Goal: Task Accomplishment & Management: Complete application form

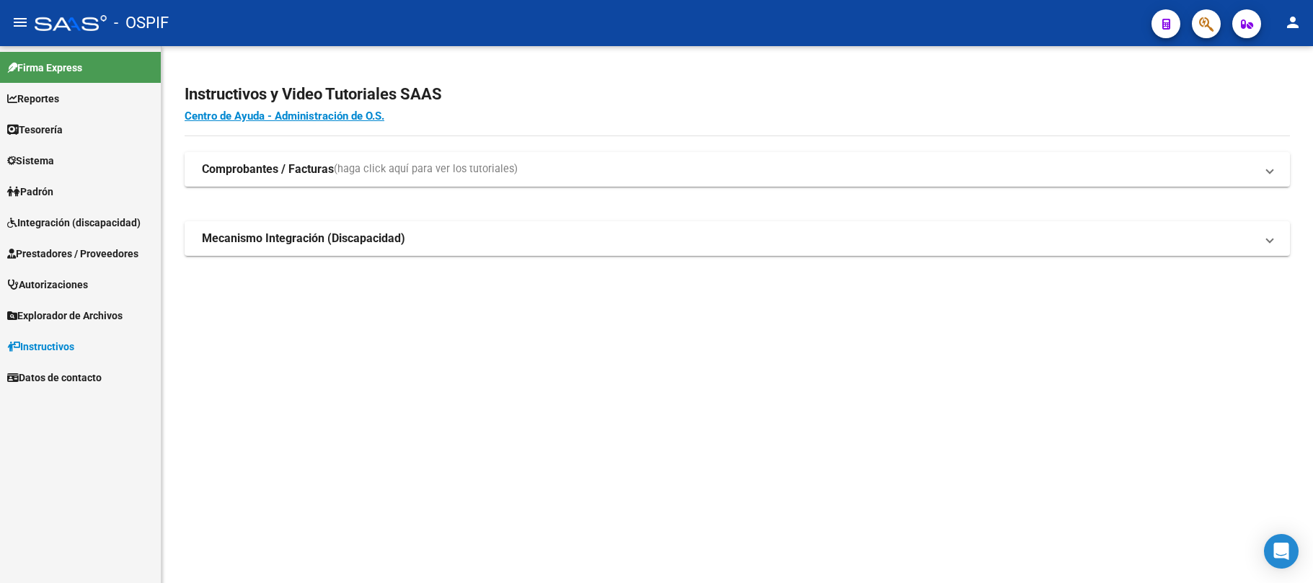
click at [87, 242] on link "Prestadores / Proveedores" at bounding box center [80, 253] width 161 height 31
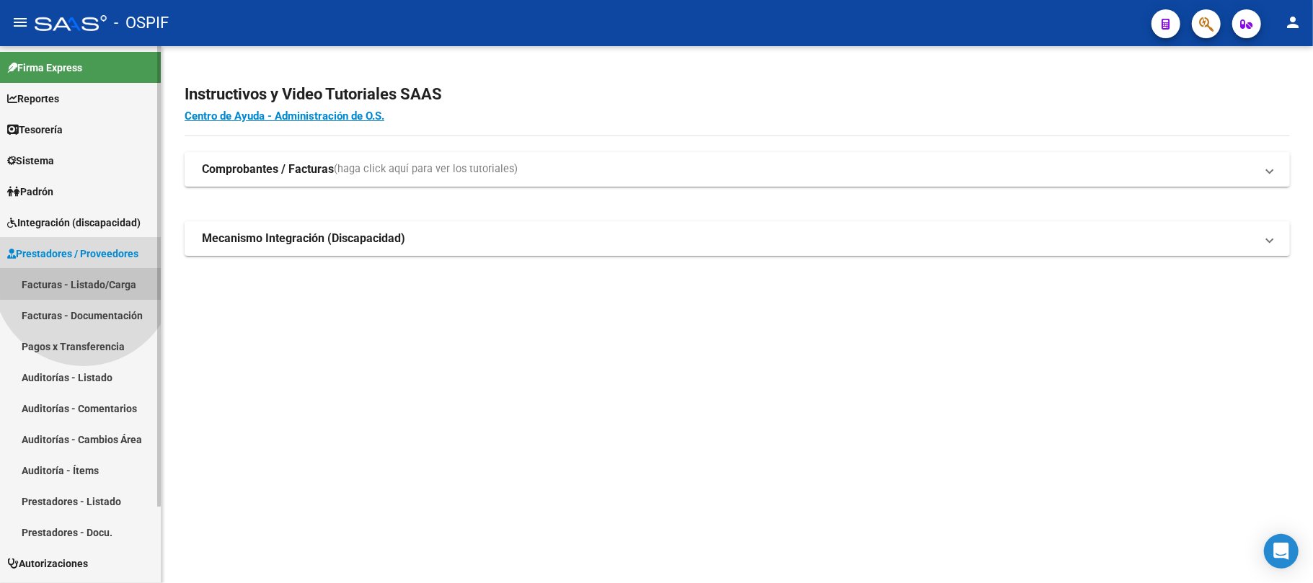
click at [84, 275] on link "Facturas - Listado/Carga" at bounding box center [80, 284] width 161 height 31
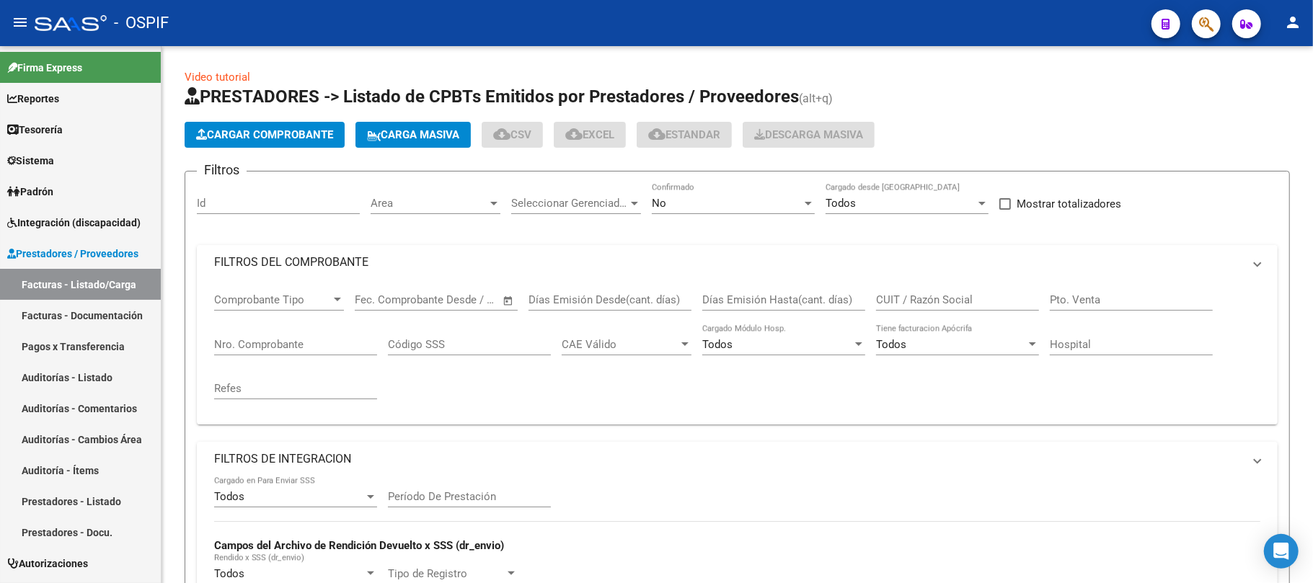
click at [434, 265] on mat-panel-title "FILTROS DEL COMPROBANTE" at bounding box center [728, 262] width 1029 height 16
click at [707, 208] on div "No" at bounding box center [727, 203] width 150 height 13
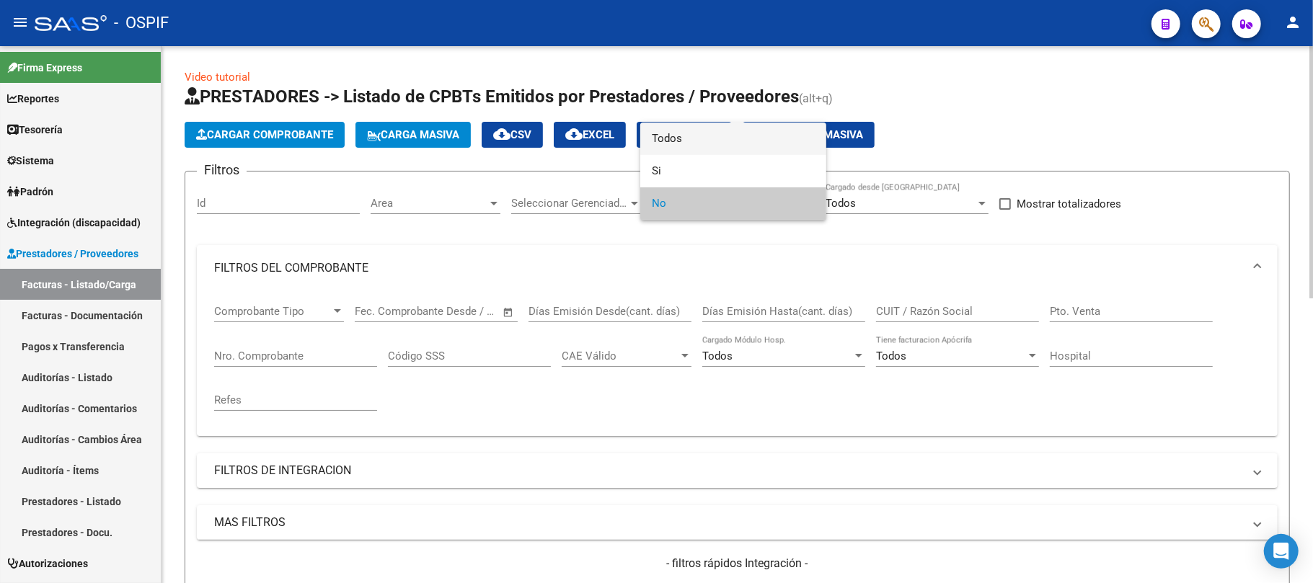
click at [722, 130] on span "Todos" at bounding box center [733, 139] width 163 height 32
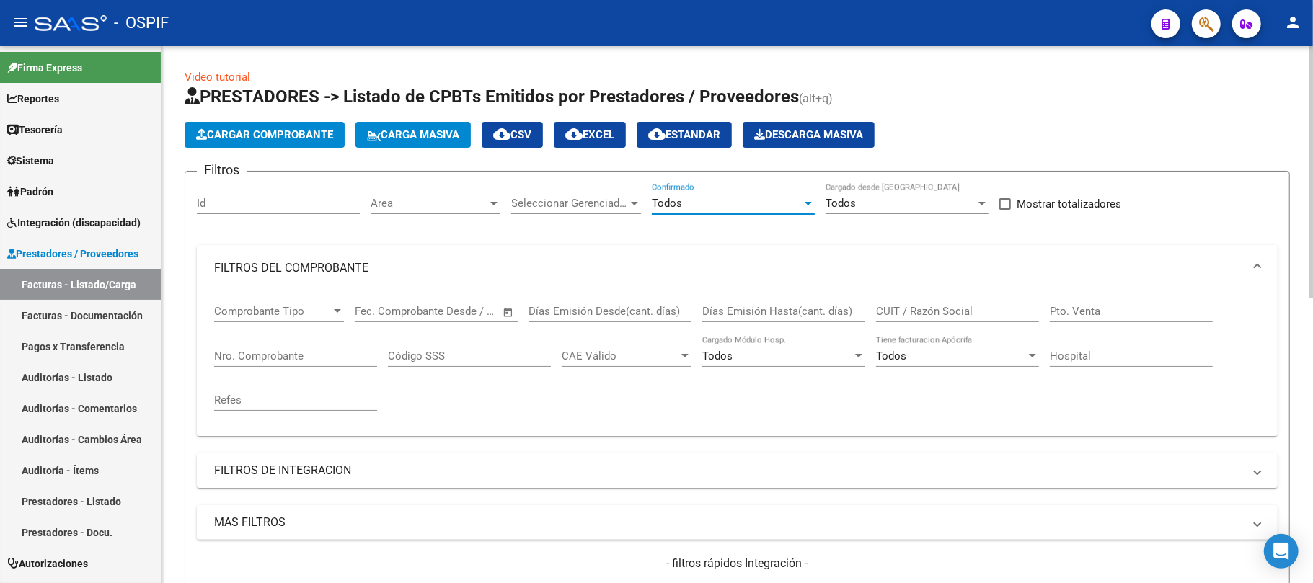
click at [946, 309] on input "CUIT / Razón Social" at bounding box center [957, 311] width 163 height 13
click at [314, 350] on div "Nro. Comprobante" at bounding box center [295, 351] width 163 height 31
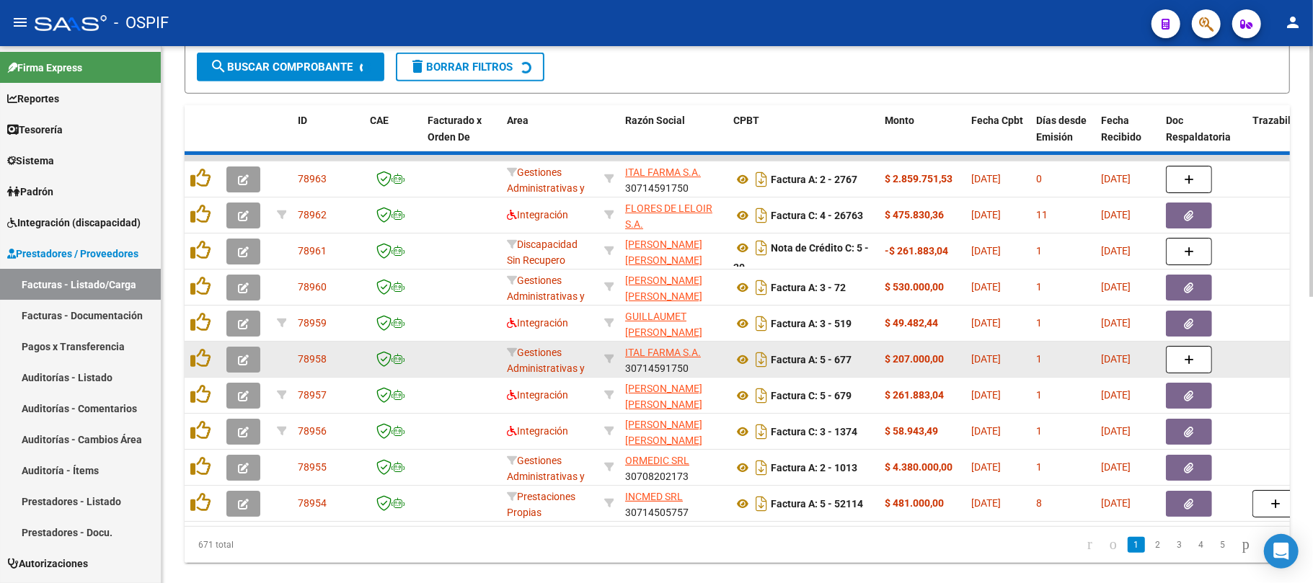
scroll to position [577, 0]
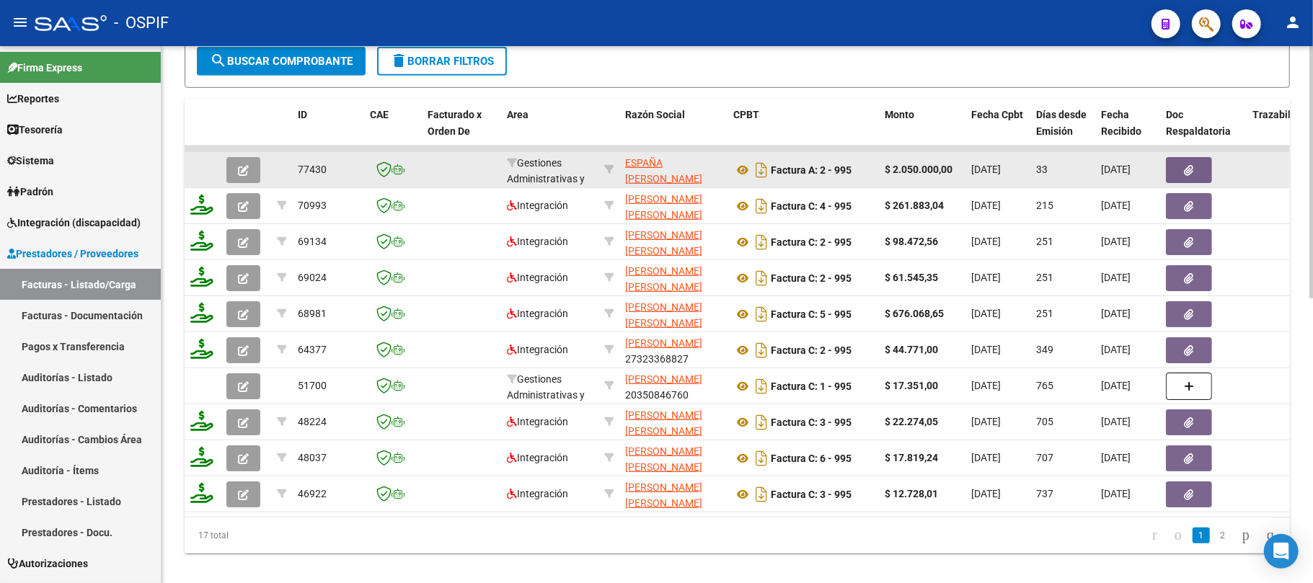
type input "995"
click at [1166, 165] on button "button" at bounding box center [1189, 170] width 46 height 26
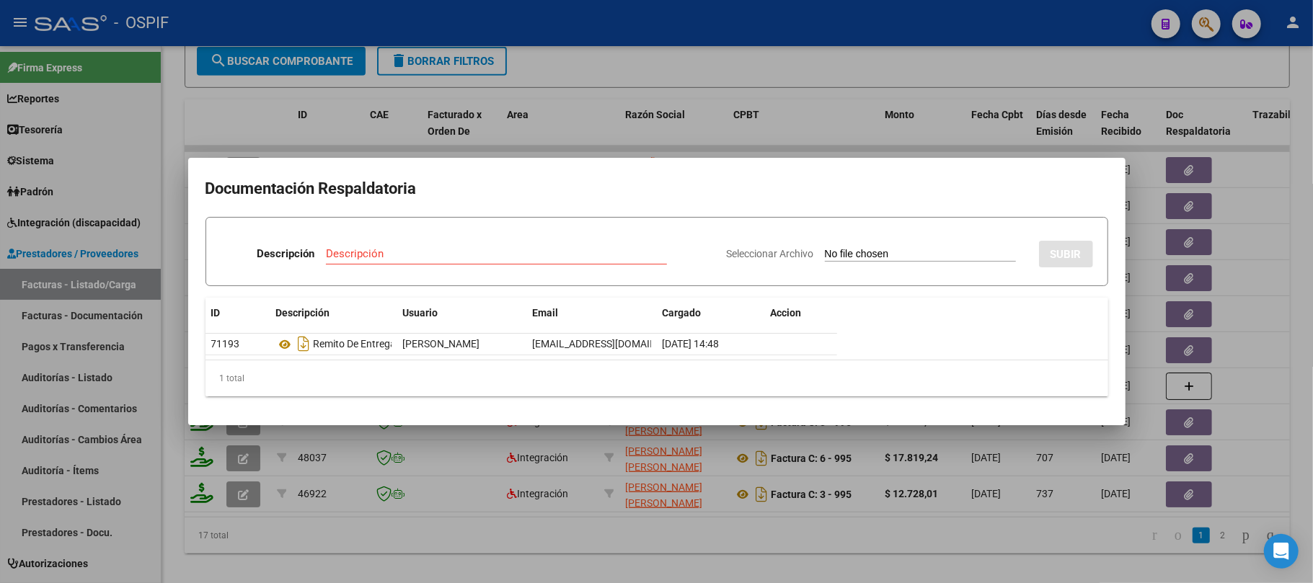
click at [581, 508] on div at bounding box center [656, 291] width 1313 height 583
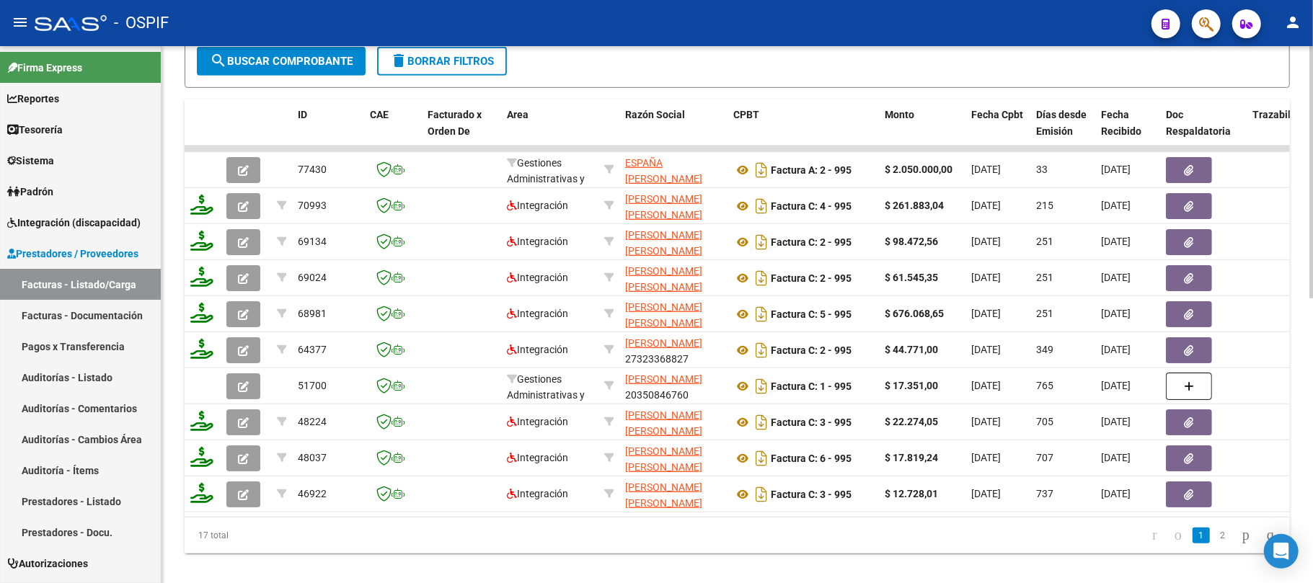
scroll to position [192, 0]
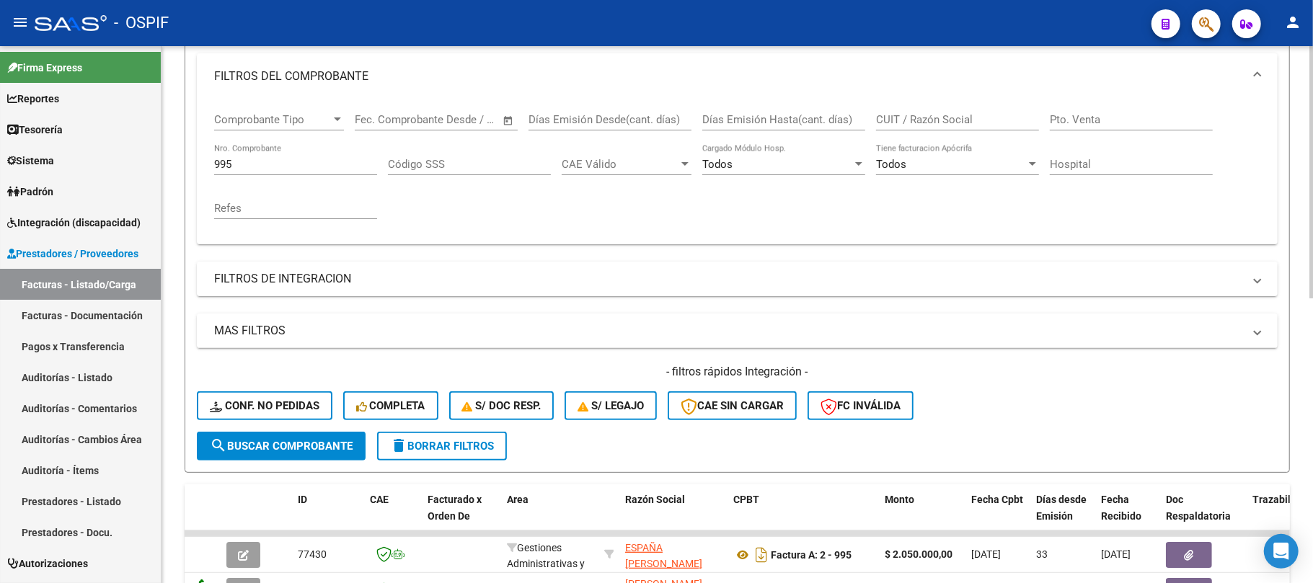
drag, startPoint x: 391, startPoint y: 441, endPoint x: 225, endPoint y: 560, distance: 204.1
click at [391, 443] on mat-icon "delete" at bounding box center [398, 445] width 17 height 17
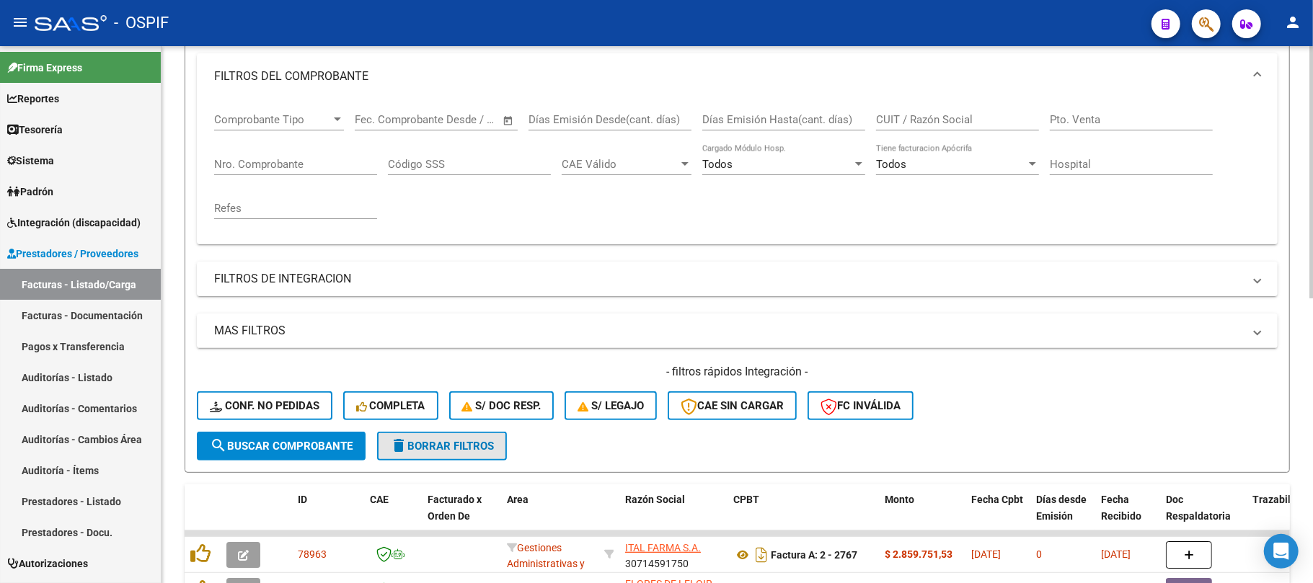
click at [440, 441] on span "delete Borrar Filtros" at bounding box center [442, 446] width 104 height 13
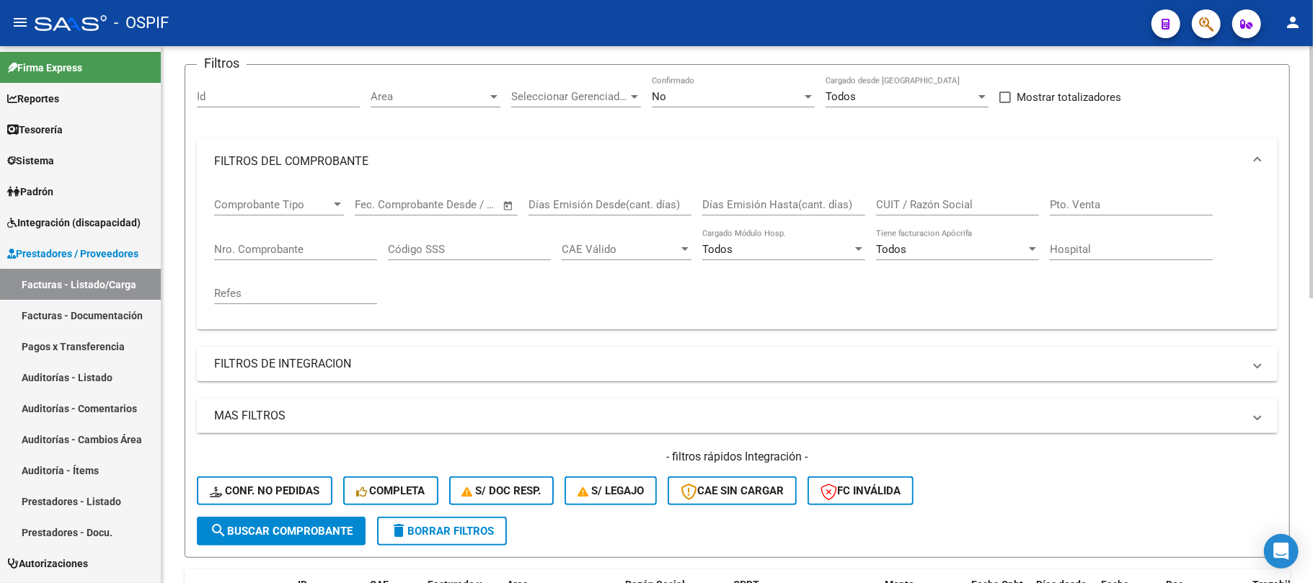
scroll to position [96, 0]
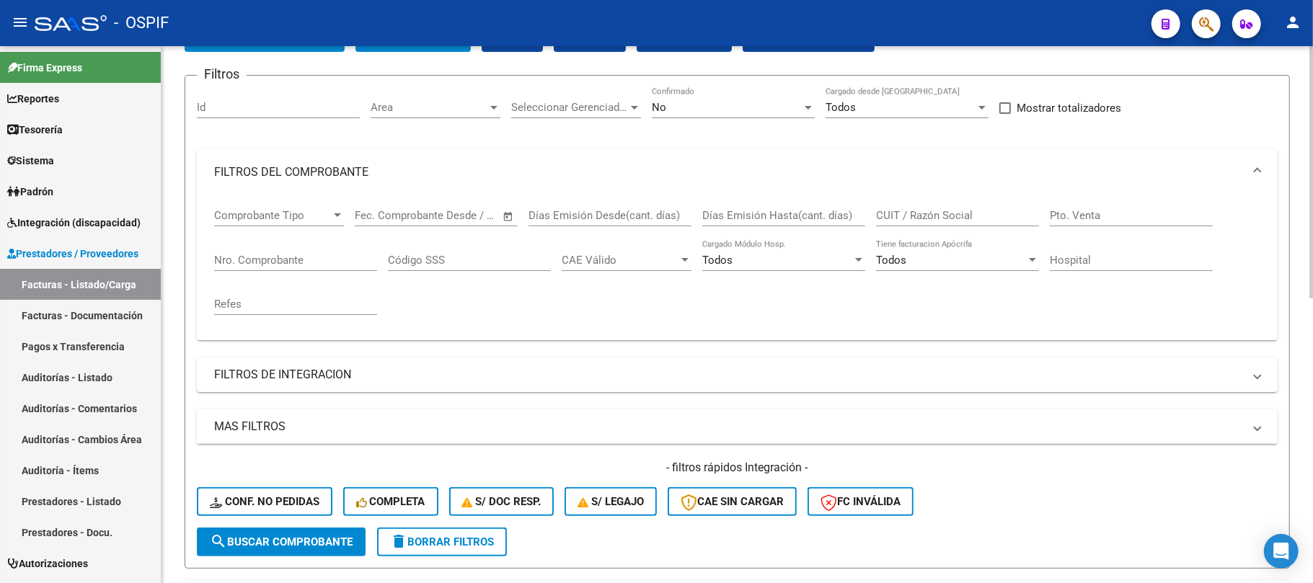
click at [967, 211] on input "CUIT / Razón Social" at bounding box center [957, 215] width 163 height 13
paste input "27281085609"
click at [753, 97] on div "No Confirmado" at bounding box center [733, 102] width 163 height 31
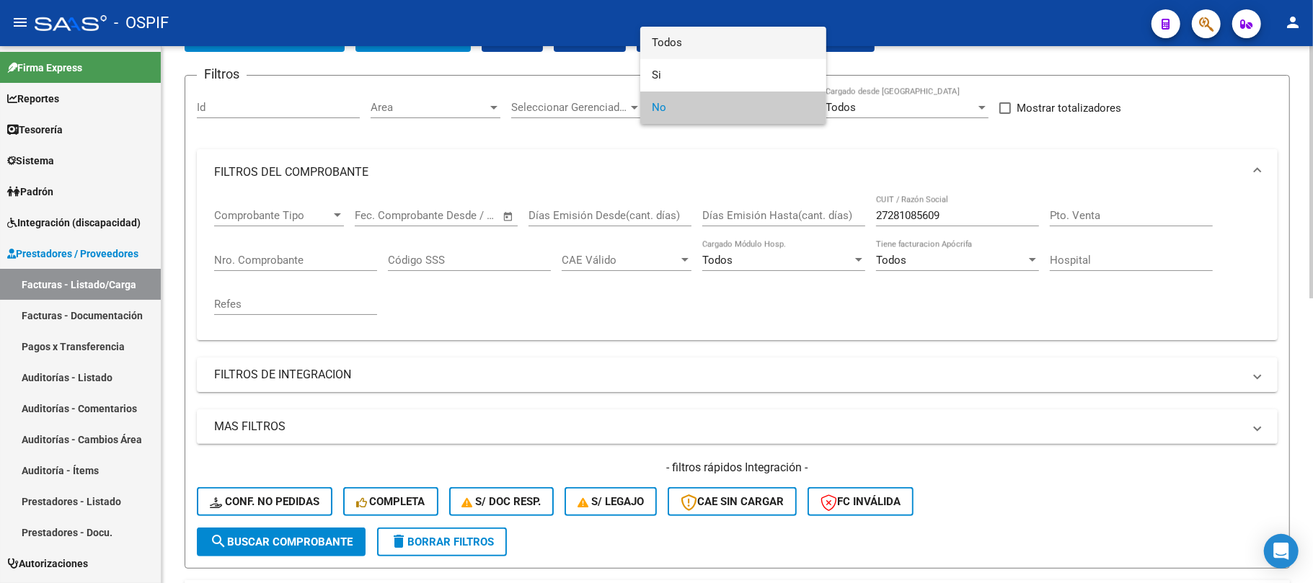
click at [745, 56] on span "Todos" at bounding box center [733, 43] width 163 height 32
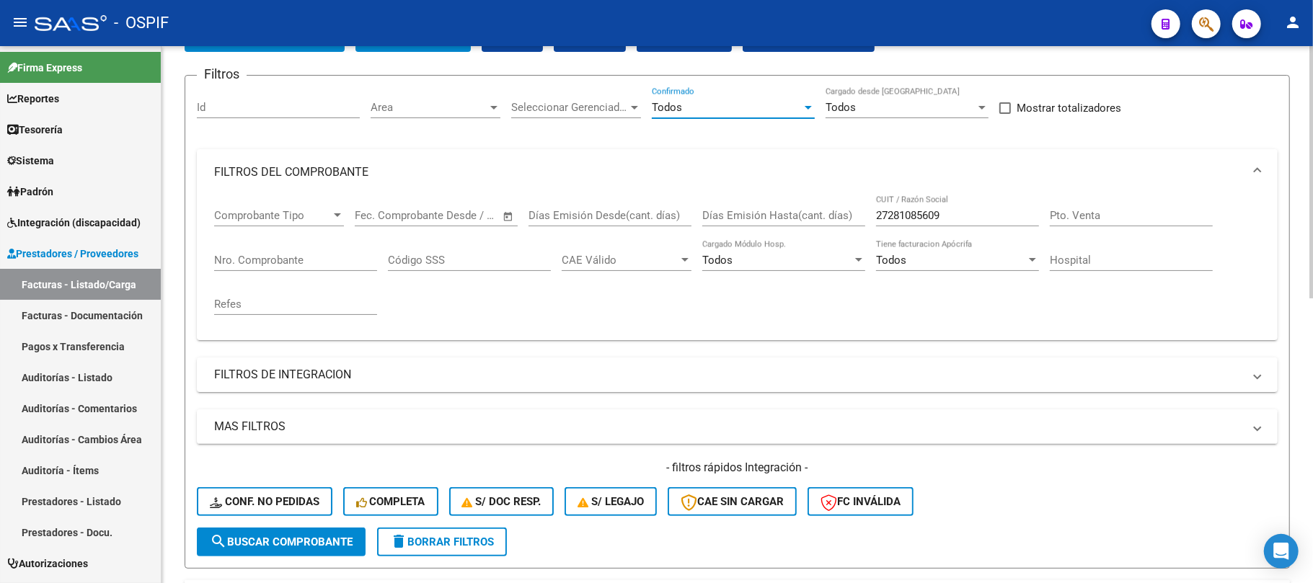
click at [316, 539] on span "search Buscar Comprobante" at bounding box center [281, 542] width 143 height 13
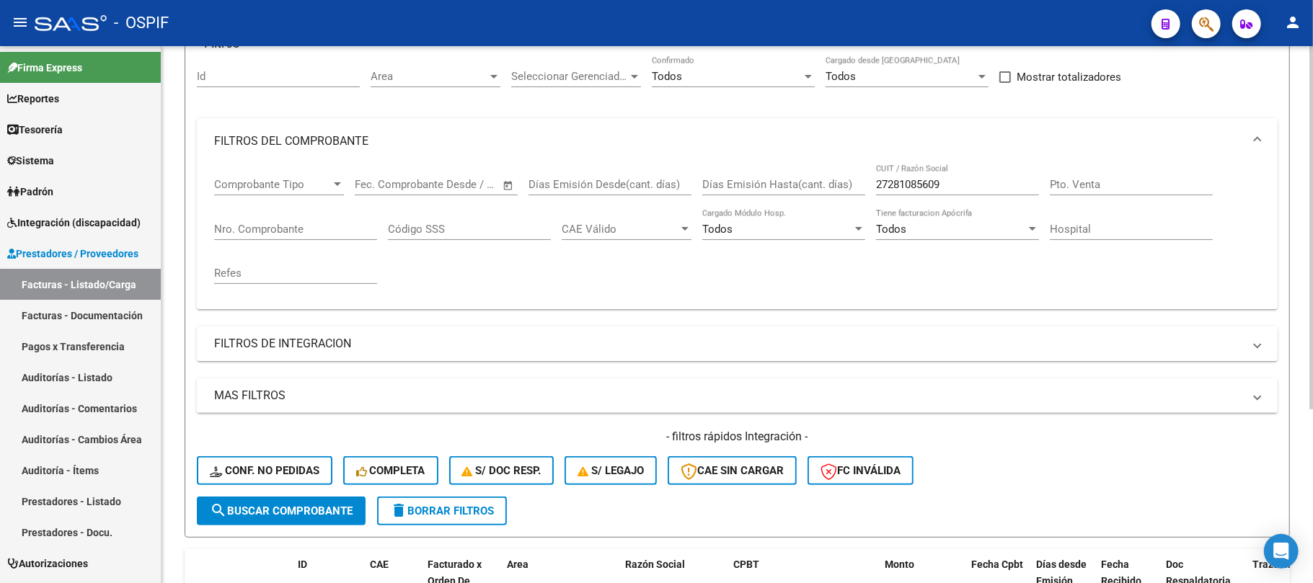
scroll to position [0, 0]
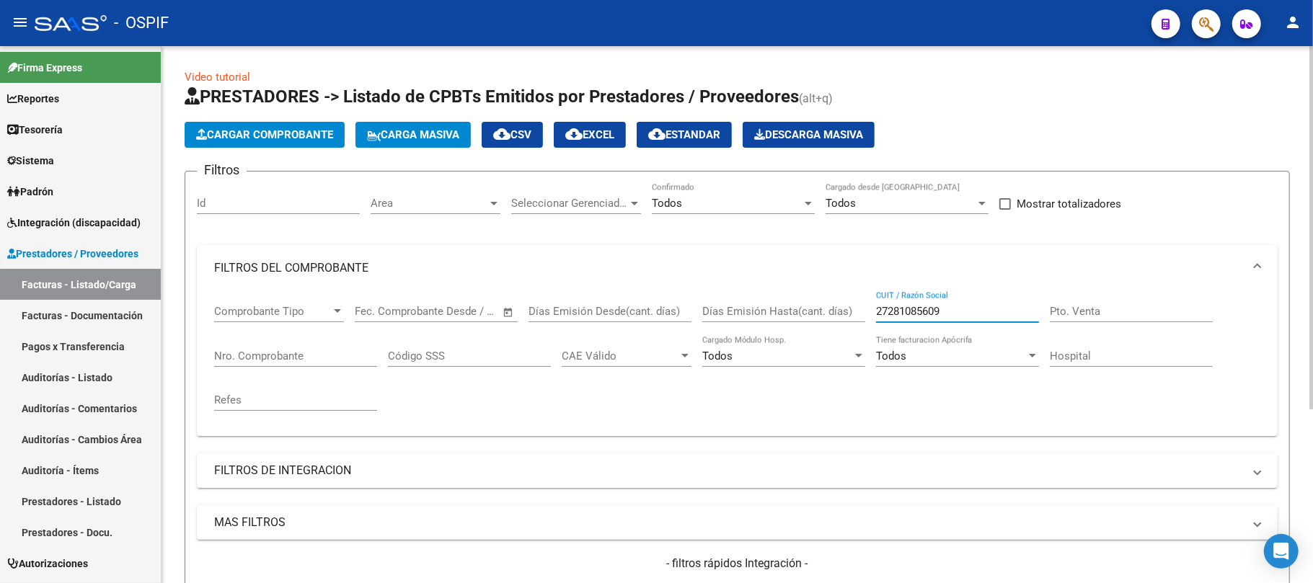
drag, startPoint x: 880, startPoint y: 306, endPoint x: 923, endPoint y: 304, distance: 42.6
click at [883, 306] on input "27281085609" at bounding box center [957, 311] width 163 height 13
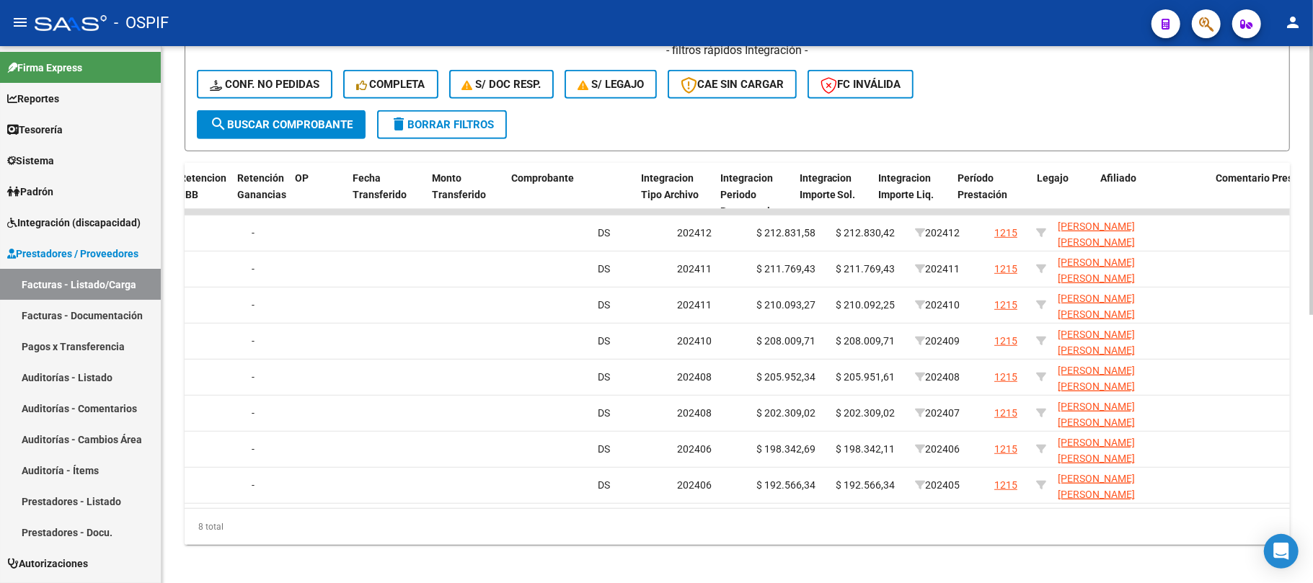
scroll to position [0, 1307]
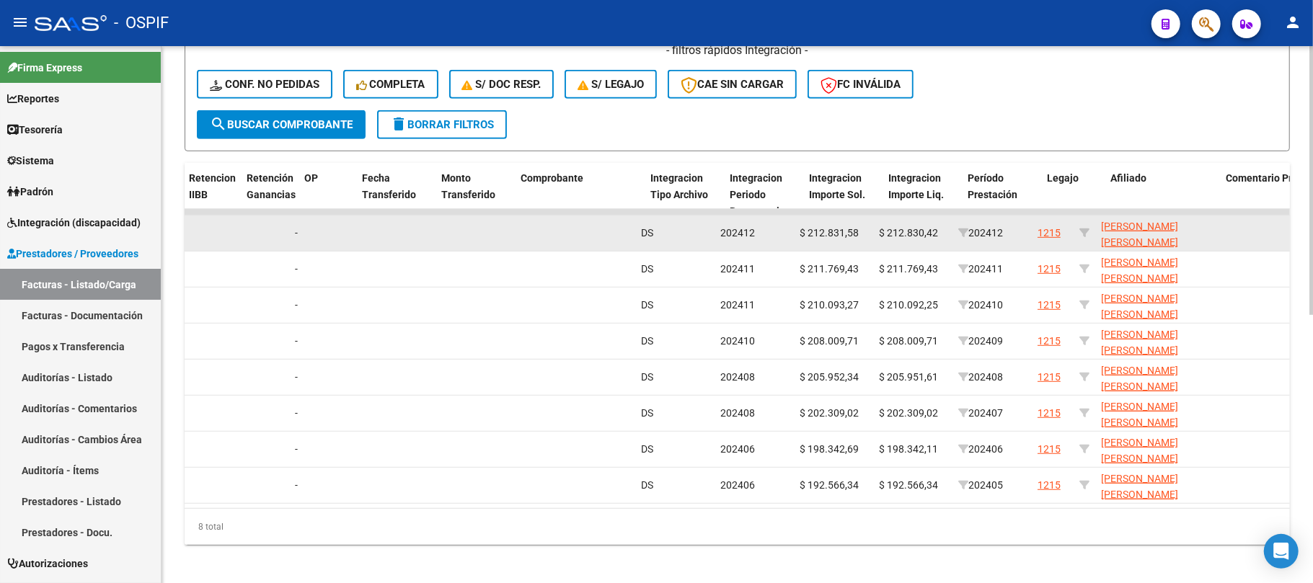
type input "27281085609"
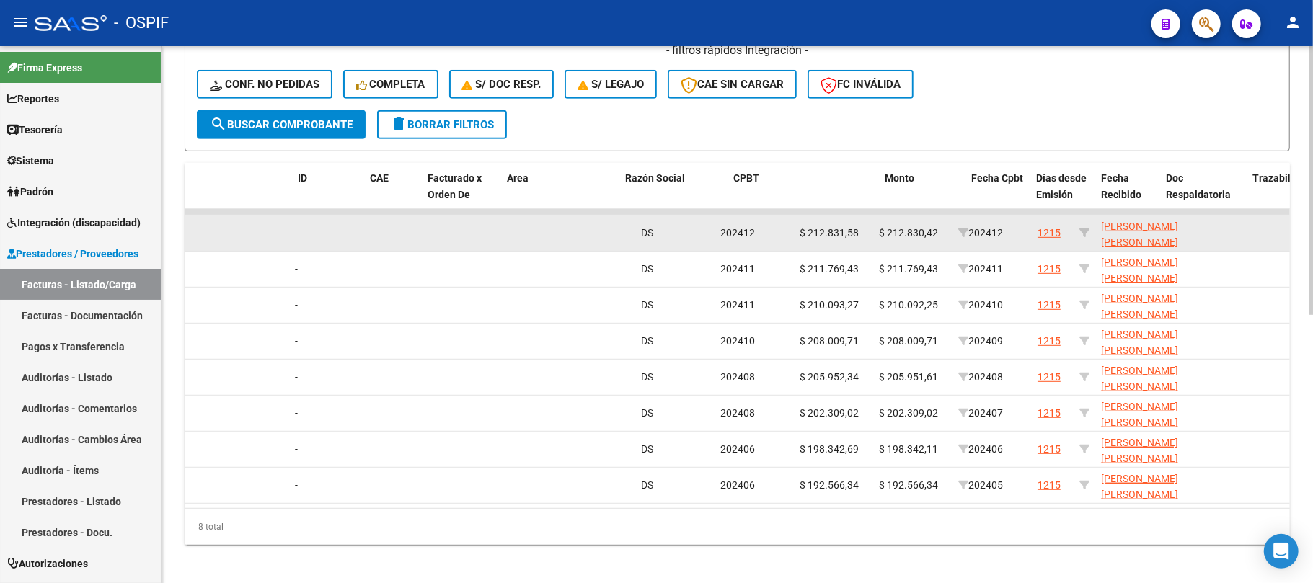
scroll to position [0, 0]
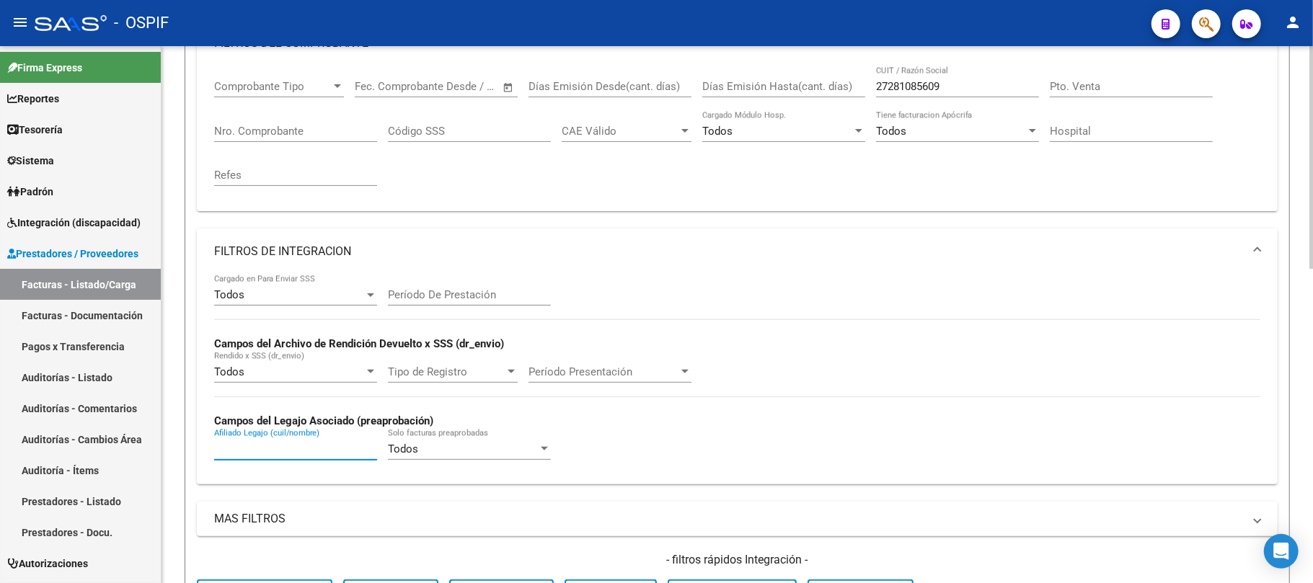
drag, startPoint x: 269, startPoint y: 456, endPoint x: 295, endPoint y: 477, distance: 33.8
click at [270, 458] on div "Afiliado Legajo (cuil/nombre)" at bounding box center [295, 444] width 163 height 31
paste input "23543530379"
type input "23543530379"
click at [944, 105] on div "Comprobante Tipo Comprobante Tipo Start date – End date Fec. Comprobante Desde …" at bounding box center [737, 132] width 1046 height 133
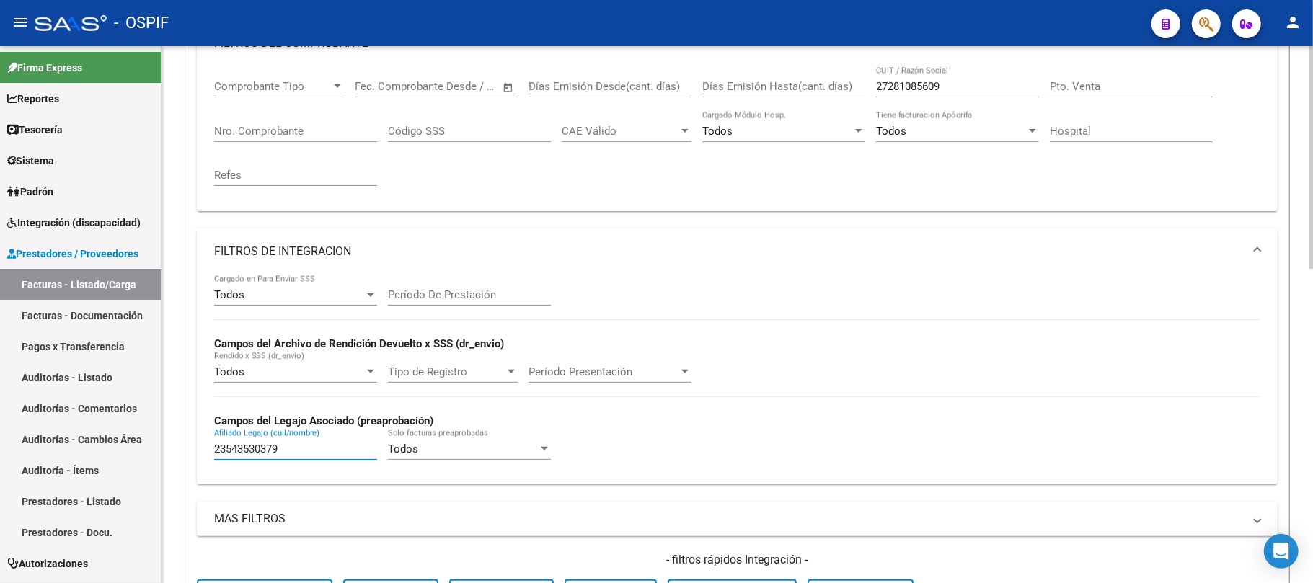
click at [956, 94] on div "27281085609 CUIT / Razón Social" at bounding box center [957, 81] width 163 height 31
click at [956, 87] on input "27281085609" at bounding box center [957, 86] width 163 height 13
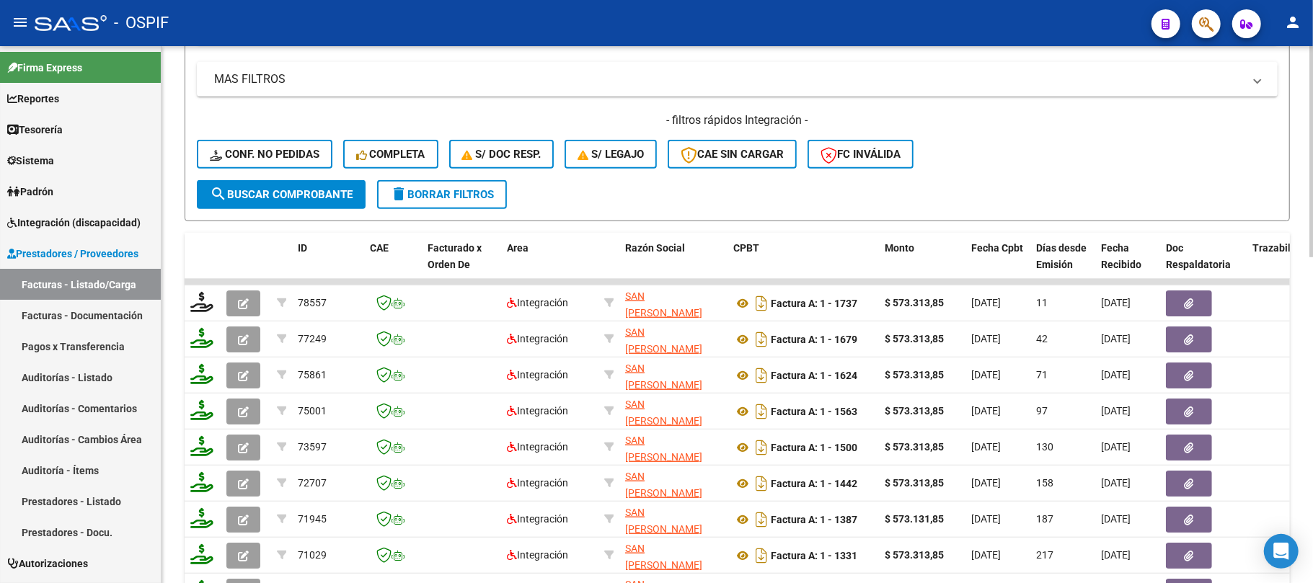
scroll to position [829, 0]
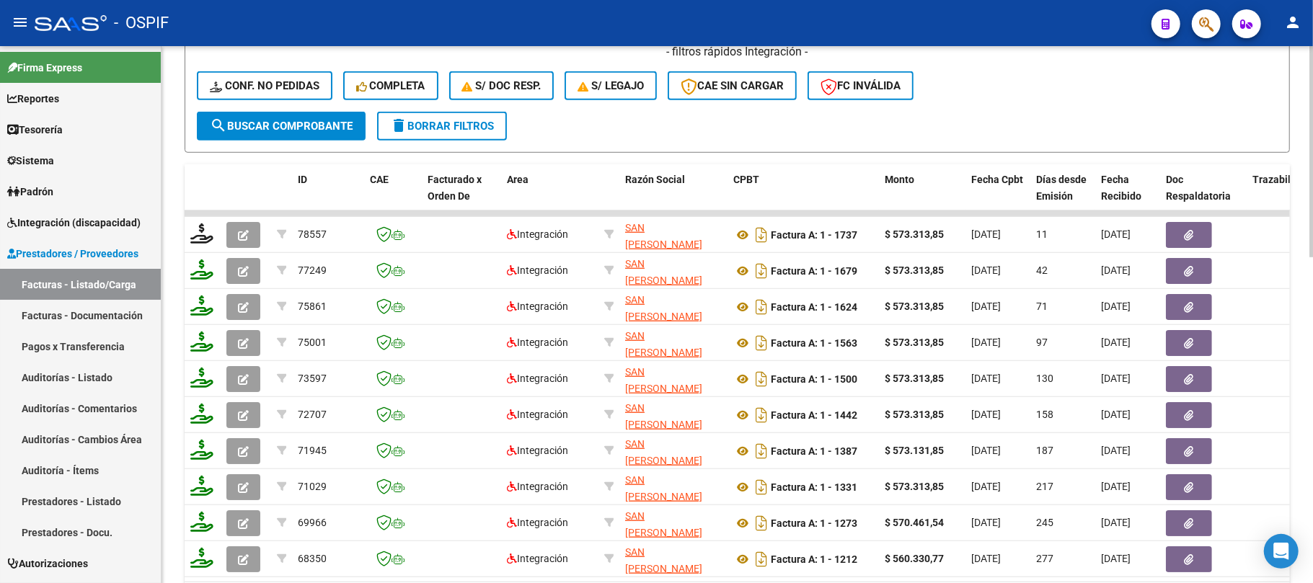
click at [471, 138] on button "delete Borrar Filtros" at bounding box center [442, 126] width 130 height 29
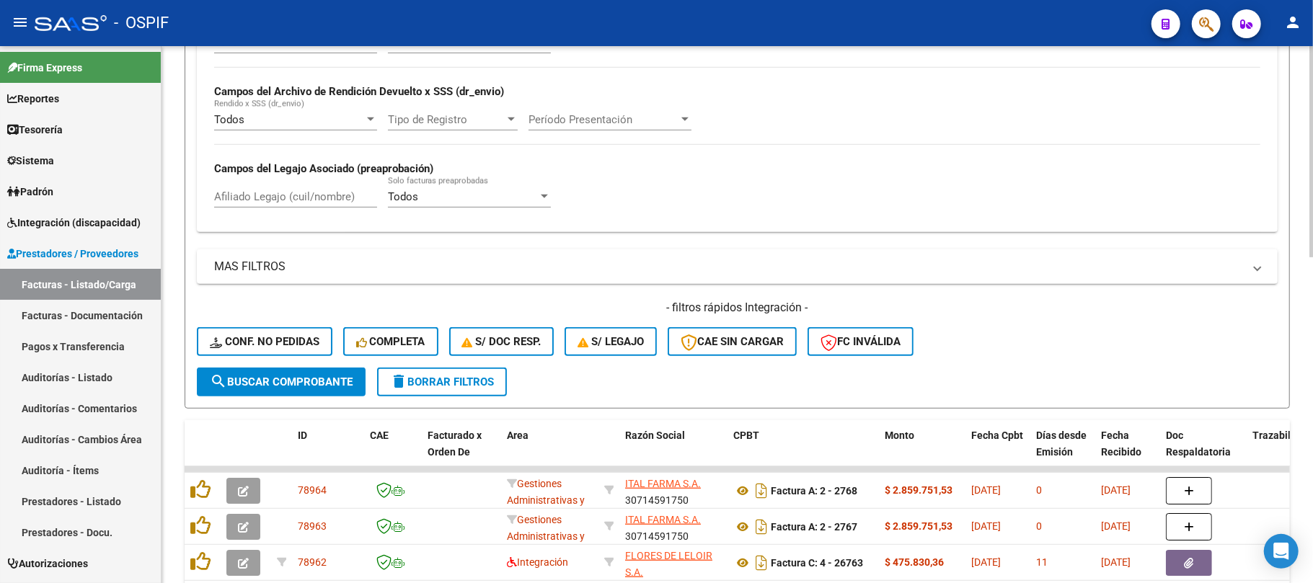
scroll to position [733, 0]
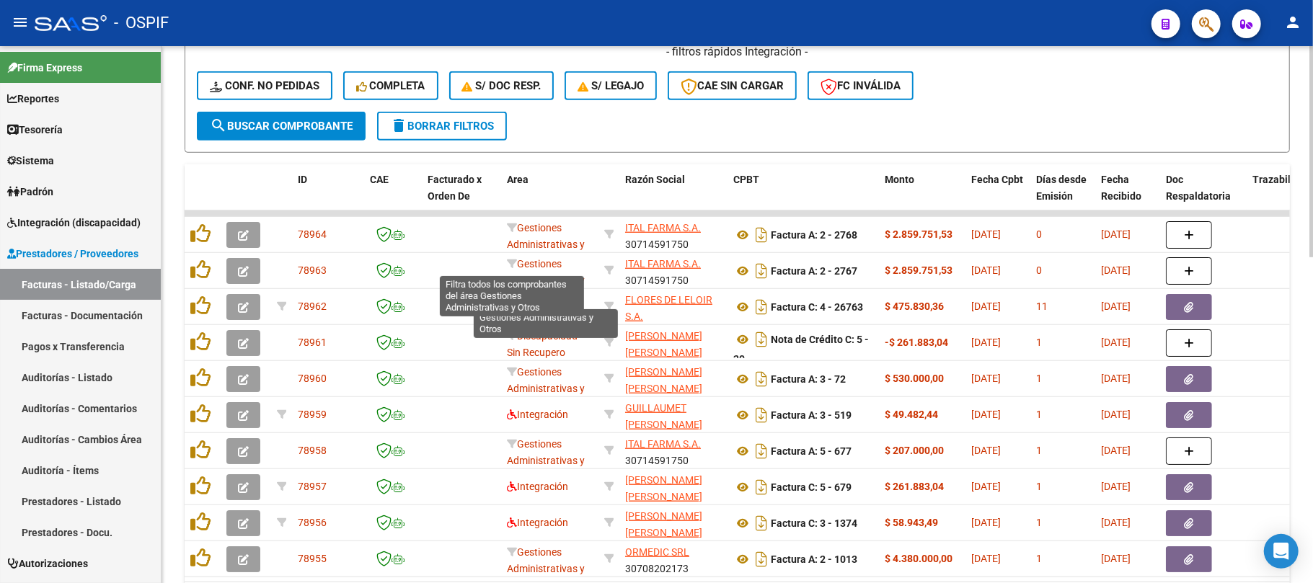
click at [464, 107] on div "- filtros rápidos Integración - Conf. no pedidas Completa S/ Doc Resp. S/ legaj…" at bounding box center [737, 78] width 1081 height 68
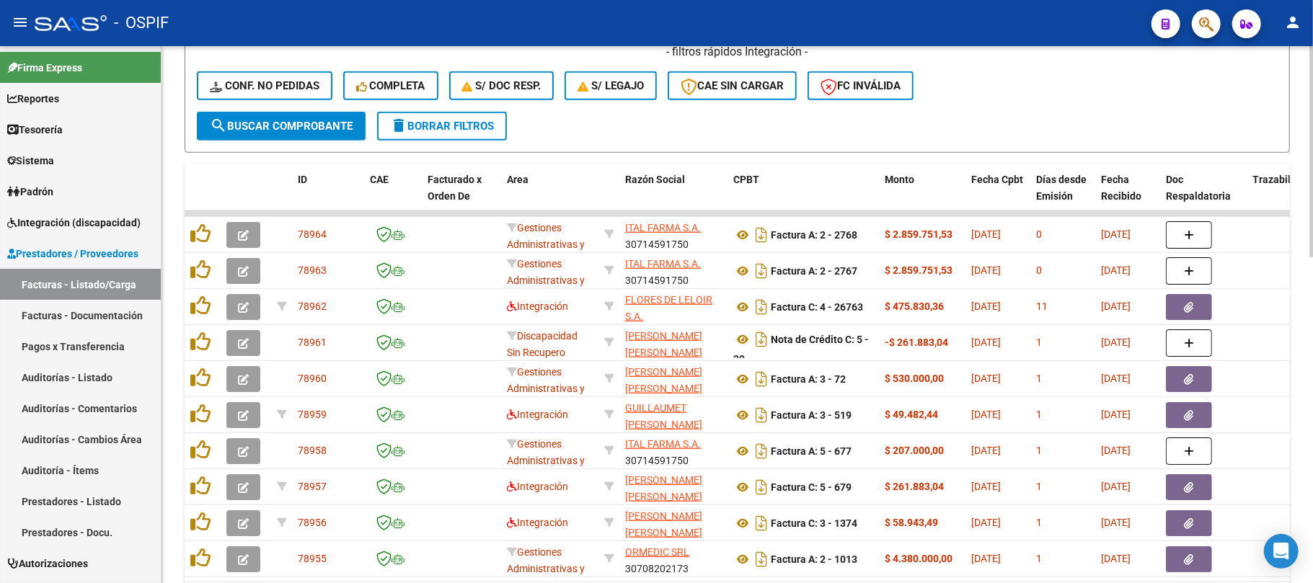
click at [454, 130] on span "delete Borrar Filtros" at bounding box center [442, 126] width 104 height 13
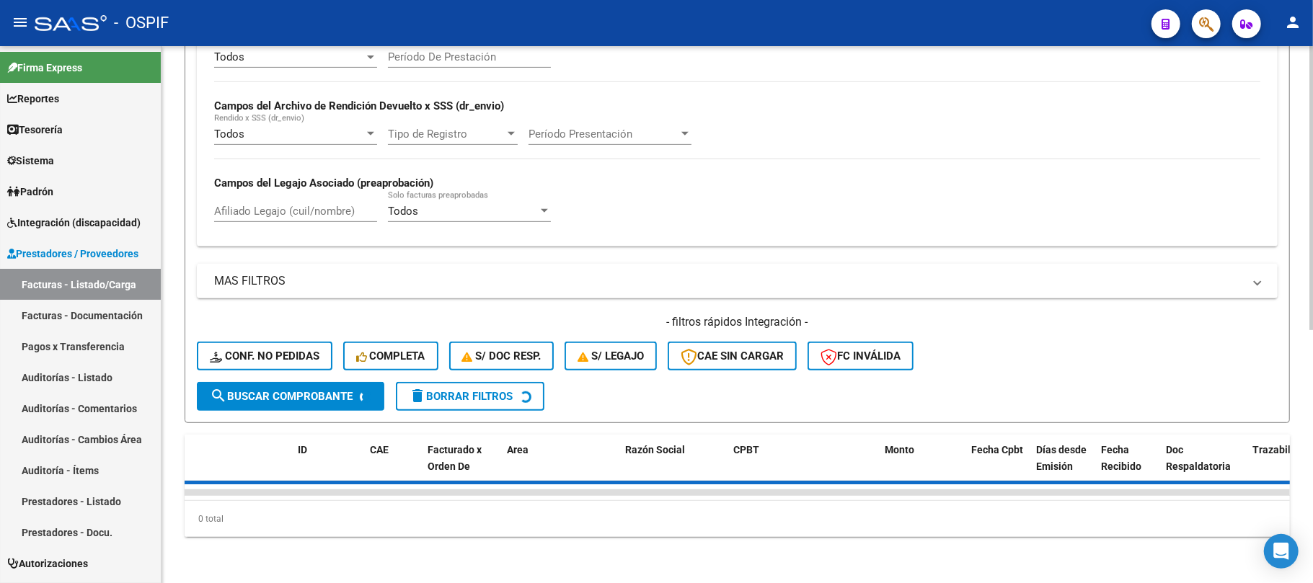
scroll to position [477, 0]
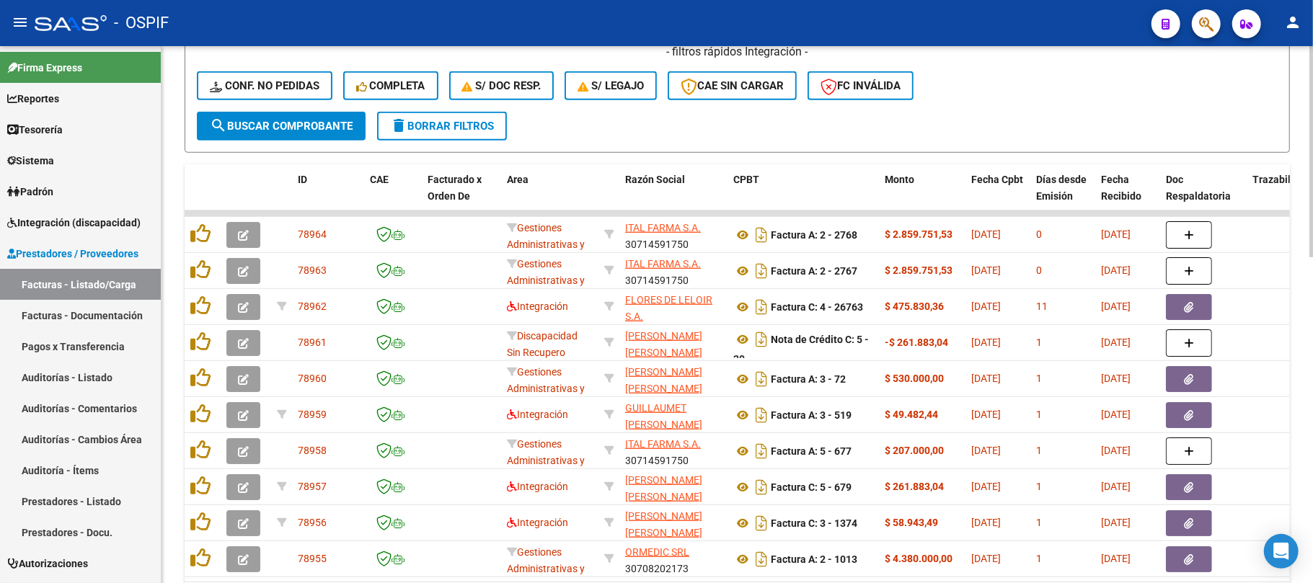
click at [399, 124] on mat-icon "delete" at bounding box center [398, 125] width 17 height 17
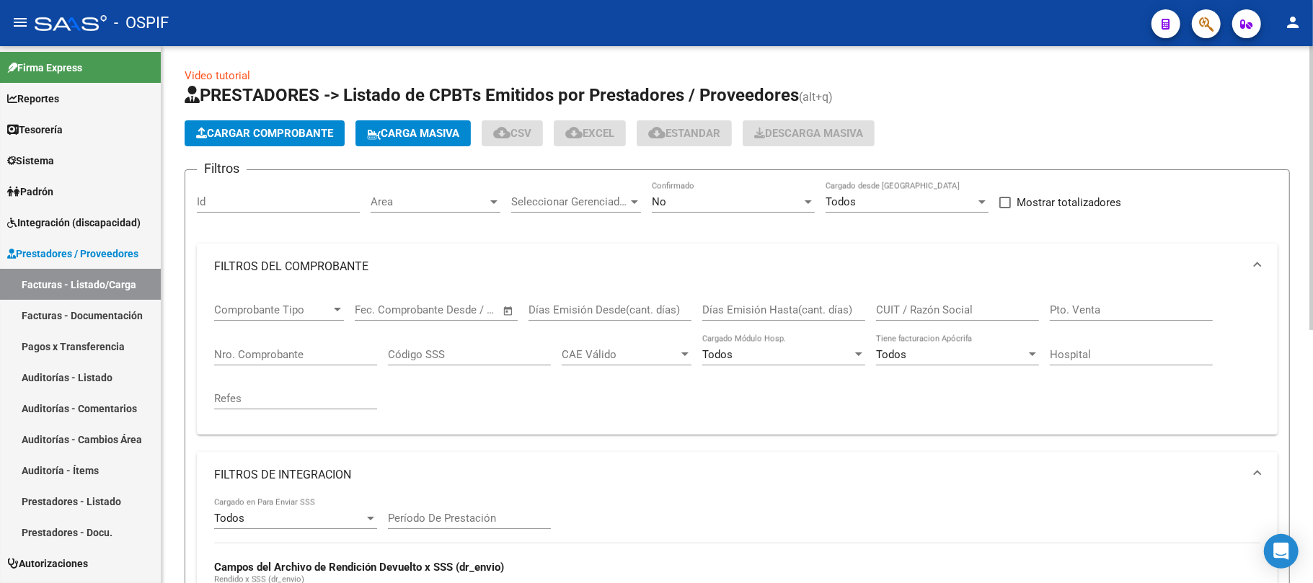
scroll to position [0, 0]
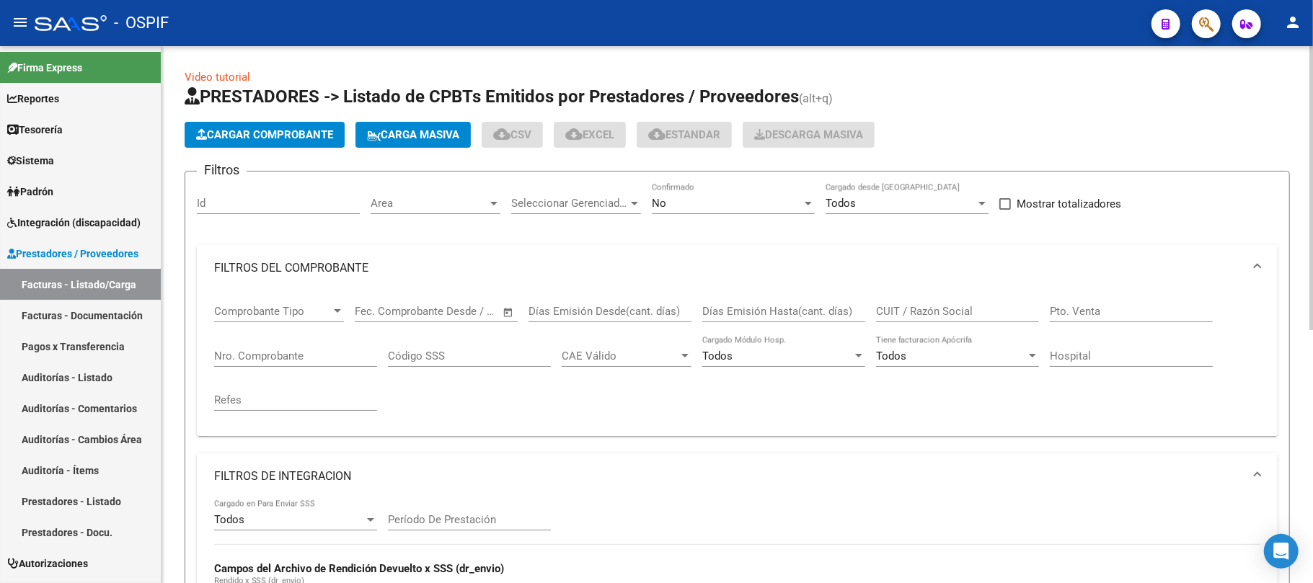
click at [773, 210] on div "No Confirmado" at bounding box center [733, 198] width 163 height 31
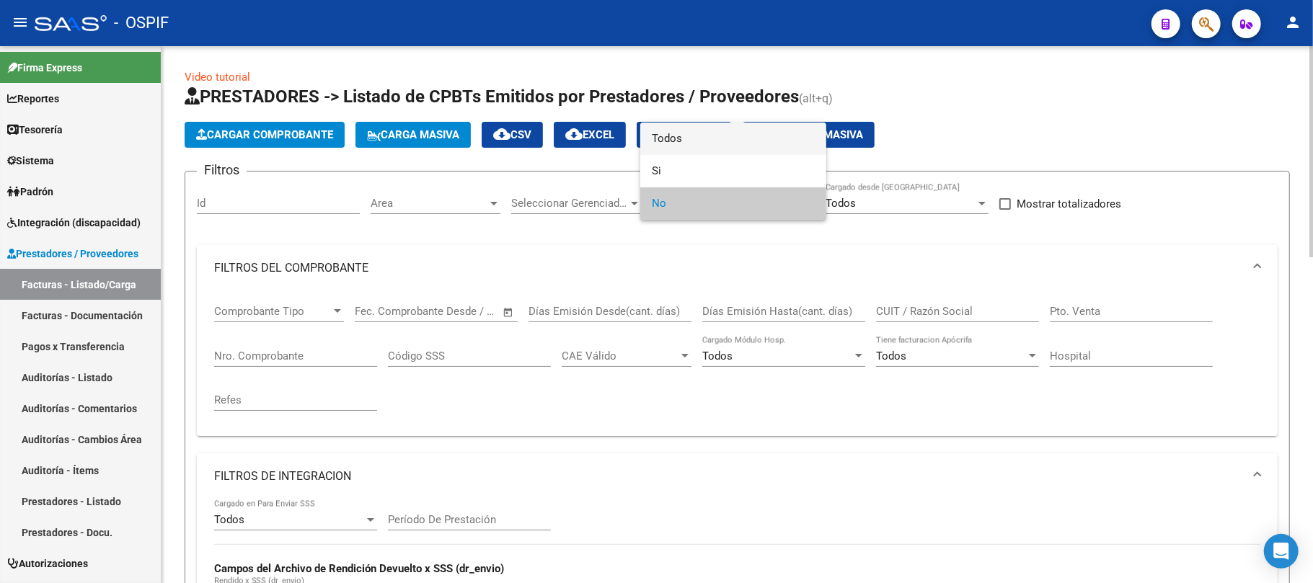
click at [727, 139] on span "Todos" at bounding box center [733, 139] width 163 height 32
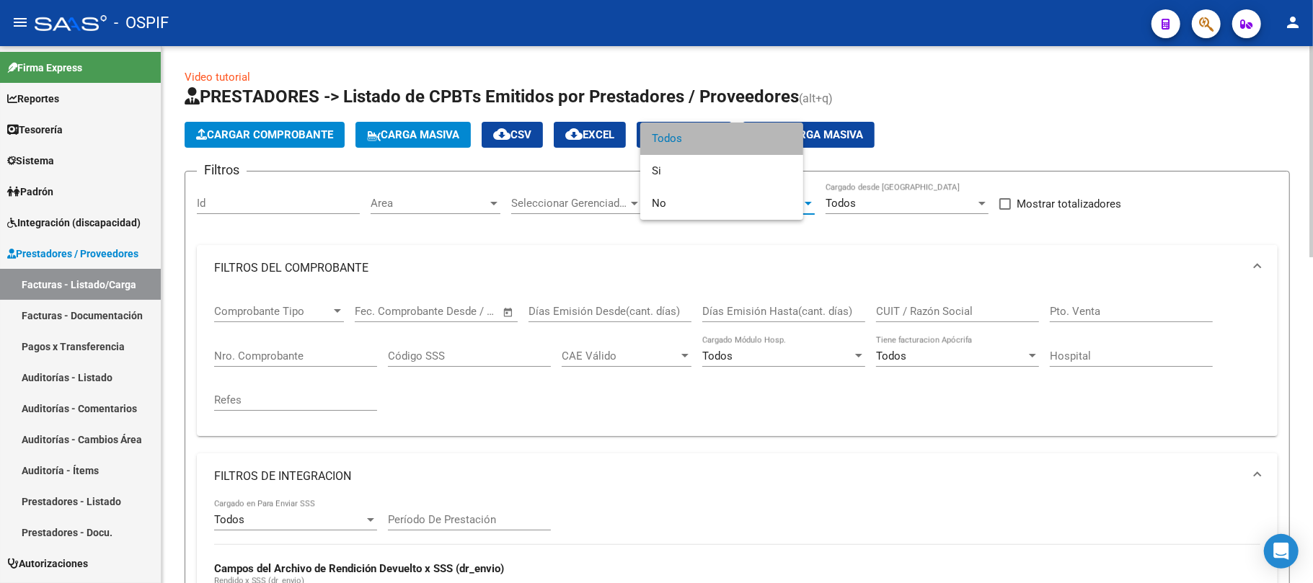
click at [300, 349] on div "Nro. Comprobante" at bounding box center [295, 351] width 163 height 31
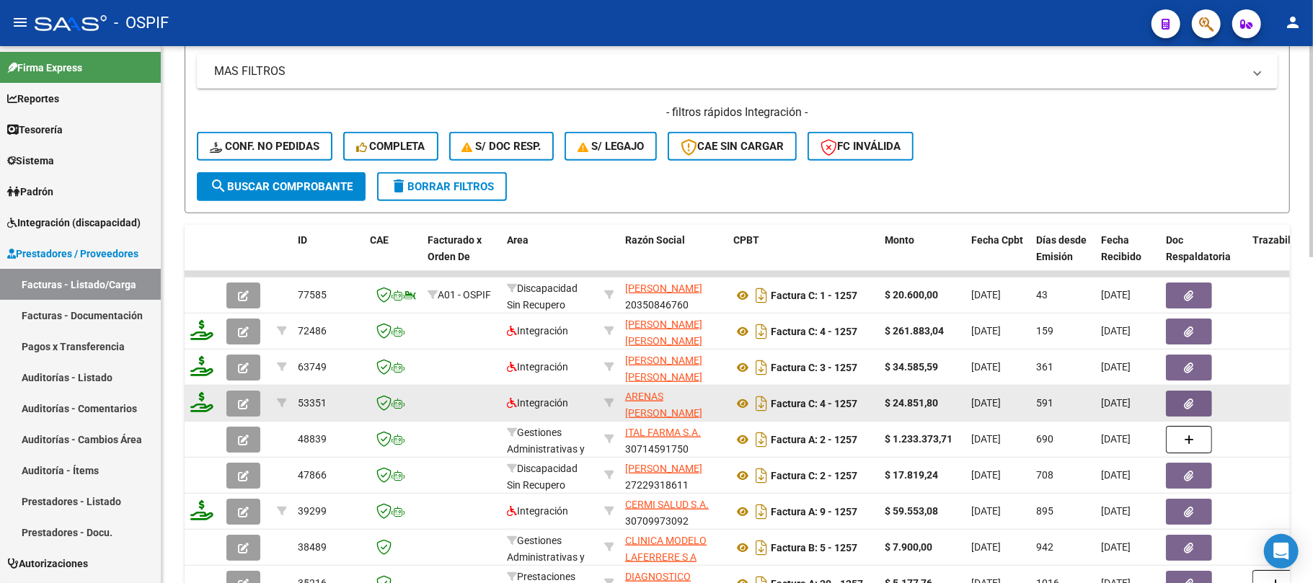
scroll to position [829, 0]
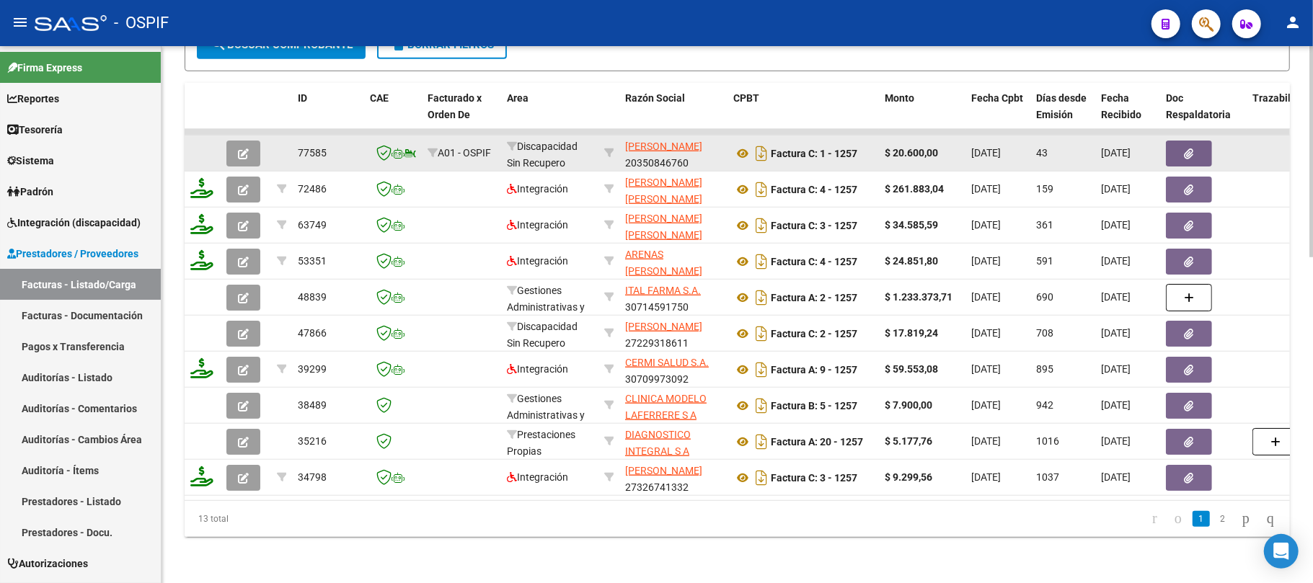
click at [1180, 141] on button "button" at bounding box center [1189, 154] width 46 height 26
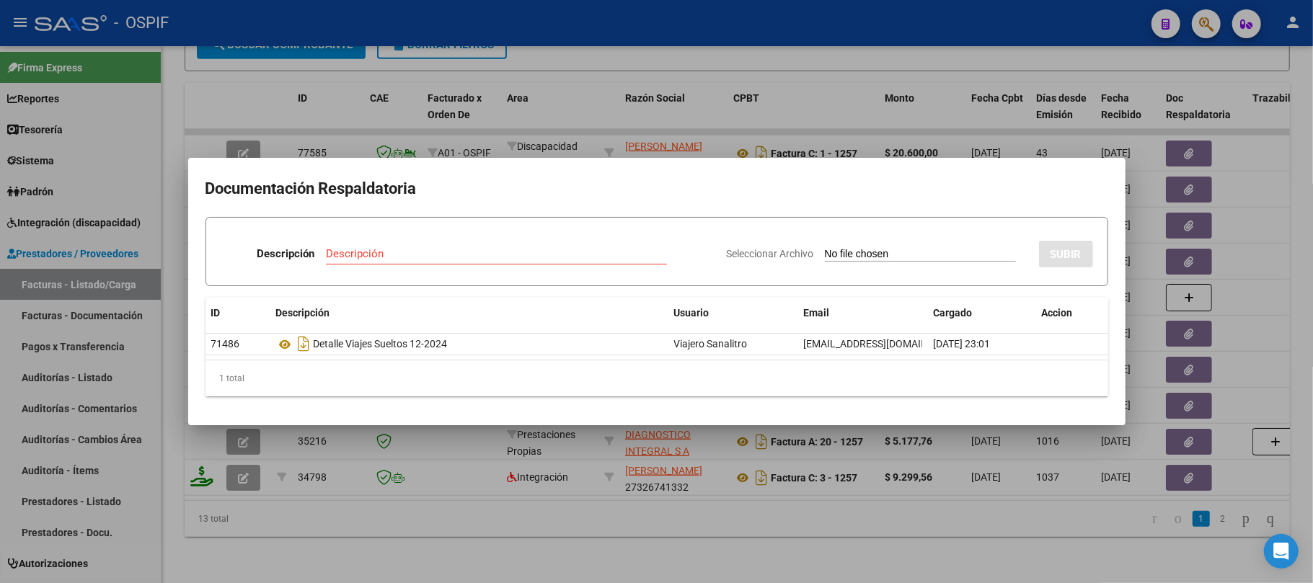
click at [607, 107] on div at bounding box center [656, 291] width 1313 height 583
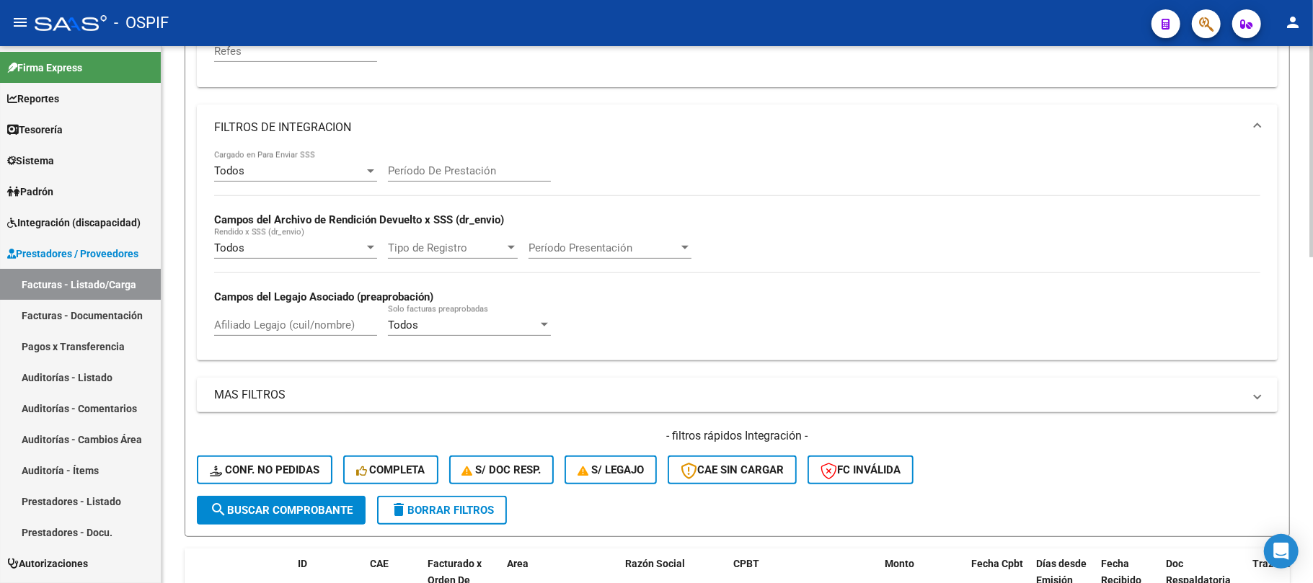
scroll to position [252, 0]
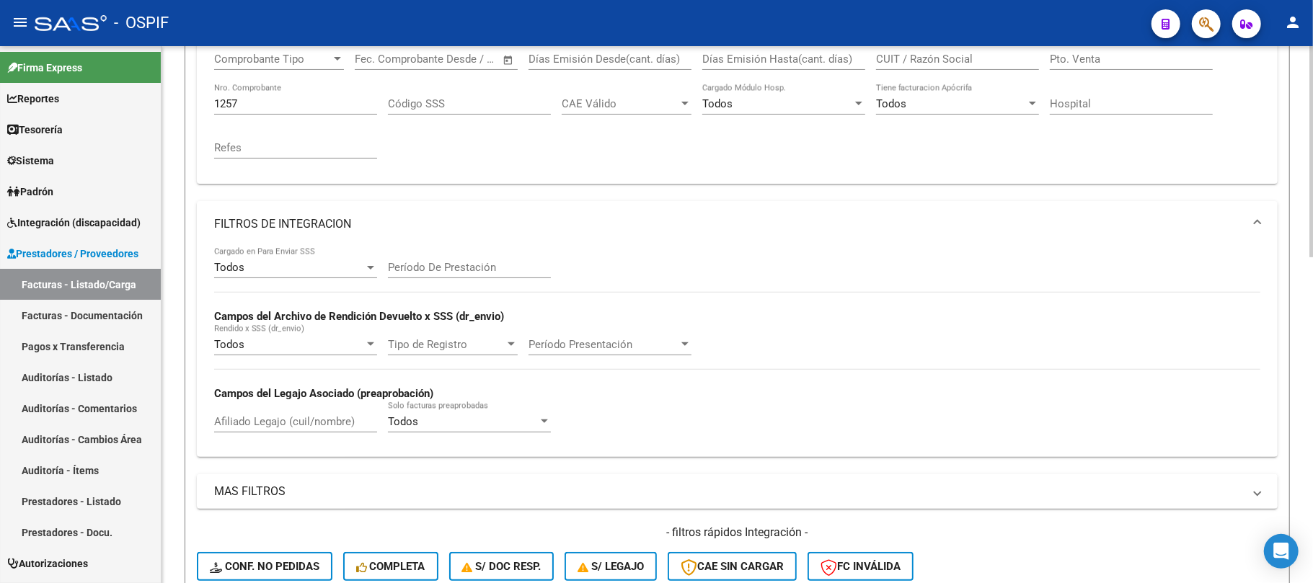
click at [271, 251] on div "Todos Cargado en Para Enviar SSS" at bounding box center [295, 262] width 163 height 31
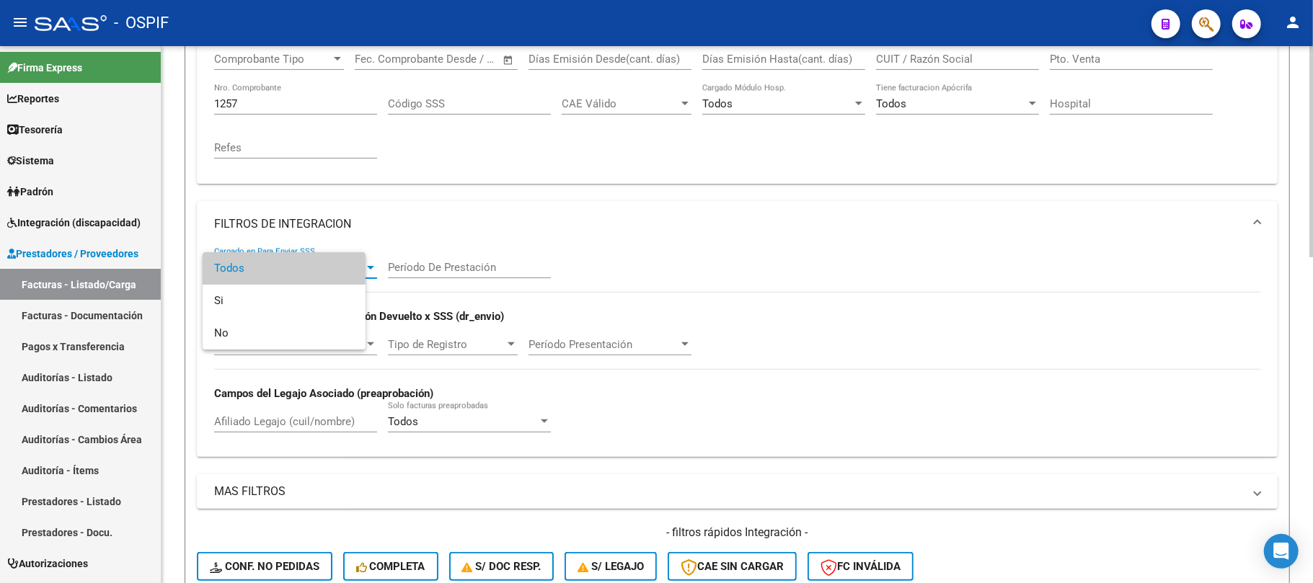
click at [285, 226] on div at bounding box center [656, 291] width 1313 height 583
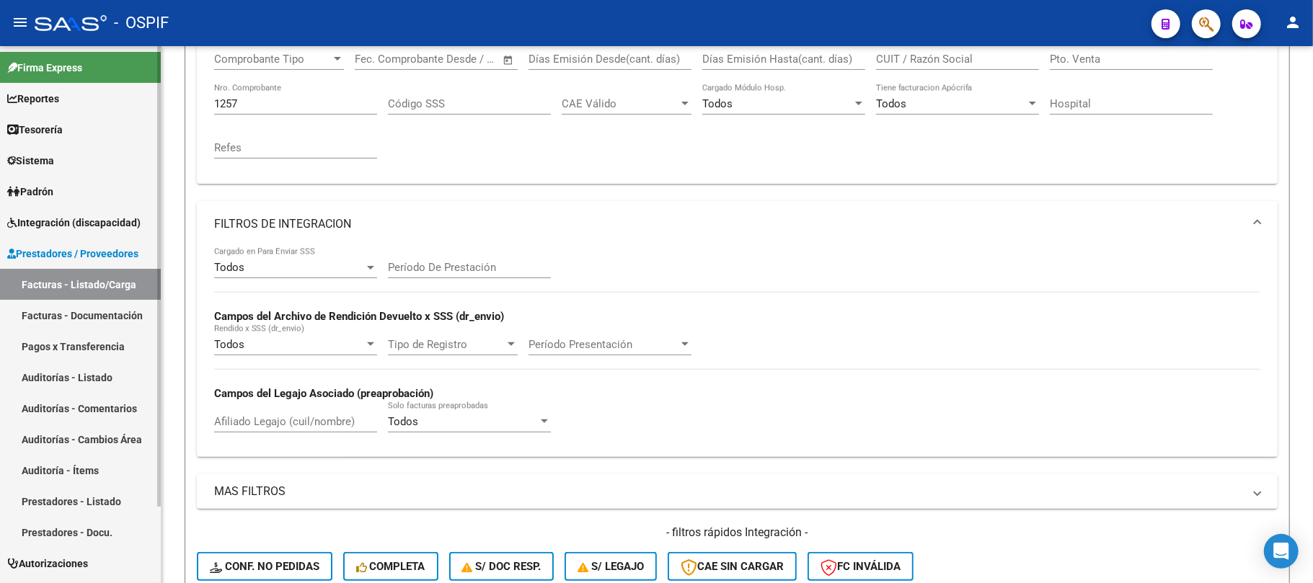
click at [59, 79] on mat-sidenav-container "Firma Express Reportes Egresos Devengados Comprobantes Recibidos Facturación Ap…" at bounding box center [656, 314] width 1313 height 537
type input "1074"
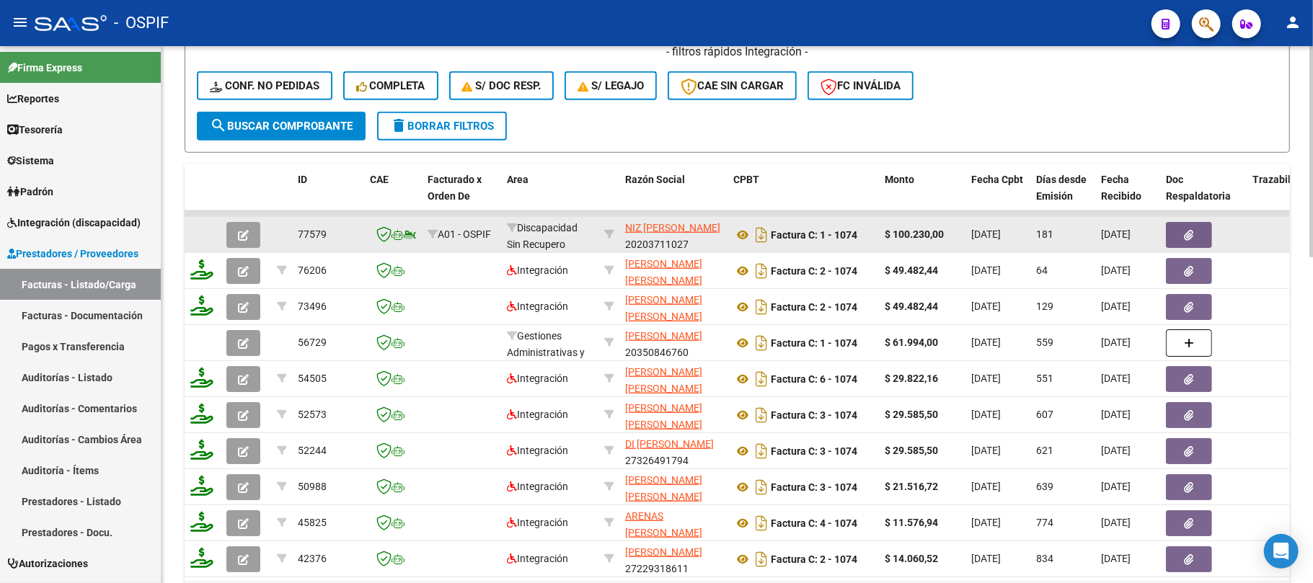
click at [1174, 231] on button "button" at bounding box center [1189, 235] width 46 height 26
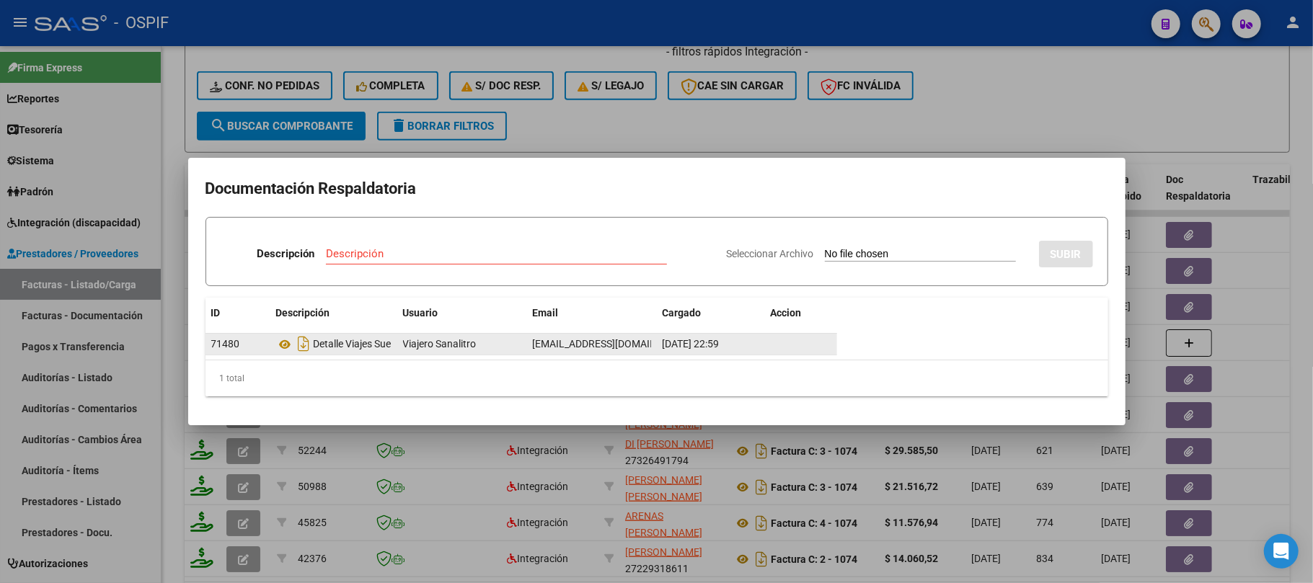
drag, startPoint x: 448, startPoint y: 350, endPoint x: 468, endPoint y: 347, distance: 19.6
click at [468, 347] on div "71480 Detalle Viajes Sueltos 11-2024 Viajero Sanalitro viajero2013@hotmail.com …" at bounding box center [520, 345] width 631 height 22
click at [286, 345] on icon at bounding box center [285, 344] width 19 height 17
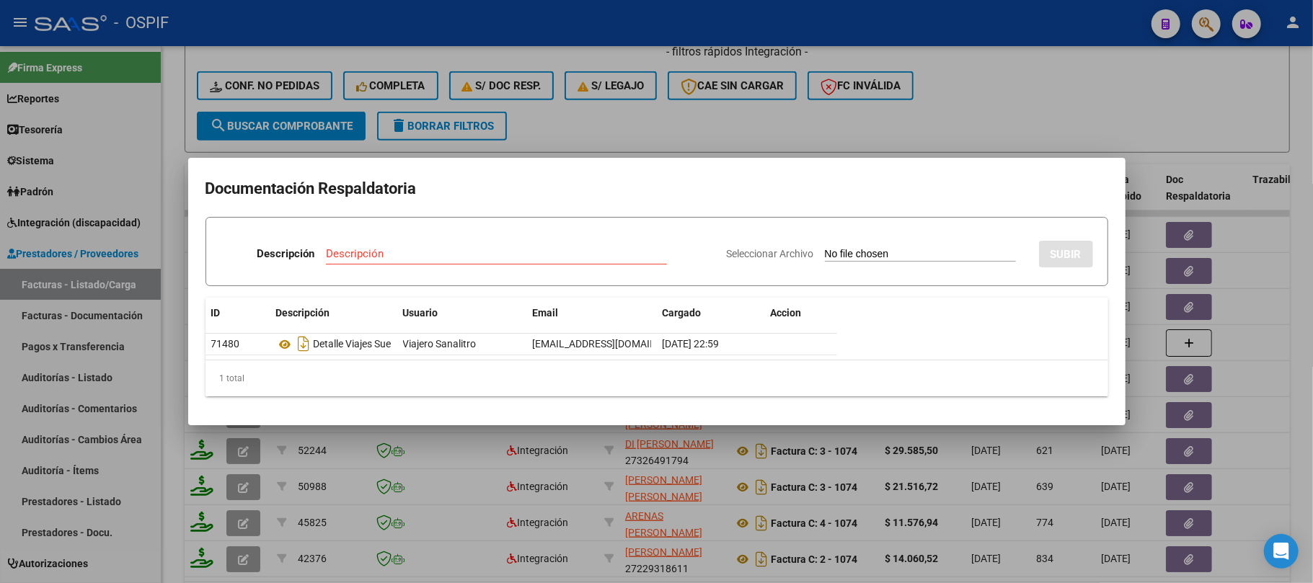
drag, startPoint x: 1019, startPoint y: 112, endPoint x: 1099, endPoint y: 166, distance: 96.2
click at [1019, 112] on div at bounding box center [656, 291] width 1313 height 583
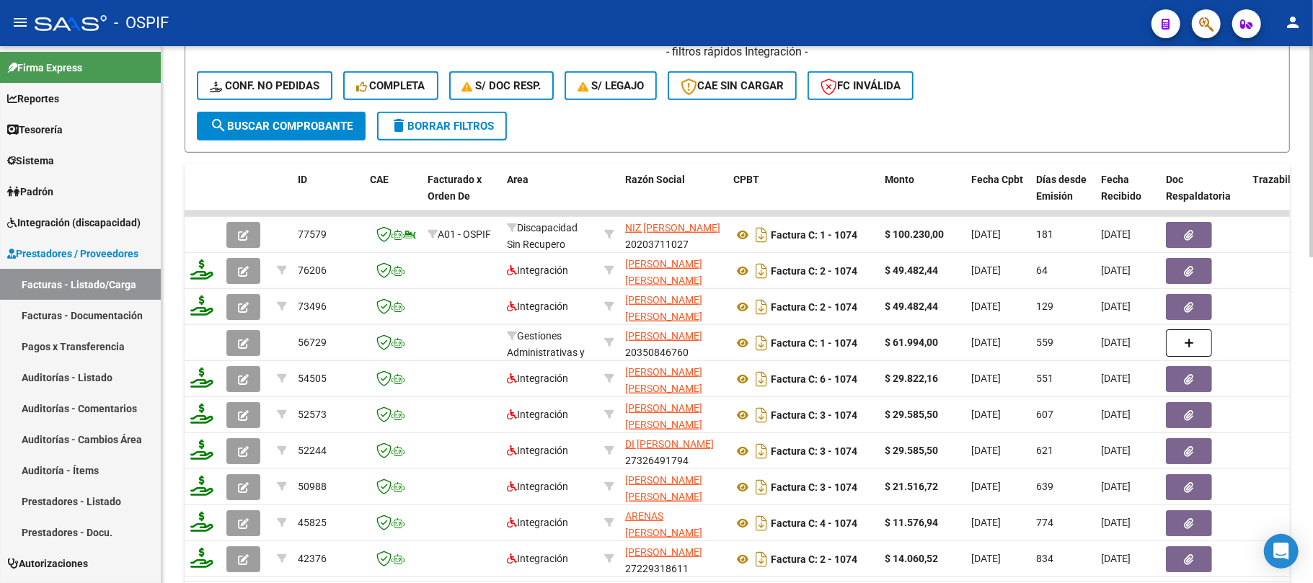
scroll to position [349, 0]
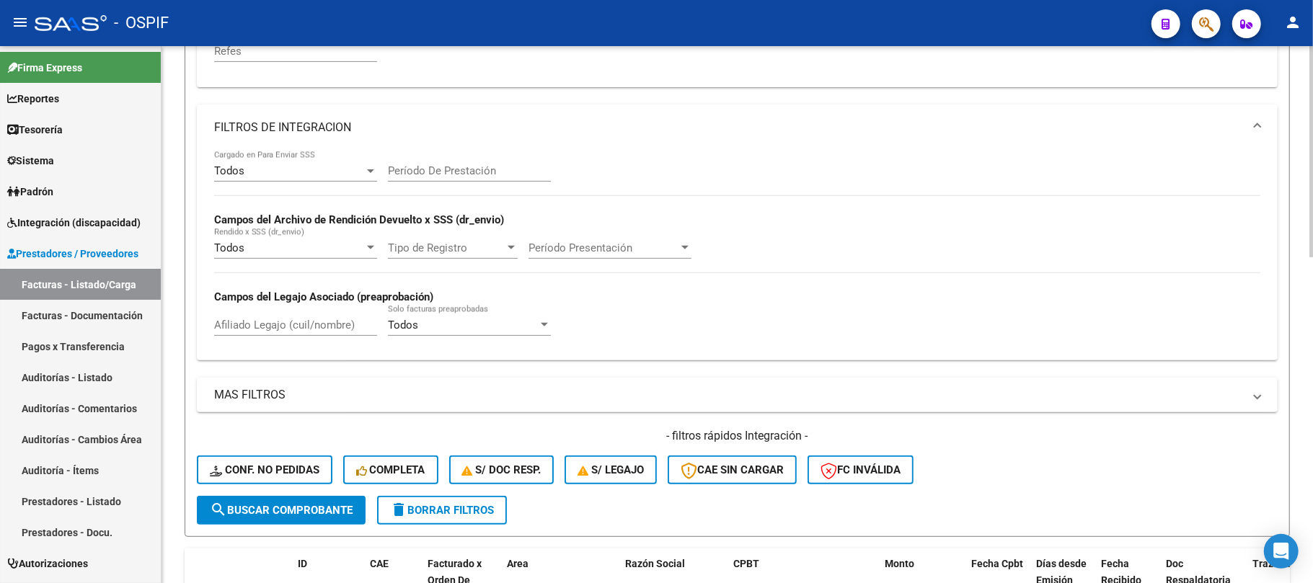
click at [444, 510] on span "delete Borrar Filtros" at bounding box center [442, 510] width 104 height 13
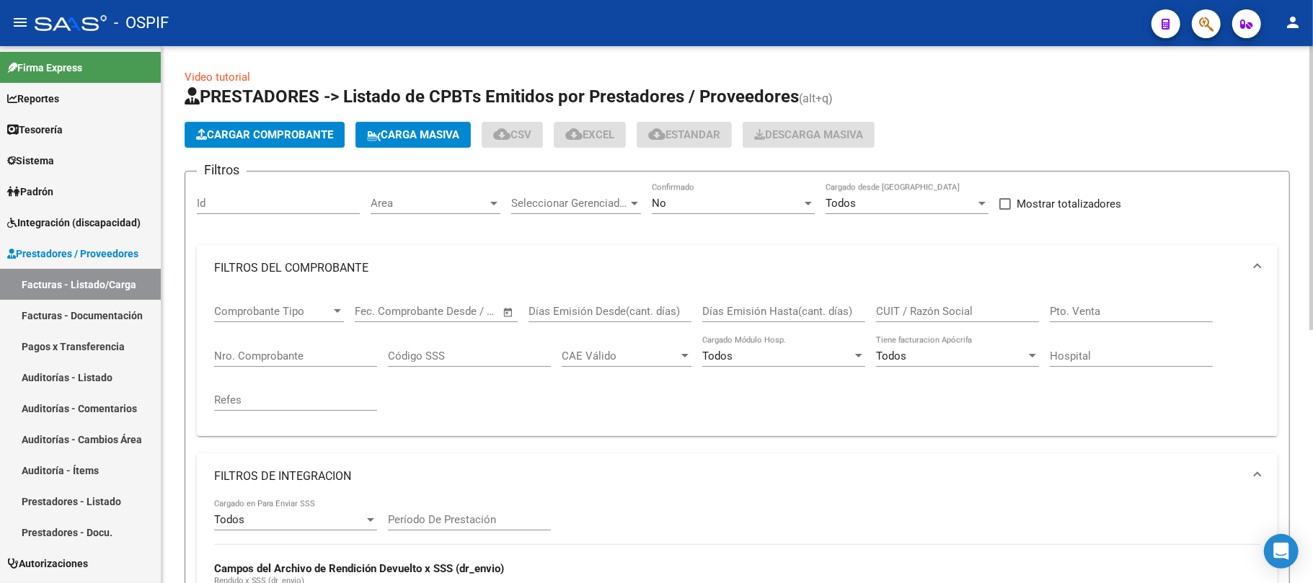
click at [759, 189] on div "No Confirmado" at bounding box center [733, 198] width 163 height 31
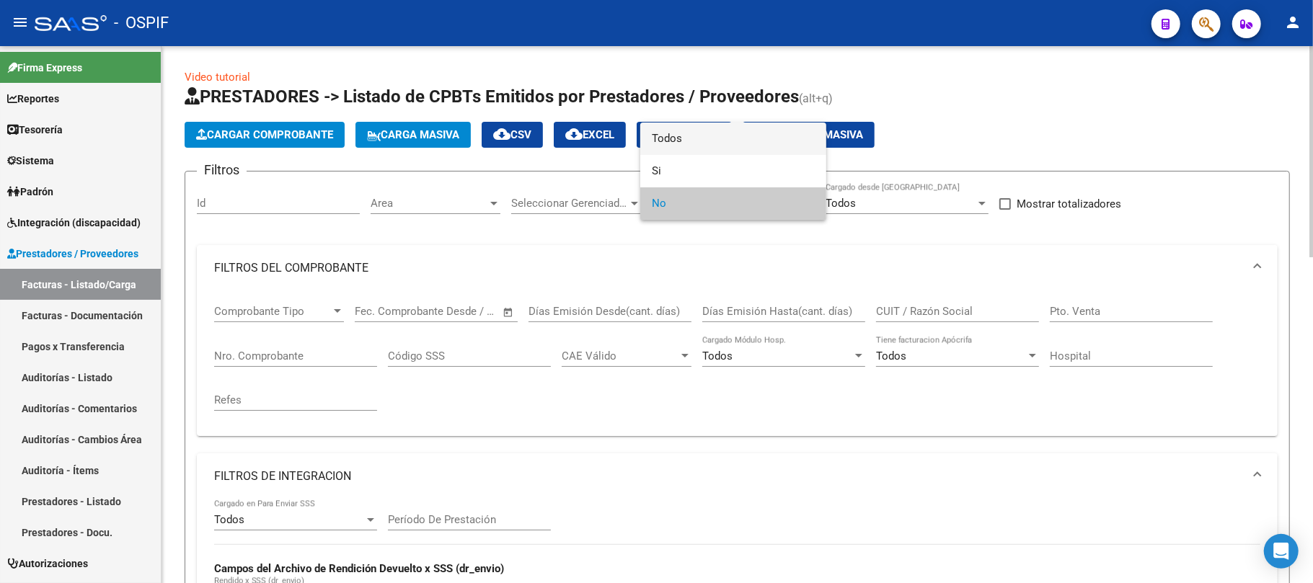
click at [678, 148] on span "Todos" at bounding box center [733, 139] width 163 height 32
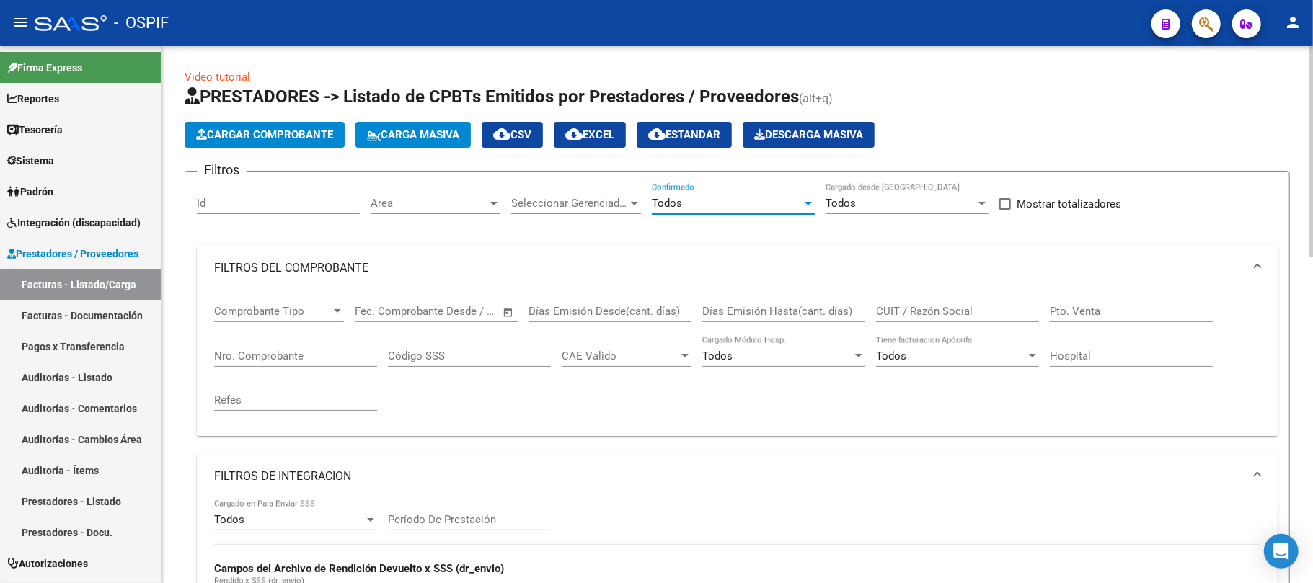
click at [301, 471] on mat-panel-title "FILTROS DE INTEGRACION" at bounding box center [728, 477] width 1029 height 16
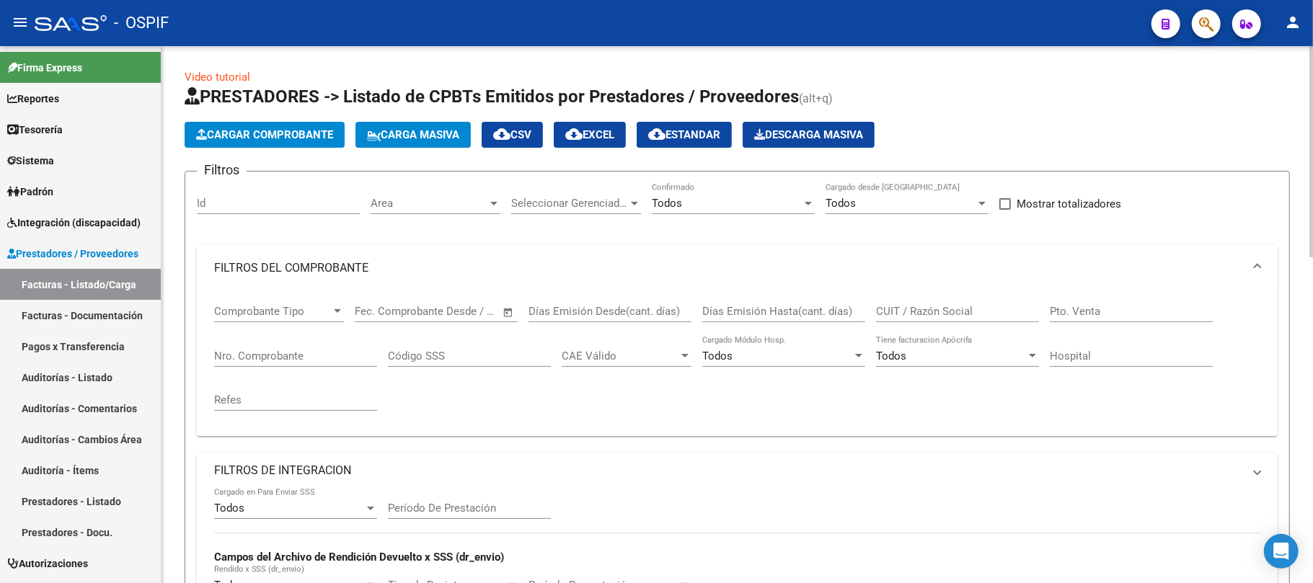
click at [322, 295] on div "Comprobante Tipo Comprobante Tipo" at bounding box center [279, 306] width 130 height 31
click at [329, 272] on mat-panel-title "FILTROS DEL COMPROBANTE" at bounding box center [728, 268] width 1029 height 16
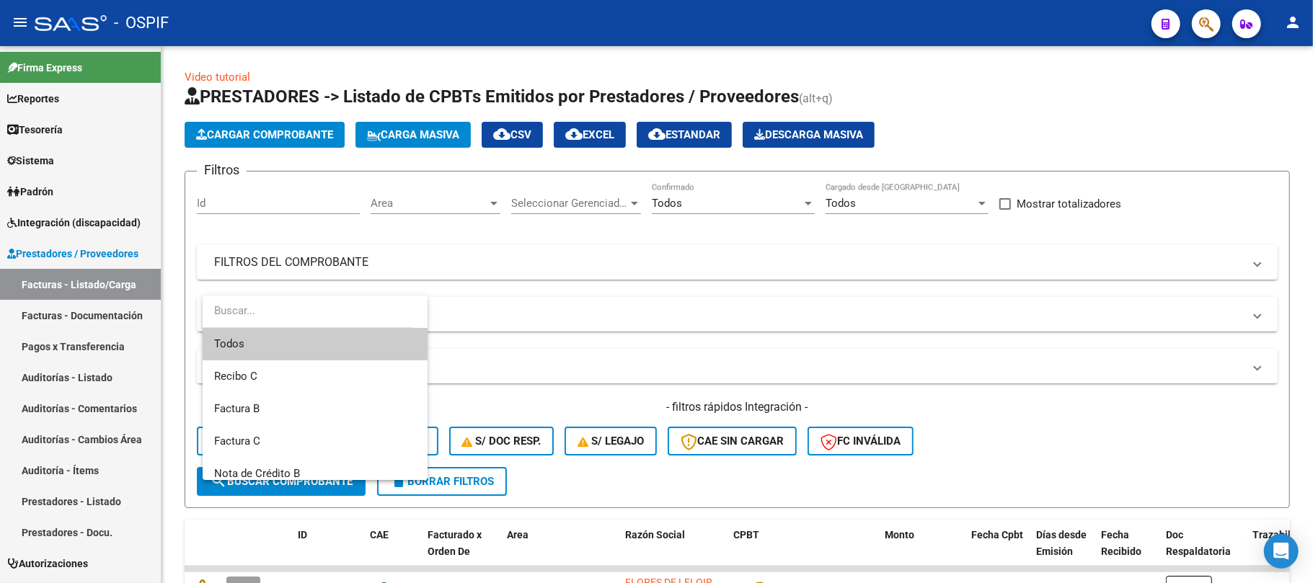
click at [463, 252] on div at bounding box center [656, 291] width 1313 height 583
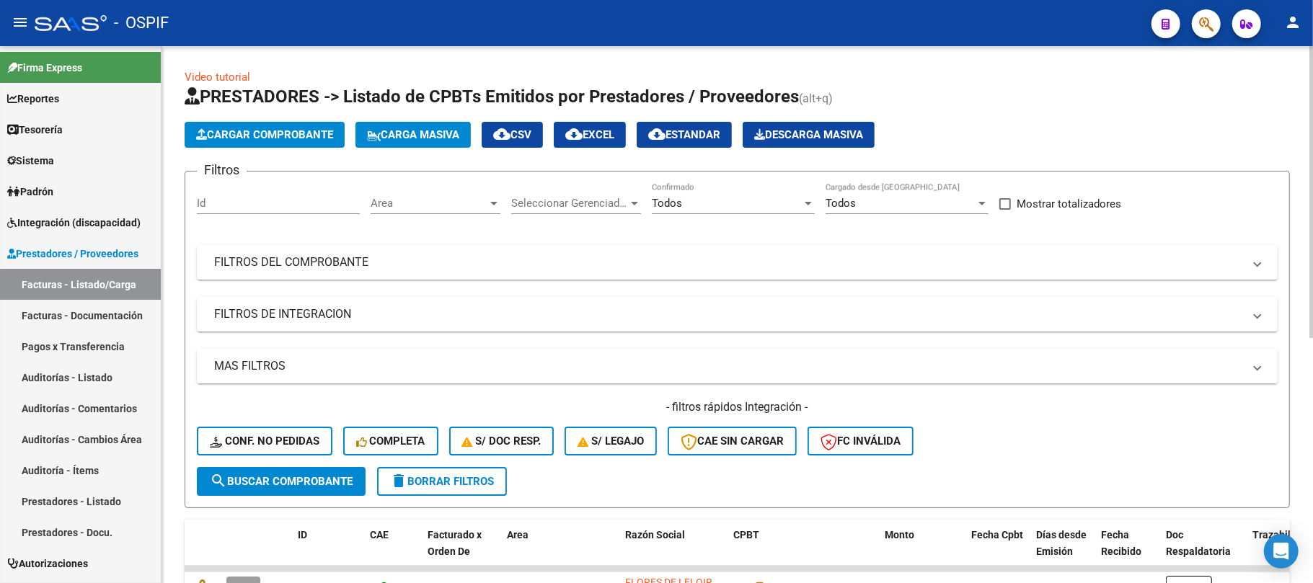
click at [252, 368] on mat-panel-title "MAS FILTROS" at bounding box center [728, 366] width 1029 height 16
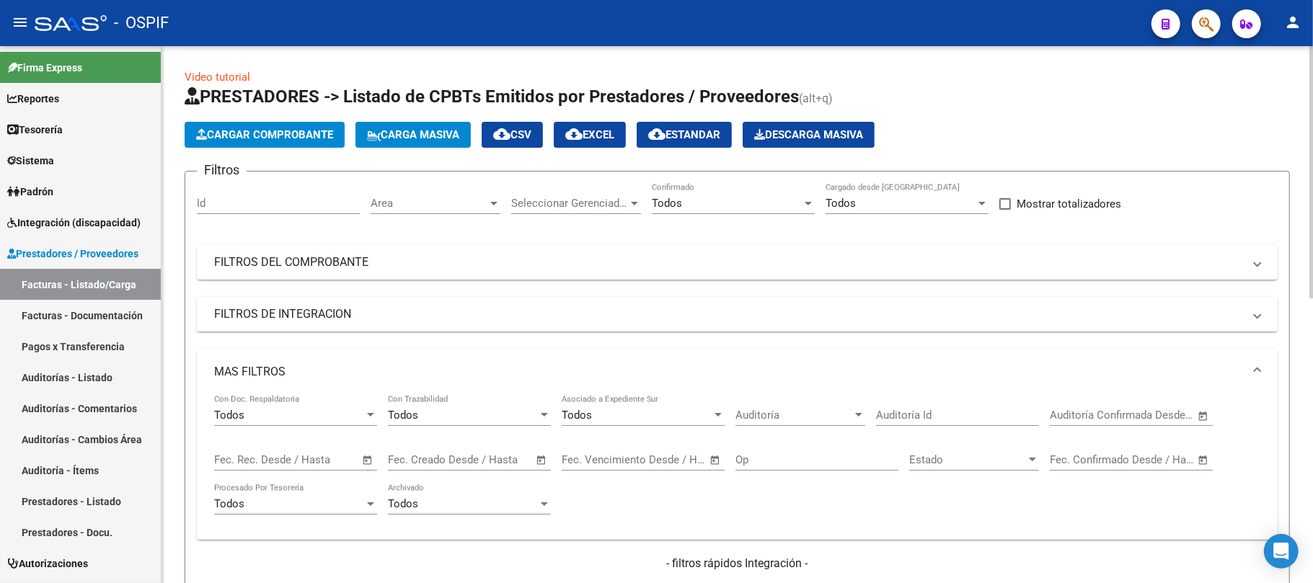
click at [1106, 457] on span "–" at bounding box center [1102, 459] width 7 height 13
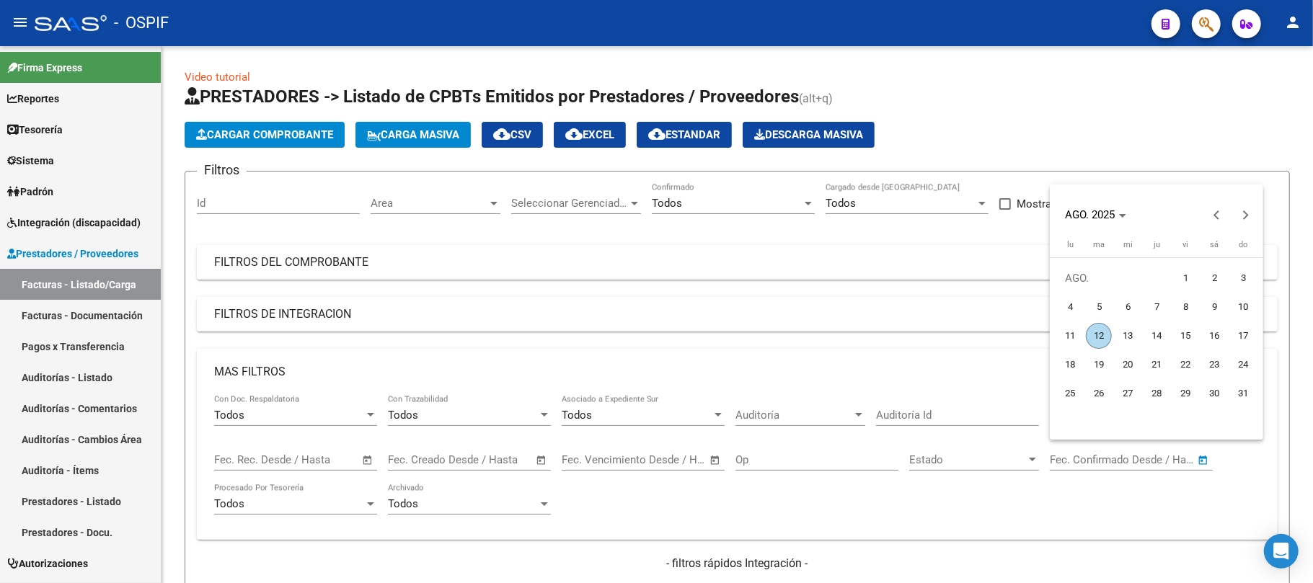
click at [1198, 212] on div "AGO. 2025" at bounding box center [1157, 214] width 206 height 29
drag, startPoint x: 1209, startPoint y: 212, endPoint x: 1259, endPoint y: 312, distance: 111.9
click at [1210, 212] on span "Previous month" at bounding box center [1216, 214] width 29 height 29
click at [1165, 360] on span "17" at bounding box center [1156, 365] width 26 height 26
type input "17/7/2025"
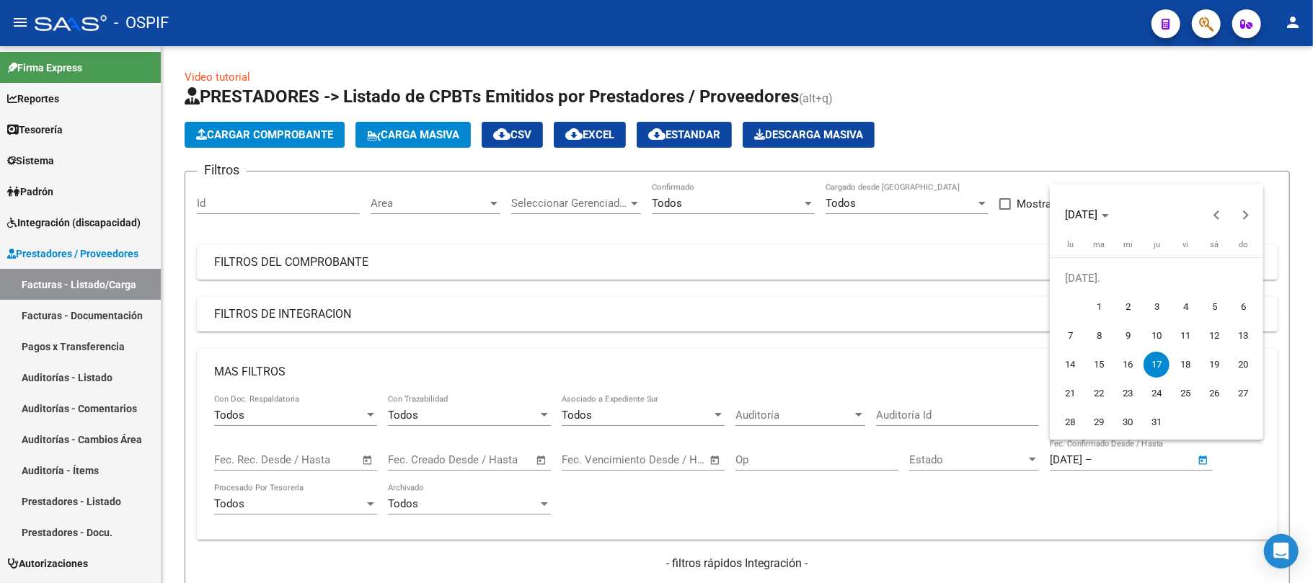
click at [1165, 360] on span "17" at bounding box center [1156, 365] width 26 height 26
type input "17/7/2025"
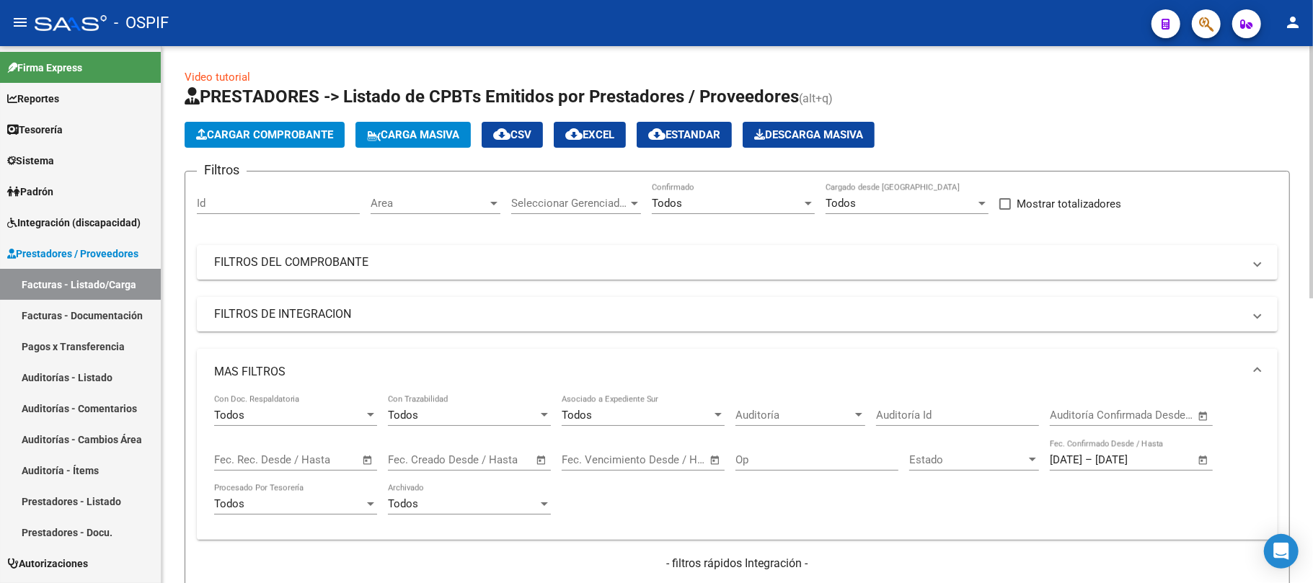
scroll to position [96, 0]
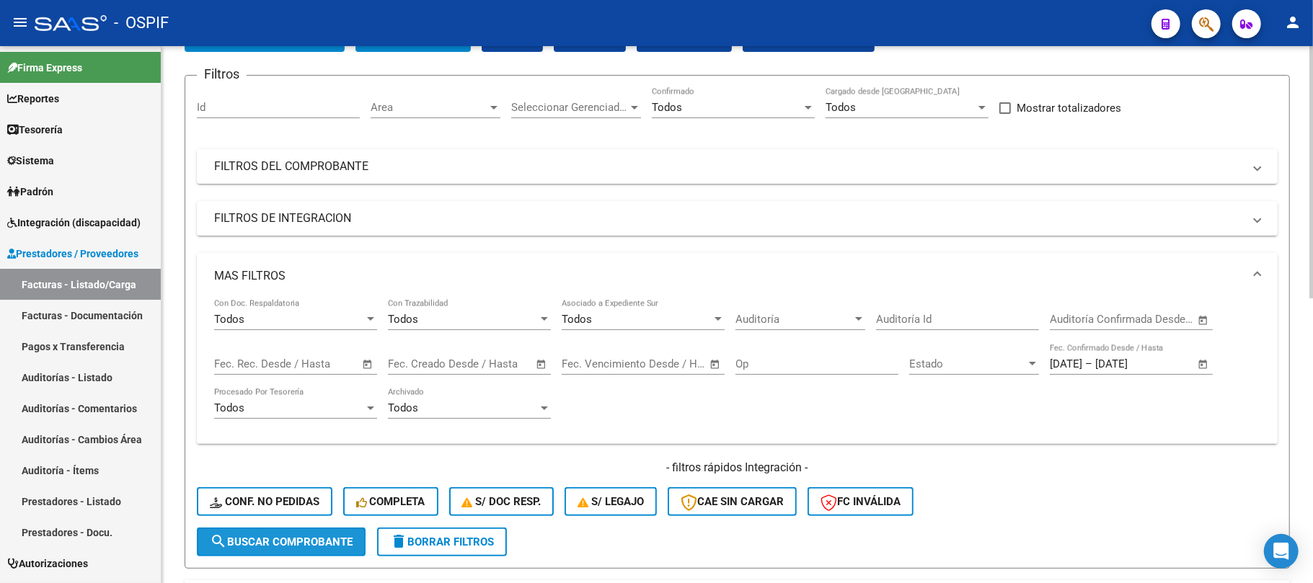
click at [257, 544] on span "search Buscar Comprobante" at bounding box center [281, 542] width 143 height 13
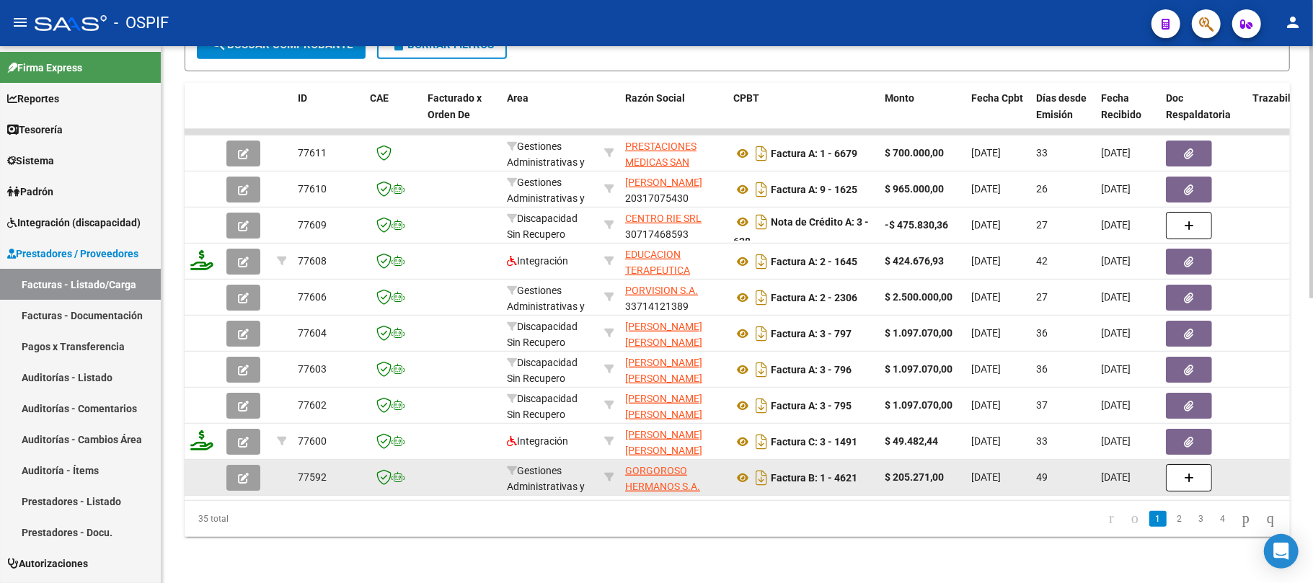
scroll to position [607, 0]
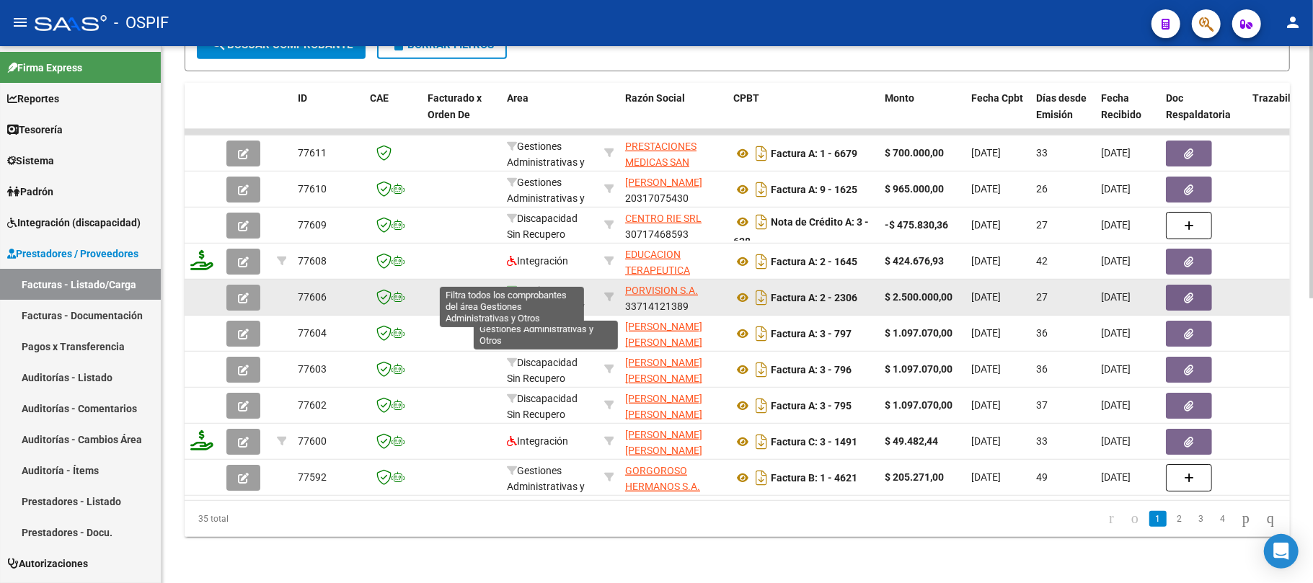
click at [513, 285] on icon at bounding box center [512, 290] width 10 height 10
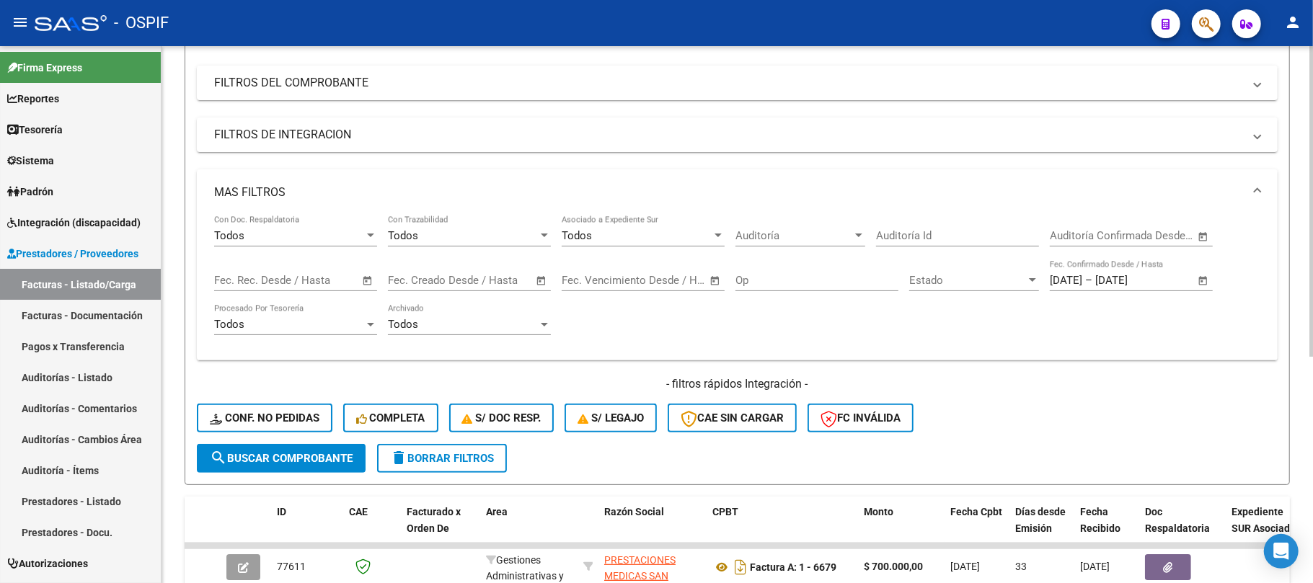
scroll to position [0, 0]
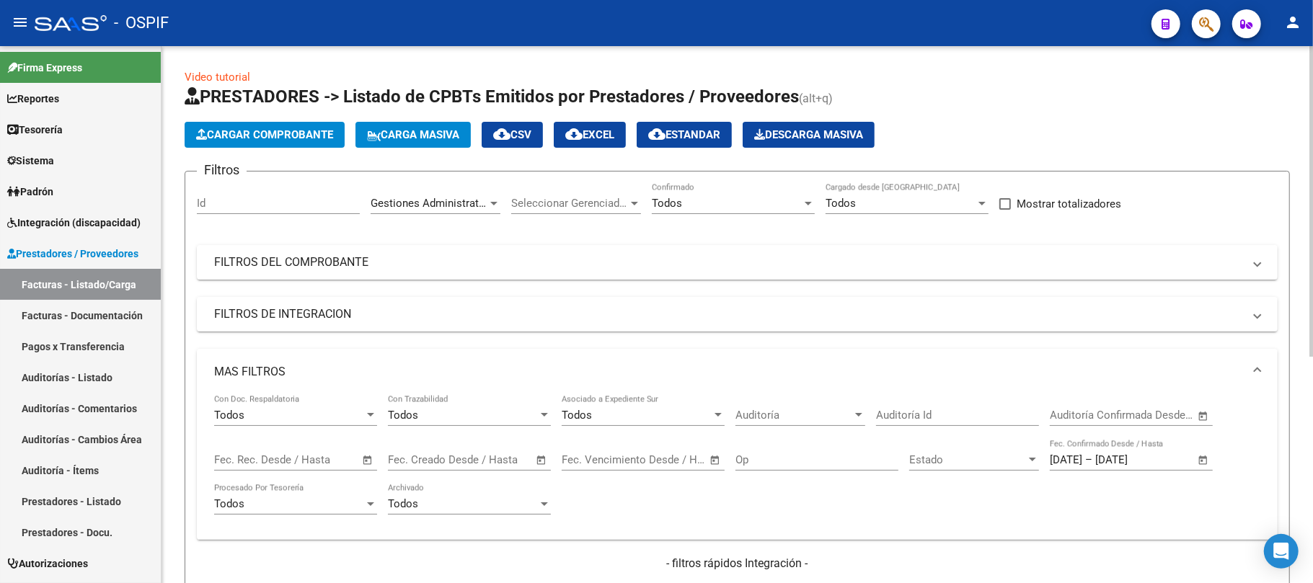
click at [412, 211] on div "Gestiones Administrativas y Otros Area" at bounding box center [436, 198] width 130 height 31
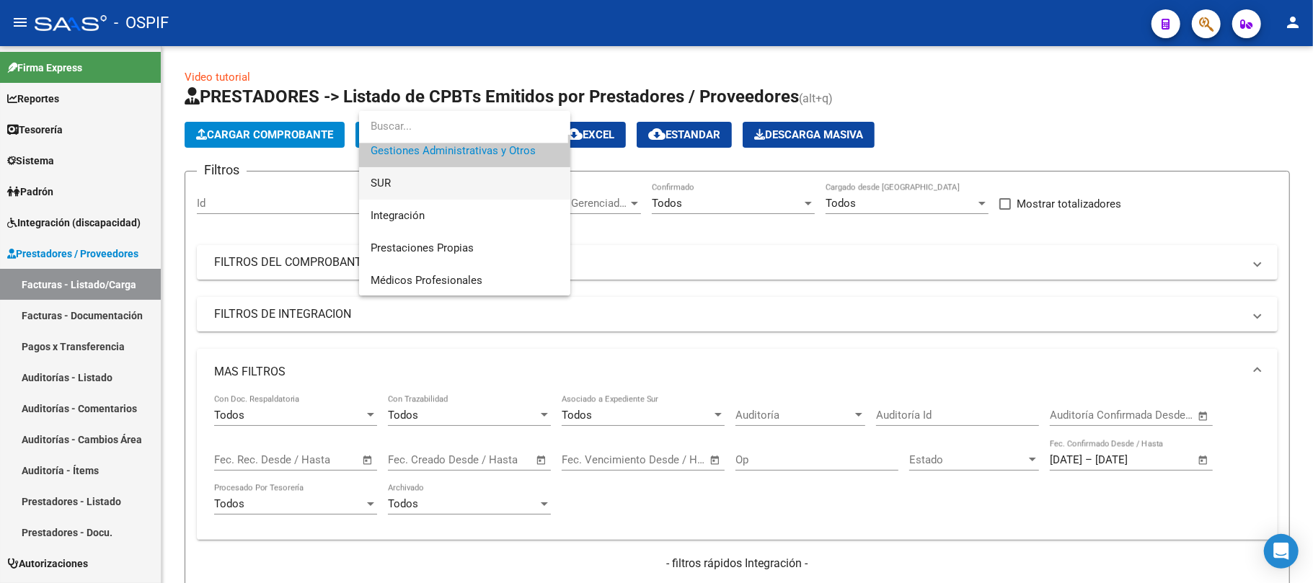
scroll to position [117, 0]
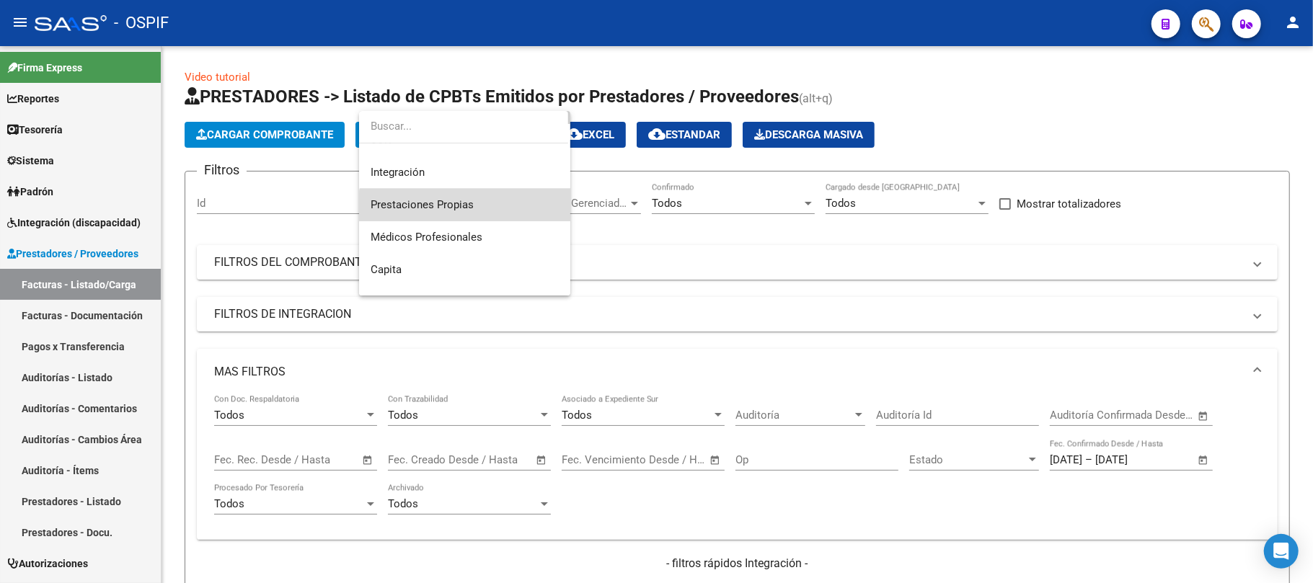
click at [482, 214] on span "Prestaciones Propias" at bounding box center [465, 205] width 188 height 32
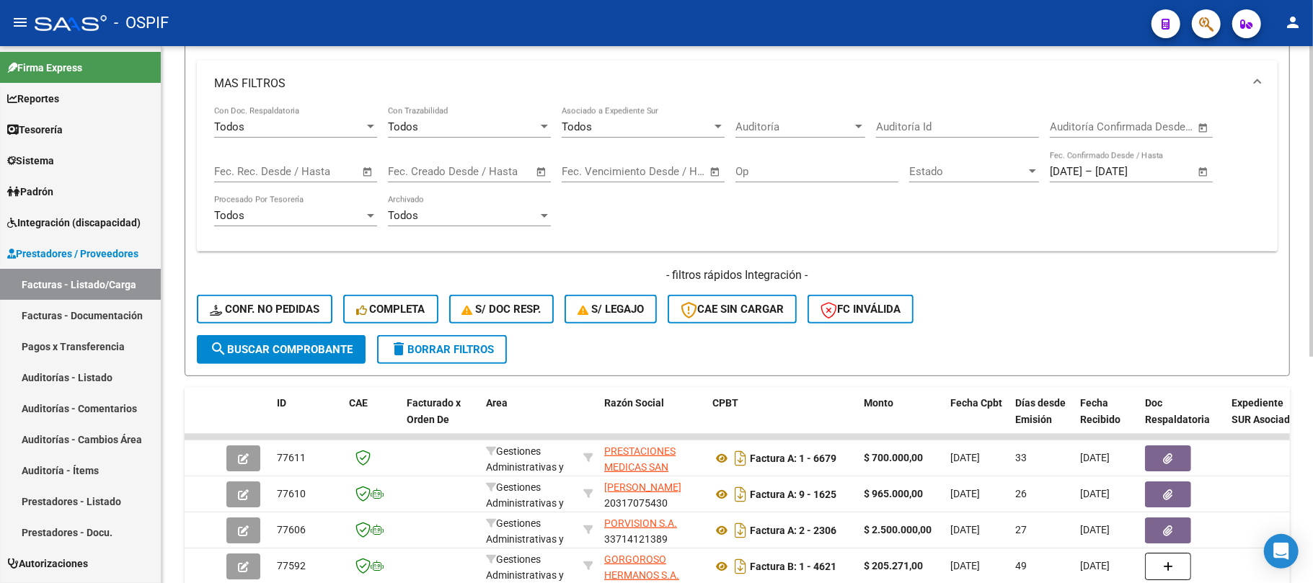
drag, startPoint x: 324, startPoint y: 343, endPoint x: 502, endPoint y: 379, distance: 181.7
click at [323, 343] on span "search Buscar Comprobante" at bounding box center [281, 349] width 143 height 13
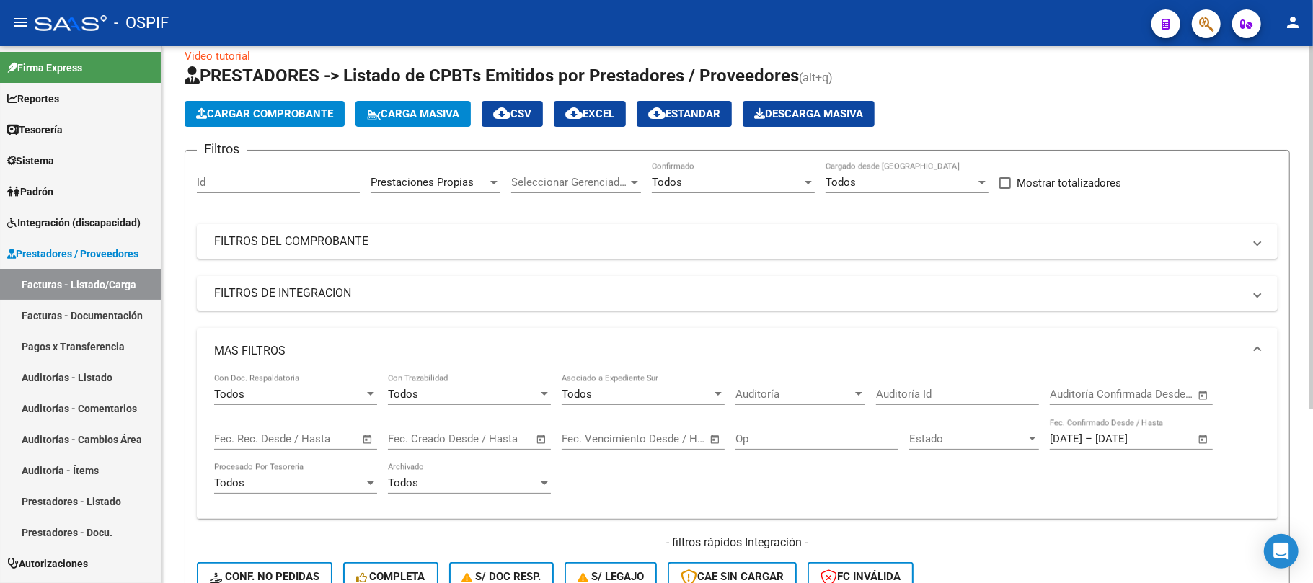
scroll to position [0, 0]
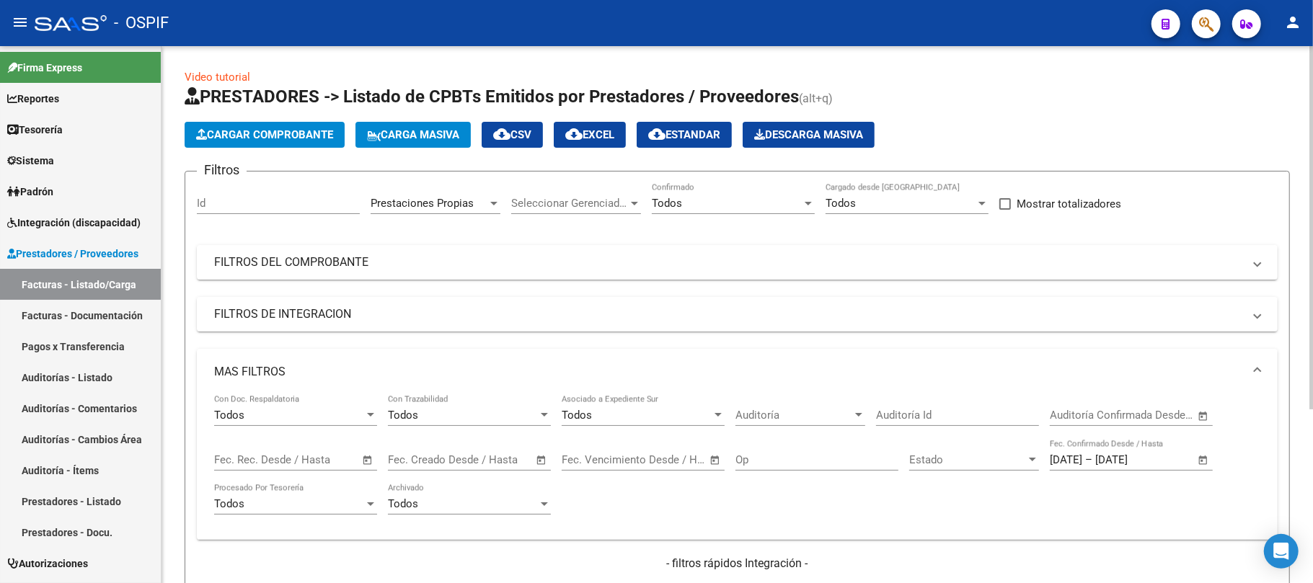
click at [440, 193] on div "Prestaciones Propias Area" at bounding box center [436, 198] width 130 height 31
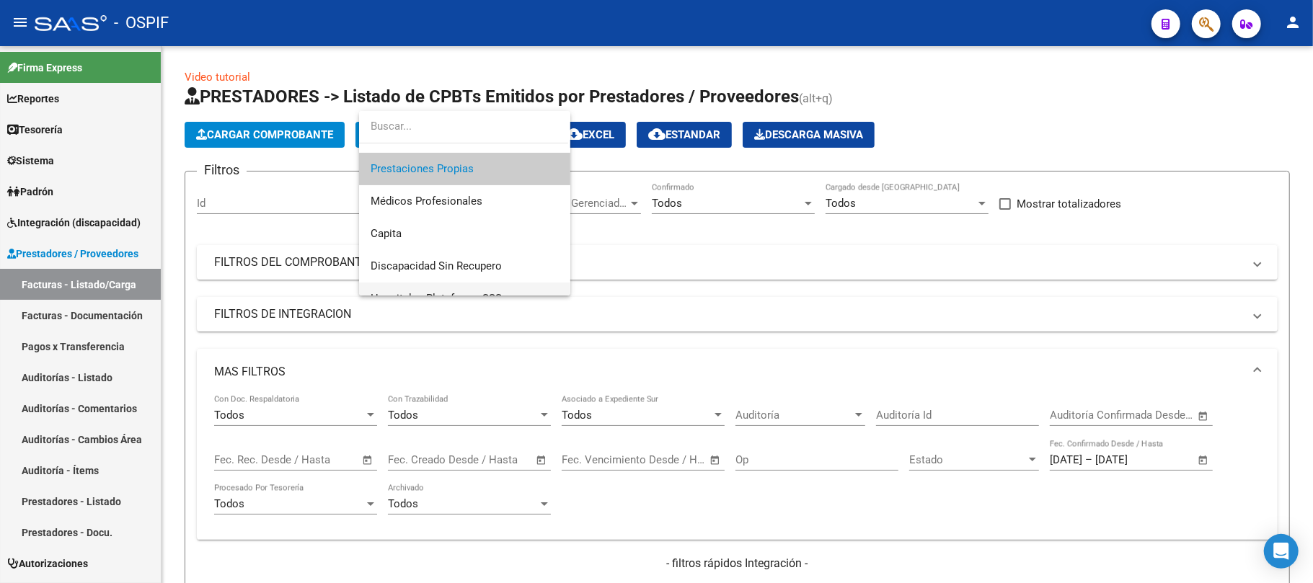
scroll to position [205, 0]
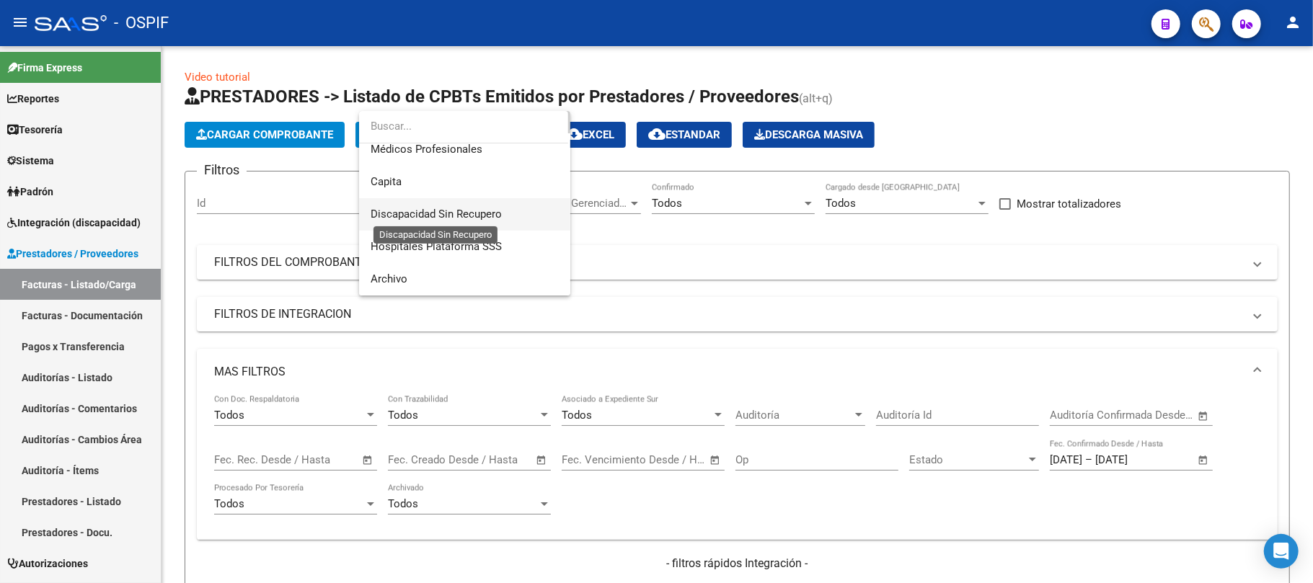
click at [469, 205] on span "Discapacidad Sin Recupero" at bounding box center [465, 214] width 188 height 32
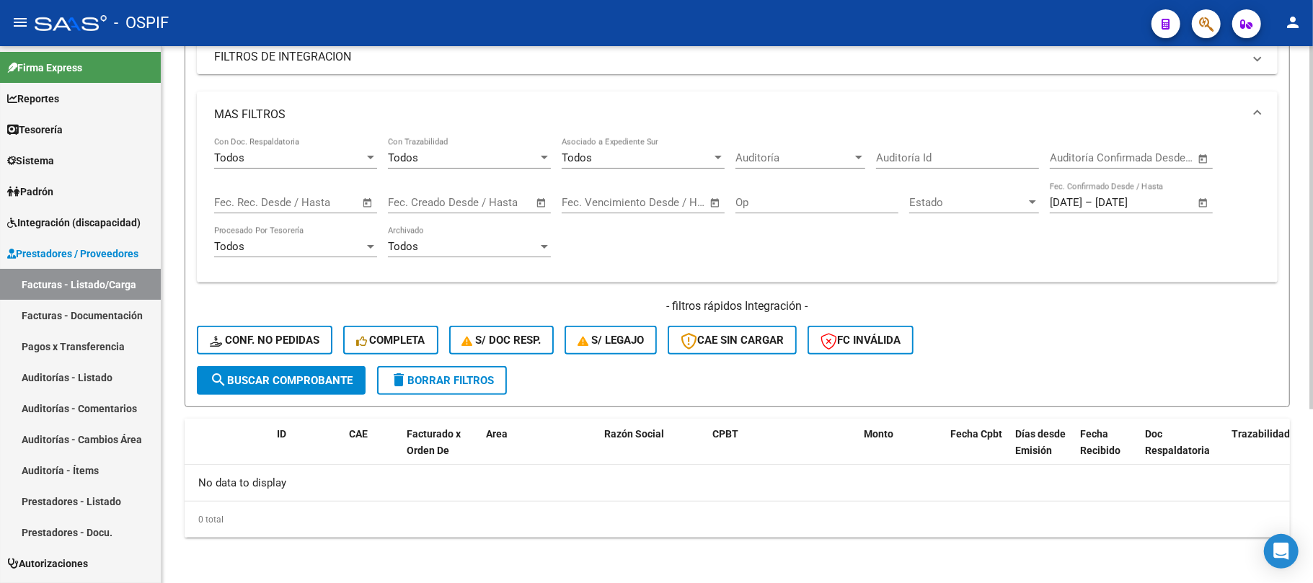
click at [310, 384] on span "search Buscar Comprobante" at bounding box center [281, 380] width 143 height 13
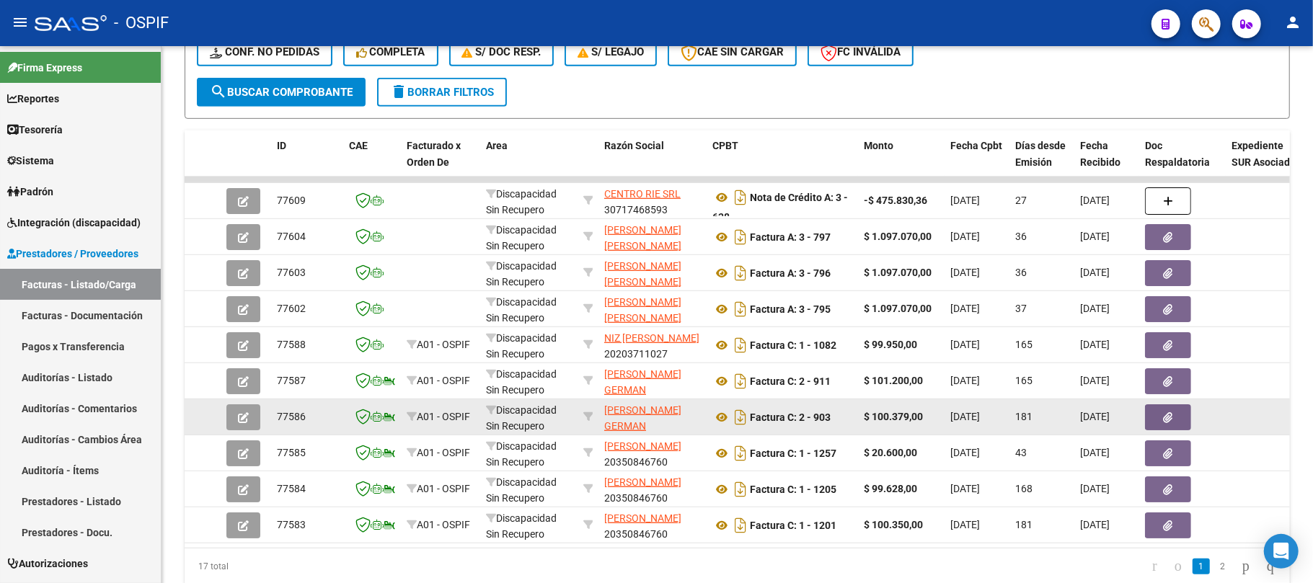
scroll to position [607, 0]
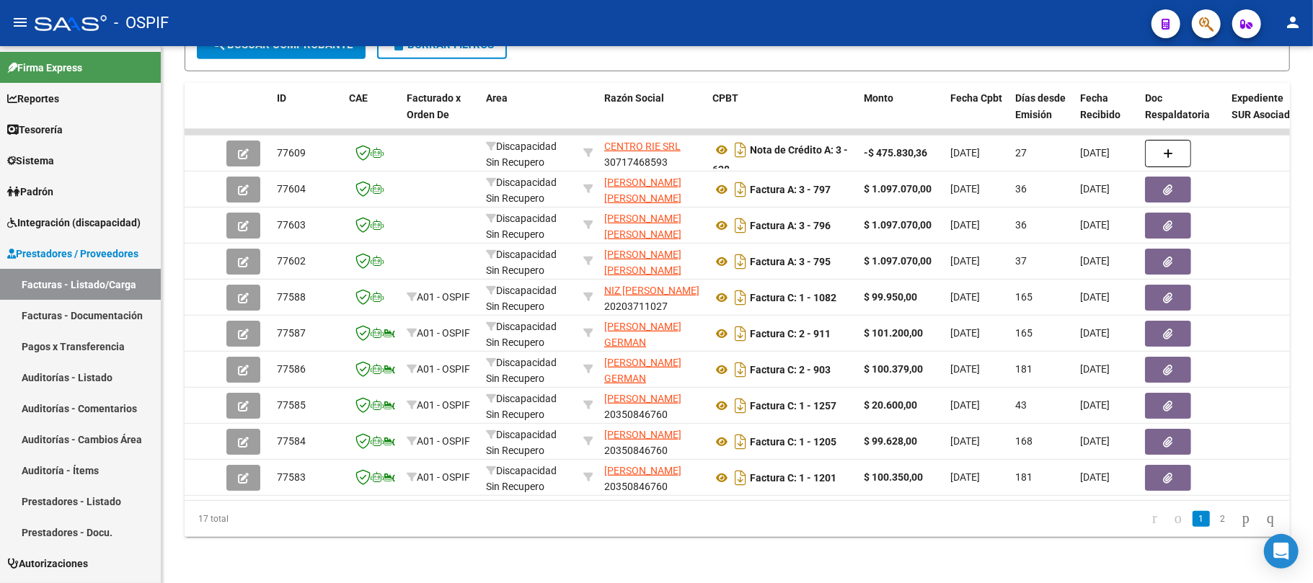
click at [1214, 514] on link "2" at bounding box center [1222, 519] width 17 height 16
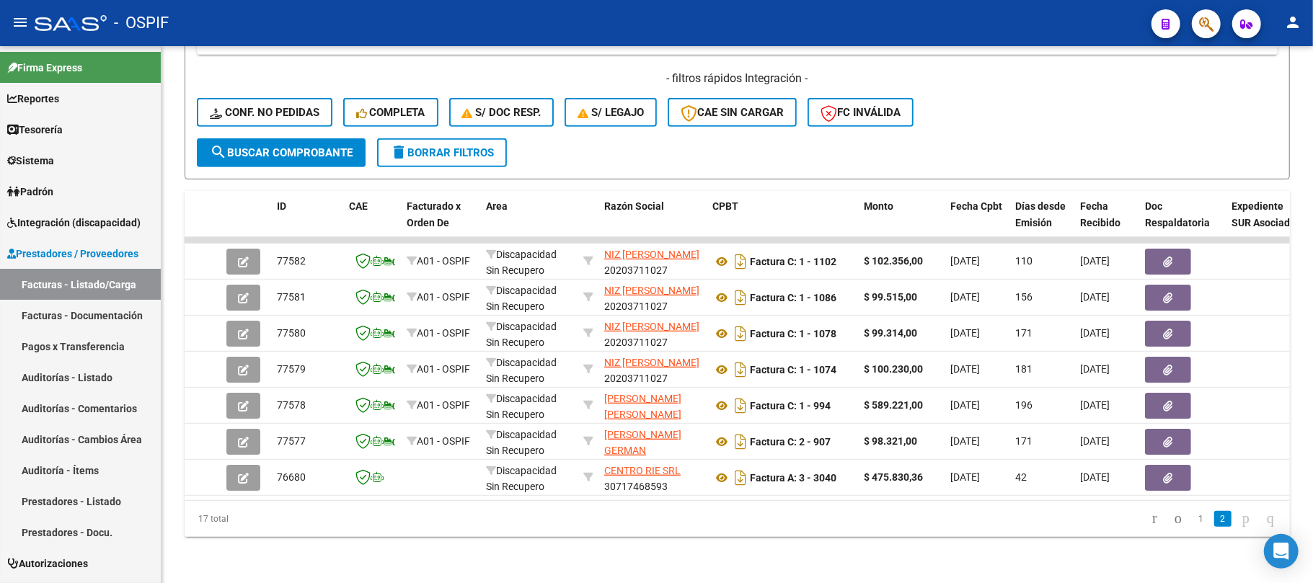
scroll to position [499, 0]
click at [1192, 526] on link "1" at bounding box center [1200, 519] width 17 height 16
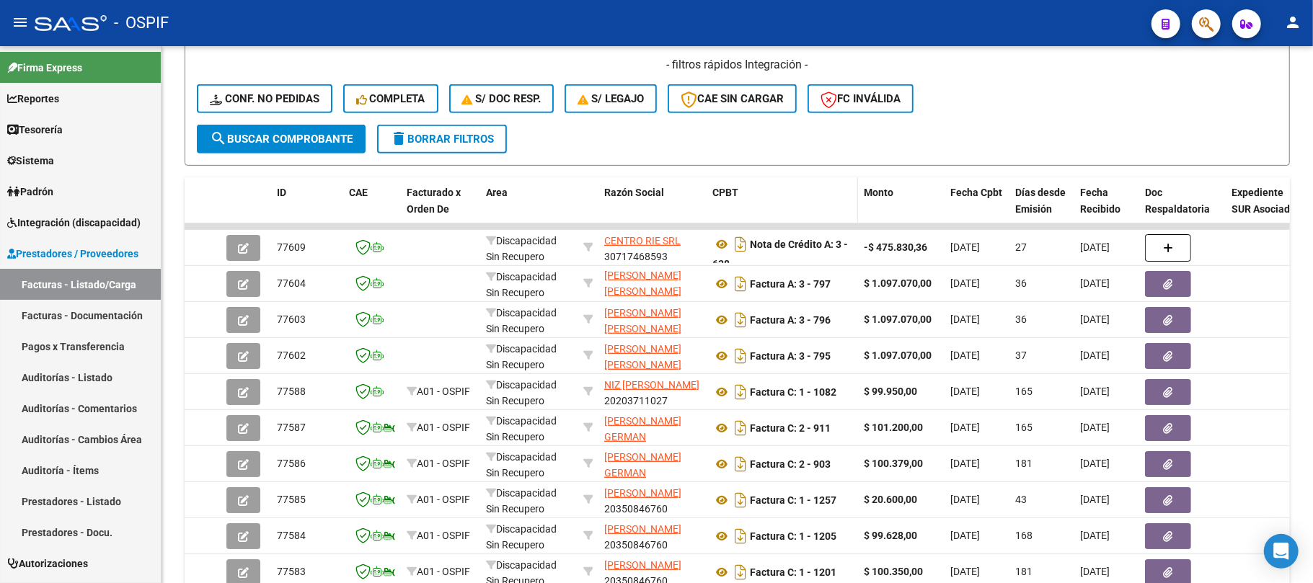
scroll to position [595, 0]
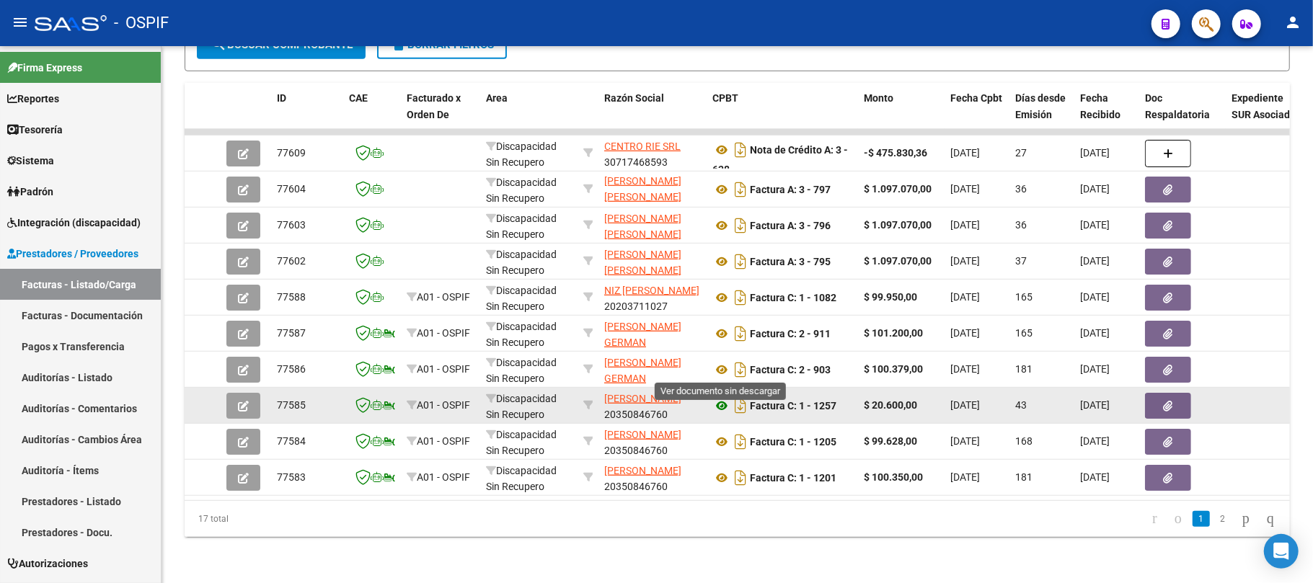
drag, startPoint x: 718, startPoint y: 367, endPoint x: 719, endPoint y: 410, distance: 43.3
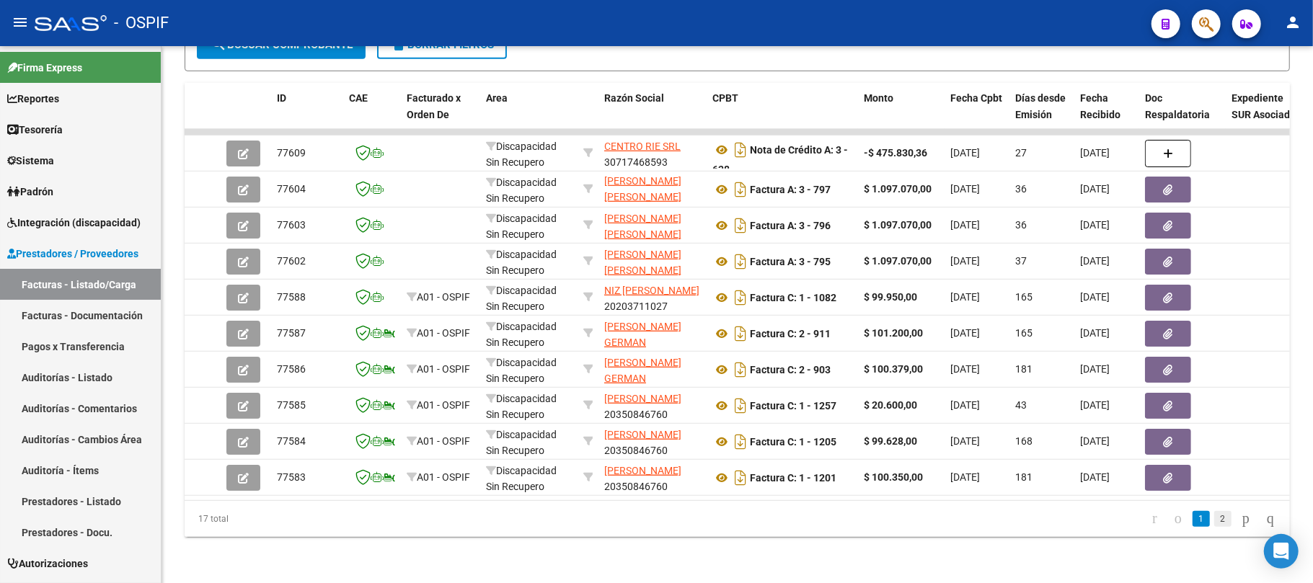
click at [1214, 527] on link "2" at bounding box center [1222, 519] width 17 height 16
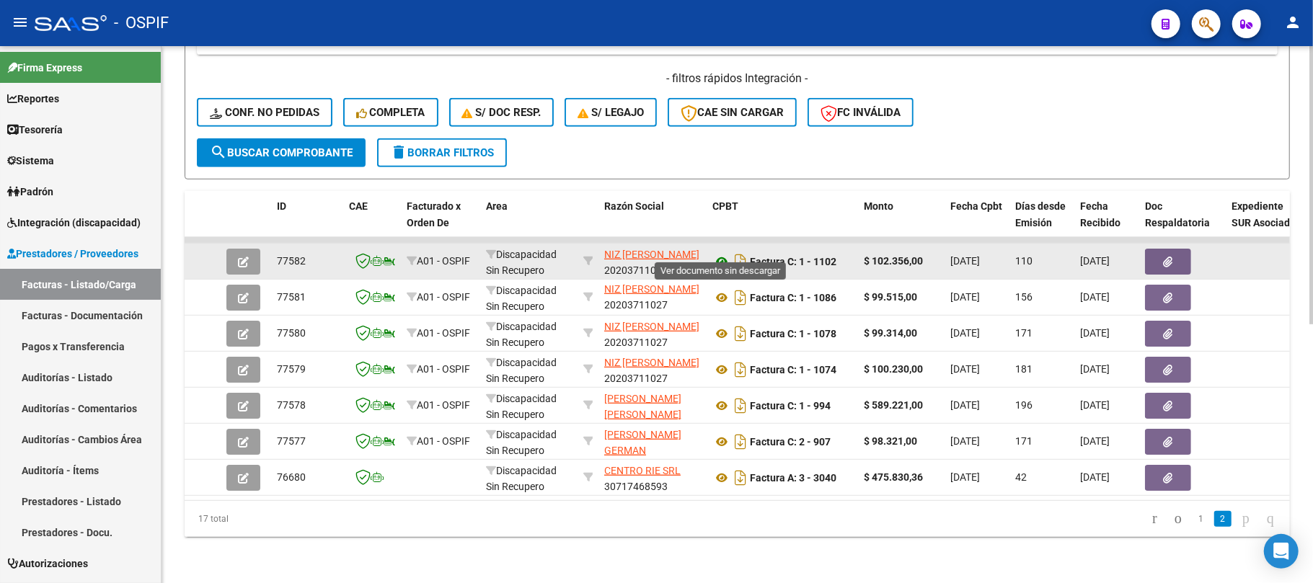
scroll to position [499, 0]
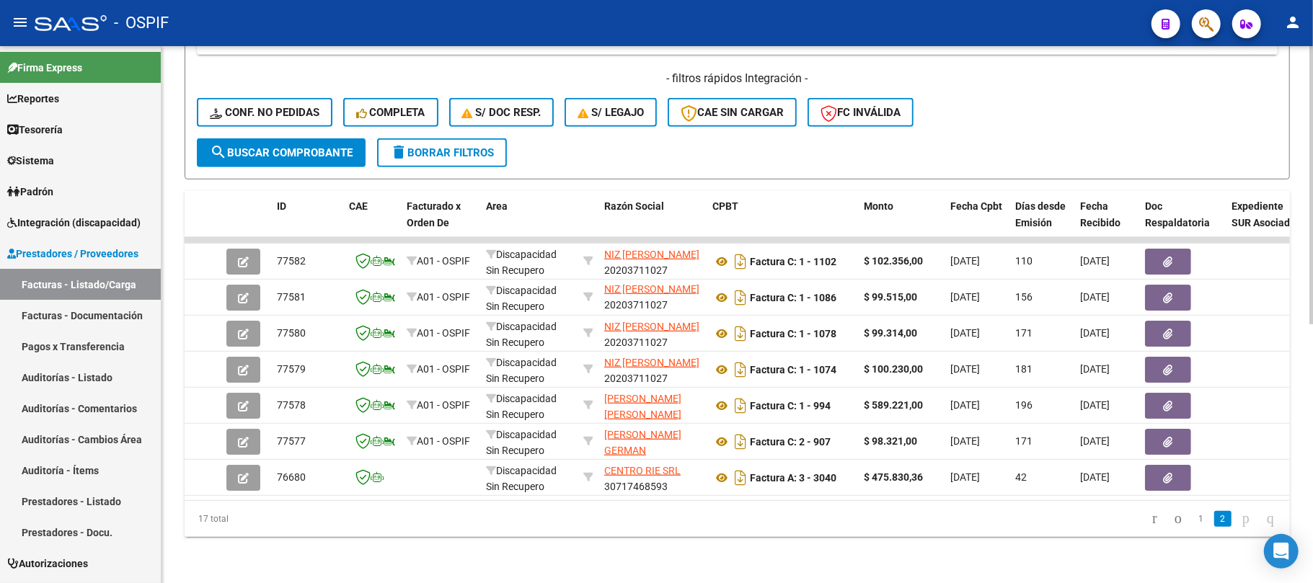
click at [445, 580] on div "Video tutorial PRESTADORES -> Listado de CPBTs Emitidos por Prestadores / Prove…" at bounding box center [736, 72] width 1151 height 1022
click at [439, 145] on button "delete Borrar Filtros" at bounding box center [442, 152] width 130 height 29
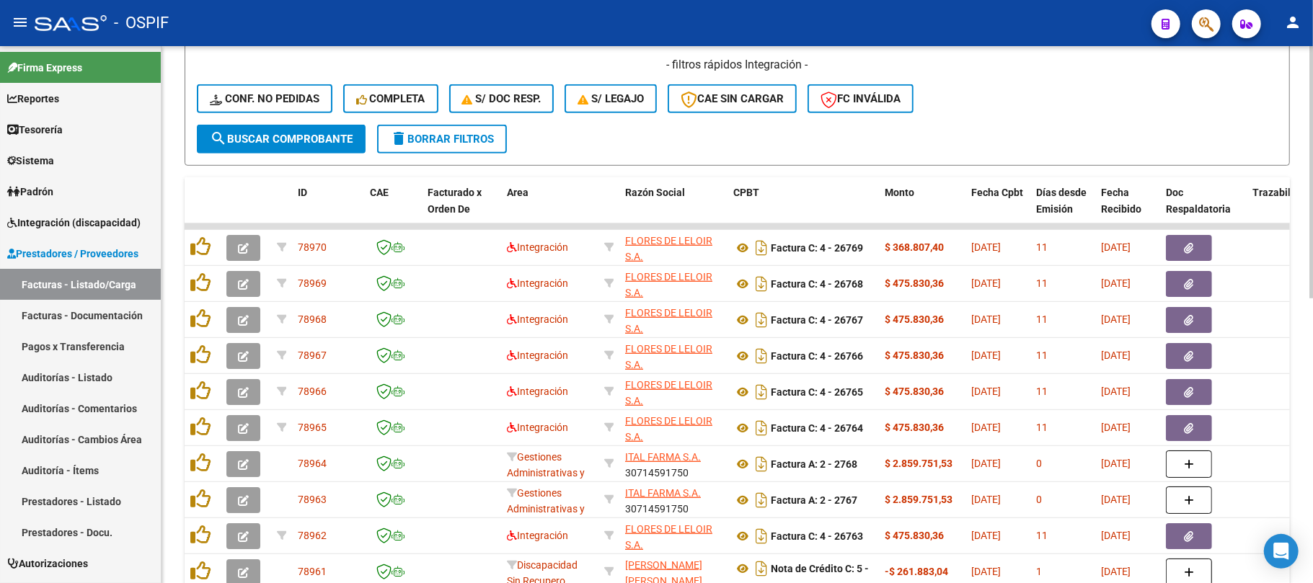
click at [398, 151] on button "delete Borrar Filtros" at bounding box center [442, 139] width 130 height 29
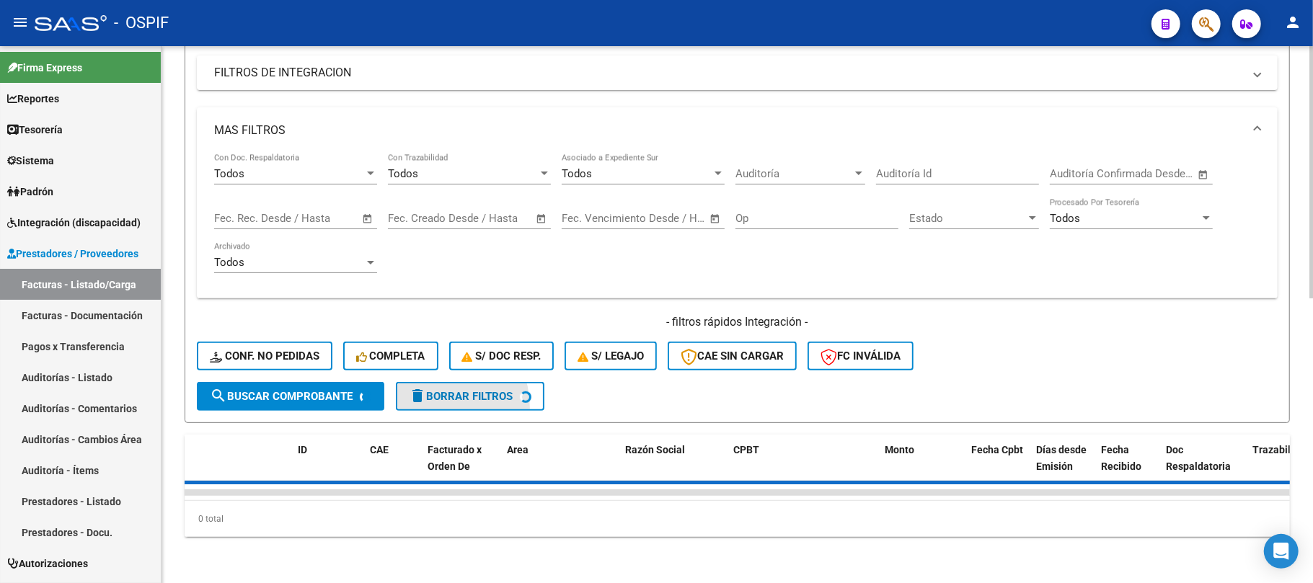
scroll to position [0, 0]
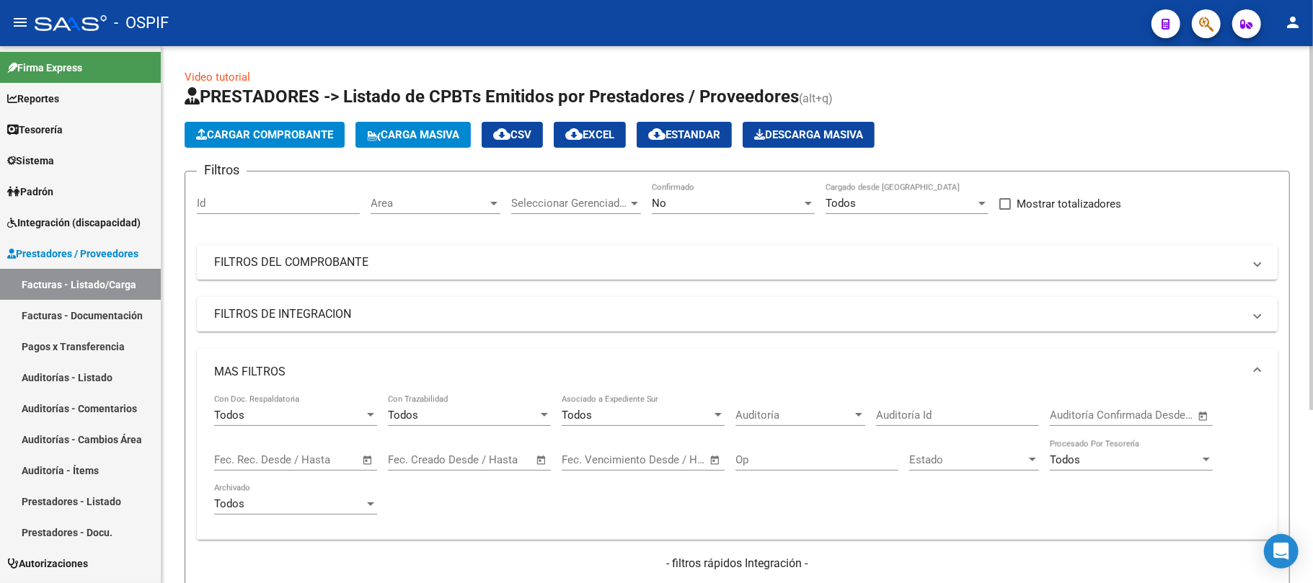
click at [327, 350] on mat-expansion-panel-header "MAS FILTROS" at bounding box center [737, 372] width 1081 height 46
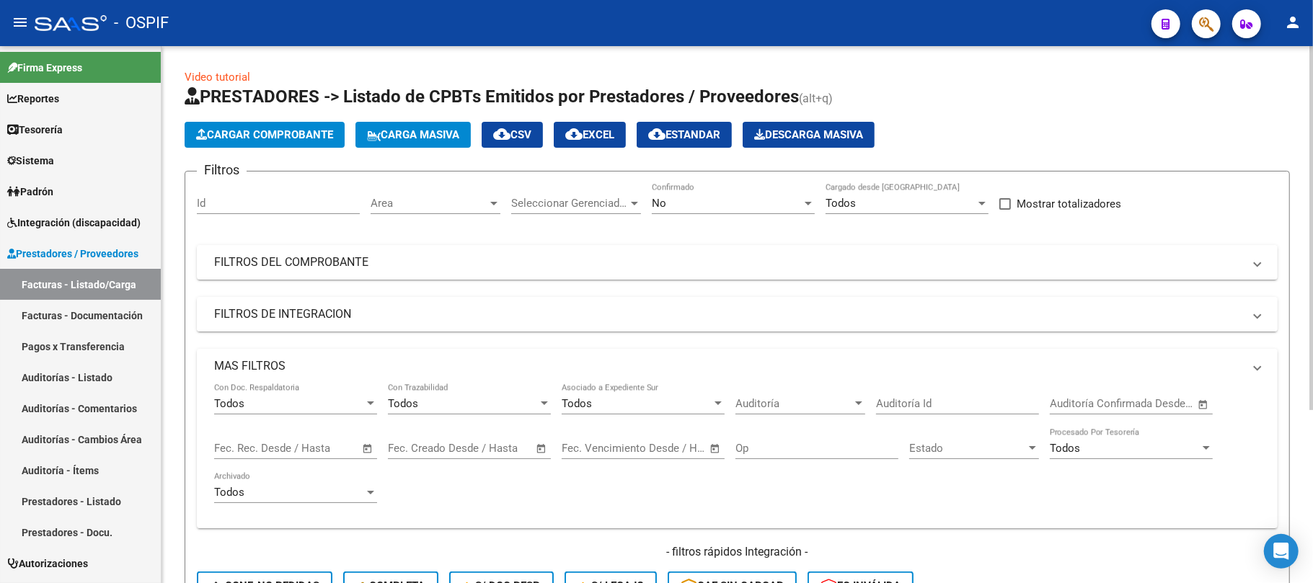
click at [313, 370] on mat-panel-title "MAS FILTROS" at bounding box center [728, 366] width 1029 height 16
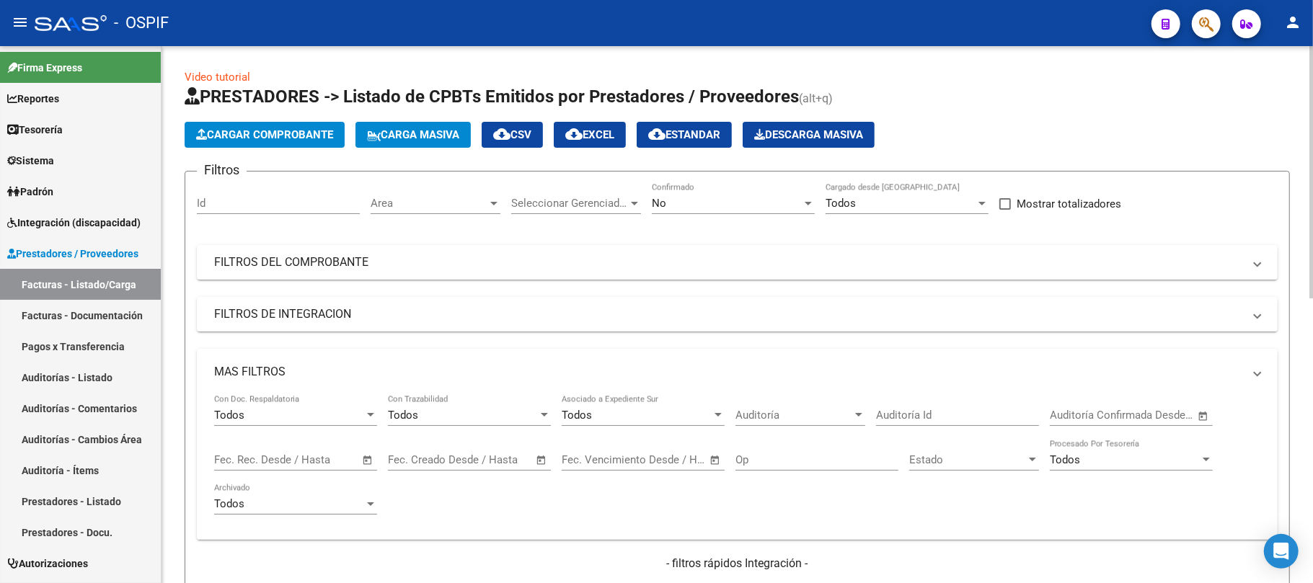
click at [381, 255] on mat-panel-title "FILTROS DEL COMPROBANTE" at bounding box center [728, 262] width 1029 height 16
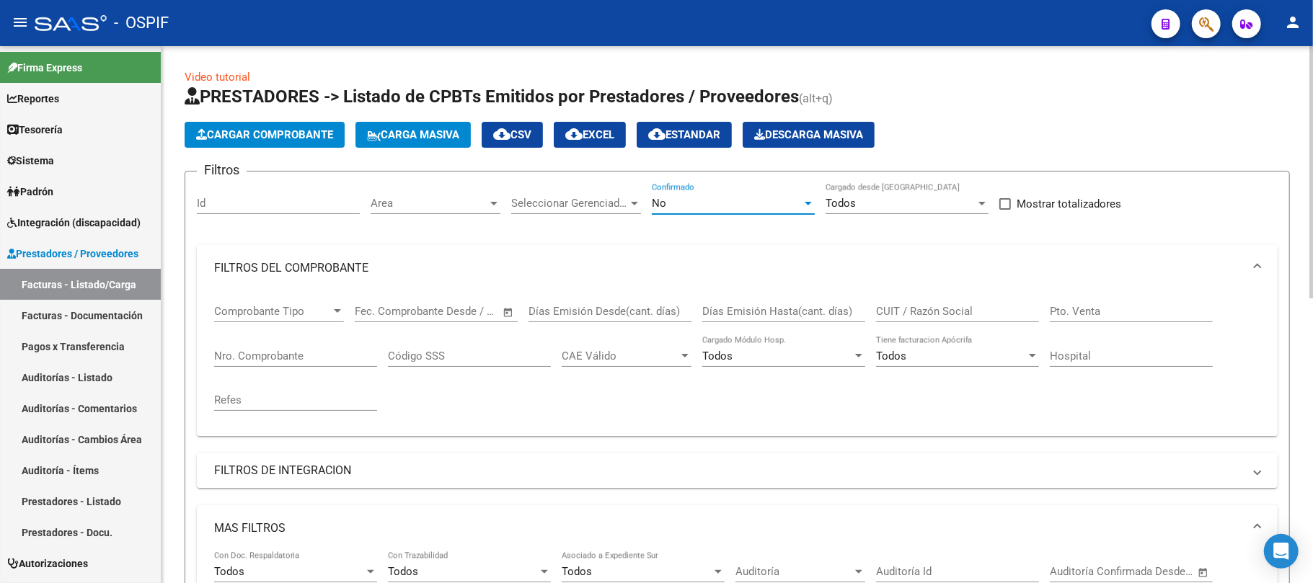
click at [712, 208] on div "No" at bounding box center [727, 203] width 150 height 13
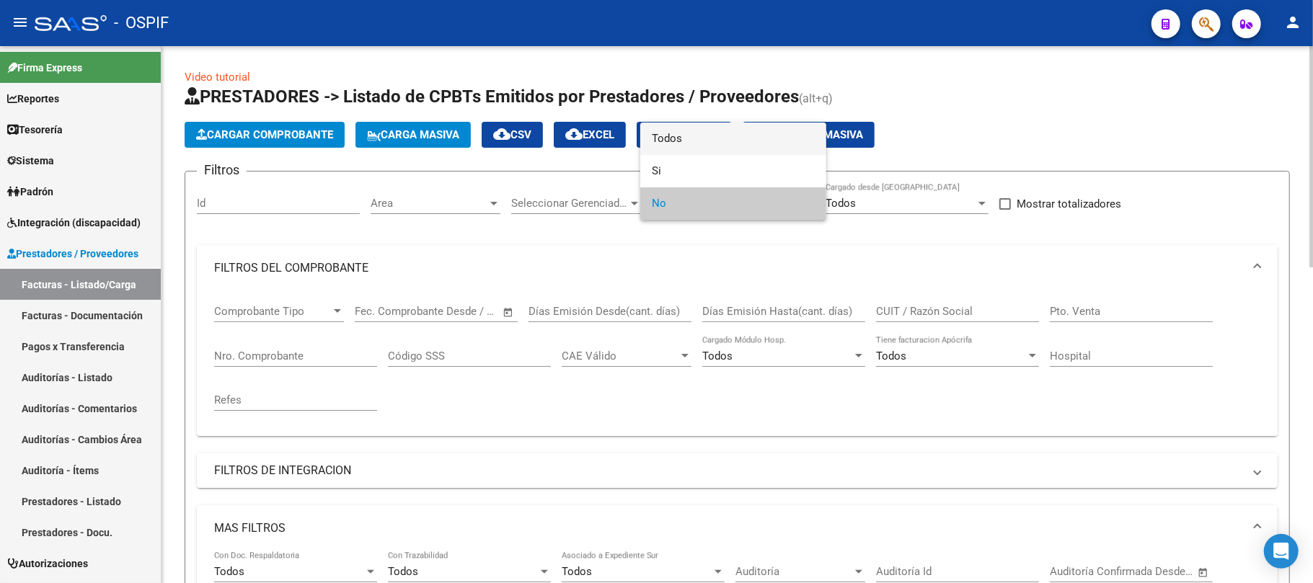
click at [678, 137] on span "Todos" at bounding box center [733, 139] width 163 height 32
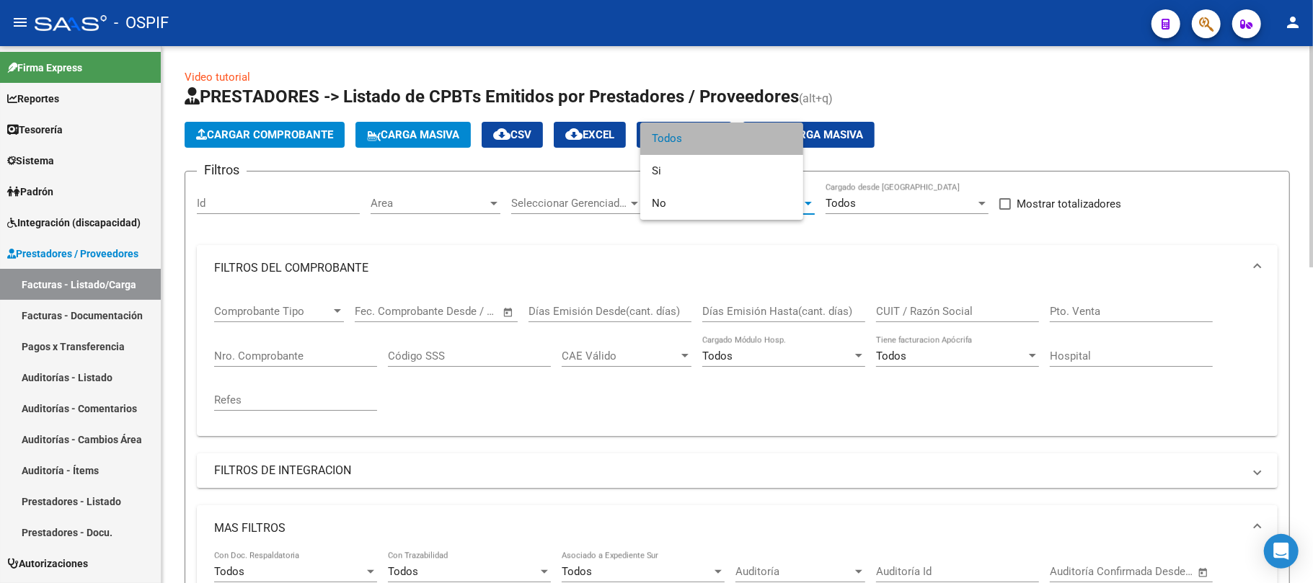
click at [372, 272] on mat-panel-title "FILTROS DEL COMPROBANTE" at bounding box center [728, 268] width 1029 height 16
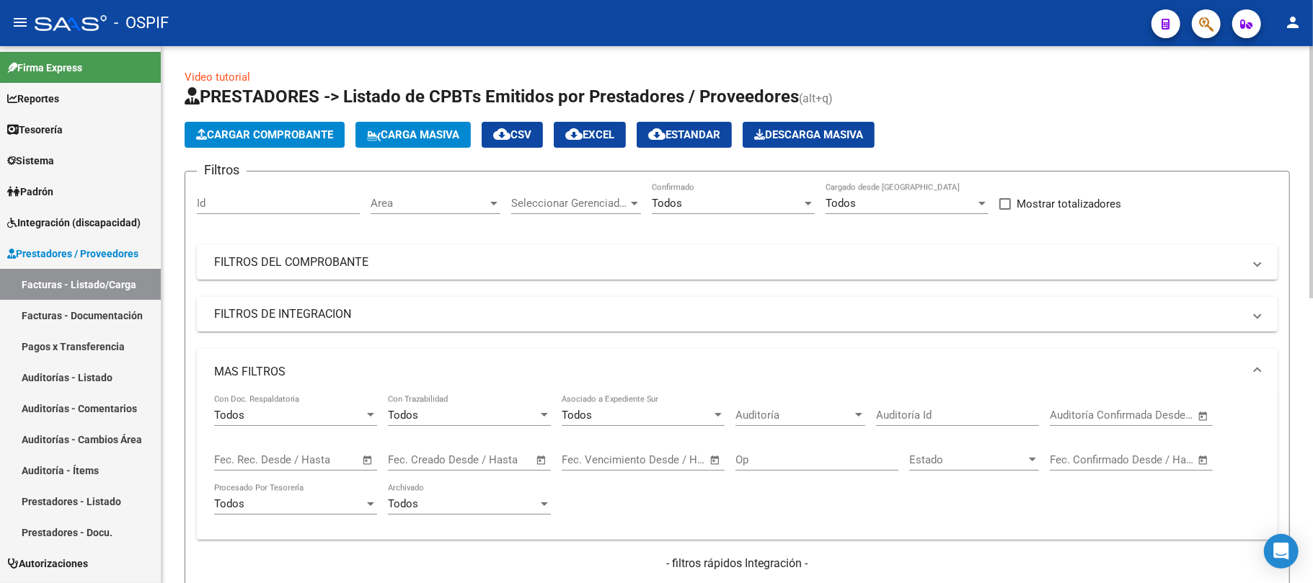
click at [303, 376] on mat-panel-title "MAS FILTROS" at bounding box center [728, 372] width 1029 height 16
click at [324, 321] on mat-panel-title "FILTROS DE INTEGRACION" at bounding box center [728, 314] width 1029 height 16
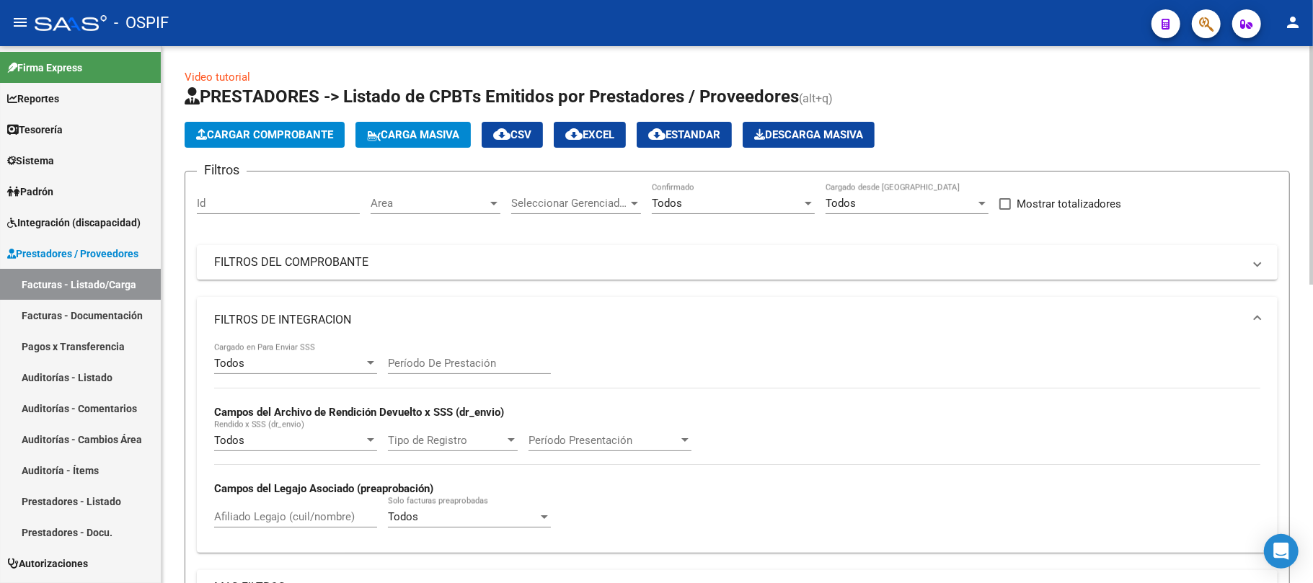
click at [294, 526] on div "Afiliado Legajo (cuil/nombre)" at bounding box center [295, 512] width 163 height 31
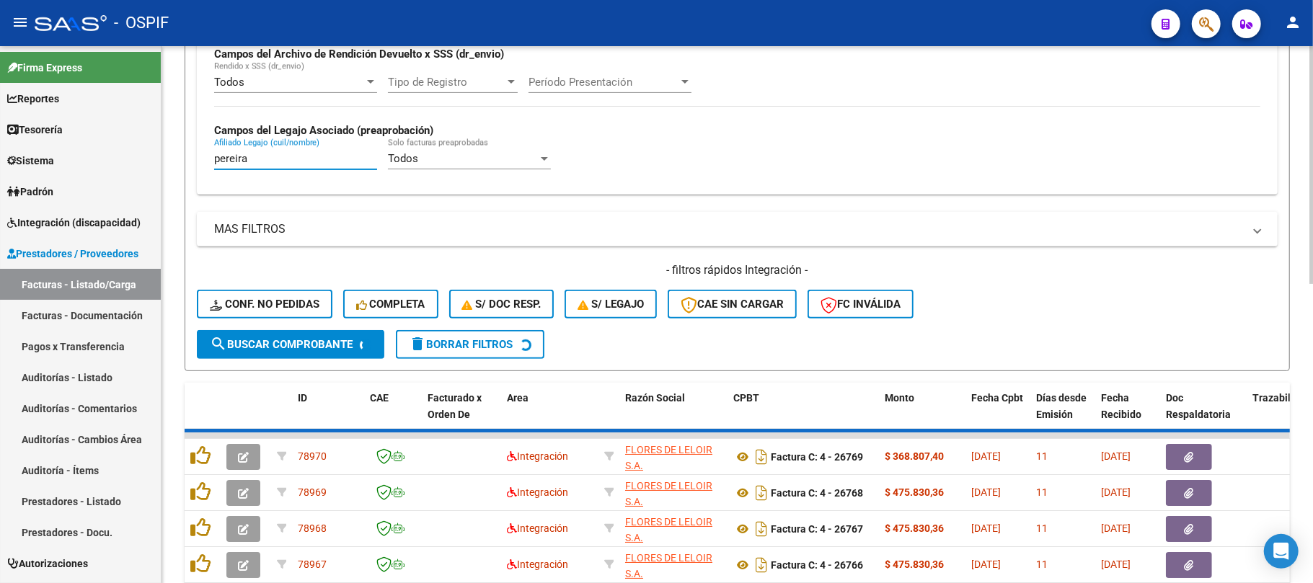
scroll to position [384, 0]
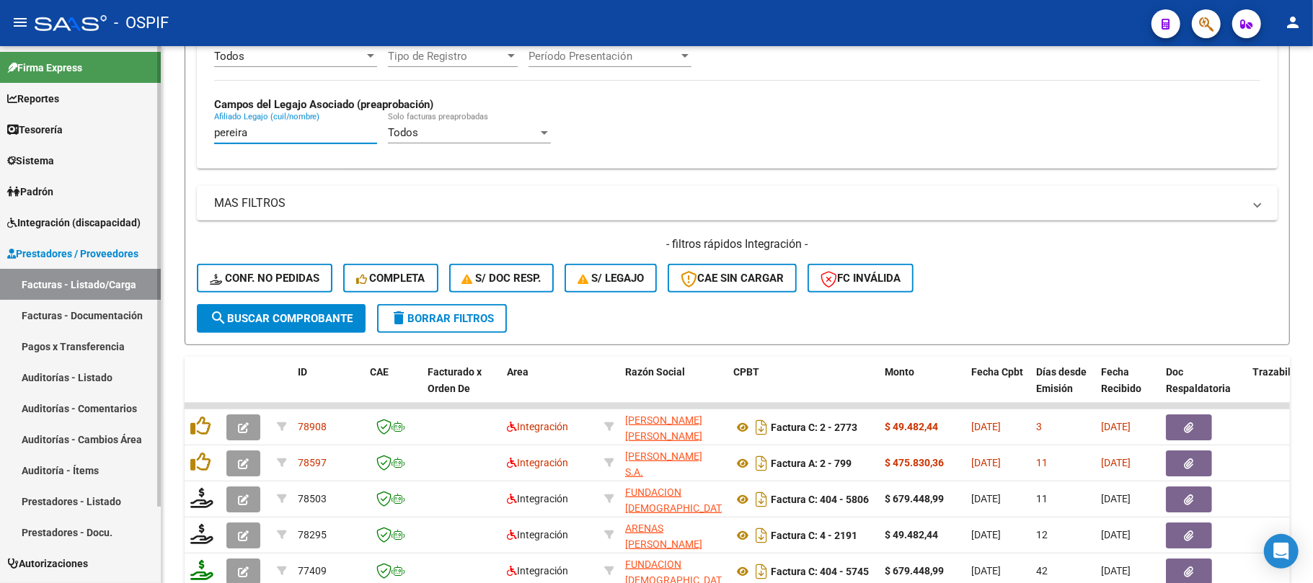
drag, startPoint x: 271, startPoint y: 136, endPoint x: 127, endPoint y: 76, distance: 155.8
click at [137, 130] on mat-sidenav-container "Firma Express Reportes Egresos Devengados Comprobantes Recibidos Facturación Ap…" at bounding box center [656, 314] width 1313 height 537
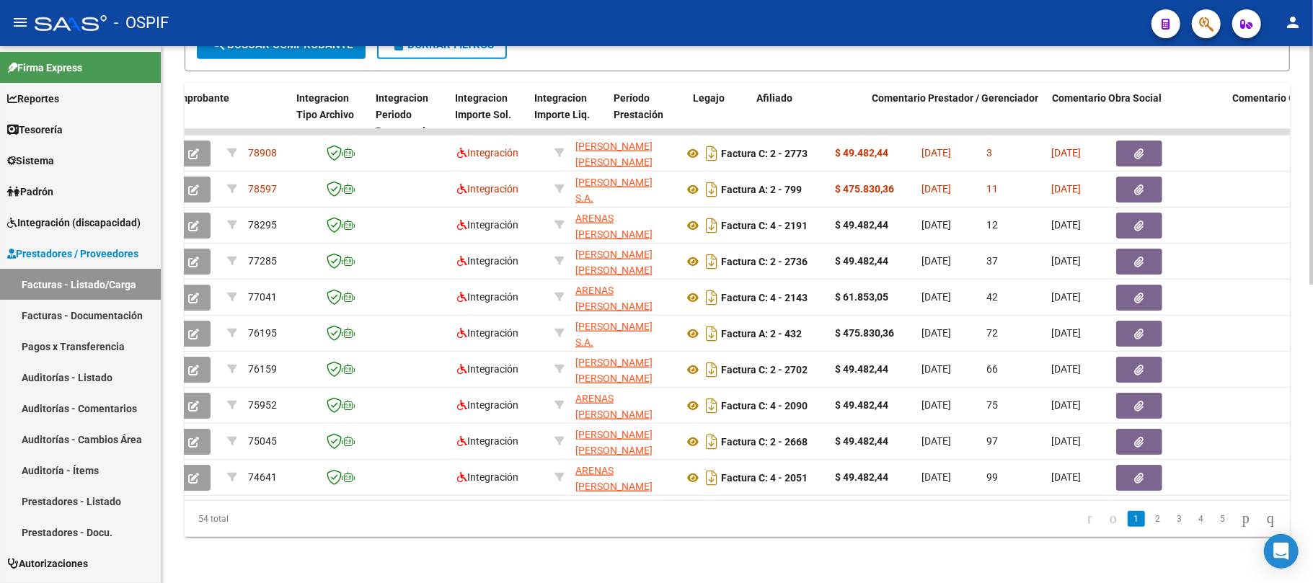
scroll to position [0, 1651]
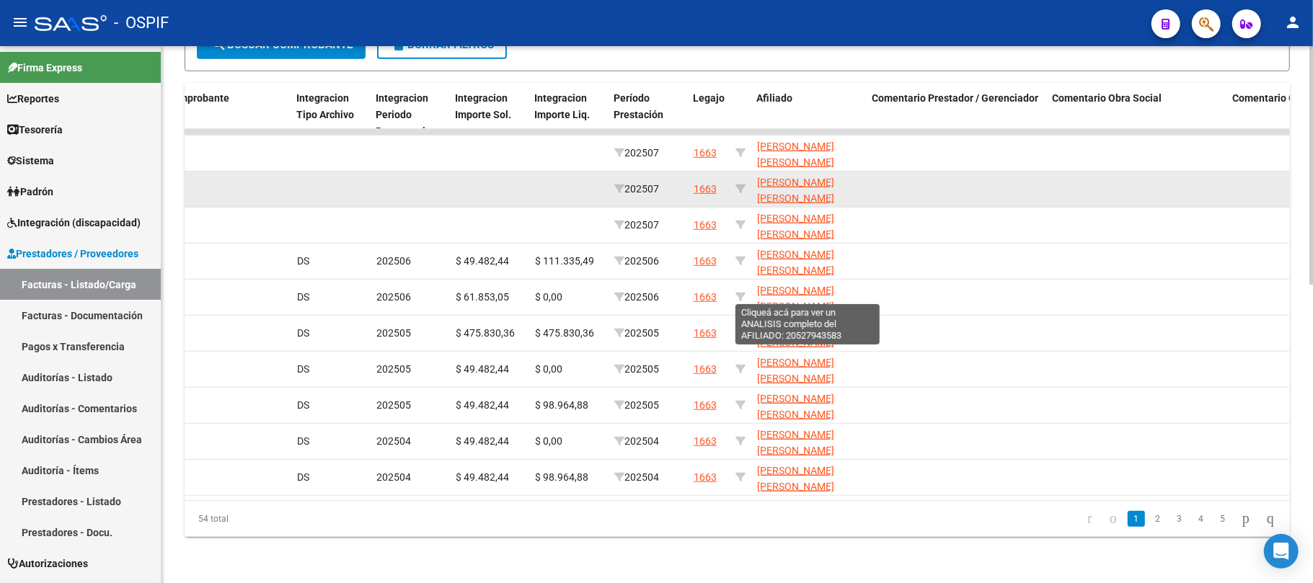
type input "52794358"
click at [618, 184] on icon at bounding box center [619, 189] width 10 height 10
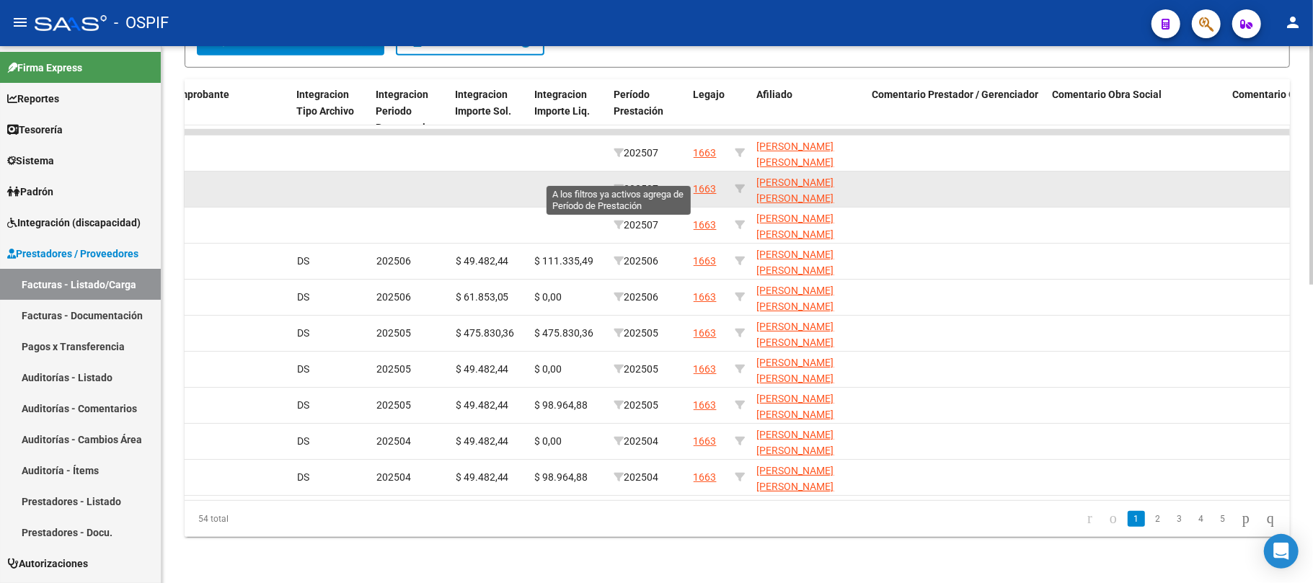
type input "202507"
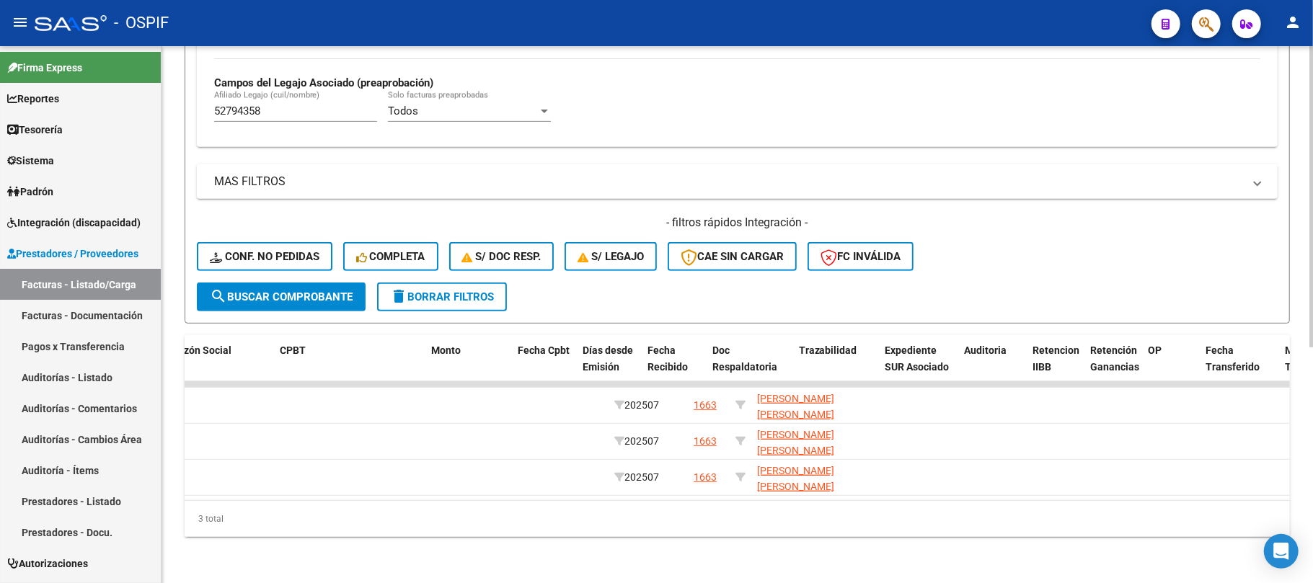
scroll to position [0, 0]
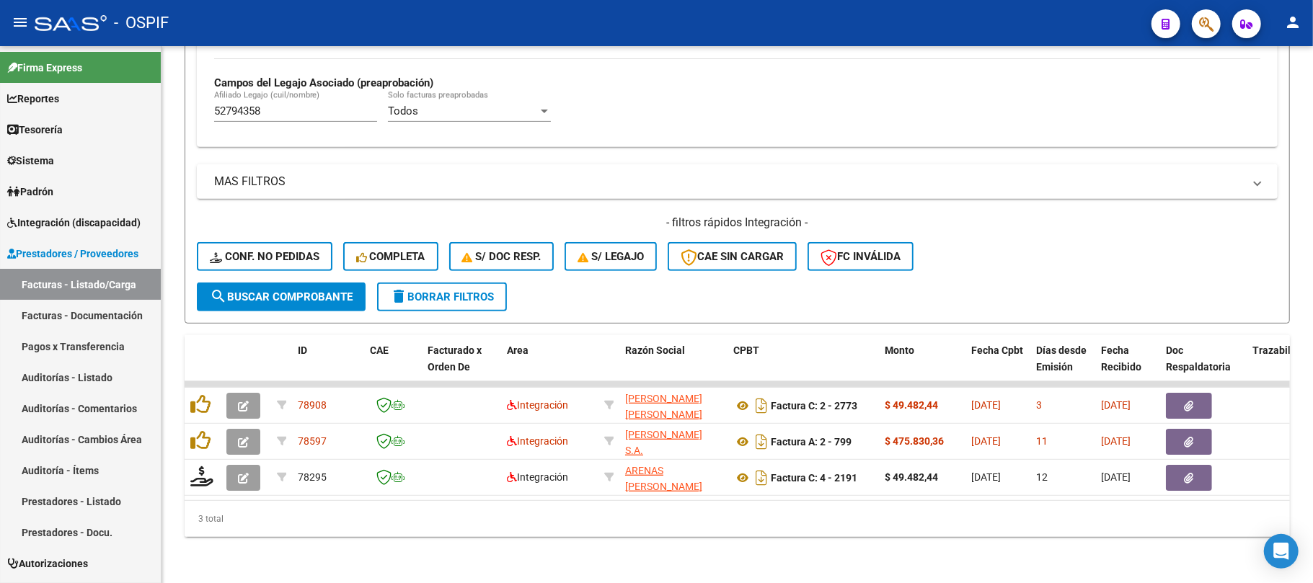
drag, startPoint x: 399, startPoint y: 503, endPoint x: 1117, endPoint y: 512, distance: 718.8
click at [1117, 512] on div "3 total" at bounding box center [737, 519] width 1105 height 36
click at [580, 512] on div "3 total" at bounding box center [737, 519] width 1105 height 36
click at [416, 291] on span "delete Borrar Filtros" at bounding box center [442, 297] width 104 height 13
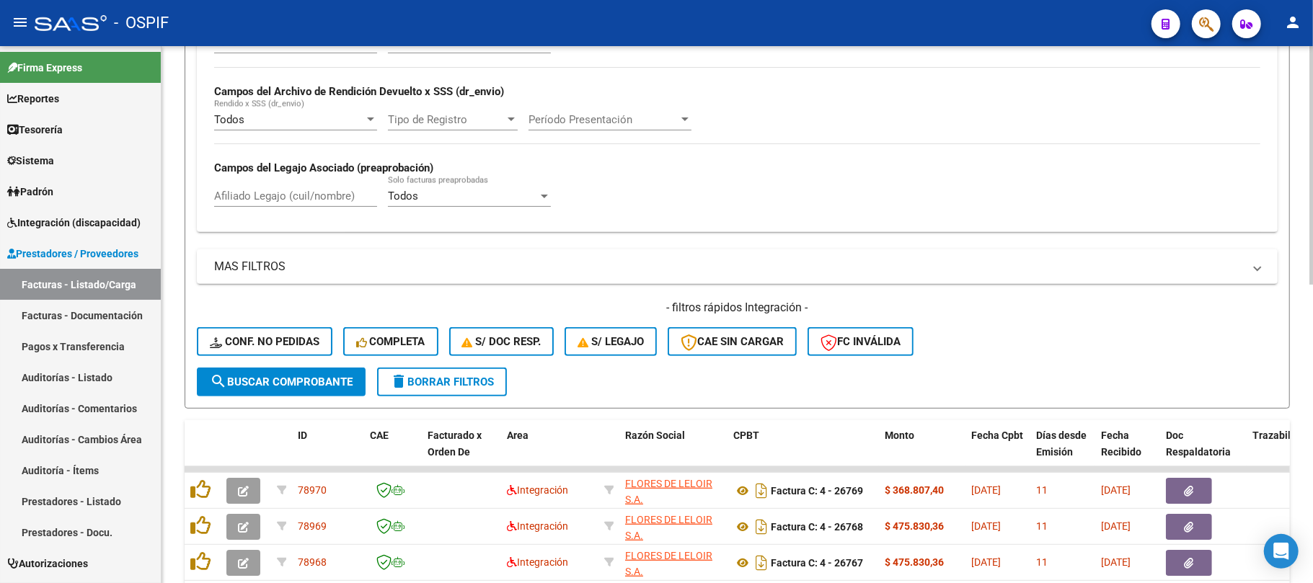
scroll to position [420, 0]
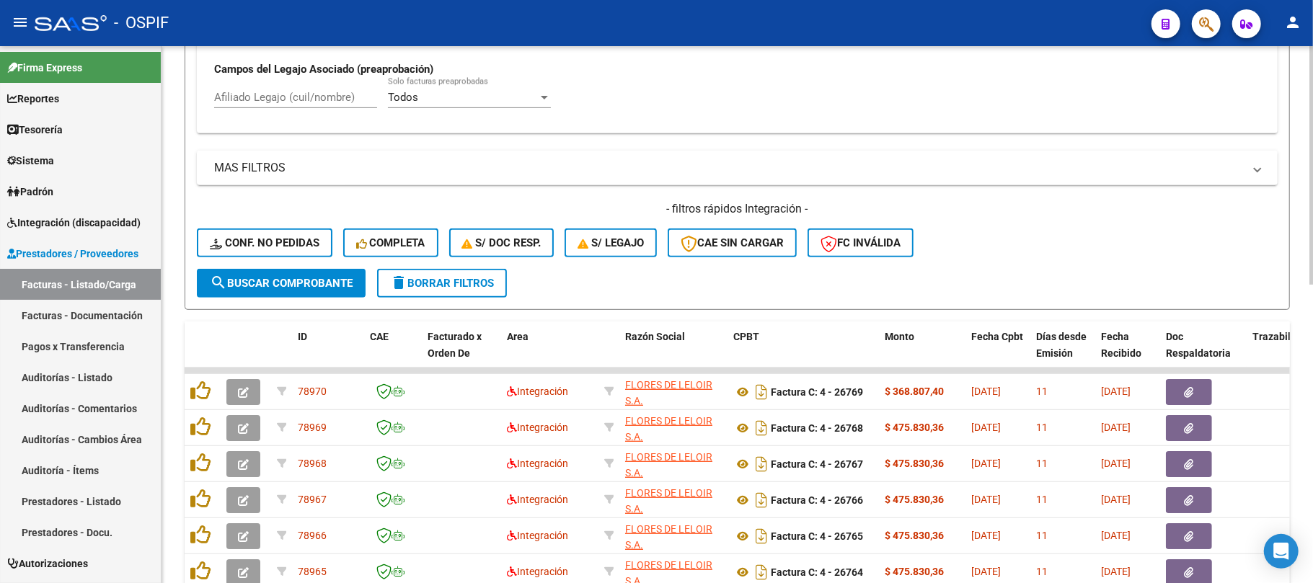
click at [171, 349] on div "Video tutorial PRESTADORES -> Listado de CPBTs Emitidos por Prestadores / Prove…" at bounding box center [736, 224] width 1151 height 1195
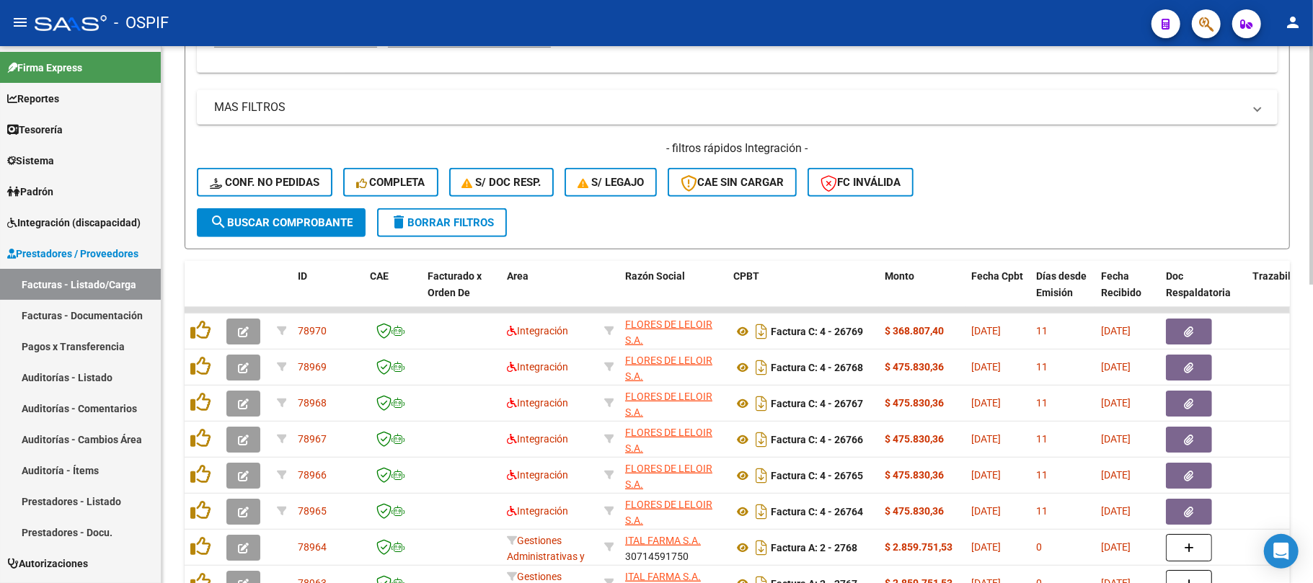
scroll to position [96, 0]
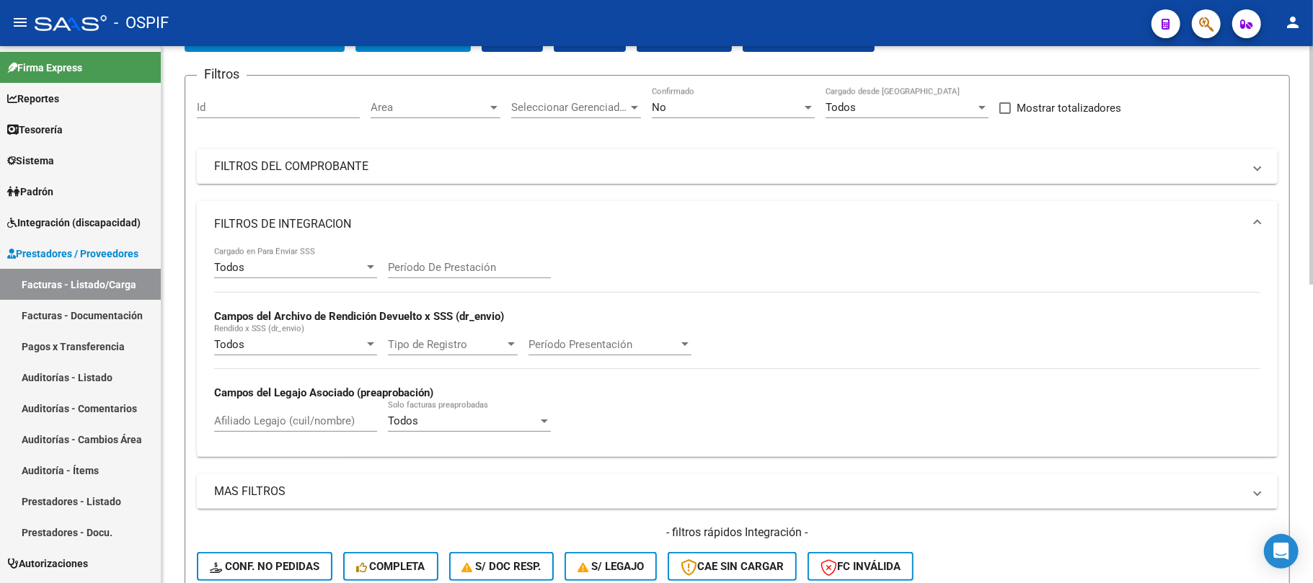
click at [732, 93] on div "No Confirmado" at bounding box center [733, 102] width 163 height 31
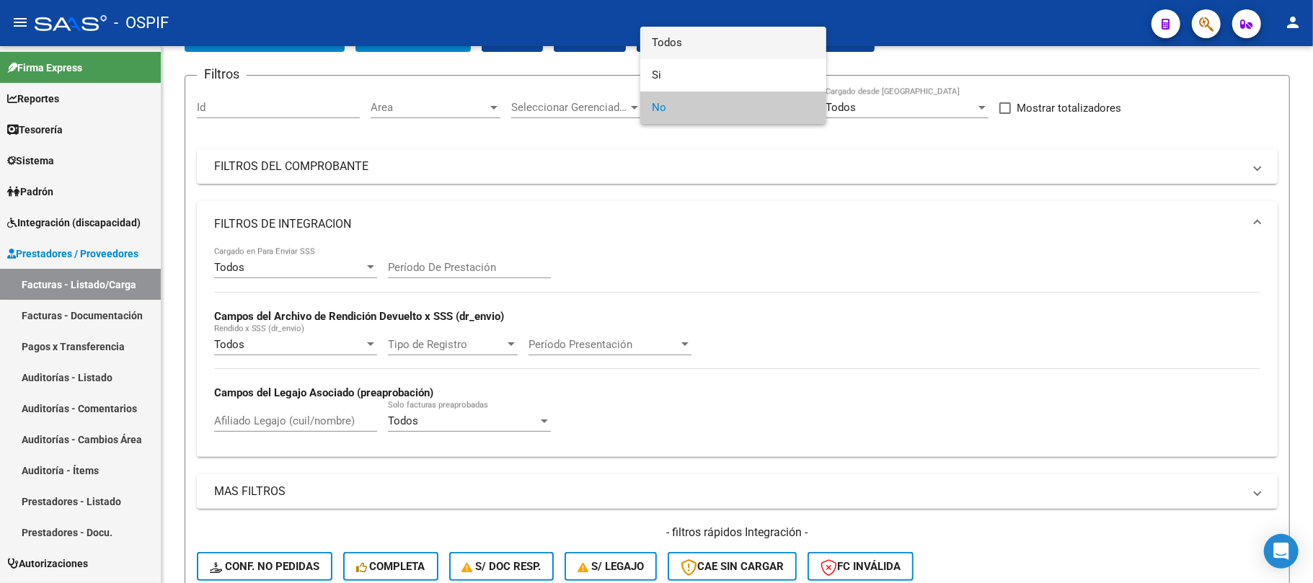
click at [693, 46] on span "Todos" at bounding box center [733, 43] width 163 height 32
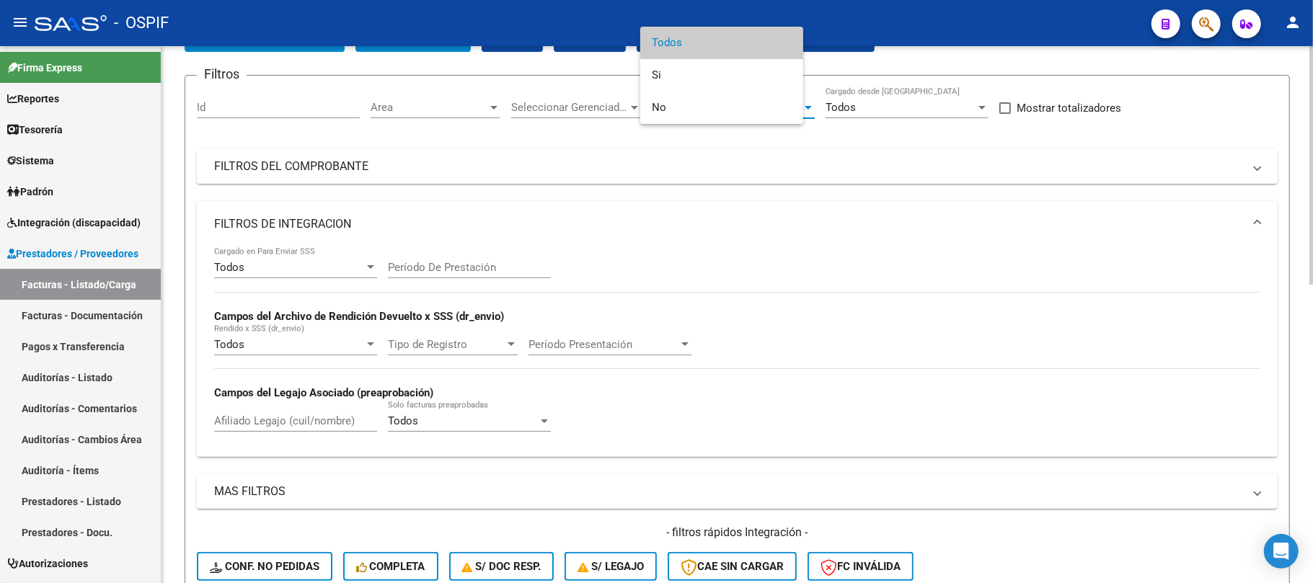
click at [301, 432] on div "Afiliado Legajo (cuil/nombre)" at bounding box center [295, 416] width 163 height 31
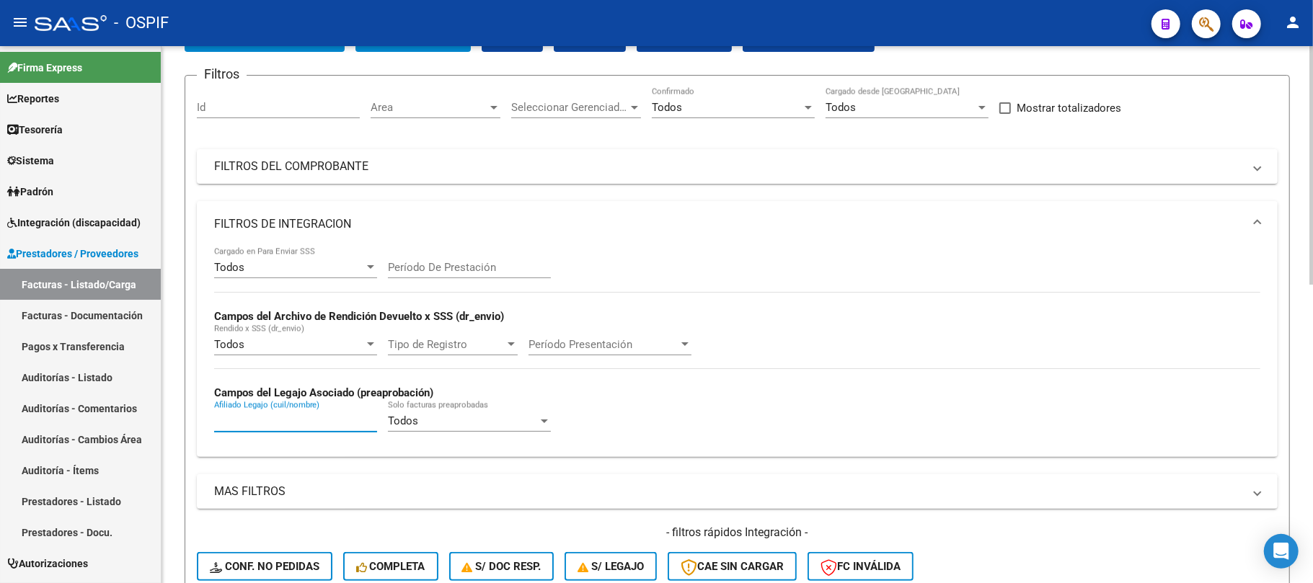
click at [304, 420] on input "Afiliado Legajo (cuil/nombre)" at bounding box center [295, 420] width 163 height 13
type input "p"
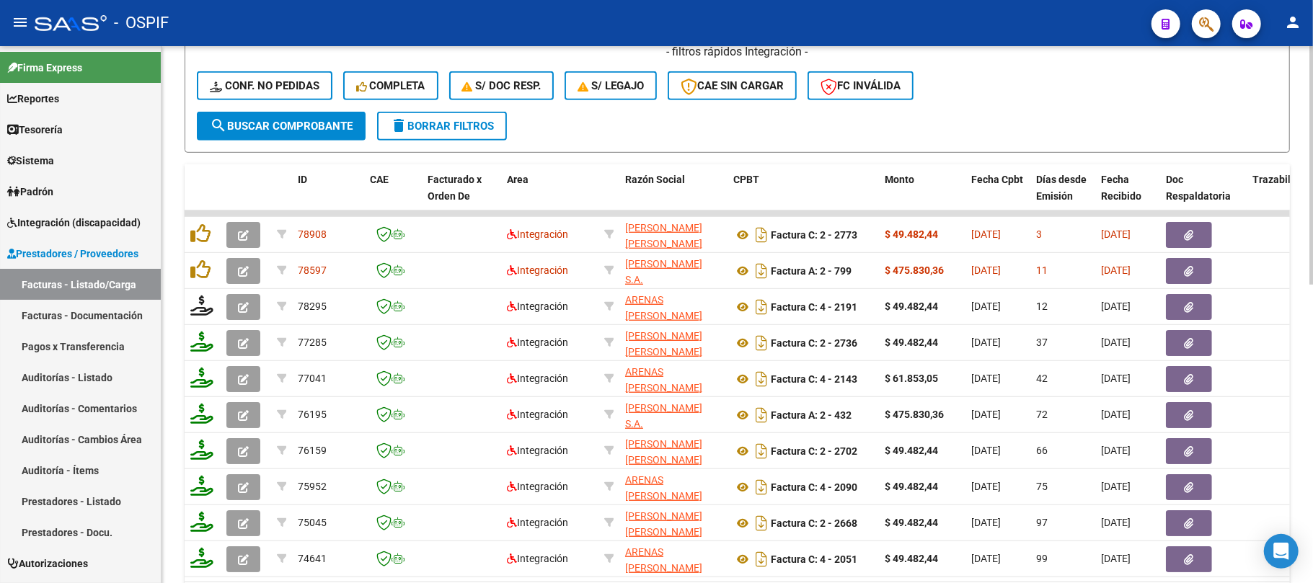
type input "52794358"
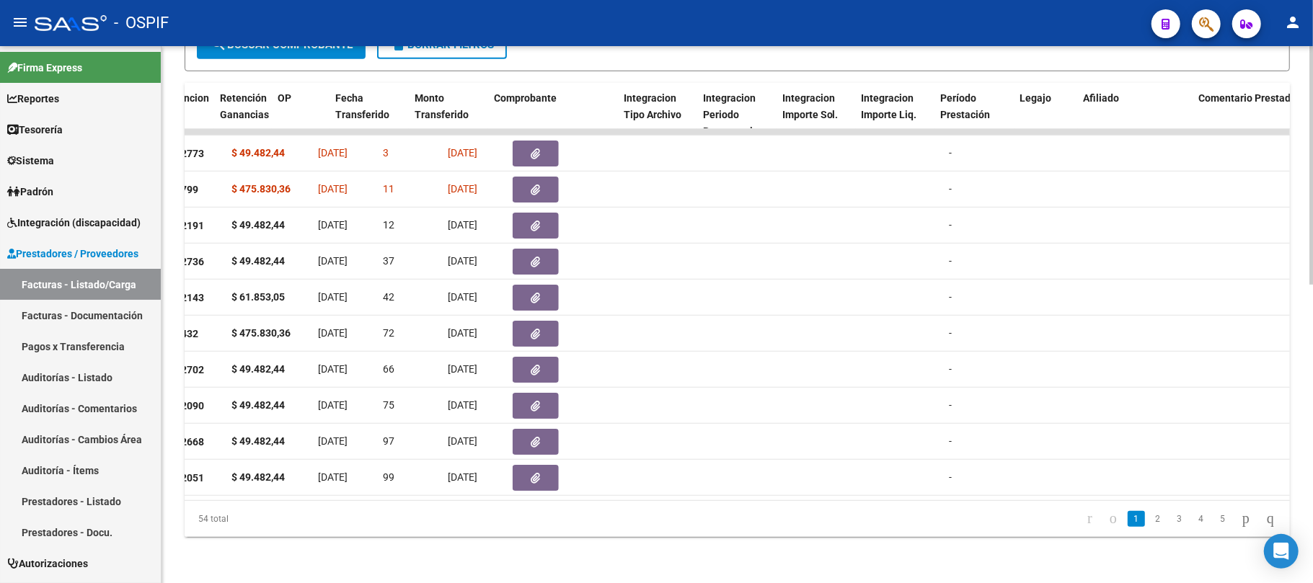
scroll to position [0, 1331]
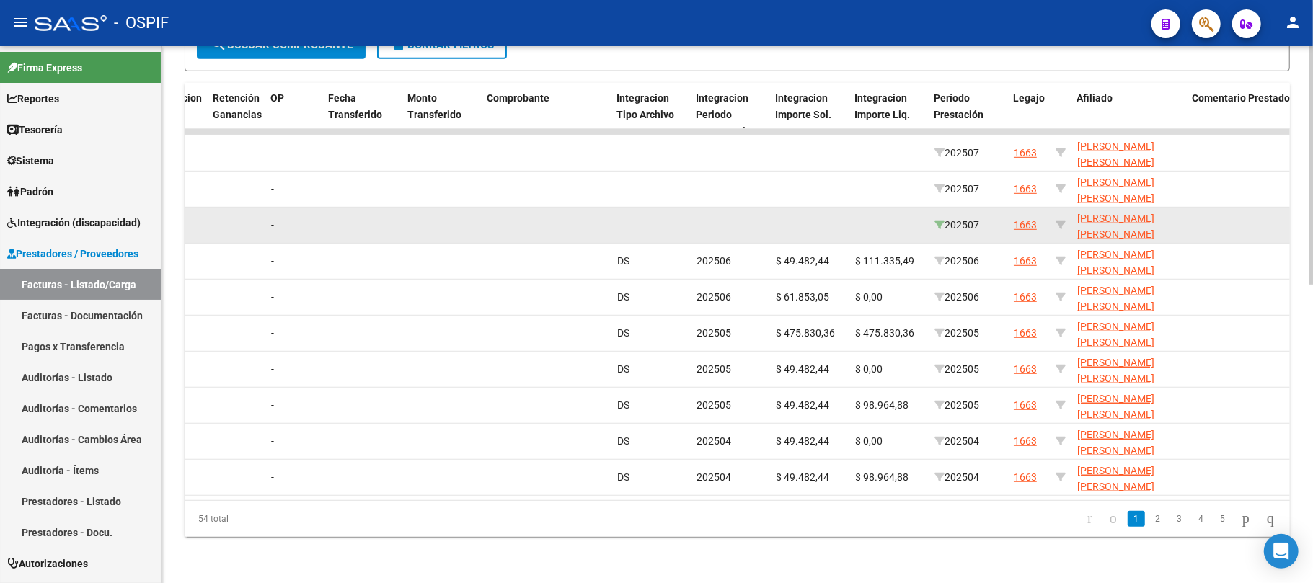
click at [939, 220] on icon at bounding box center [939, 225] width 10 height 10
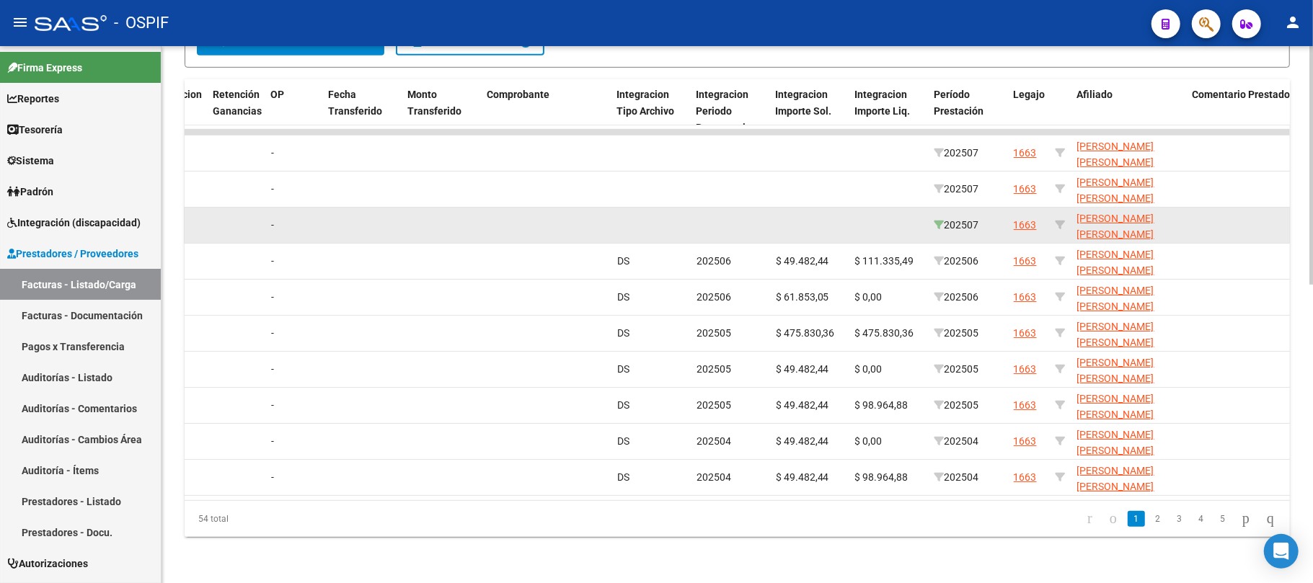
type input "202507"
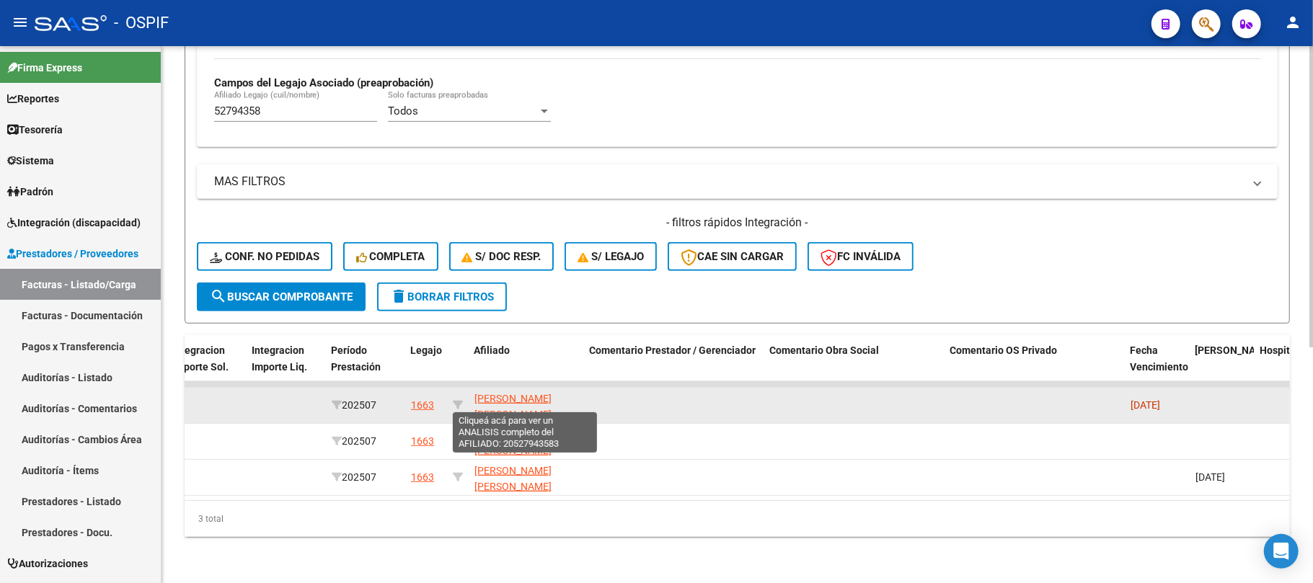
scroll to position [1, 0]
drag, startPoint x: 548, startPoint y: 402, endPoint x: 470, endPoint y: 396, distance: 78.0
click at [470, 396] on datatable-body-cell "PEREIRA ADRIEL JOEL 20527943583" at bounding box center [526, 405] width 115 height 35
click at [568, 404] on app-link-go-to "PEREIRA ADRIEL JOEL 20527943583" at bounding box center [526, 413] width 104 height 49
click at [473, 399] on datatable-body-cell "PEREIRA ADRIEL JOEL 20527943583" at bounding box center [526, 405] width 115 height 35
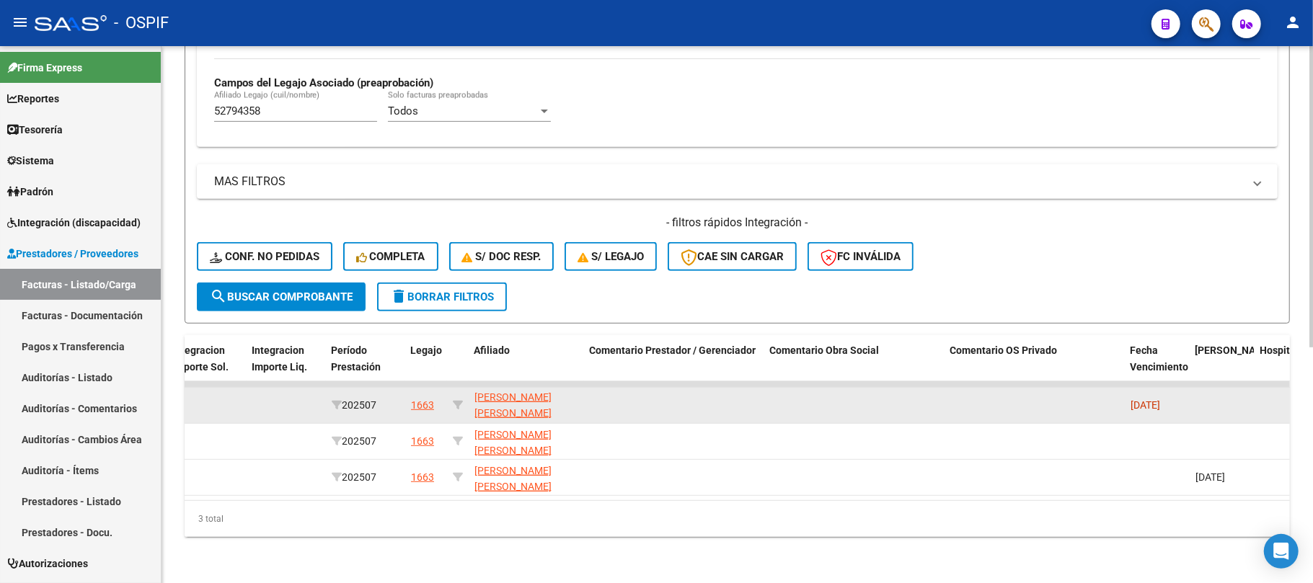
click at [565, 399] on app-link-go-to "PEREIRA ADRIEL JOEL 20527943583" at bounding box center [526, 413] width 104 height 49
drag, startPoint x: 505, startPoint y: 399, endPoint x: 474, endPoint y: 399, distance: 31.0
click at [474, 399] on app-link-go-to "PEREIRA ADRIEL JOEL 20527943583" at bounding box center [526, 413] width 104 height 49
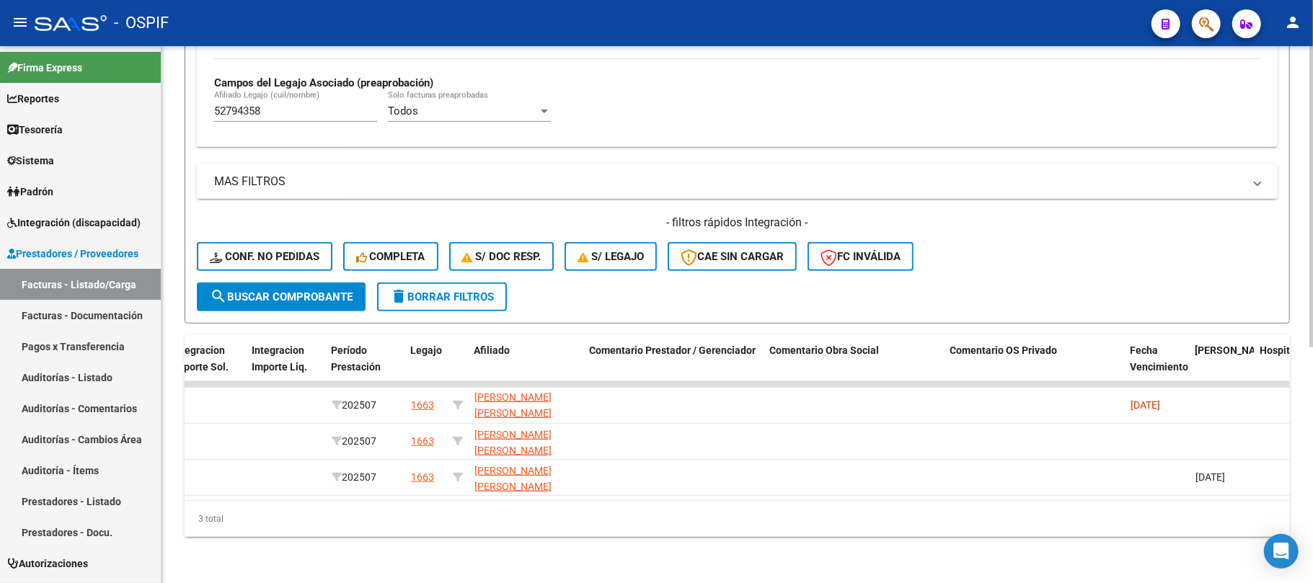
click at [404, 288] on mat-icon "delete" at bounding box center [398, 296] width 17 height 17
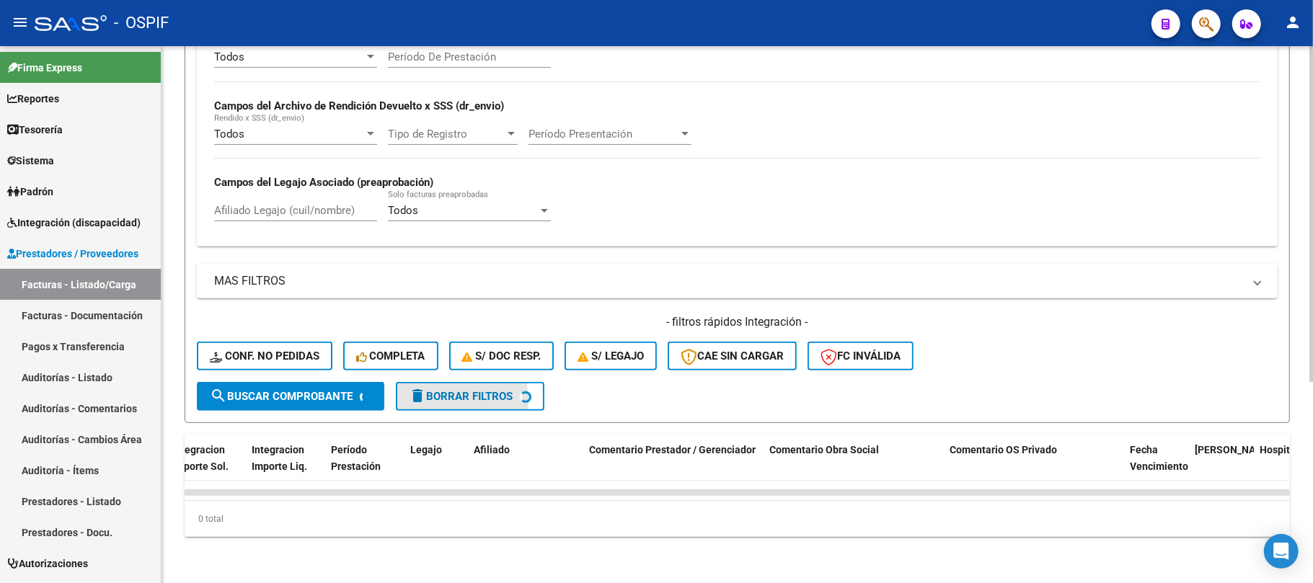
scroll to position [321, 0]
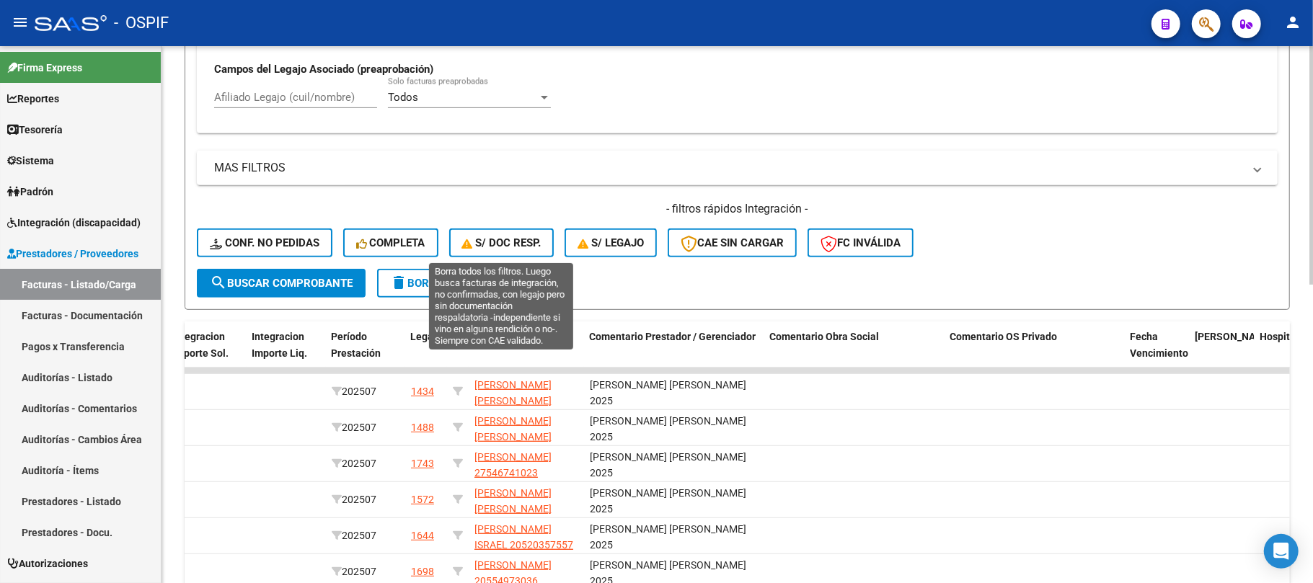
click at [438, 283] on span "delete Borrar Filtros" at bounding box center [442, 283] width 104 height 13
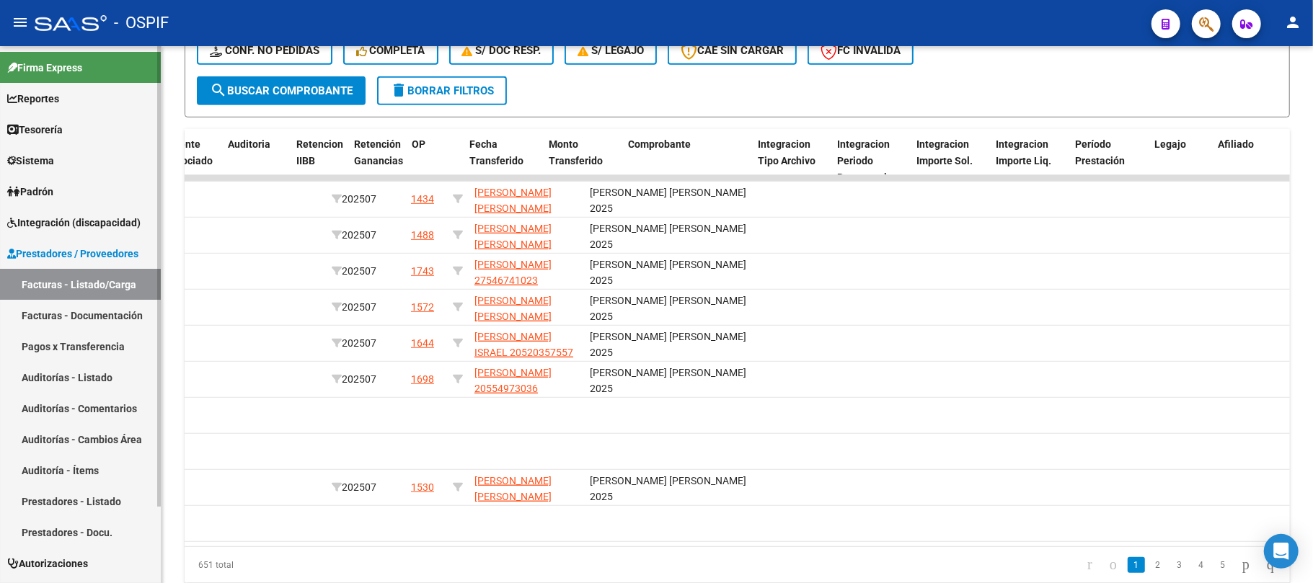
scroll to position [0, 0]
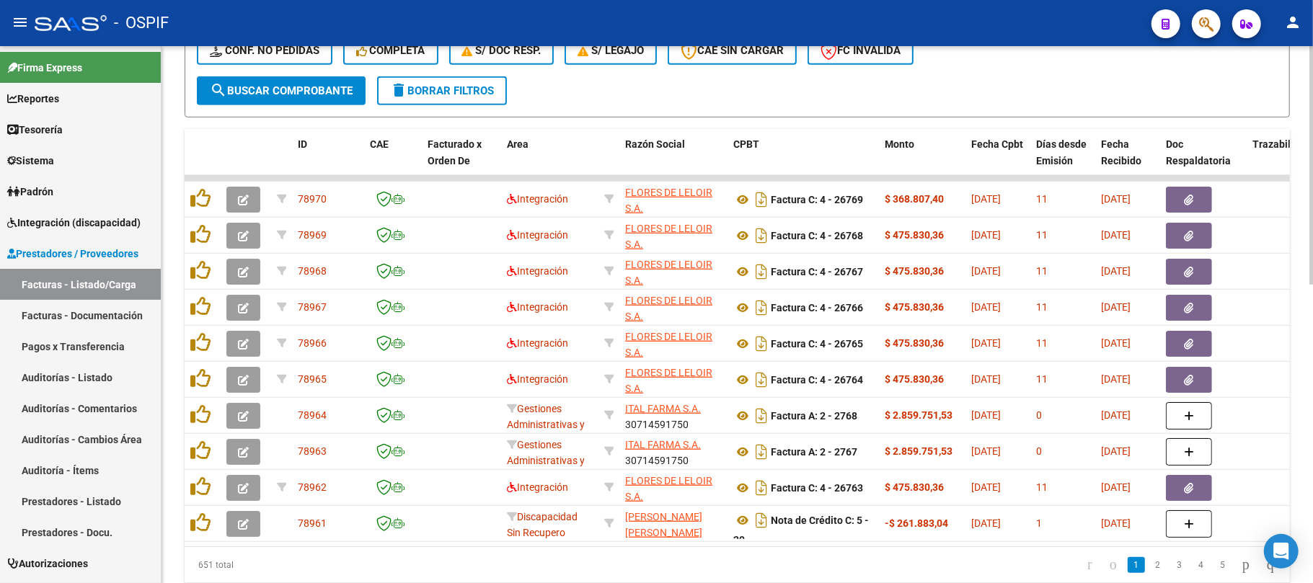
click at [467, 99] on button "delete Borrar Filtros" at bounding box center [442, 90] width 130 height 29
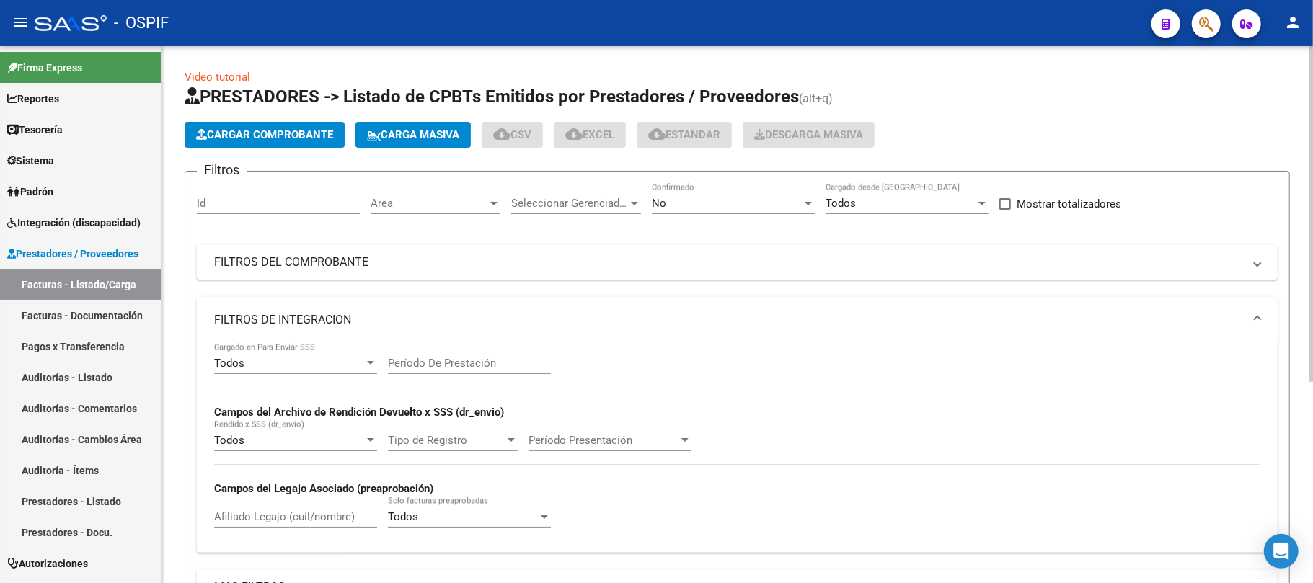
click at [434, 316] on mat-panel-title "FILTROS DE INTEGRACION" at bounding box center [728, 320] width 1029 height 16
click at [430, 194] on div "Area Area" at bounding box center [436, 198] width 130 height 31
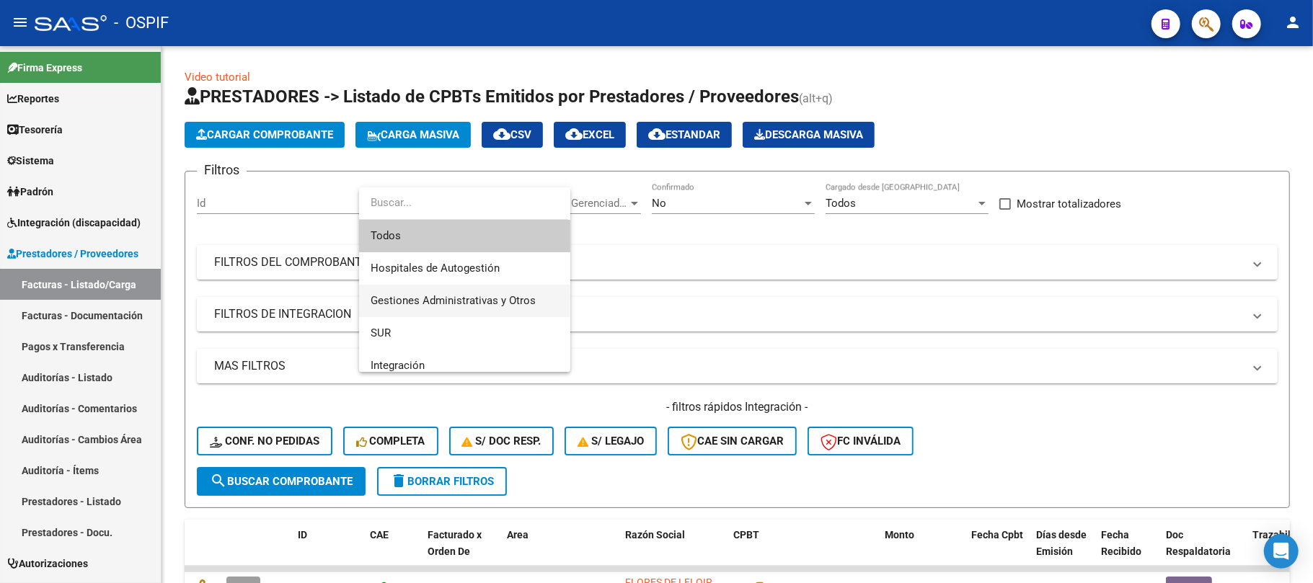
click at [471, 292] on span "Gestiones Administrativas y Otros" at bounding box center [465, 301] width 188 height 32
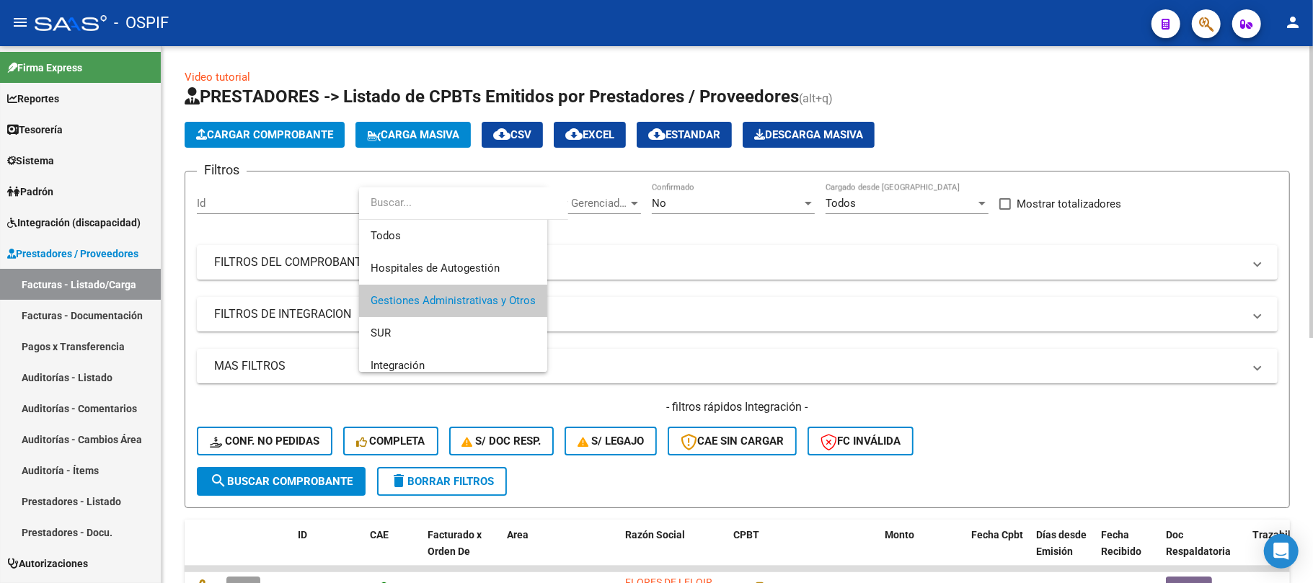
click at [350, 476] on span "search Buscar Comprobante" at bounding box center [281, 481] width 143 height 13
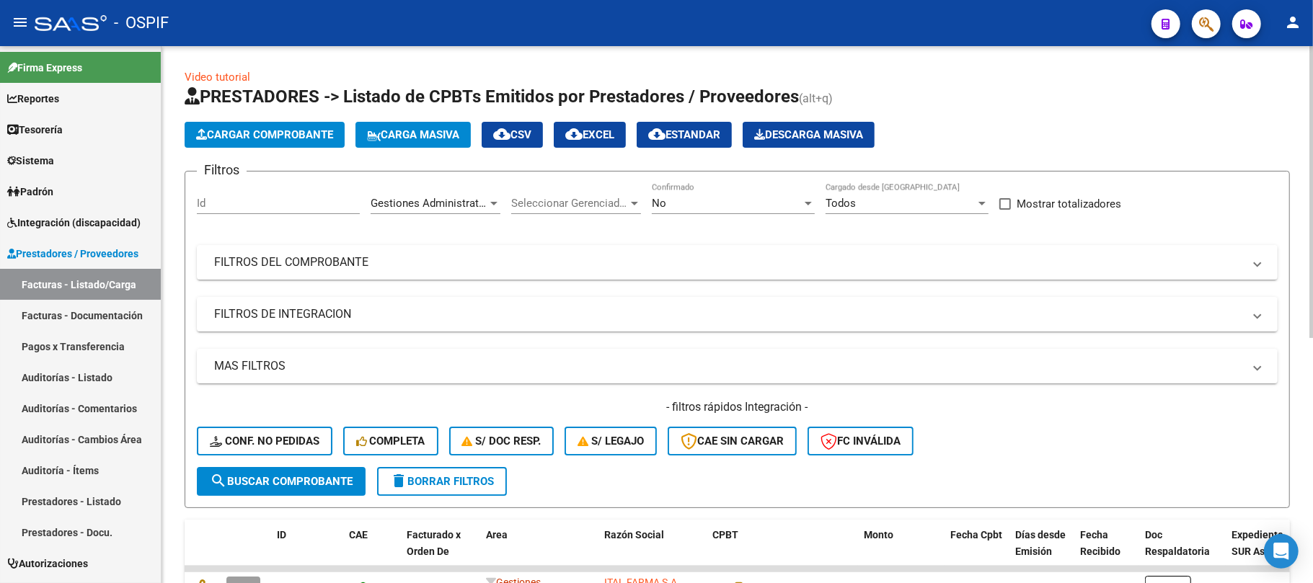
click at [445, 189] on div "Gestiones Administrativas y Otros Area" at bounding box center [436, 198] width 130 height 31
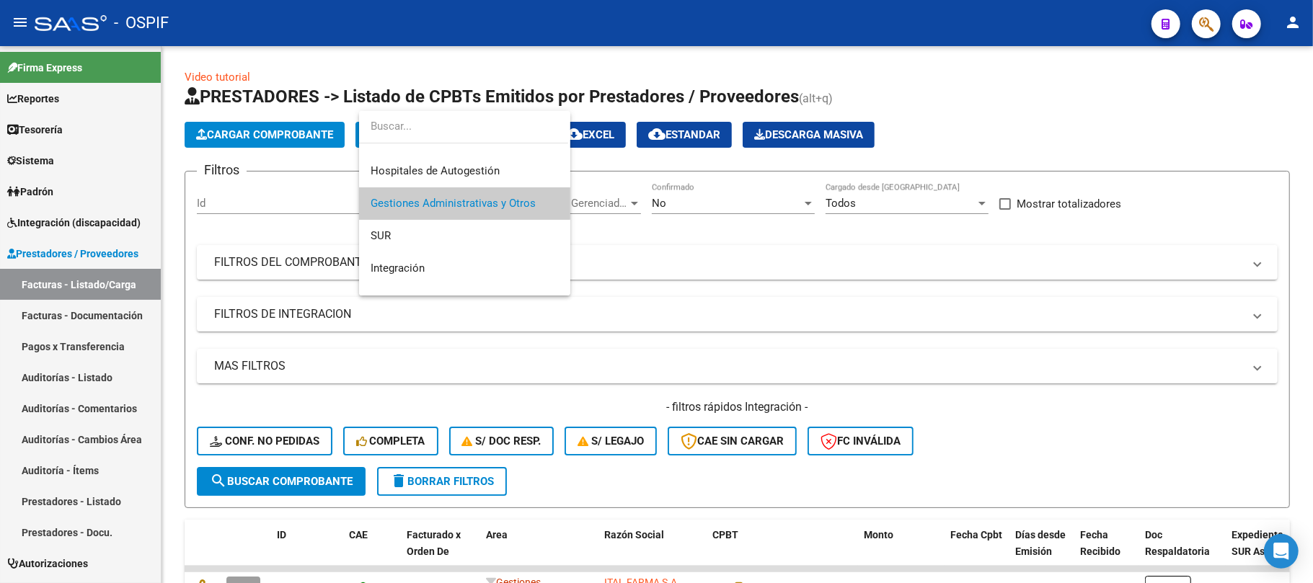
scroll to position [117, 0]
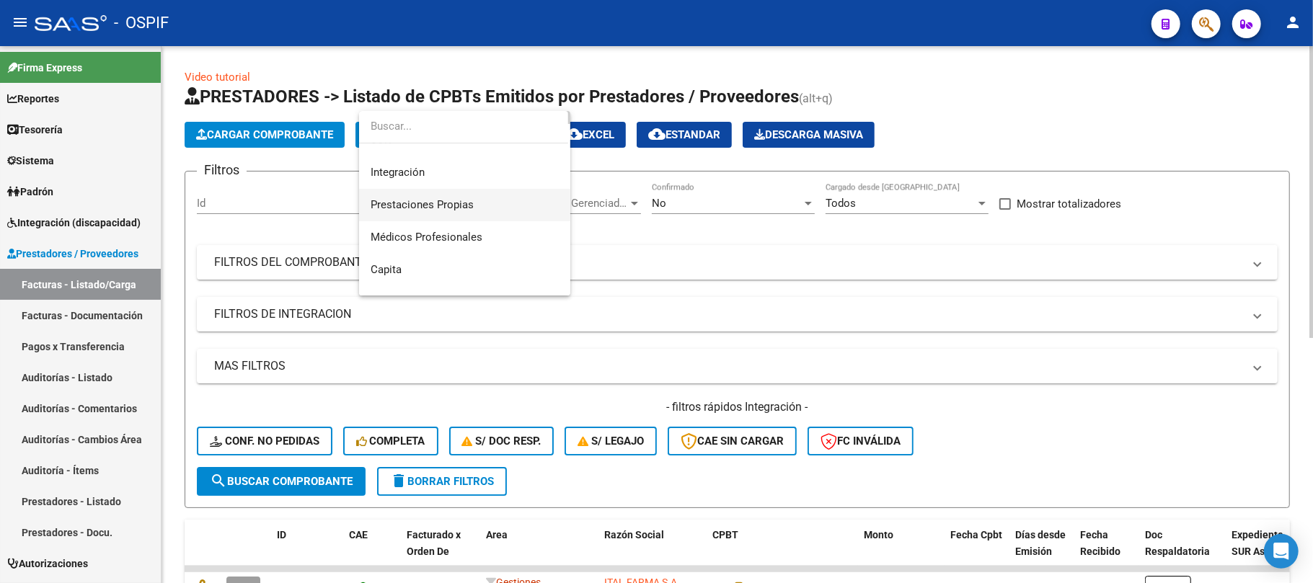
click at [460, 205] on span "Prestaciones Propias" at bounding box center [422, 204] width 103 height 13
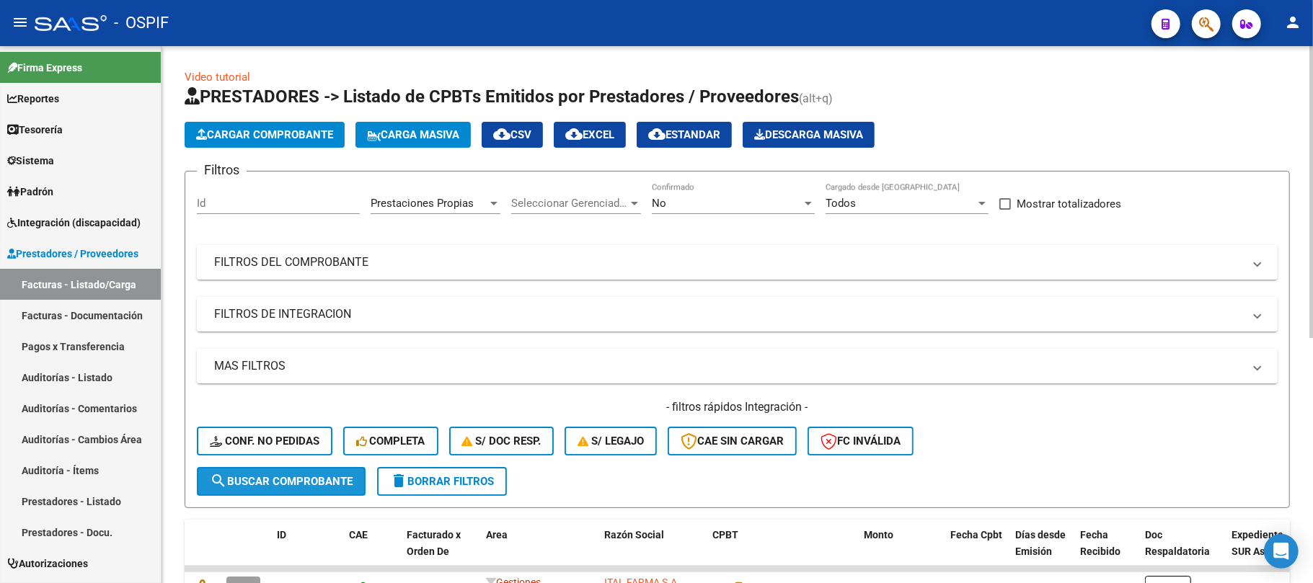
click at [340, 487] on button "search Buscar Comprobante" at bounding box center [281, 481] width 169 height 29
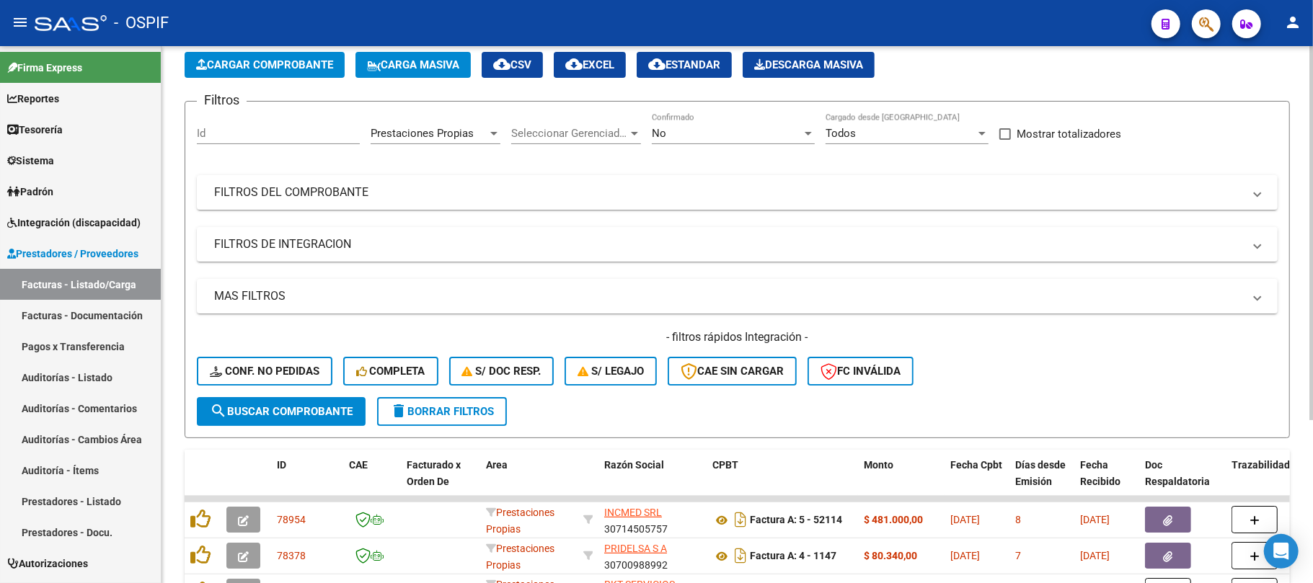
scroll to position [0, 0]
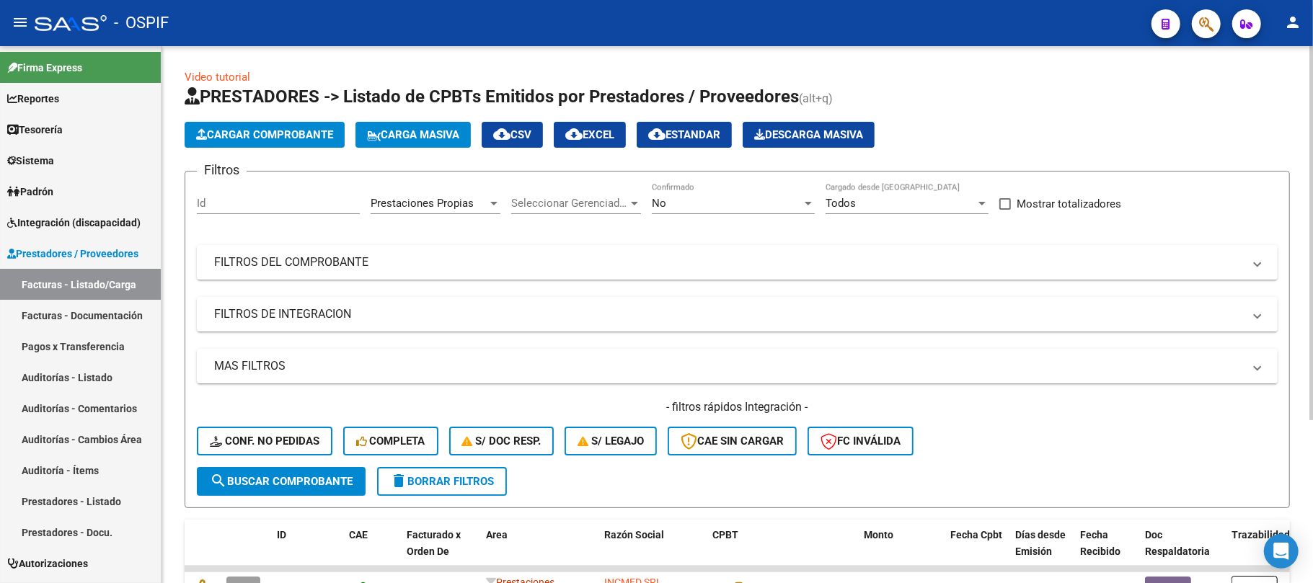
click at [430, 192] on div "Prestaciones Propias Area" at bounding box center [436, 198] width 130 height 31
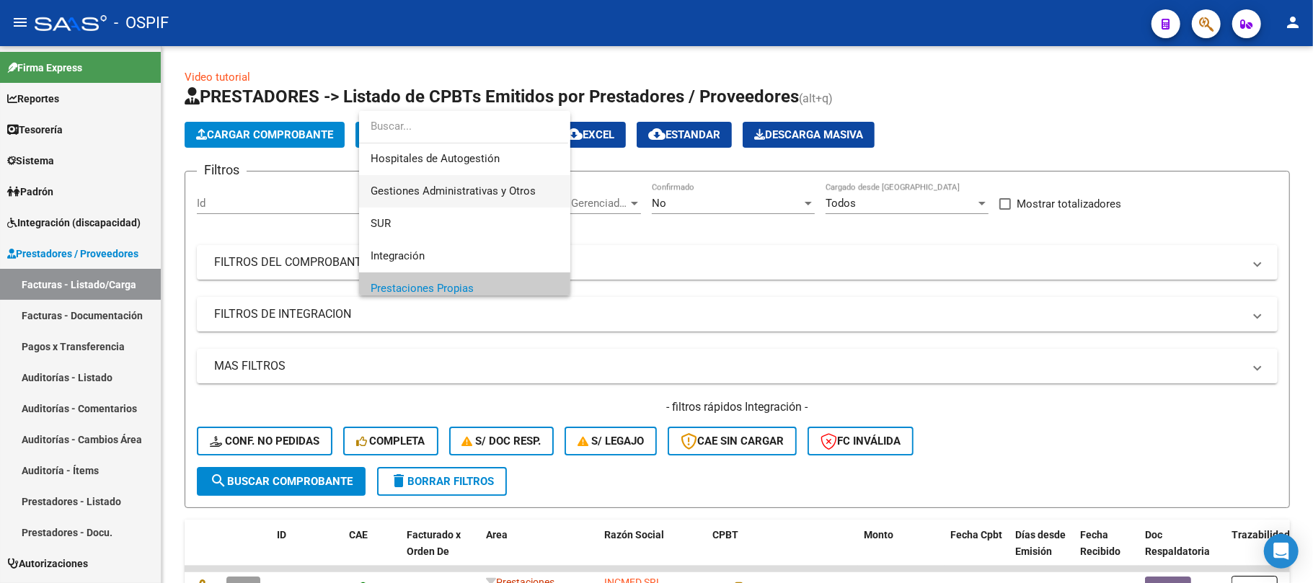
scroll to position [22, 0]
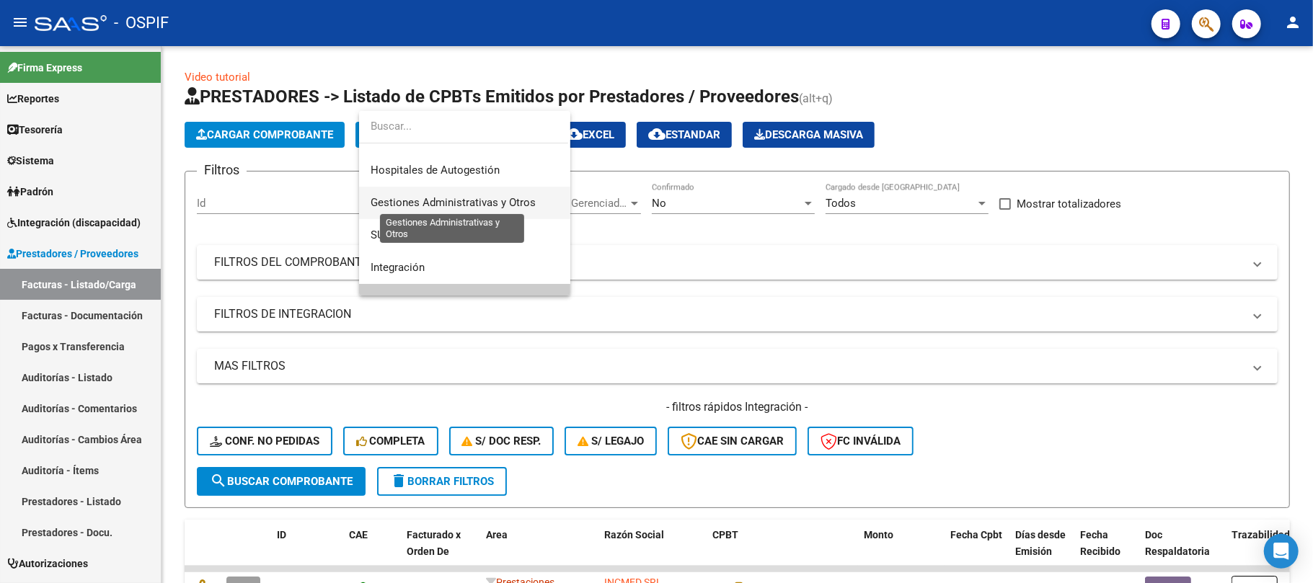
click at [465, 199] on span "Gestiones Administrativas y Otros" at bounding box center [453, 202] width 165 height 13
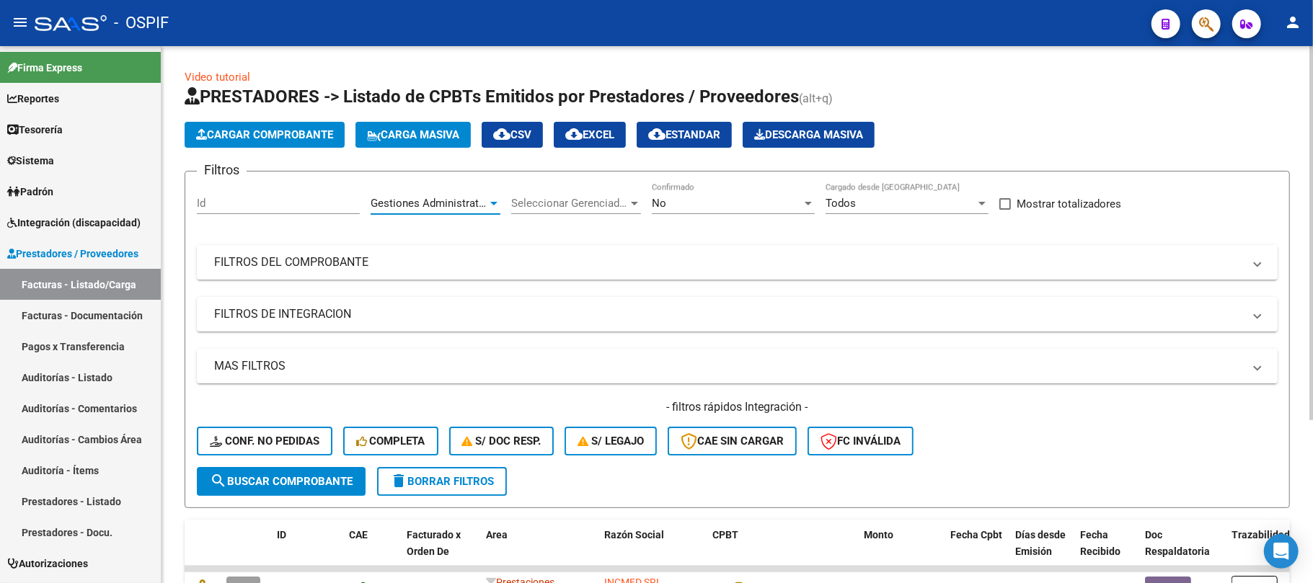
click at [306, 476] on span "search Buscar Comprobante" at bounding box center [281, 481] width 143 height 13
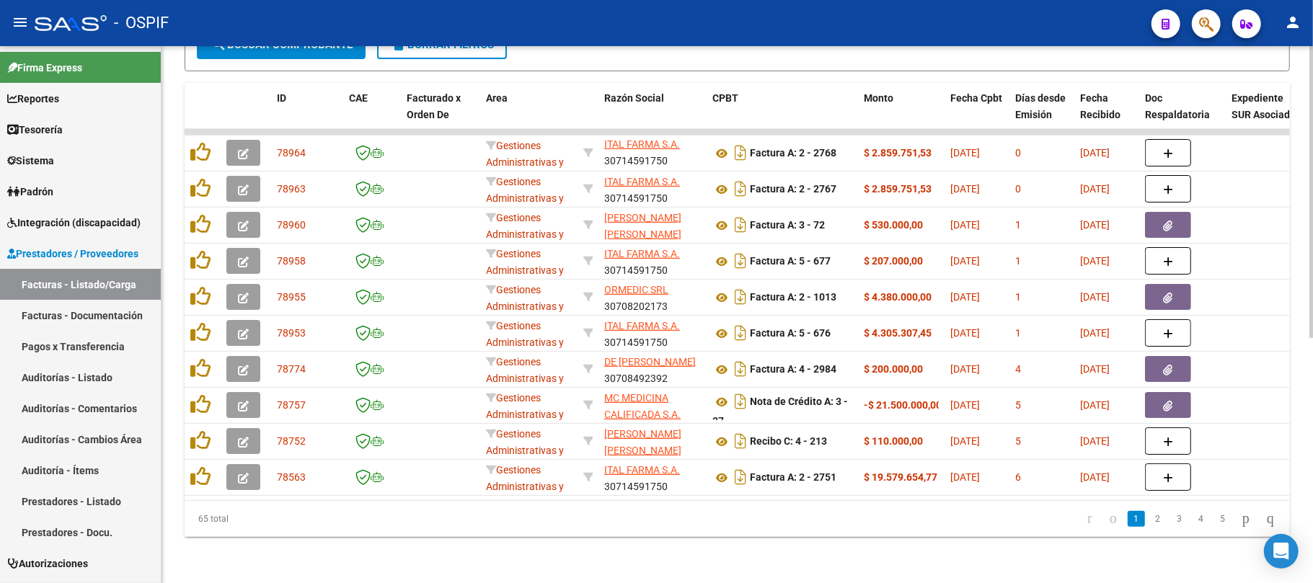
scroll to position [353, 0]
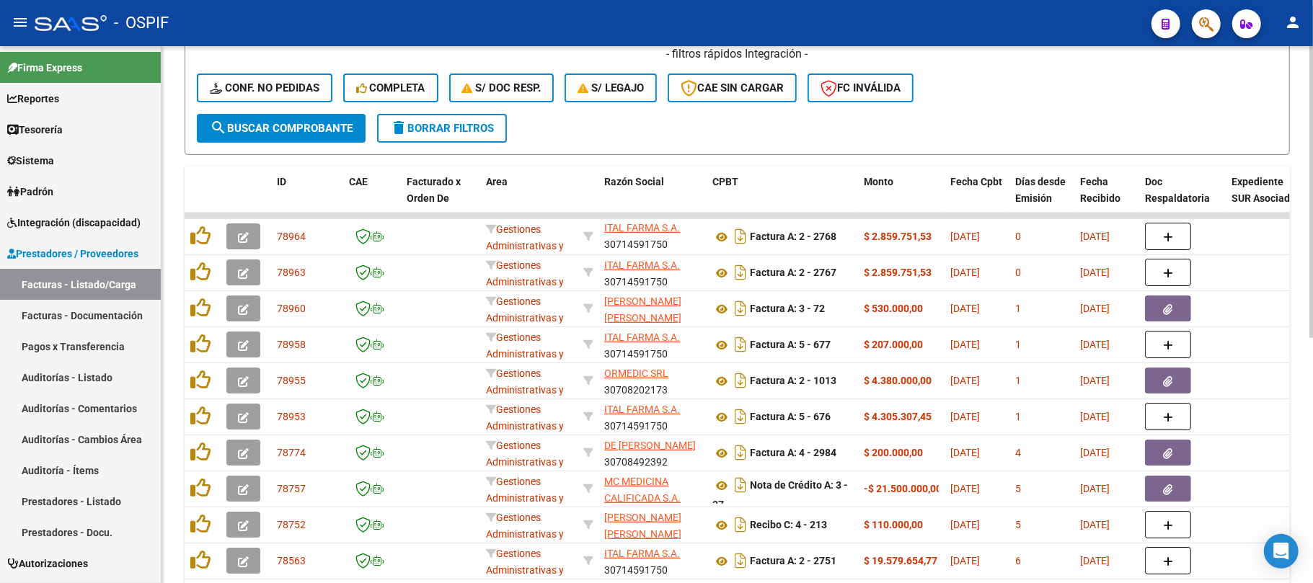
click at [428, 125] on span "delete Borrar Filtros" at bounding box center [442, 128] width 104 height 13
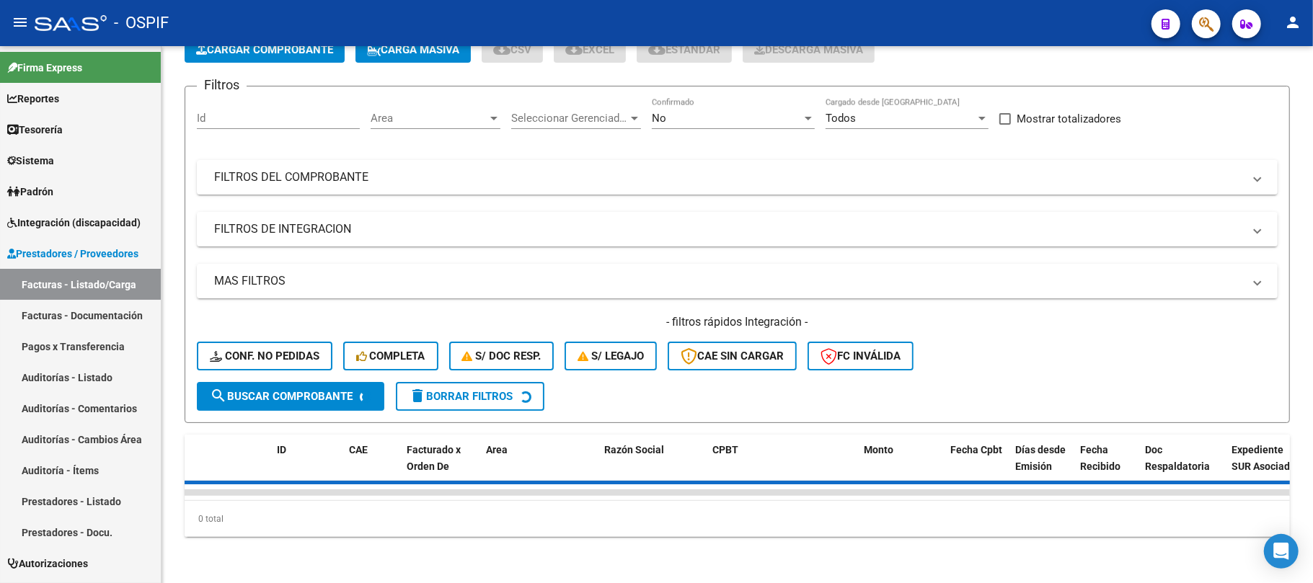
scroll to position [0, 0]
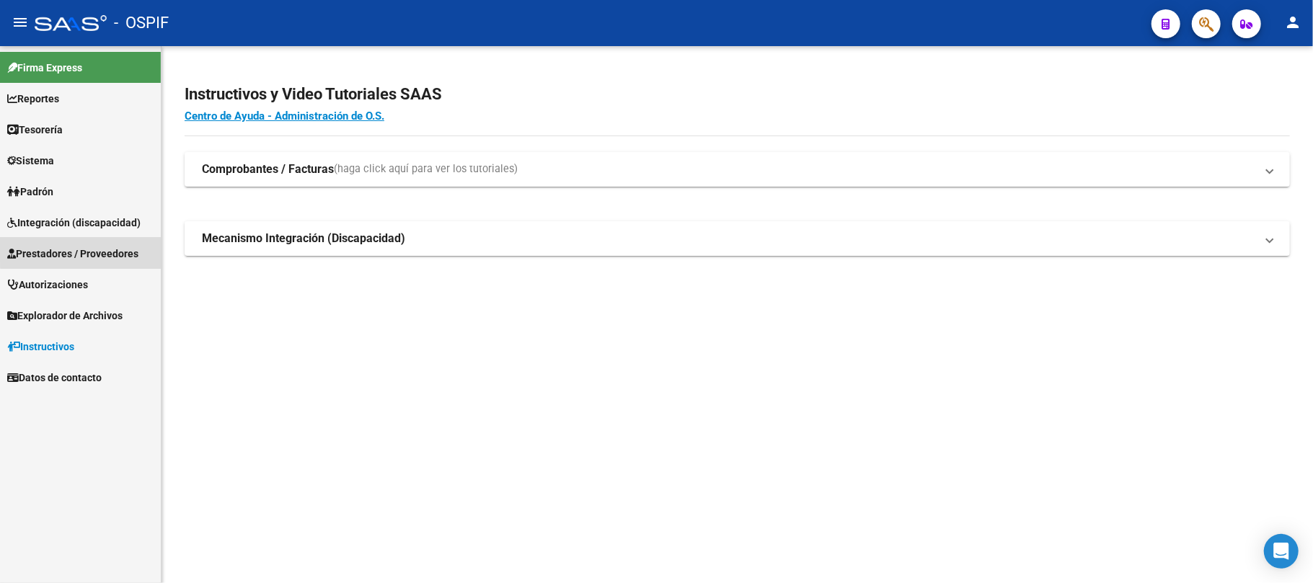
click at [117, 246] on span "Prestadores / Proveedores" at bounding box center [72, 254] width 131 height 16
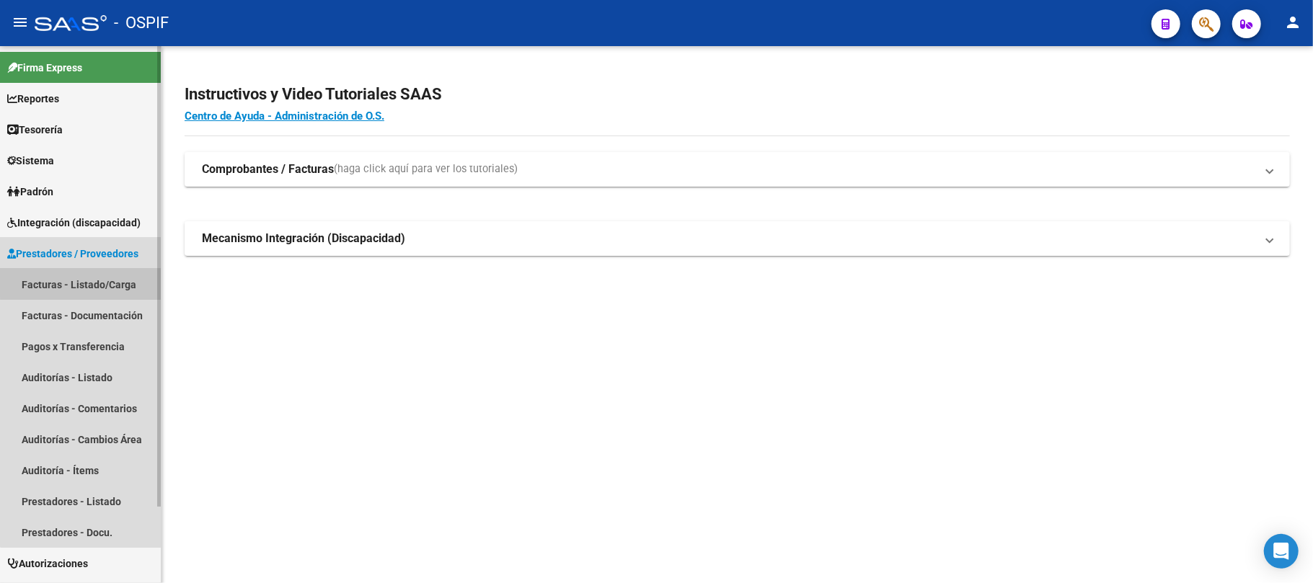
click at [97, 277] on link "Facturas - Listado/Carga" at bounding box center [80, 284] width 161 height 31
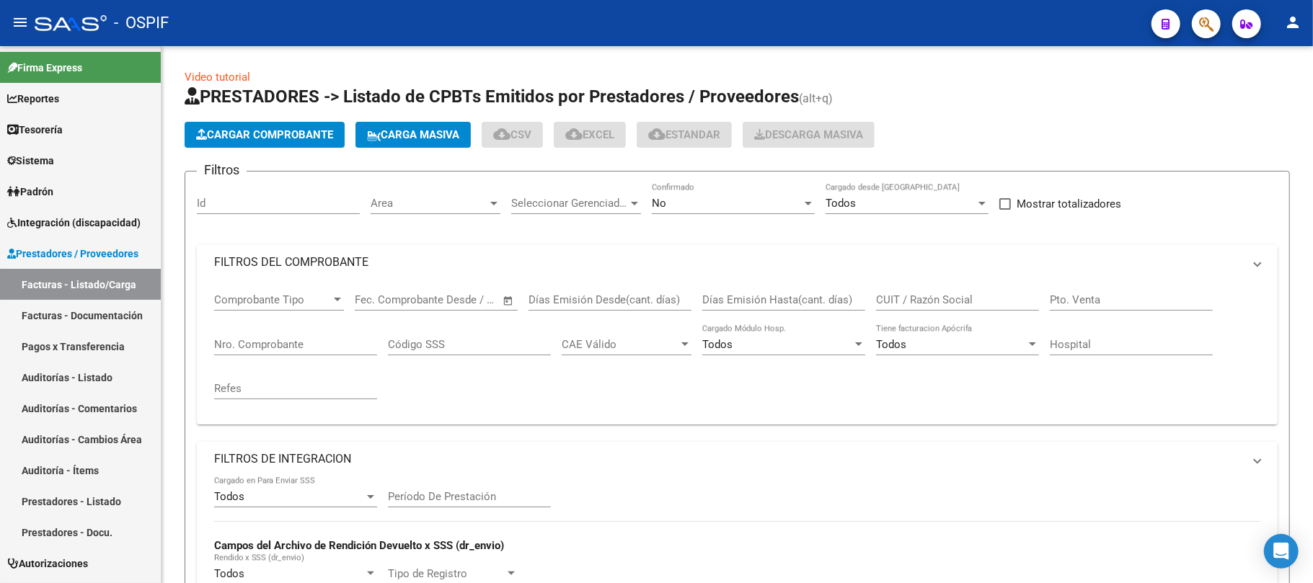
click at [102, 278] on link "Facturas - Listado/Carga" at bounding box center [80, 284] width 161 height 31
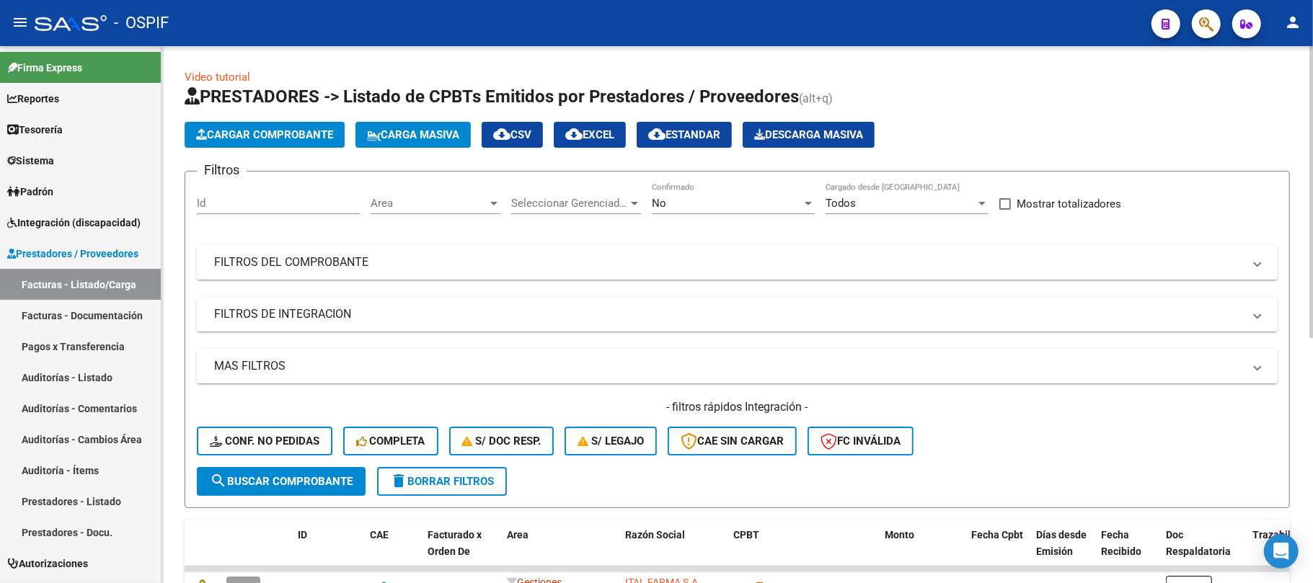
click at [597, 266] on mat-panel-title "FILTROS DEL COMPROBANTE" at bounding box center [728, 262] width 1029 height 16
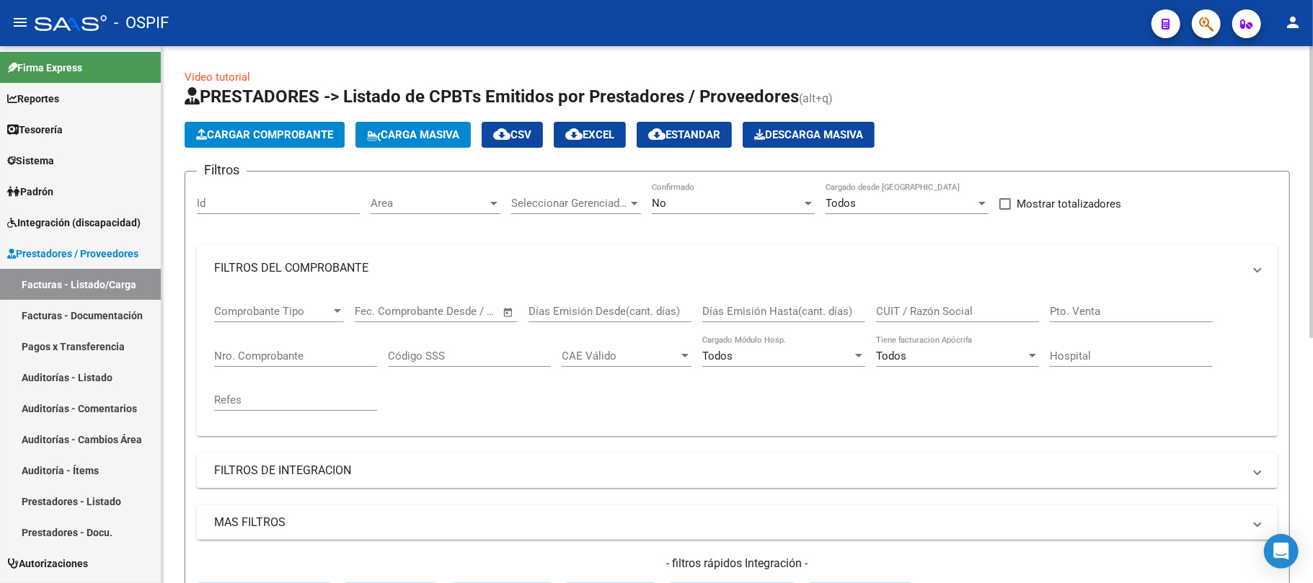
click at [460, 200] on span "Area" at bounding box center [429, 203] width 117 height 13
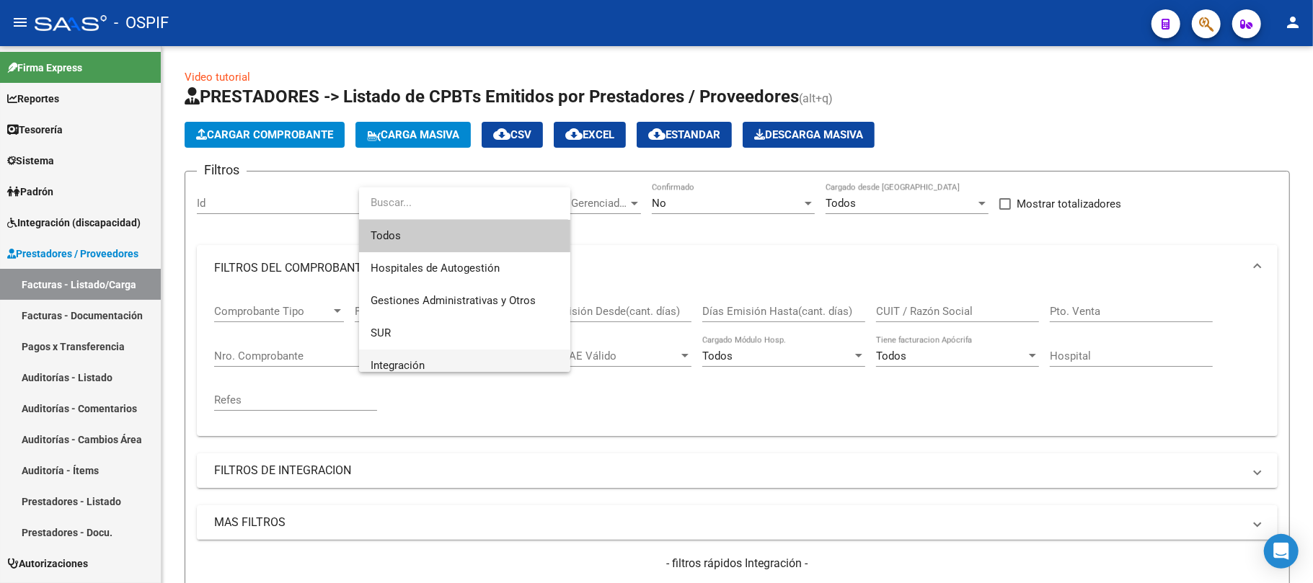
click at [438, 367] on span "Integración" at bounding box center [465, 366] width 188 height 32
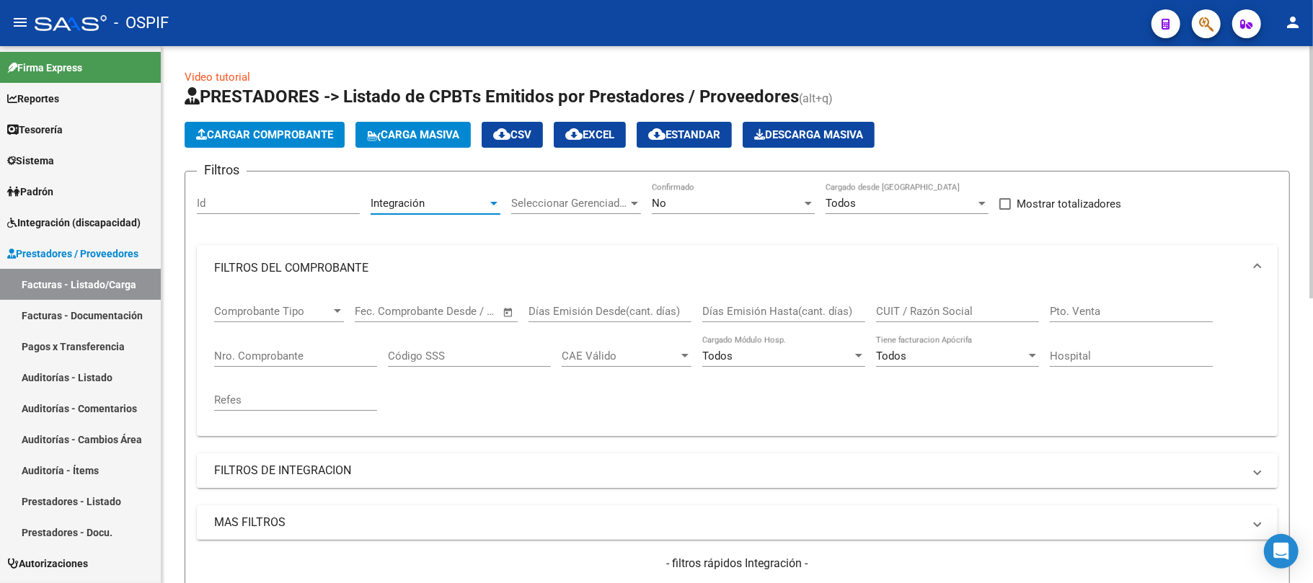
click at [281, 468] on mat-panel-title "FILTROS DE INTEGRACION" at bounding box center [728, 471] width 1029 height 16
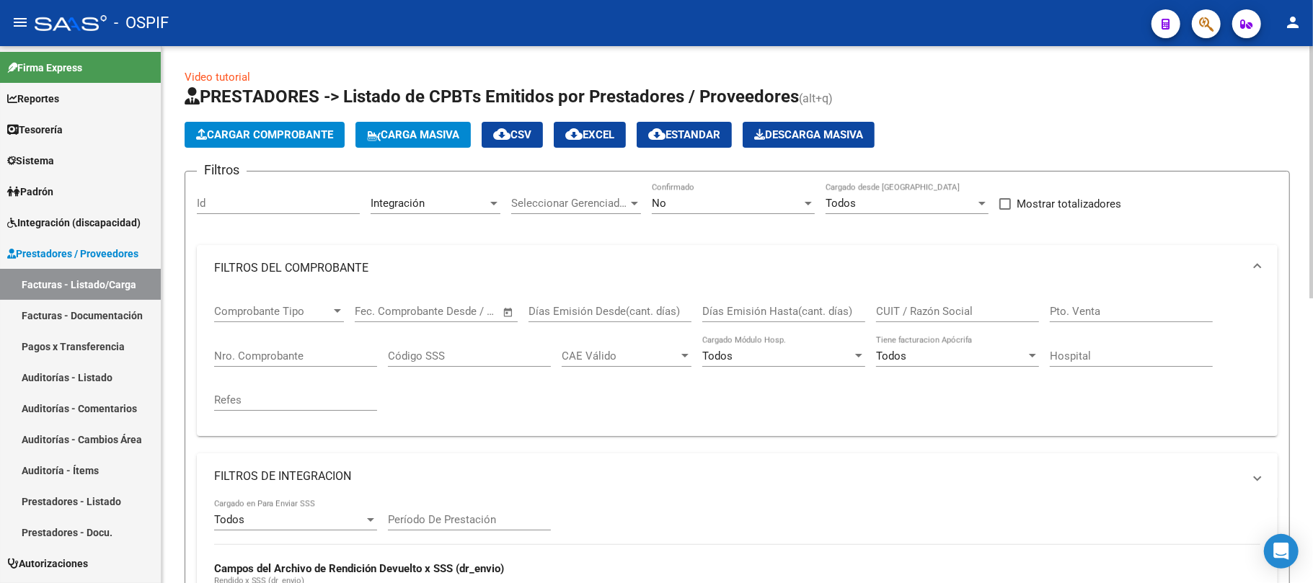
click at [301, 469] on mat-expansion-panel-header "FILTROS DE INTEGRACION" at bounding box center [737, 476] width 1081 height 46
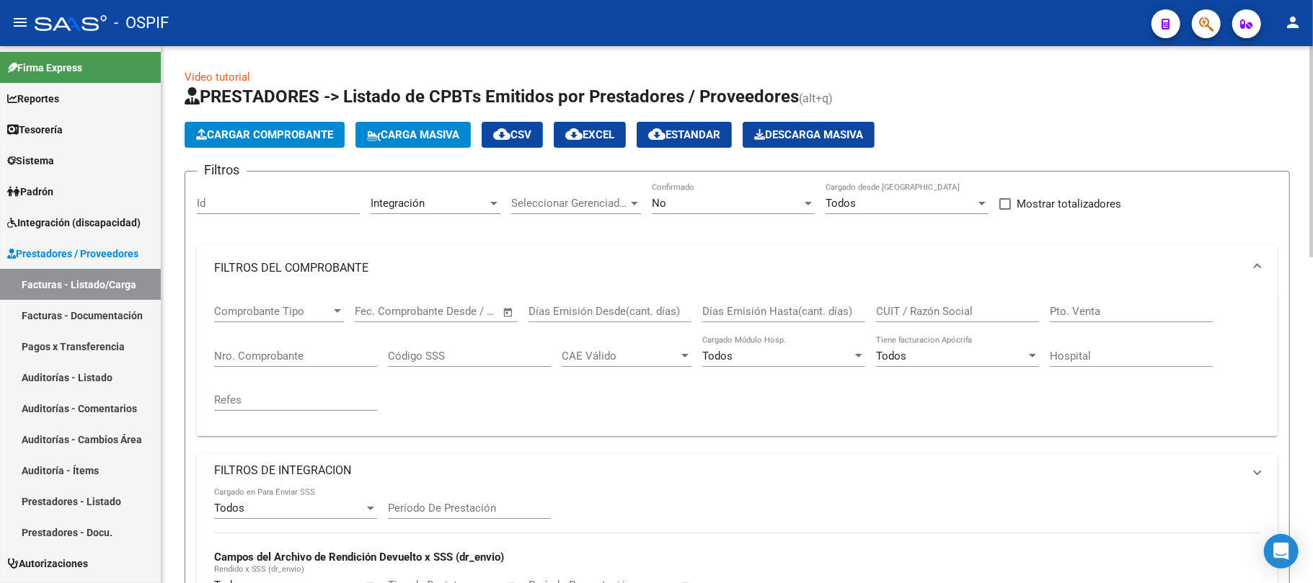
click at [416, 266] on mat-panel-title "FILTROS DEL COMPROBANTE" at bounding box center [728, 268] width 1029 height 16
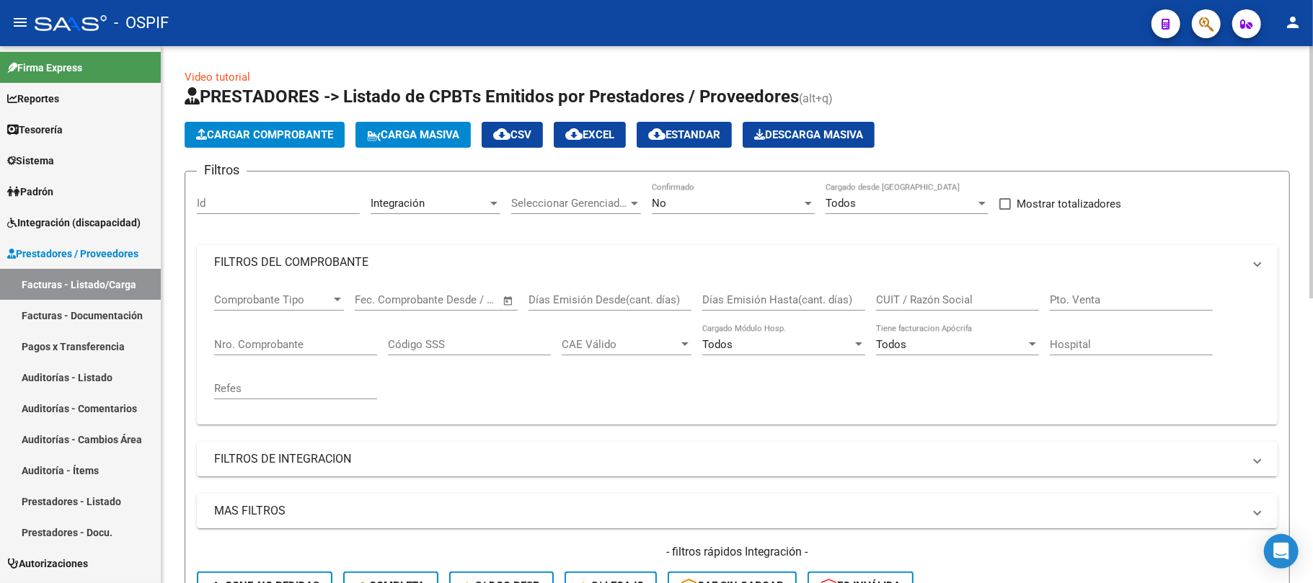
click at [324, 341] on div "Filtros Id Integración Area Seleccionar Gerenciador Seleccionar Gerenciador No …" at bounding box center [737, 397] width 1081 height 429
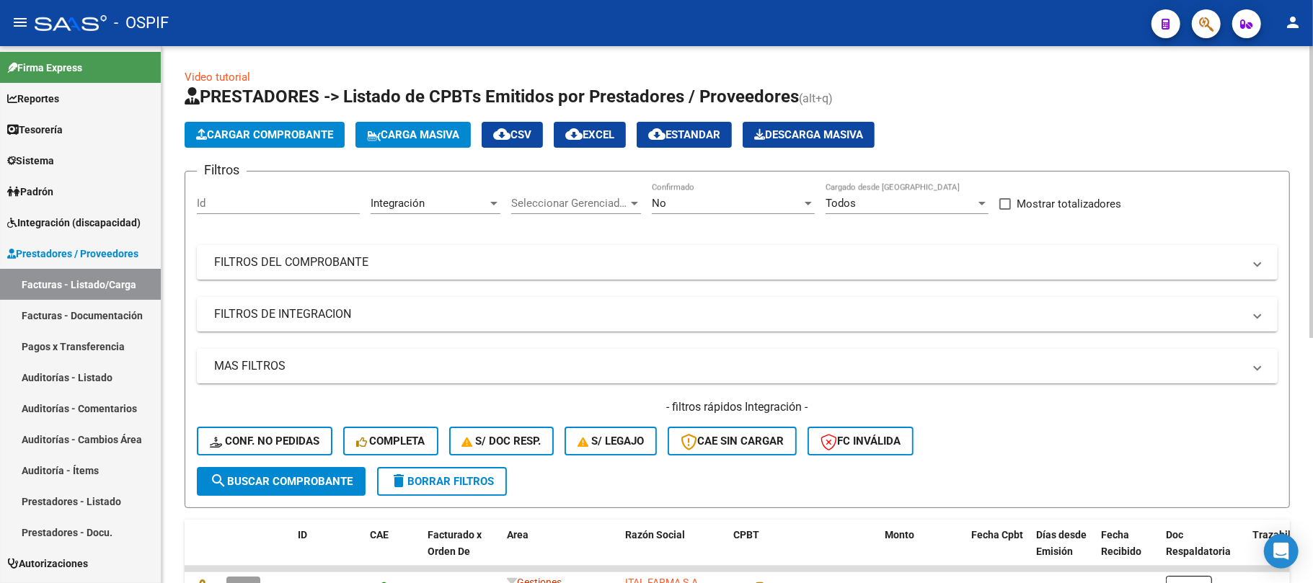
click at [332, 359] on mat-panel-title "MAS FILTROS" at bounding box center [728, 366] width 1029 height 16
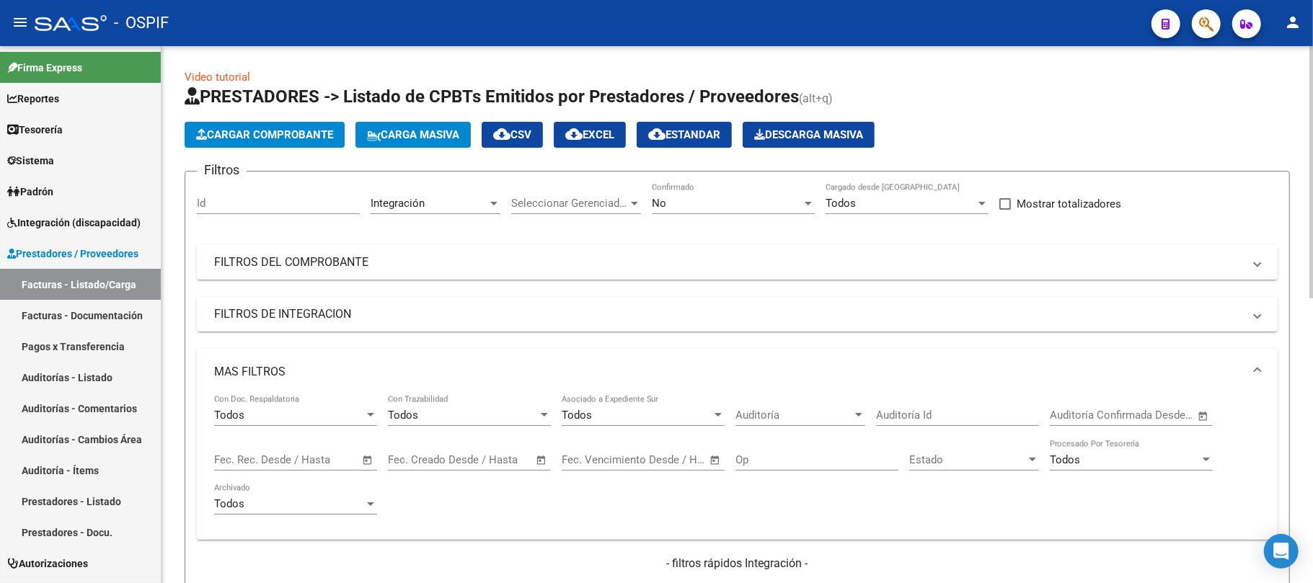
click at [368, 463] on span "Open calendar" at bounding box center [367, 460] width 35 height 35
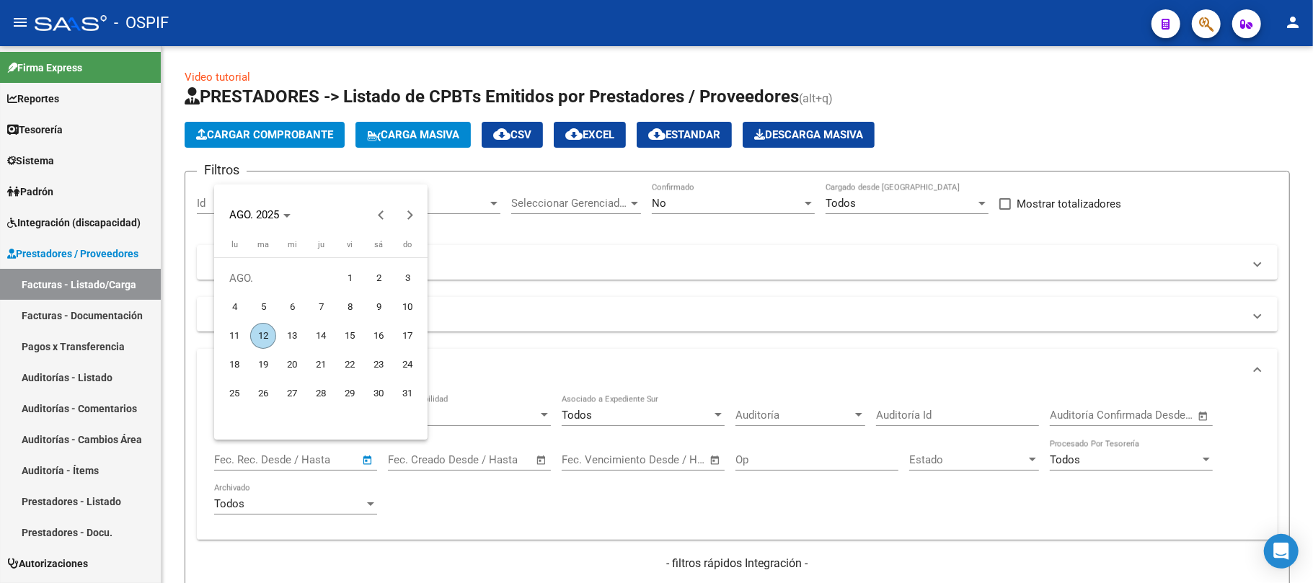
click at [301, 315] on span "6" at bounding box center [292, 307] width 26 height 26
type input "[DATE]"
click at [314, 310] on span "7" at bounding box center [321, 307] width 26 height 26
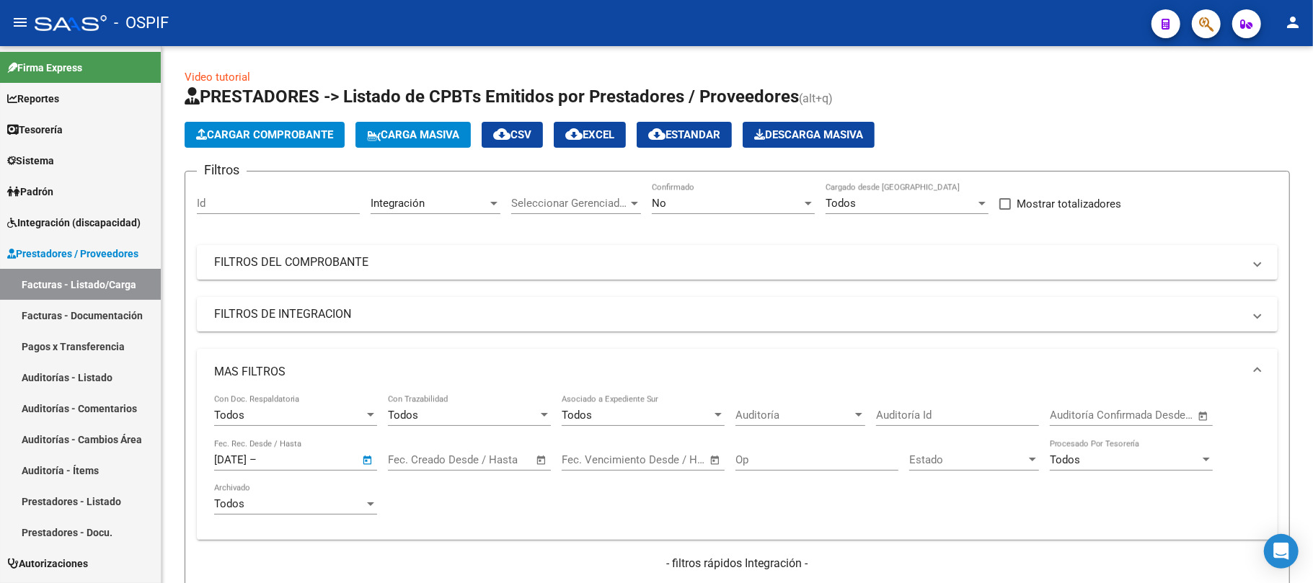
type input "[DATE]"
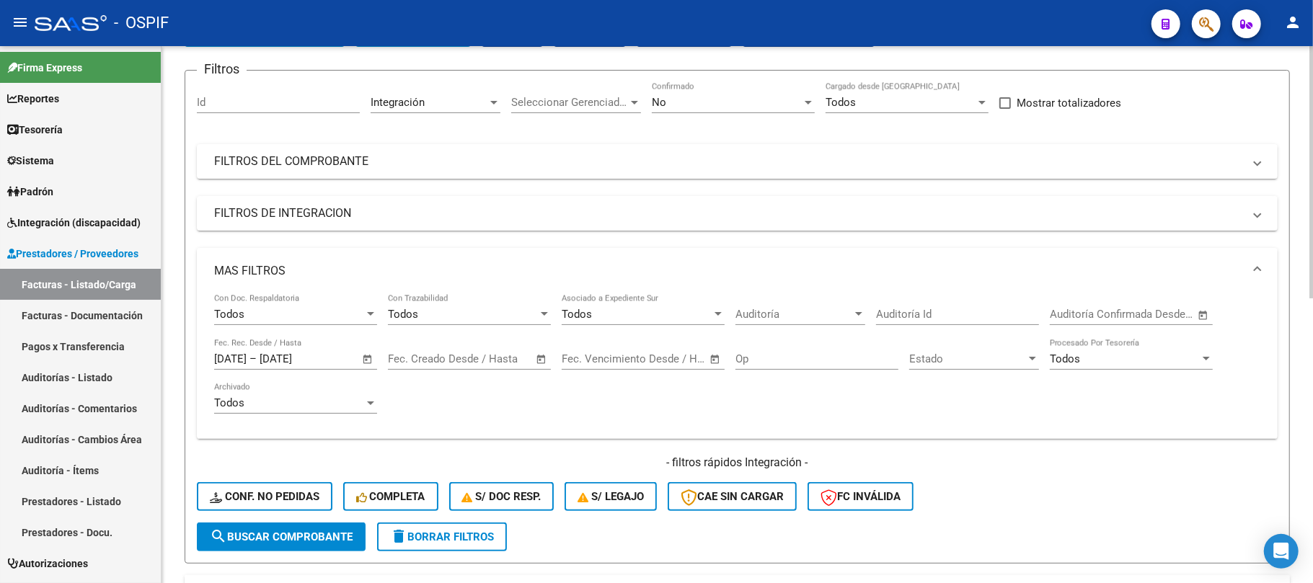
scroll to position [192, 0]
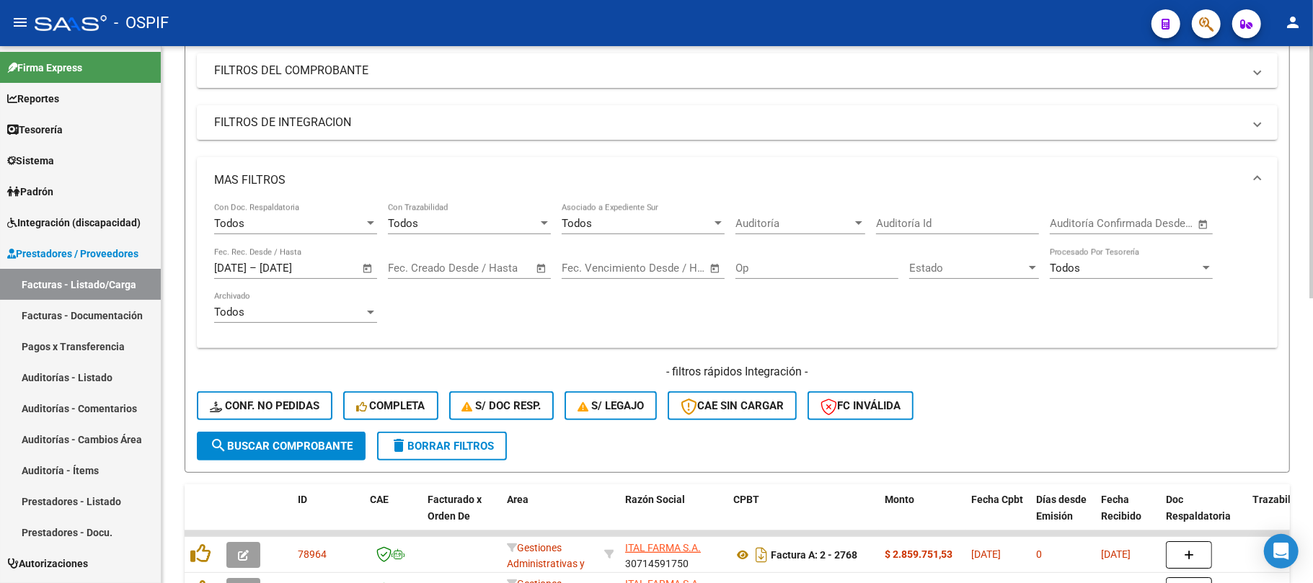
click at [269, 440] on span "search Buscar Comprobante" at bounding box center [281, 446] width 143 height 13
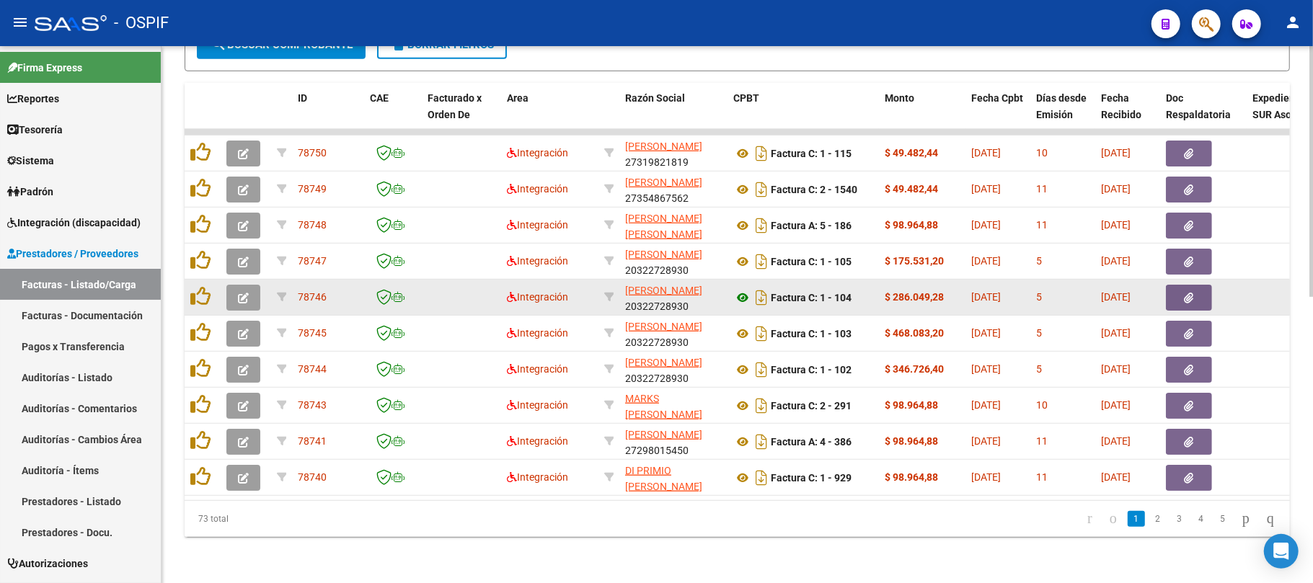
scroll to position [607, 0]
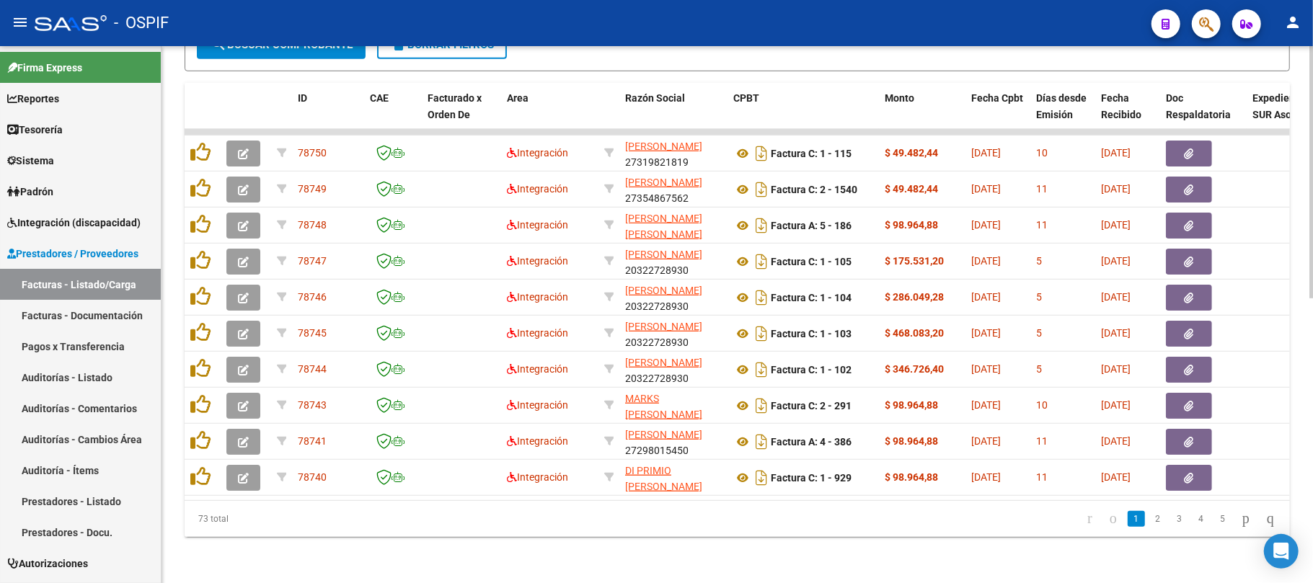
click at [505, 542] on div "Video tutorial PRESTADORES -> Listado de CPBTs Emitidos por Prestadores / Prove…" at bounding box center [736, 18] width 1151 height 1130
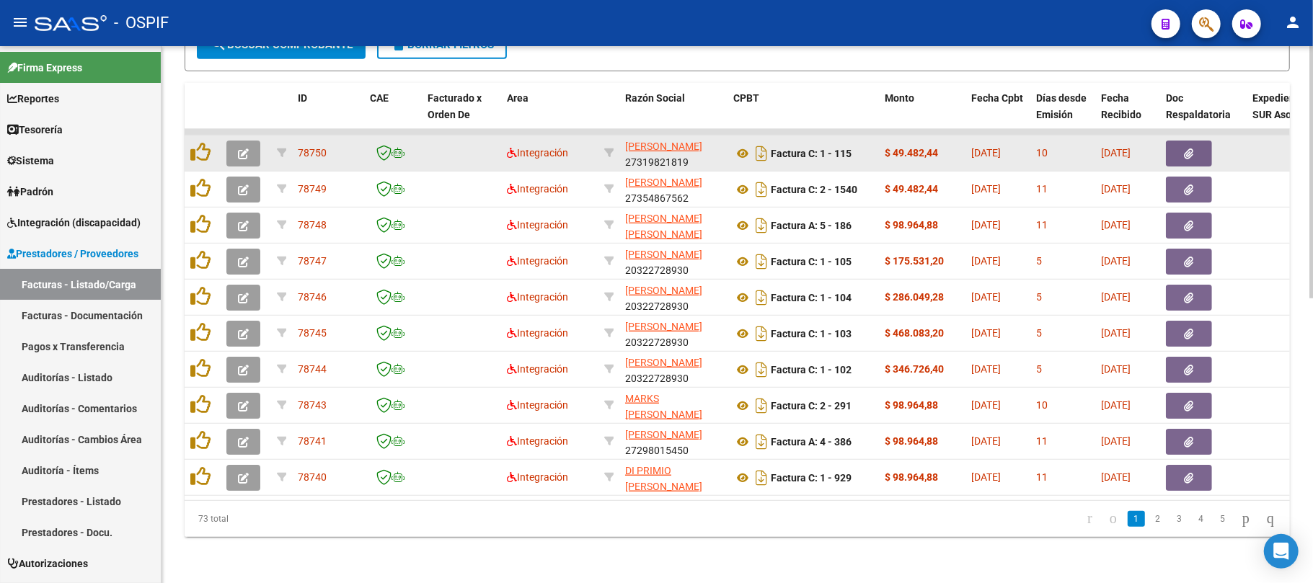
click at [243, 148] on icon "button" at bounding box center [243, 153] width 11 height 11
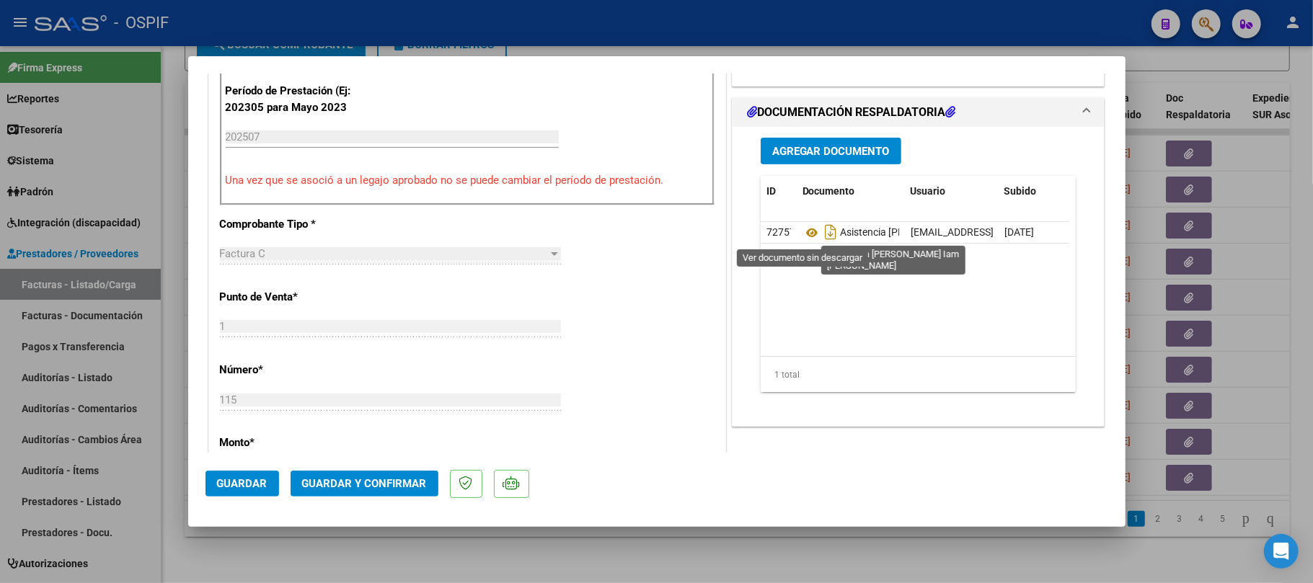
scroll to position [0, 0]
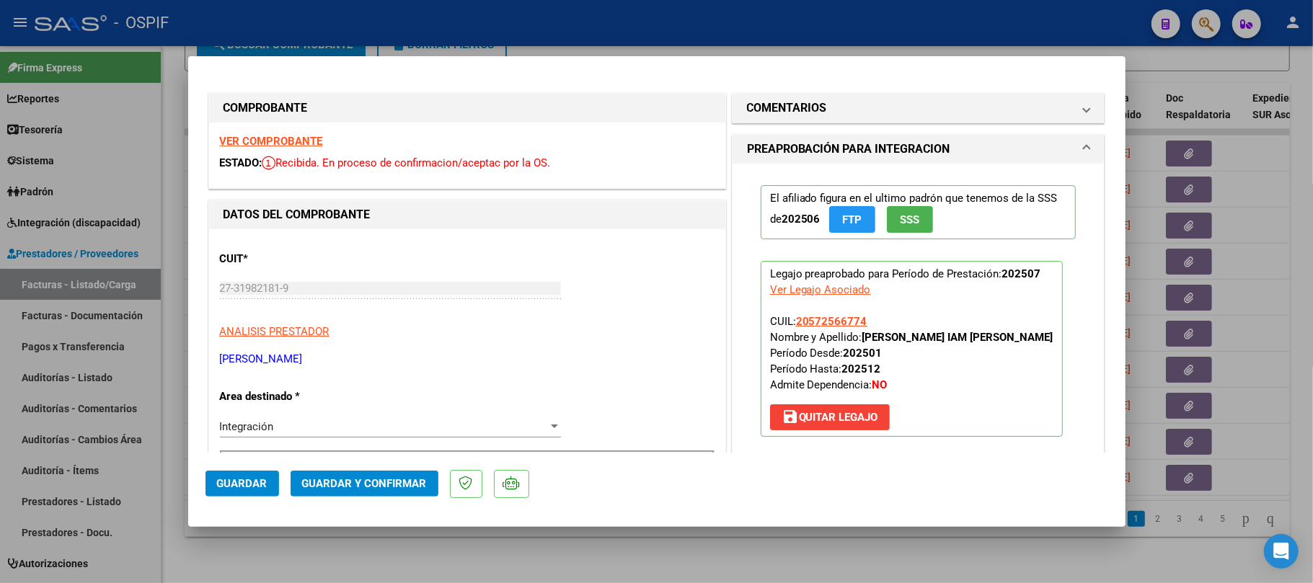
click at [372, 479] on span "Guardar y Confirmar" at bounding box center [364, 483] width 125 height 13
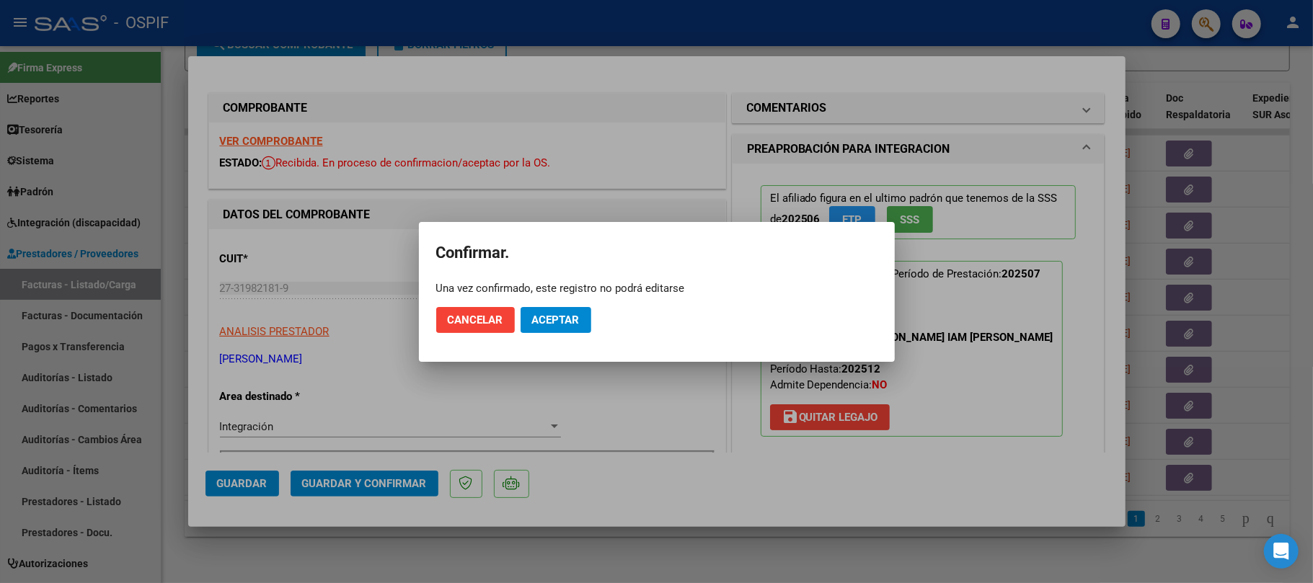
click at [609, 307] on mat-dialog-actions "Cancelar Aceptar" at bounding box center [656, 320] width 441 height 49
click at [588, 323] on button "Aceptar" at bounding box center [555, 320] width 71 height 26
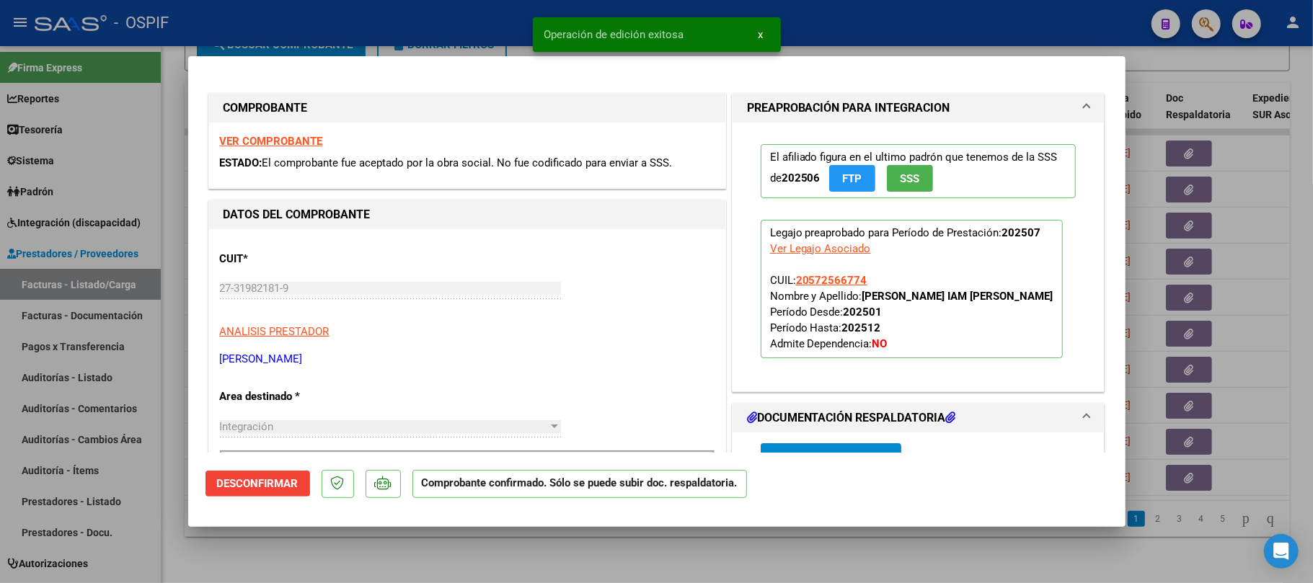
click at [632, 552] on div at bounding box center [656, 291] width 1313 height 583
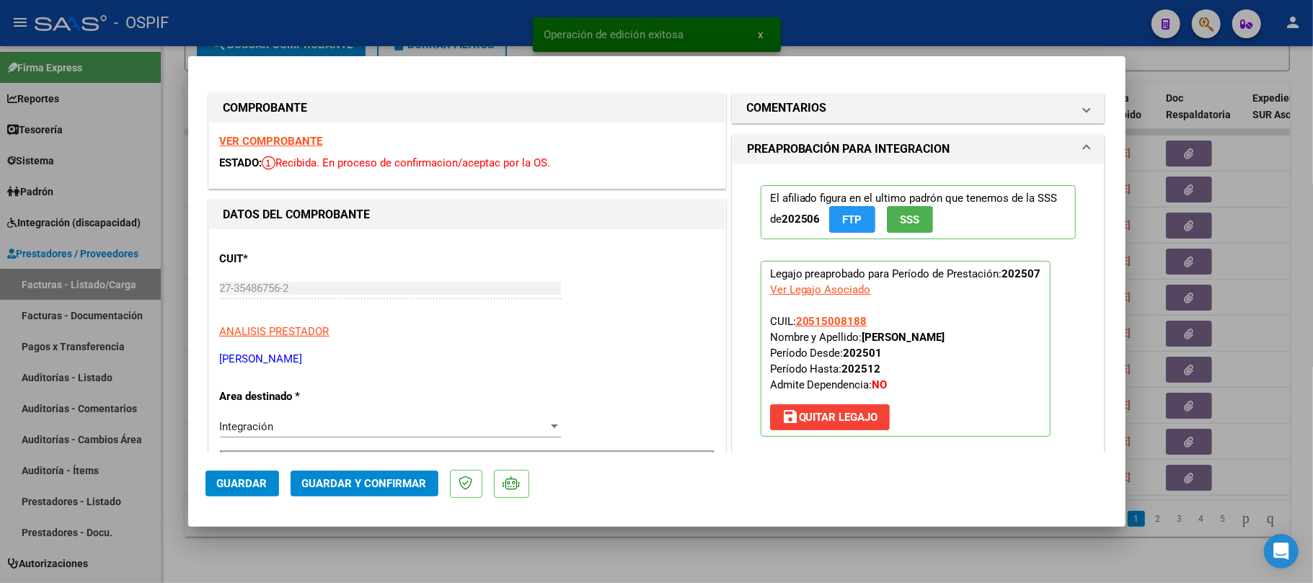
scroll to position [480, 0]
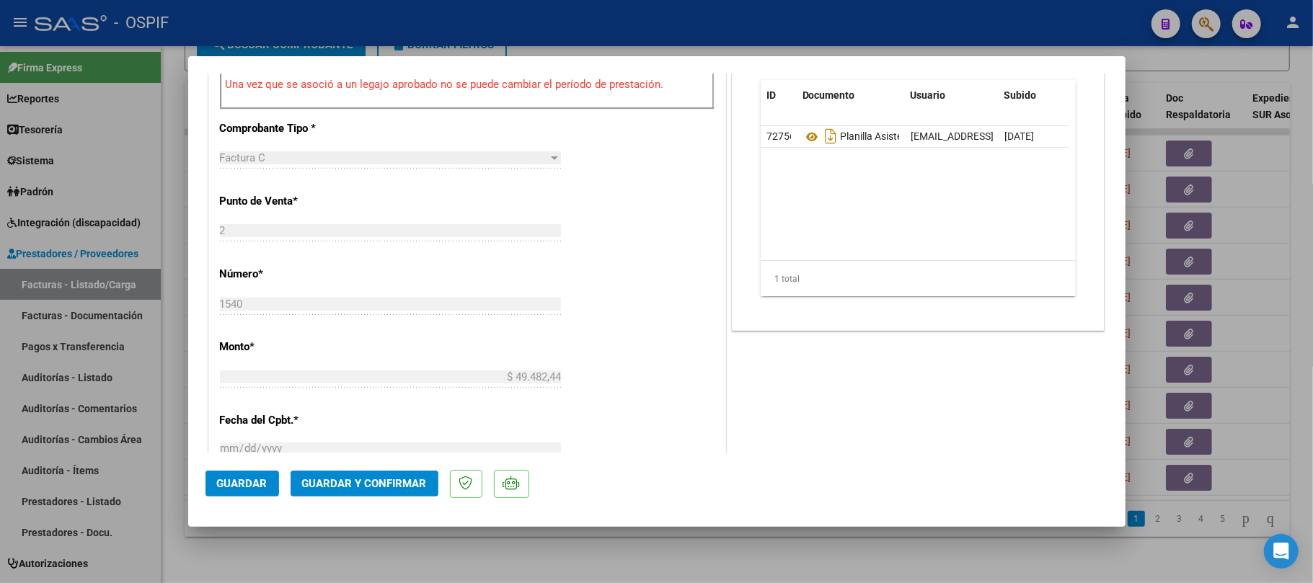
click at [346, 492] on button "Guardar y Confirmar" at bounding box center [365, 484] width 148 height 26
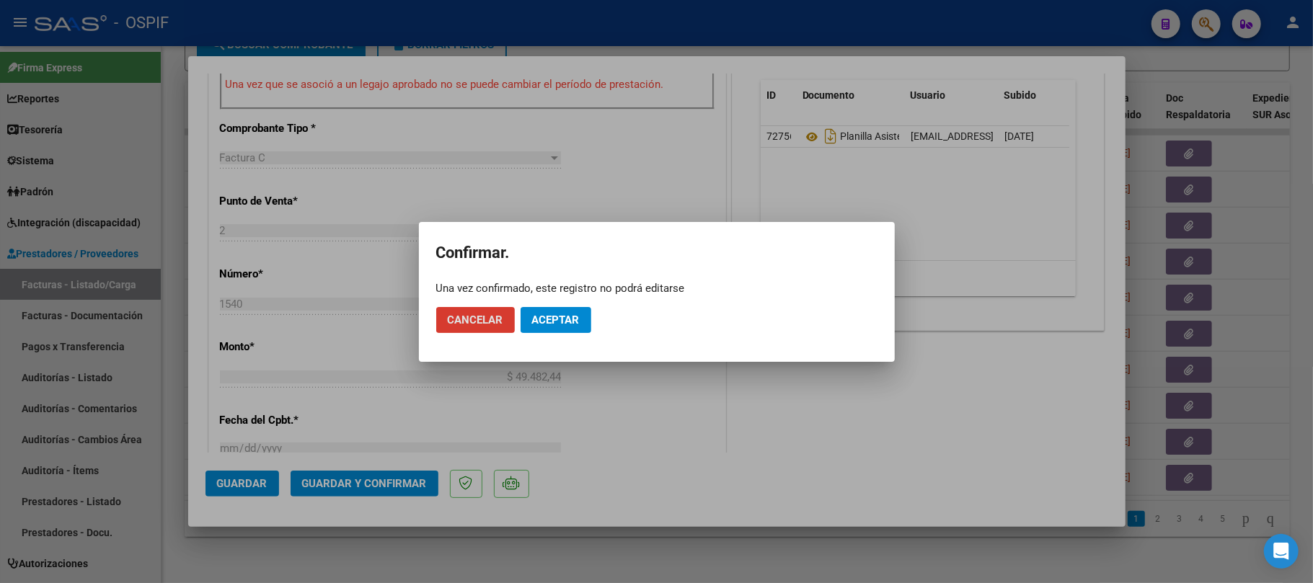
click at [534, 321] on span "Aceptar" at bounding box center [556, 320] width 48 height 13
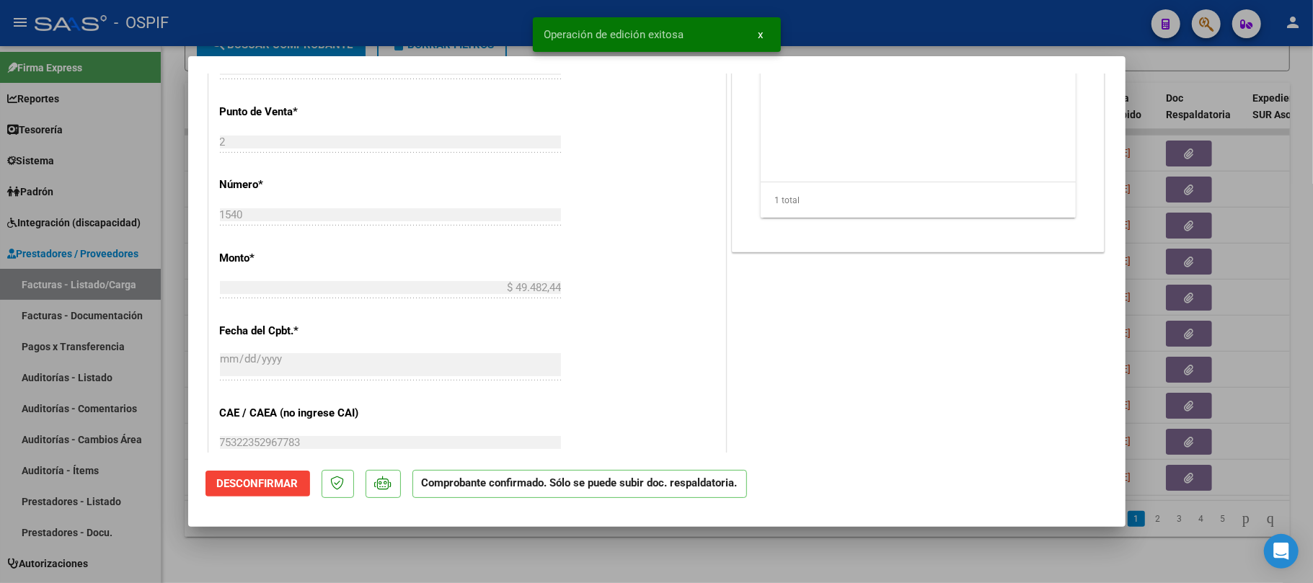
click at [324, 557] on div at bounding box center [656, 291] width 1313 height 583
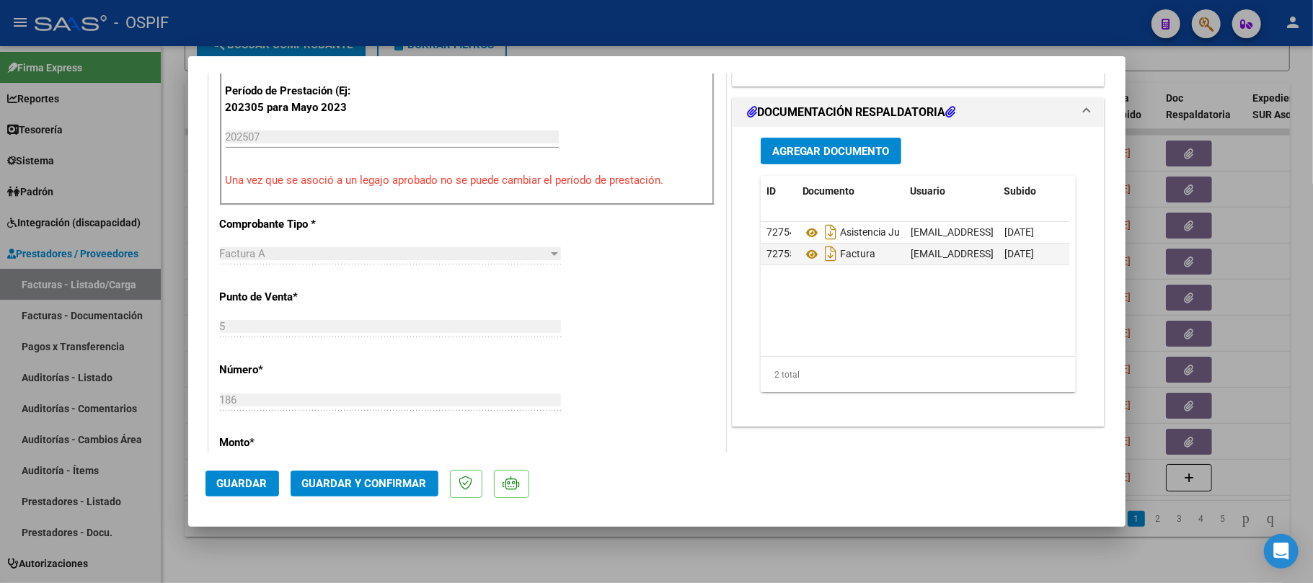
scroll to position [0, 0]
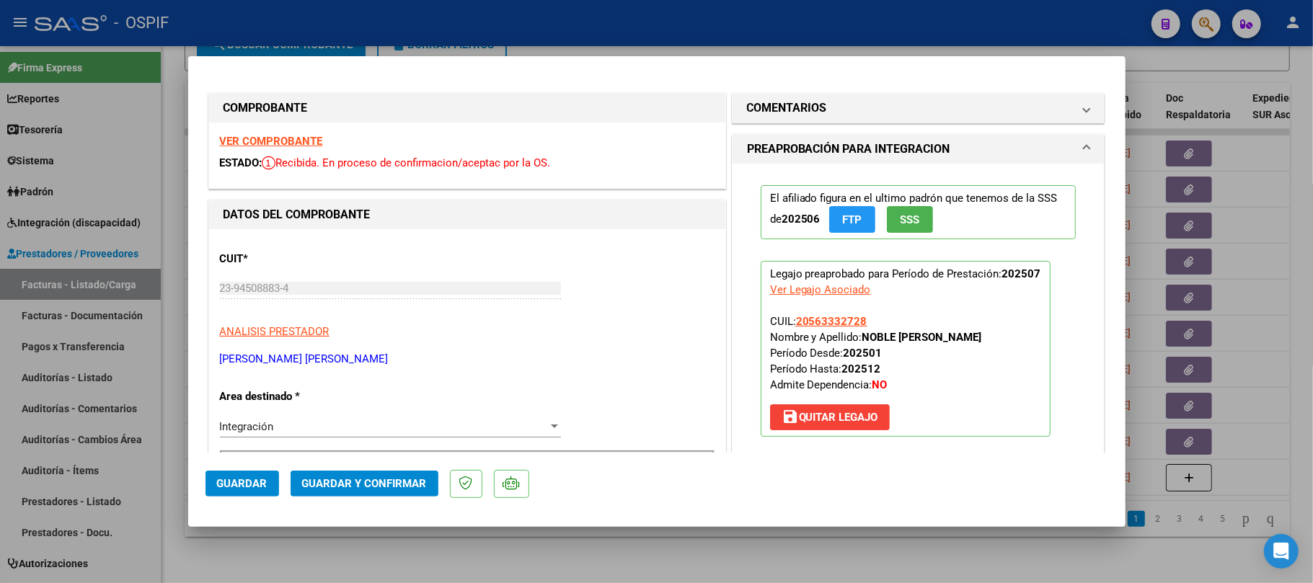
drag, startPoint x: 367, startPoint y: 503, endPoint x: 379, endPoint y: 493, distance: 15.9
click at [371, 502] on mat-dialog-actions "Guardar Guardar y Confirmar" at bounding box center [656, 481] width 903 height 57
click at [387, 485] on span "Guardar y Confirmar" at bounding box center [364, 483] width 125 height 13
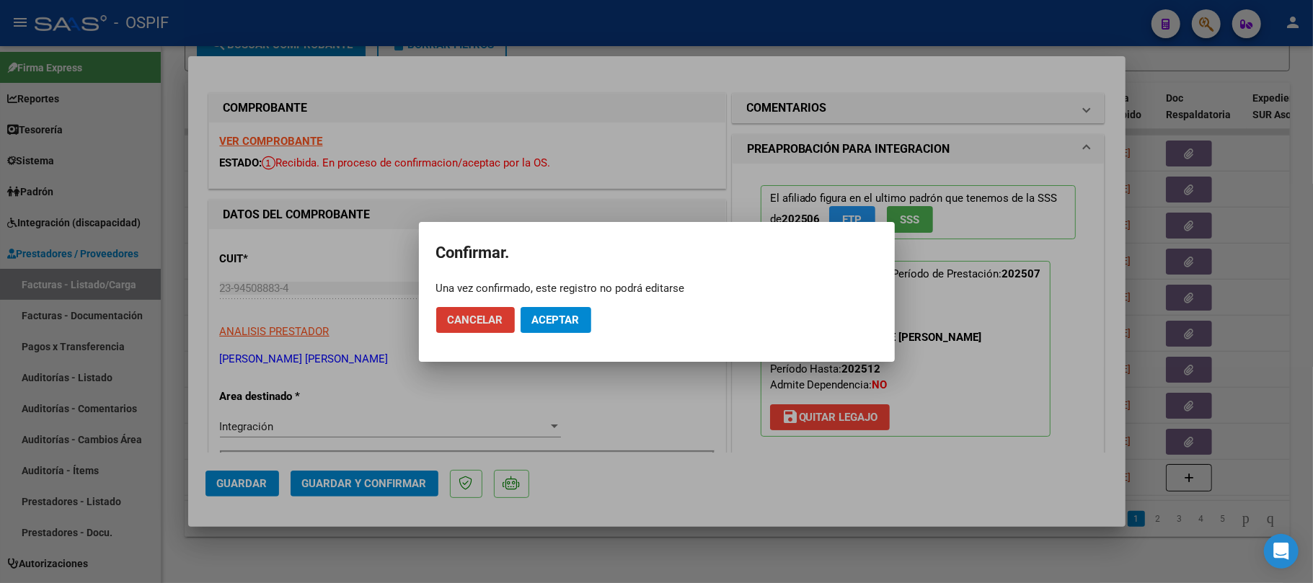
click at [557, 324] on span "Aceptar" at bounding box center [556, 320] width 48 height 13
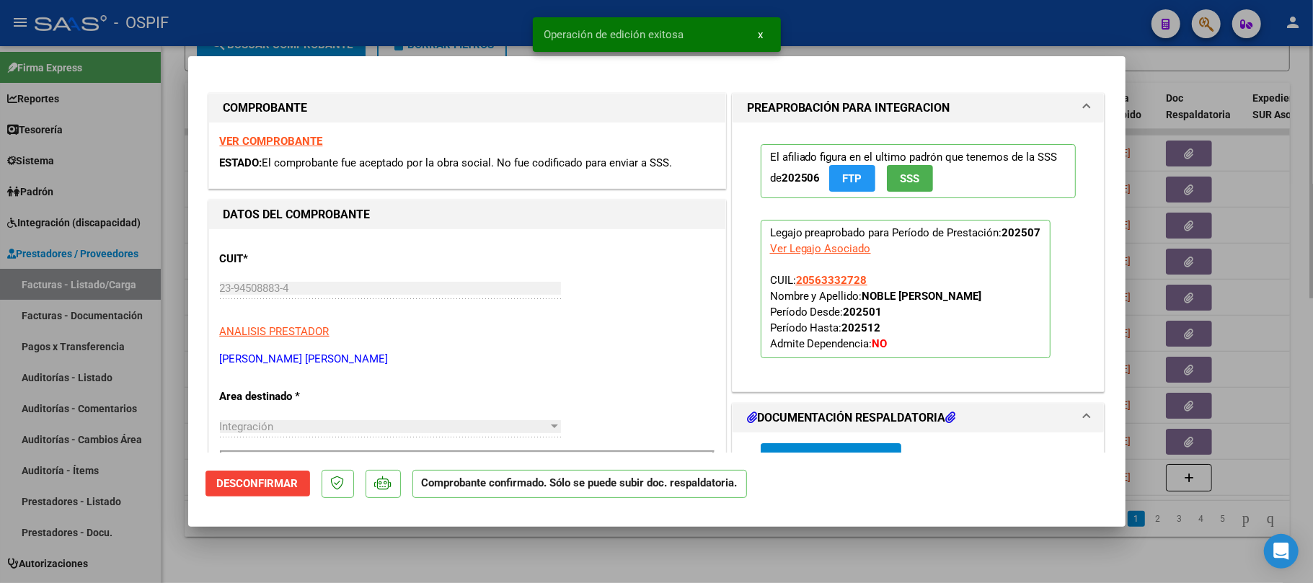
click at [1194, 231] on div at bounding box center [656, 291] width 1313 height 583
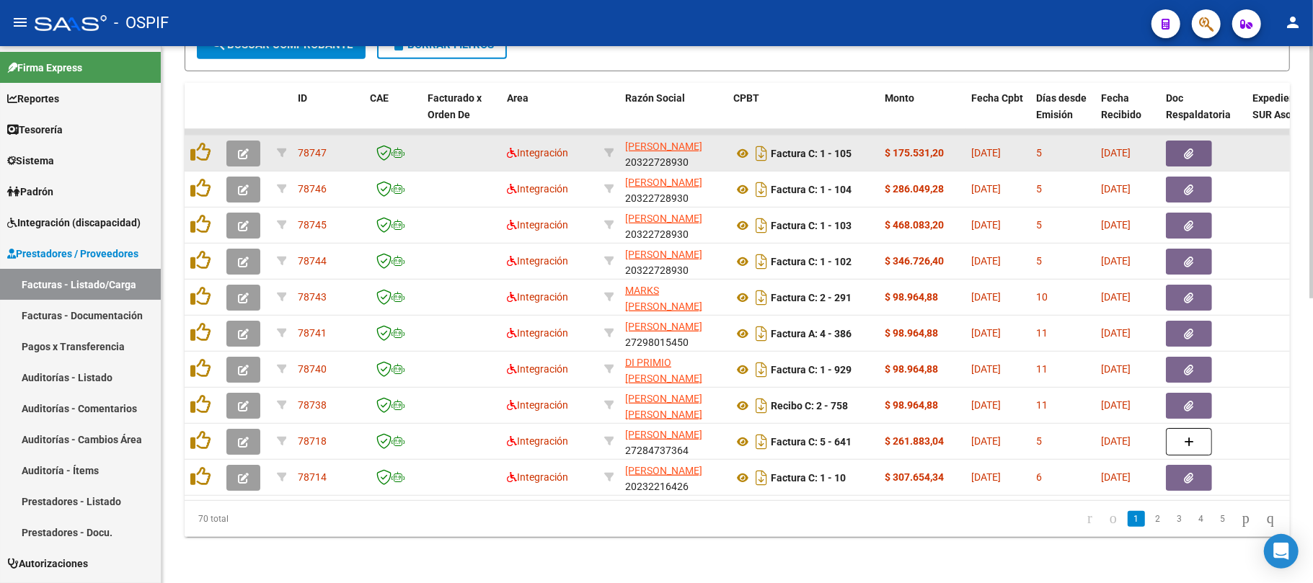
click at [229, 136] on datatable-body-cell at bounding box center [246, 153] width 50 height 35
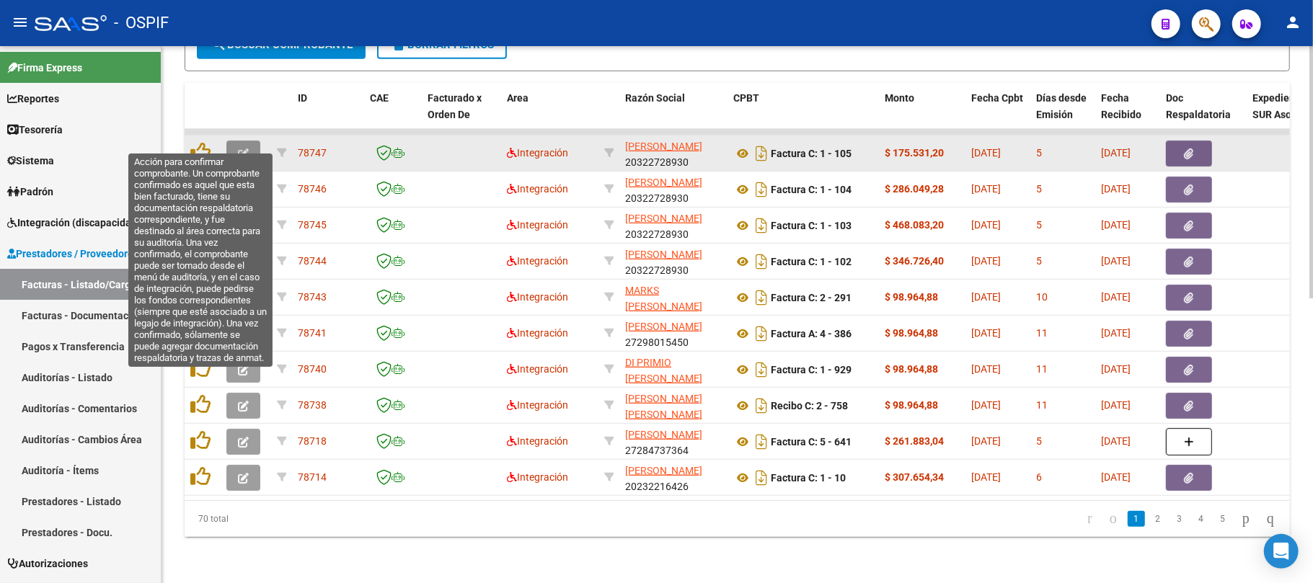
click at [248, 141] on button "button" at bounding box center [243, 154] width 34 height 26
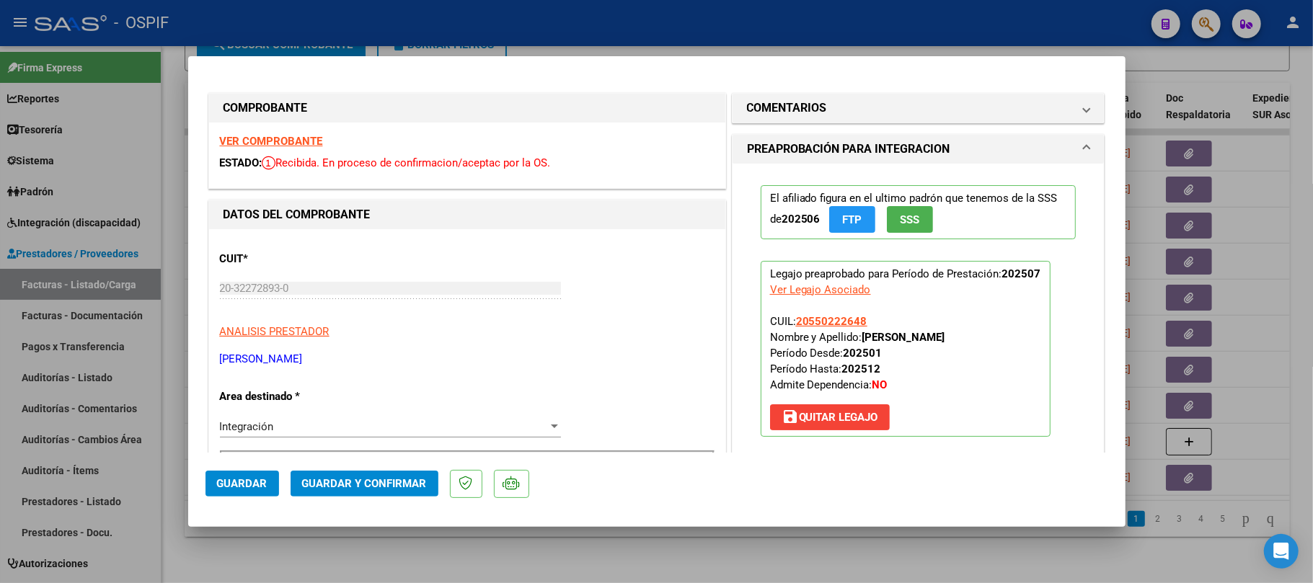
click at [345, 490] on button "Guardar y Confirmar" at bounding box center [365, 484] width 148 height 26
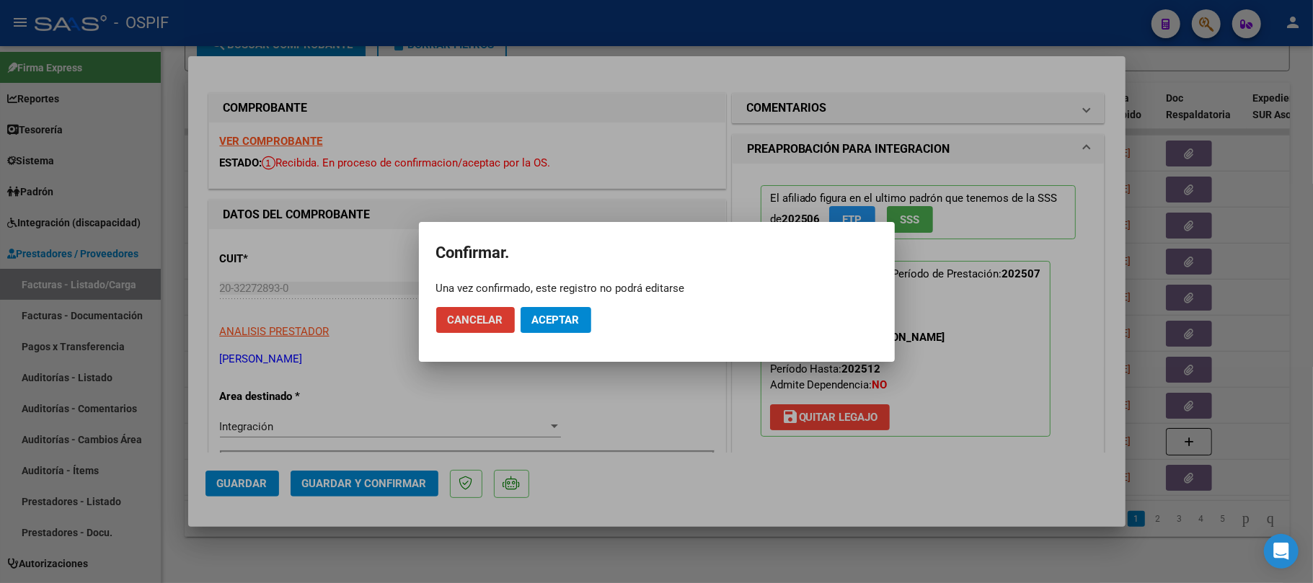
click at [549, 324] on span "Aceptar" at bounding box center [556, 320] width 48 height 13
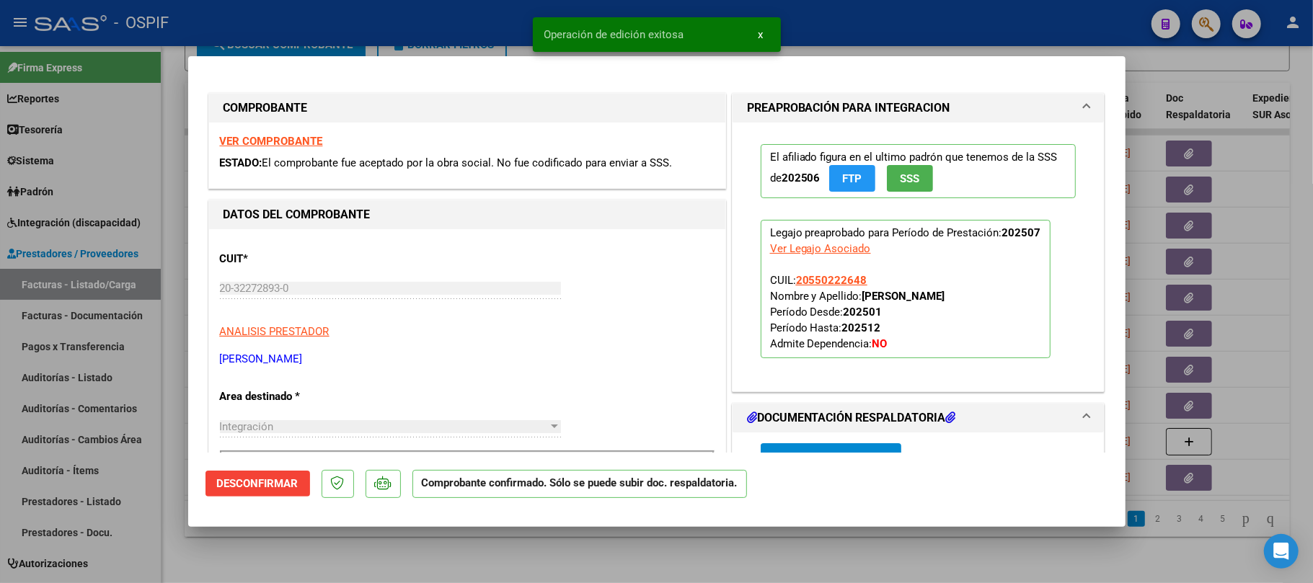
click at [456, 558] on div at bounding box center [656, 291] width 1313 height 583
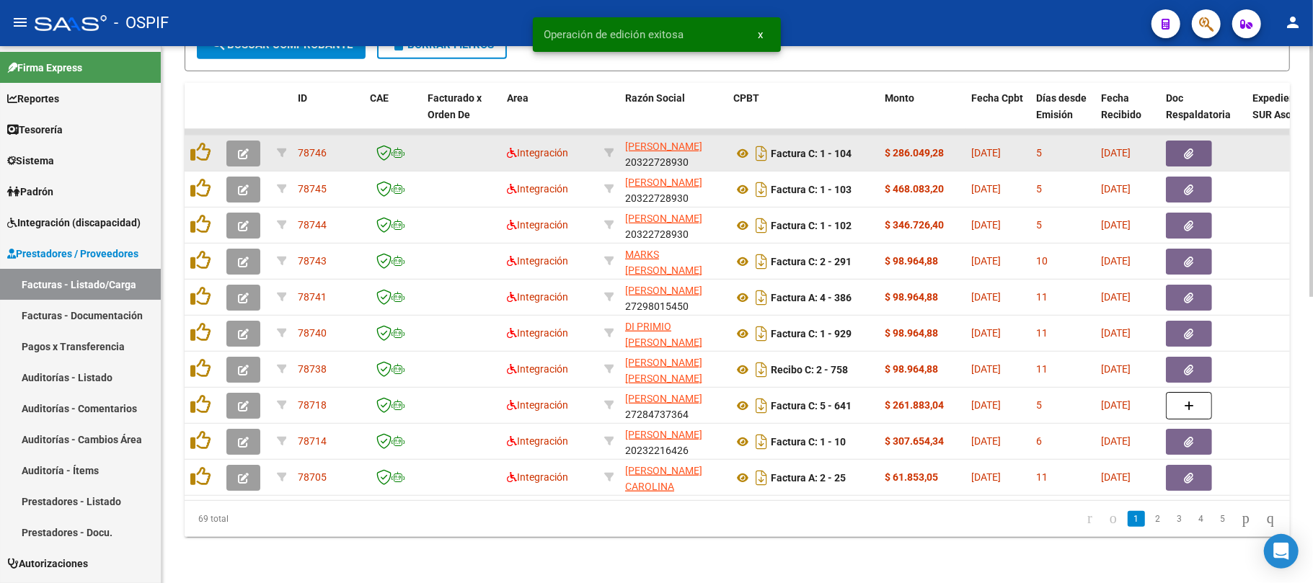
click at [236, 143] on button "button" at bounding box center [243, 154] width 34 height 26
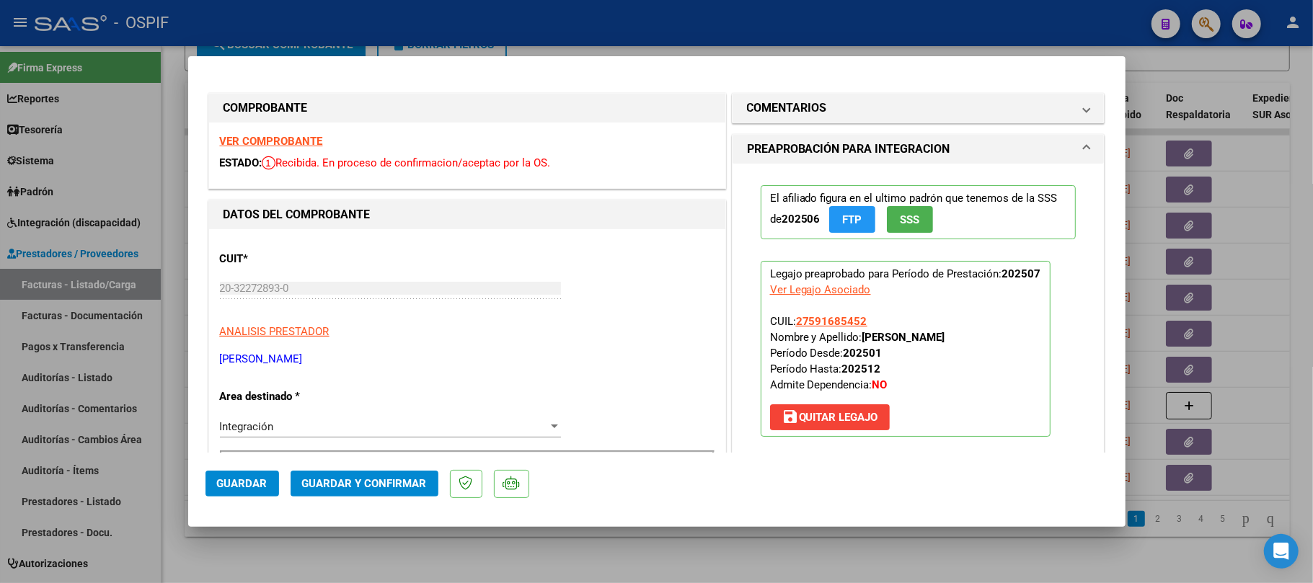
click at [338, 479] on span "Guardar y Confirmar" at bounding box center [364, 483] width 125 height 13
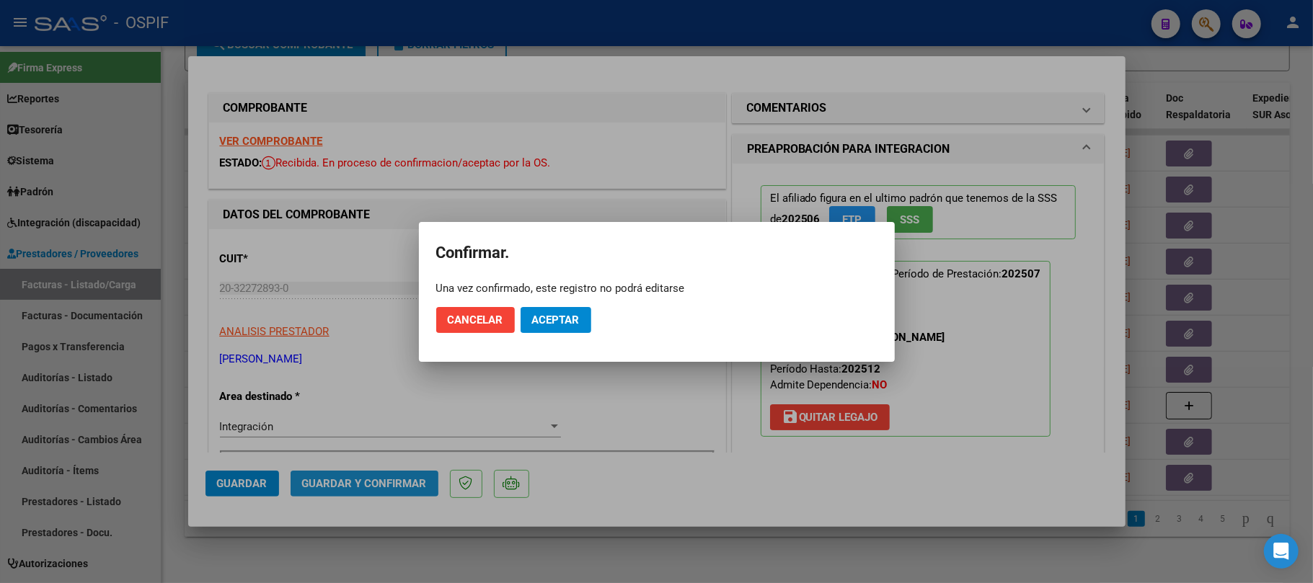
click at [572, 310] on button "Aceptar" at bounding box center [555, 320] width 71 height 26
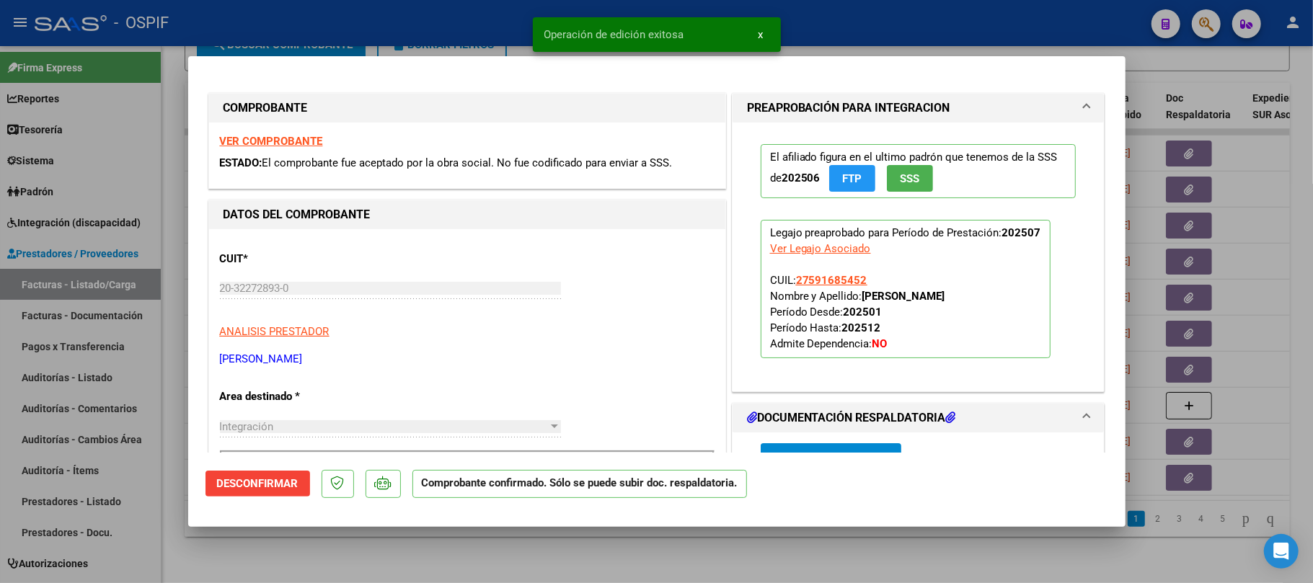
click at [572, 552] on div at bounding box center [656, 291] width 1313 height 583
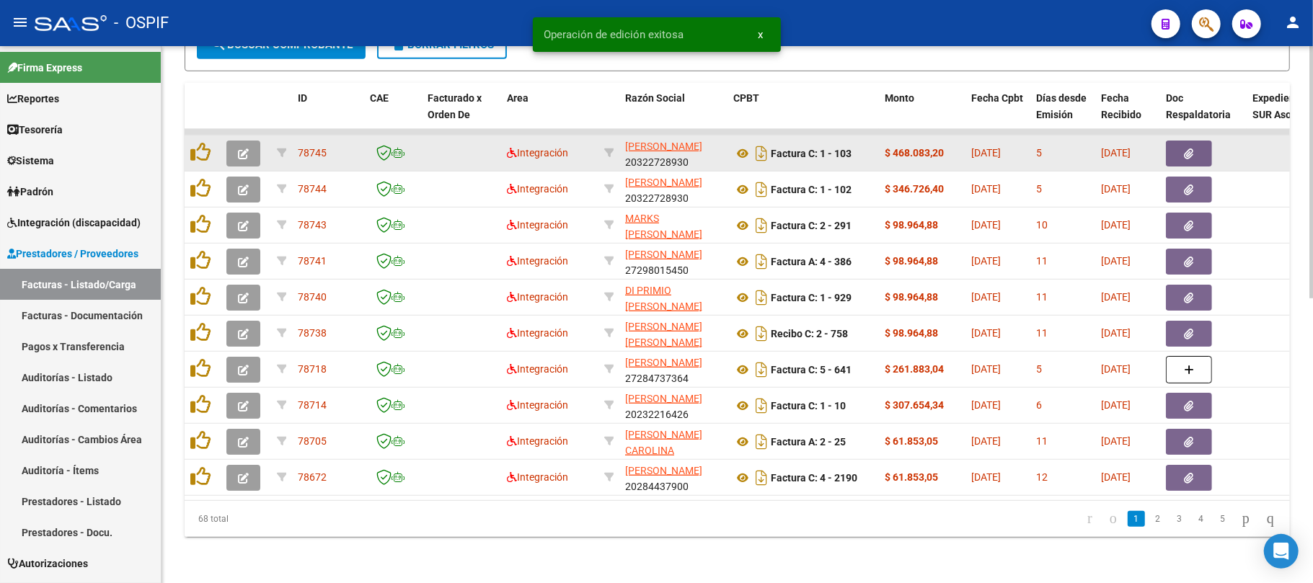
click at [229, 145] on button "button" at bounding box center [243, 154] width 34 height 26
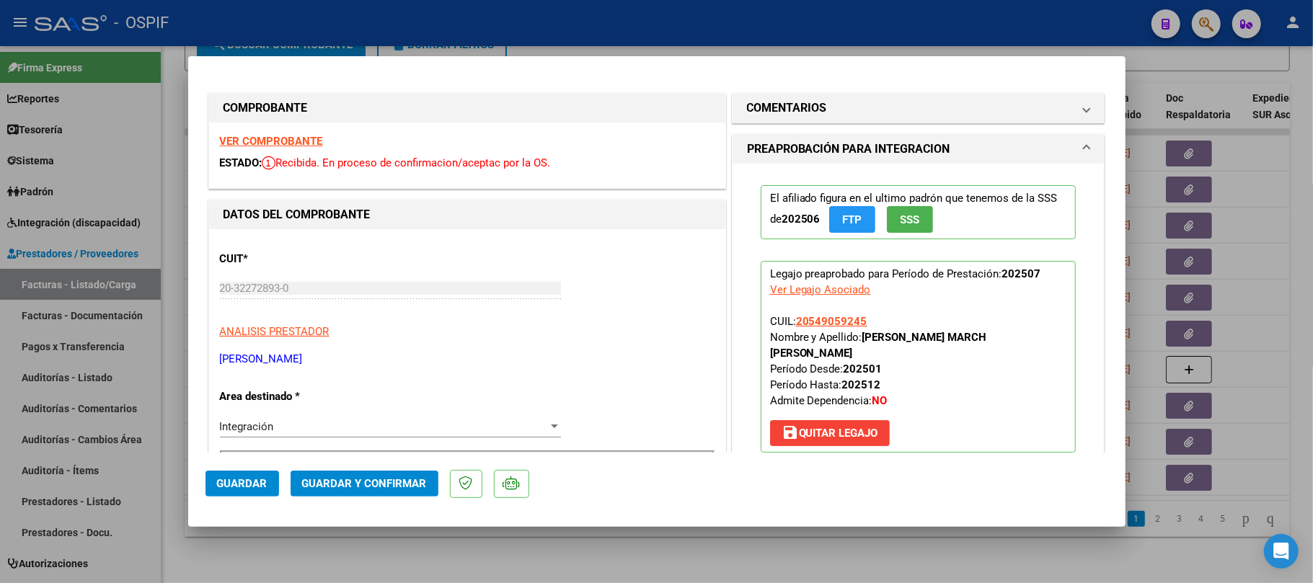
click at [309, 490] on span "Guardar y Confirmar" at bounding box center [364, 483] width 125 height 13
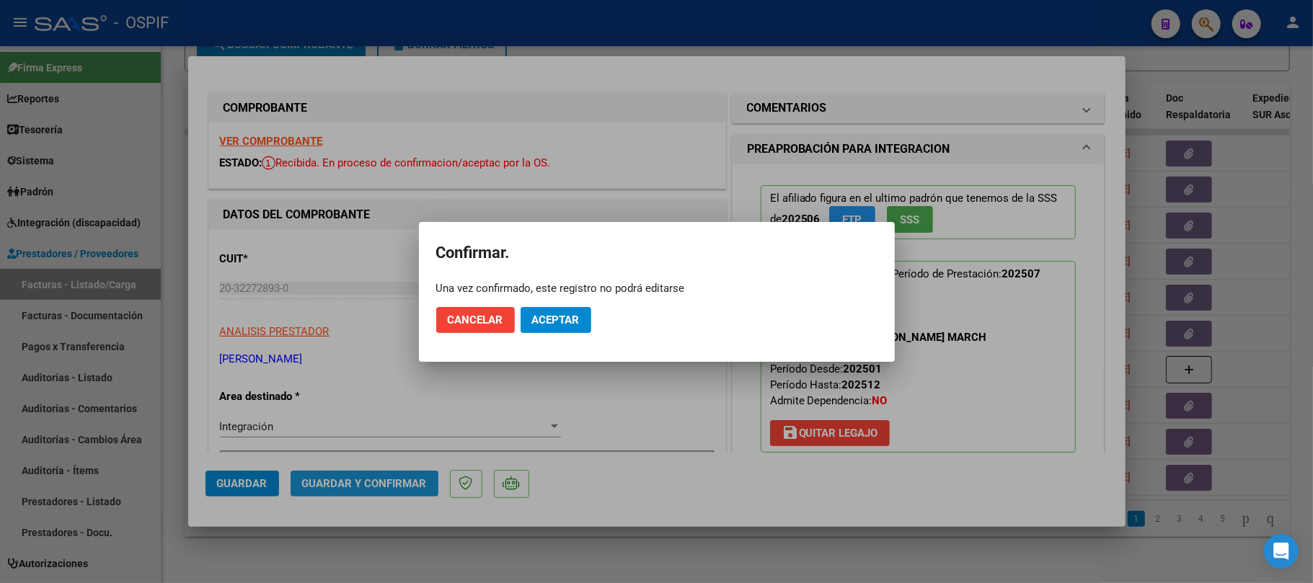
click at [551, 326] on span "Aceptar" at bounding box center [556, 320] width 48 height 13
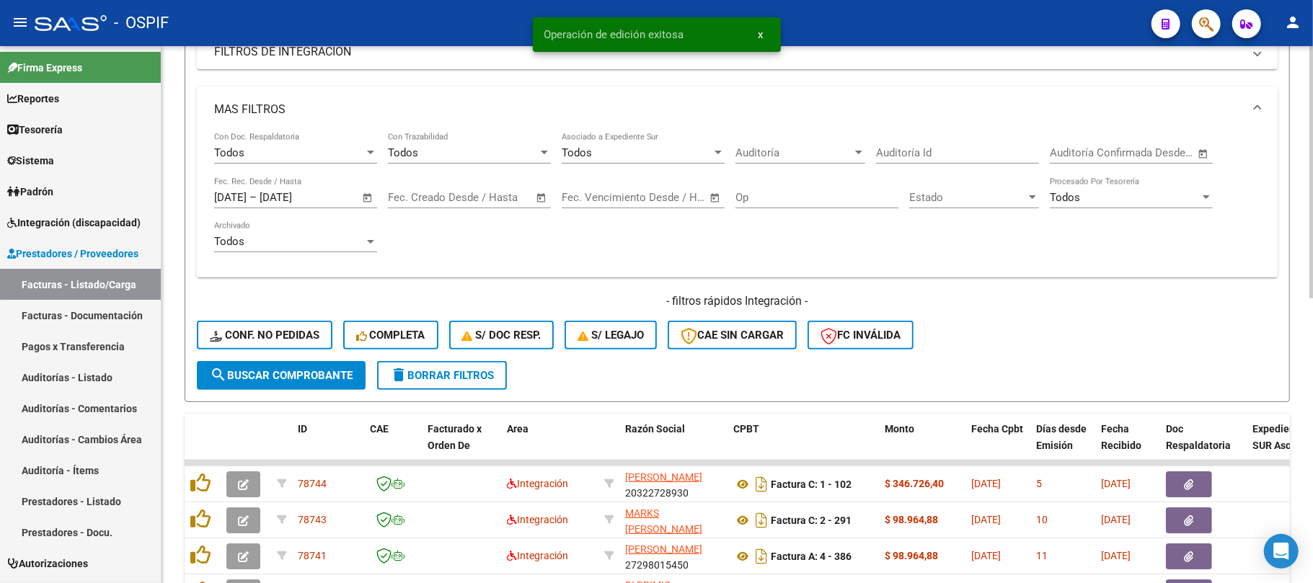
scroll to position [223, 0]
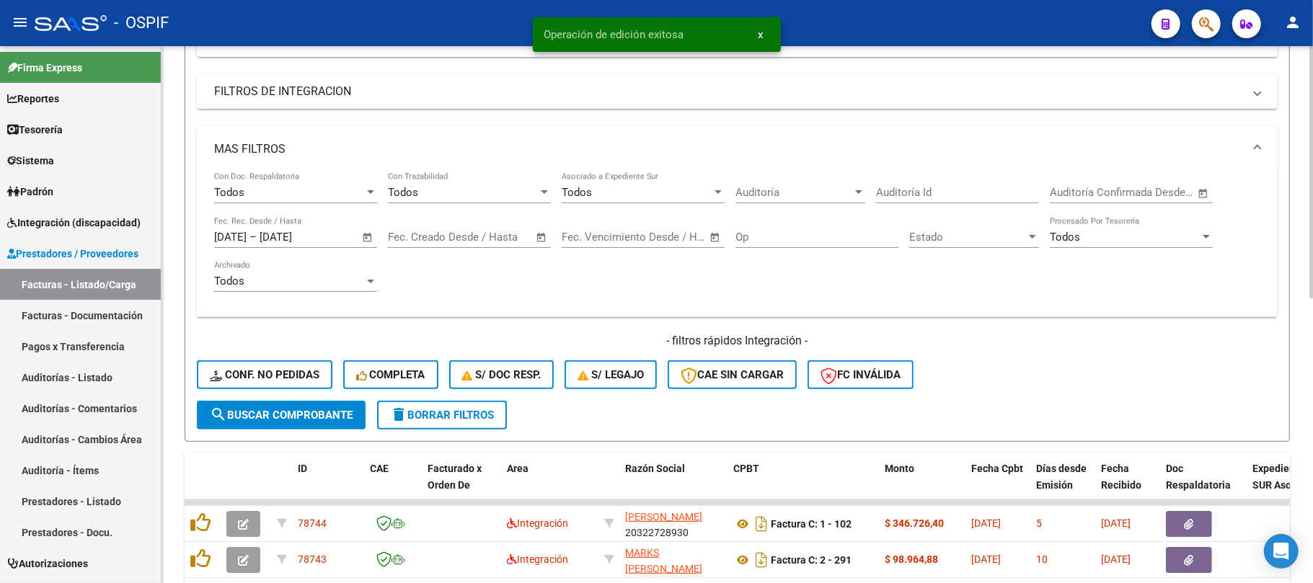
click at [361, 144] on mat-panel-title "MAS FILTROS" at bounding box center [728, 149] width 1029 height 16
click at [369, 94] on mat-panel-title "FILTROS DE INTEGRACION" at bounding box center [728, 92] width 1029 height 16
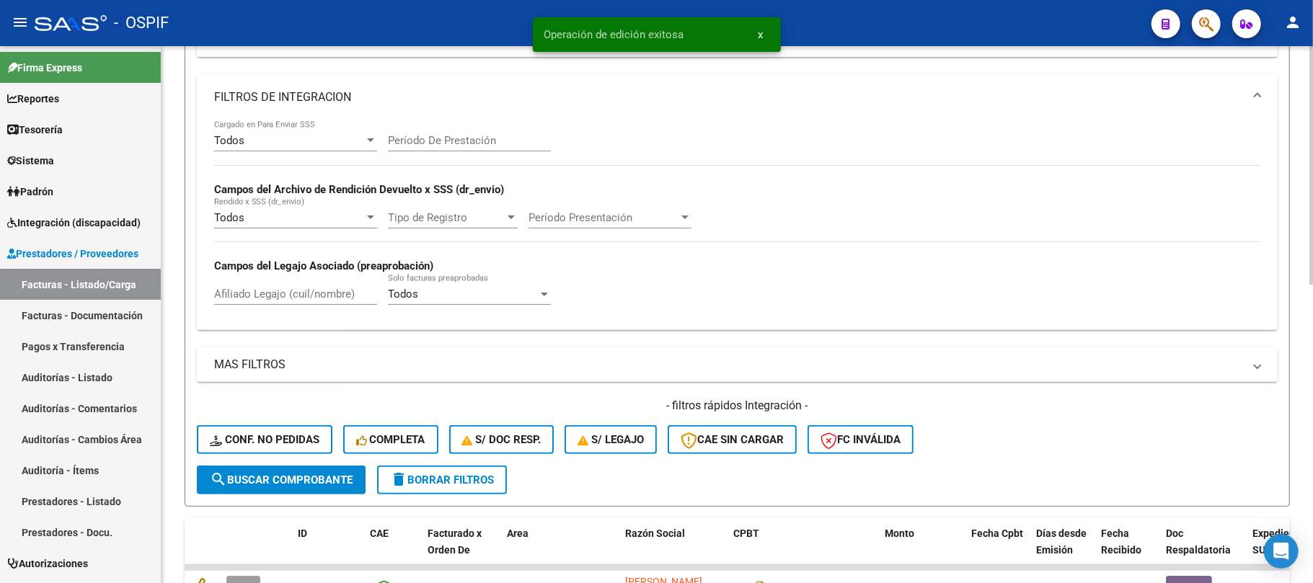
click at [439, 95] on mat-panel-title "FILTROS DE INTEGRACION" at bounding box center [728, 97] width 1029 height 16
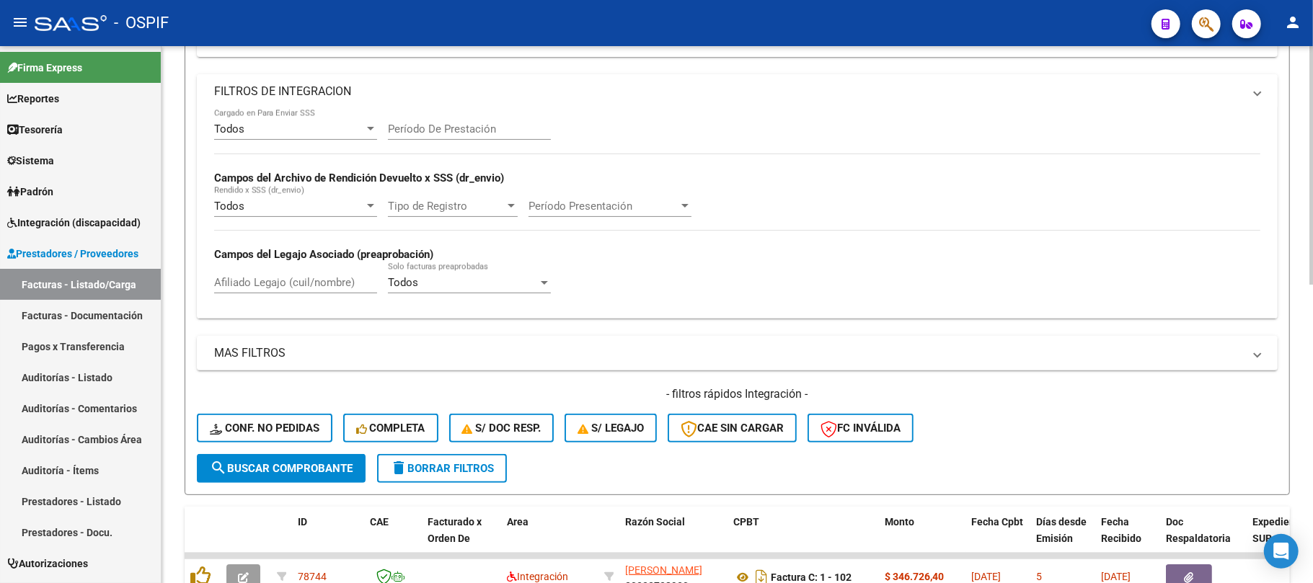
click at [439, 95] on mat-panel-title "FILTROS DE INTEGRACION" at bounding box center [728, 92] width 1029 height 16
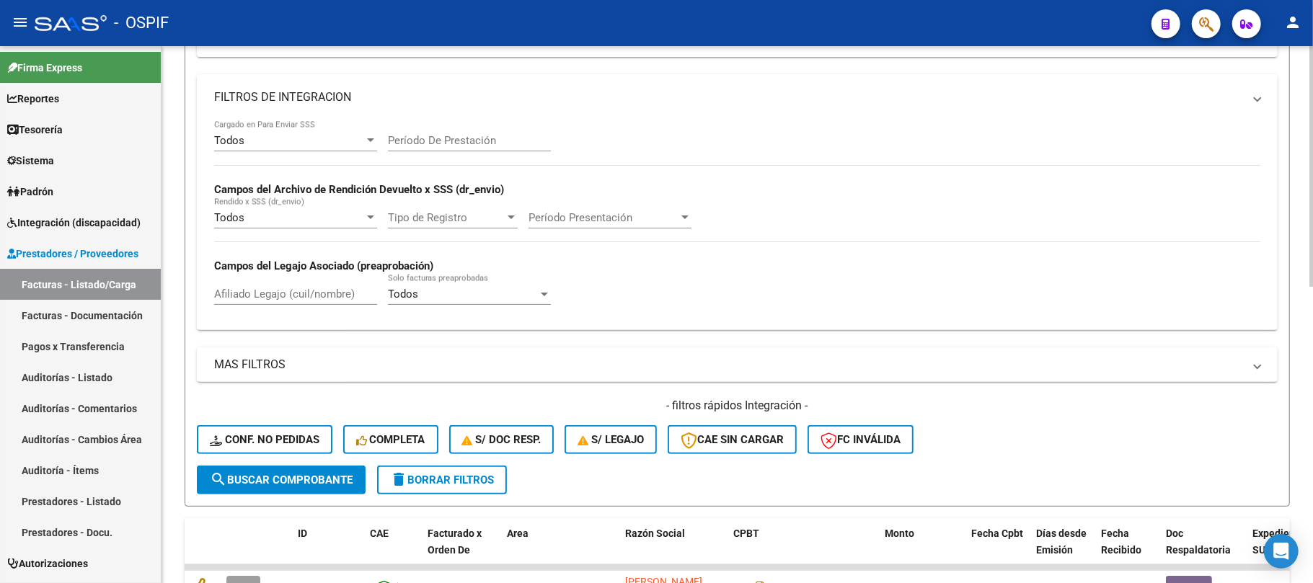
click at [470, 140] on input "Período De Prestación" at bounding box center [469, 140] width 163 height 13
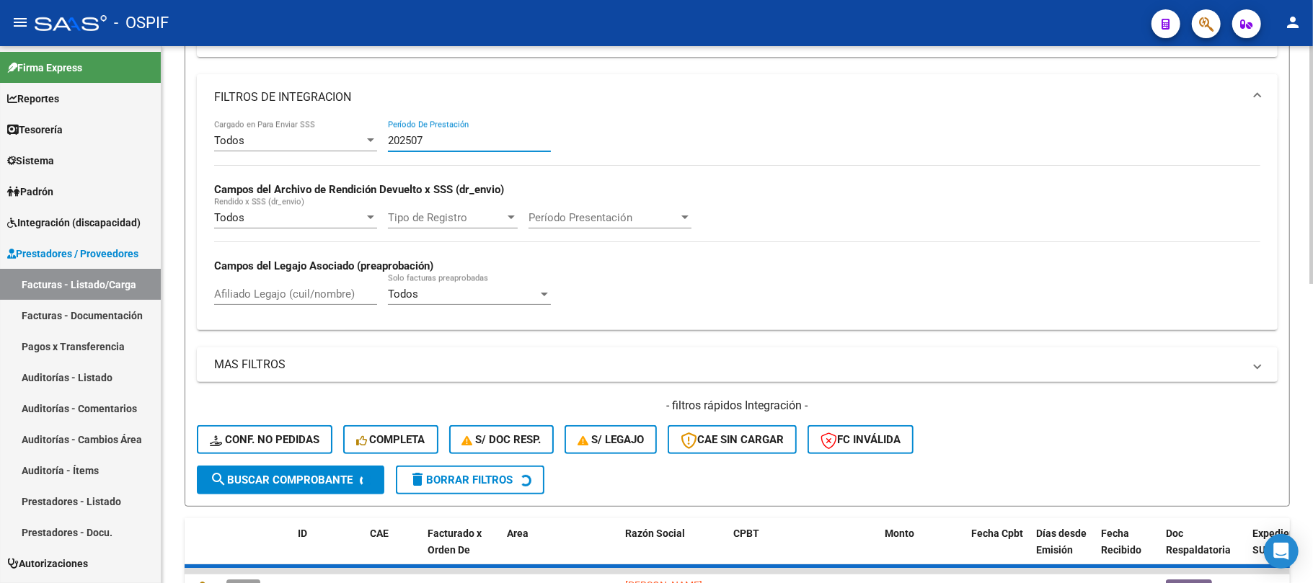
type input "202507"
click at [514, 92] on mat-panel-title "FILTROS DE INTEGRACION" at bounding box center [728, 97] width 1029 height 16
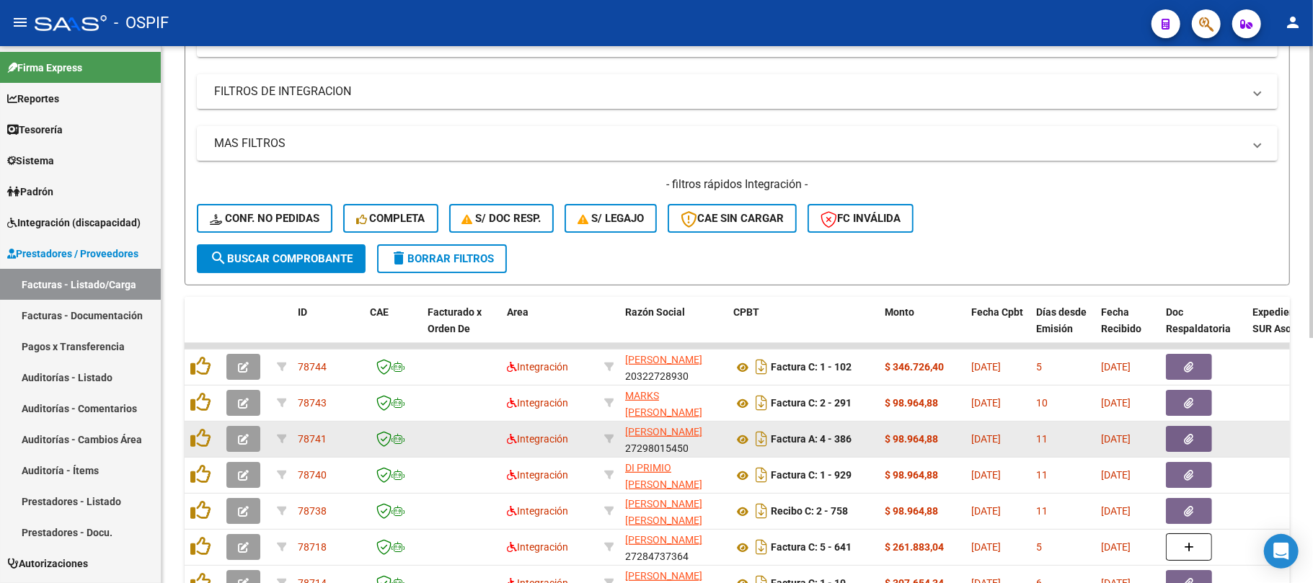
scroll to position [450, 0]
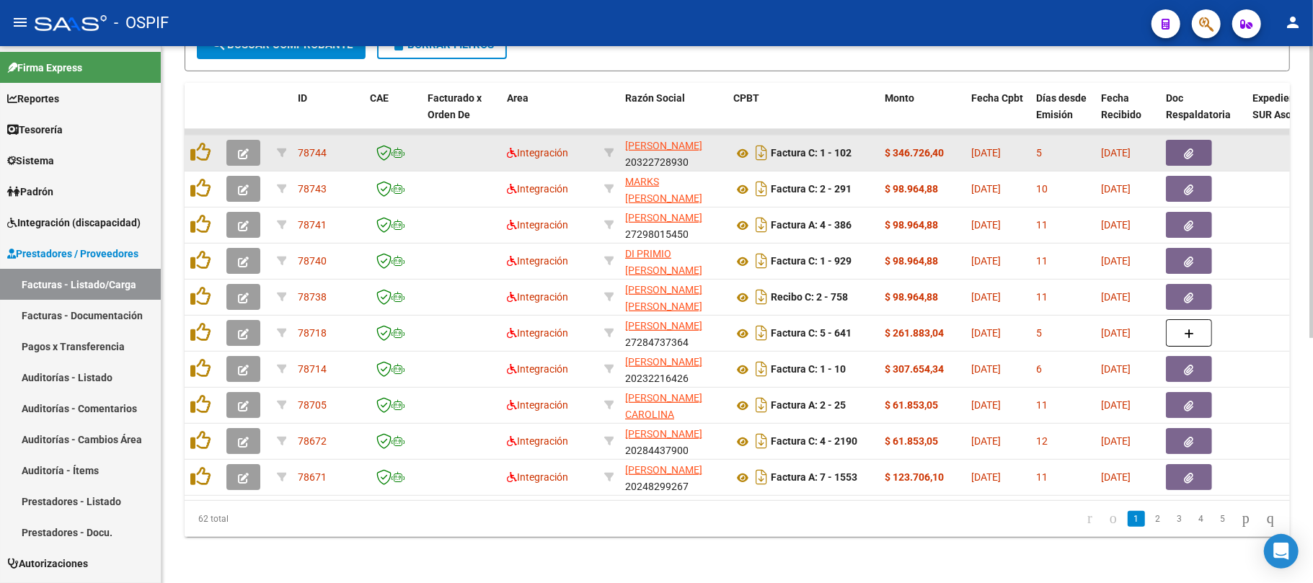
click at [241, 148] on icon "button" at bounding box center [243, 153] width 11 height 11
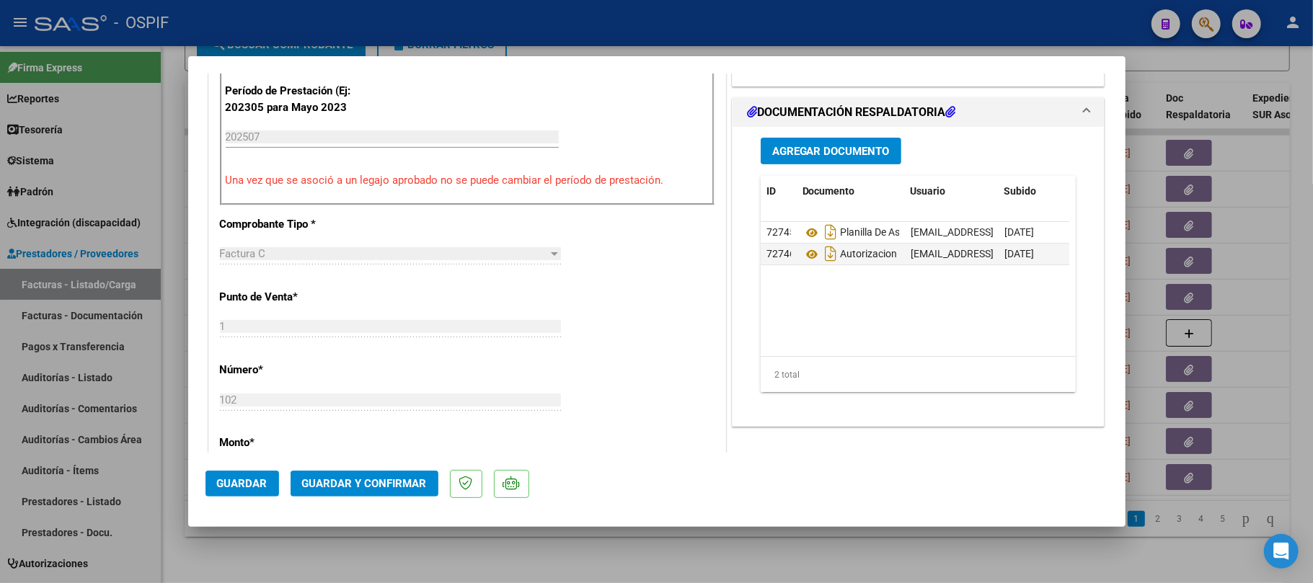
scroll to position [0, 0]
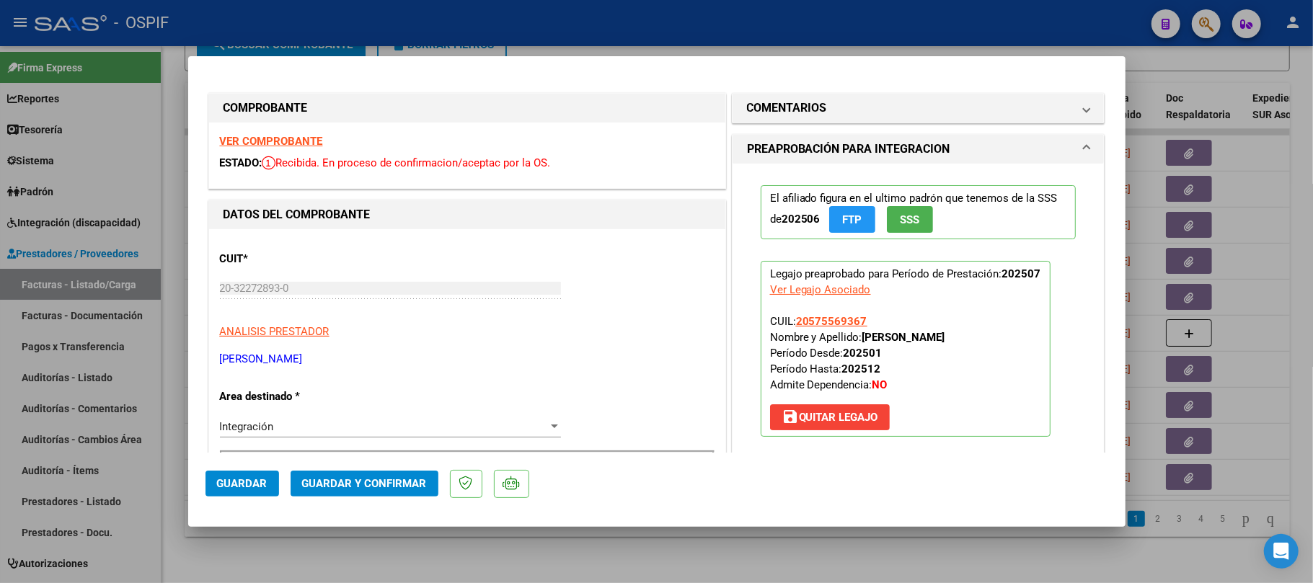
click at [304, 486] on span "Guardar y Confirmar" at bounding box center [364, 483] width 125 height 13
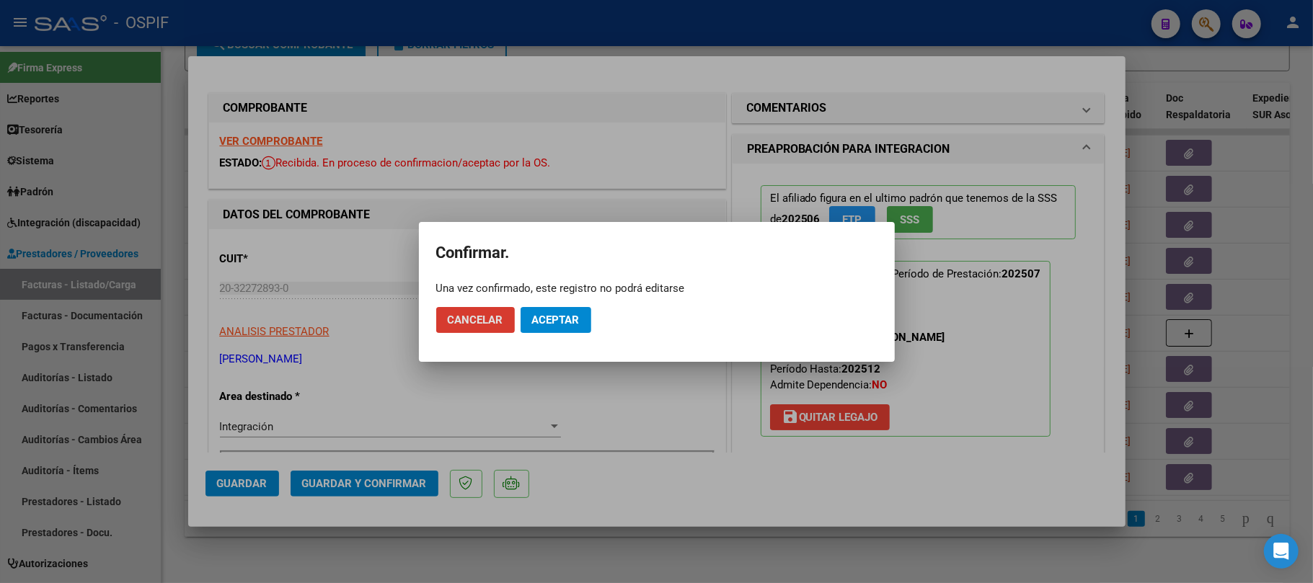
click at [584, 322] on button "Aceptar" at bounding box center [555, 320] width 71 height 26
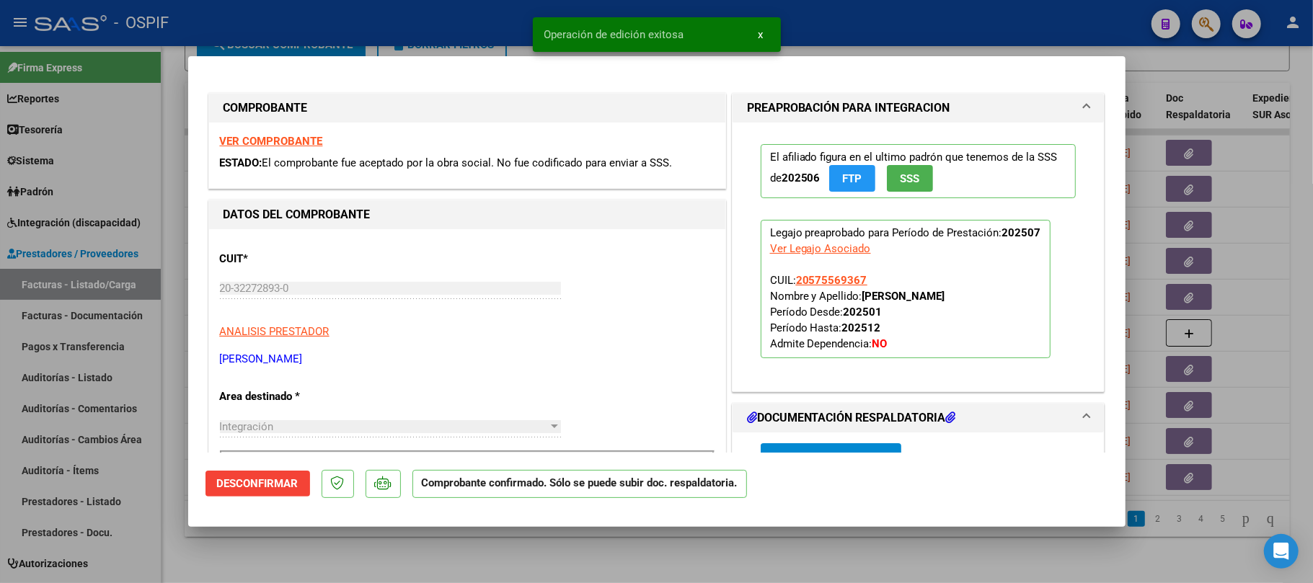
type input "$ 0,00"
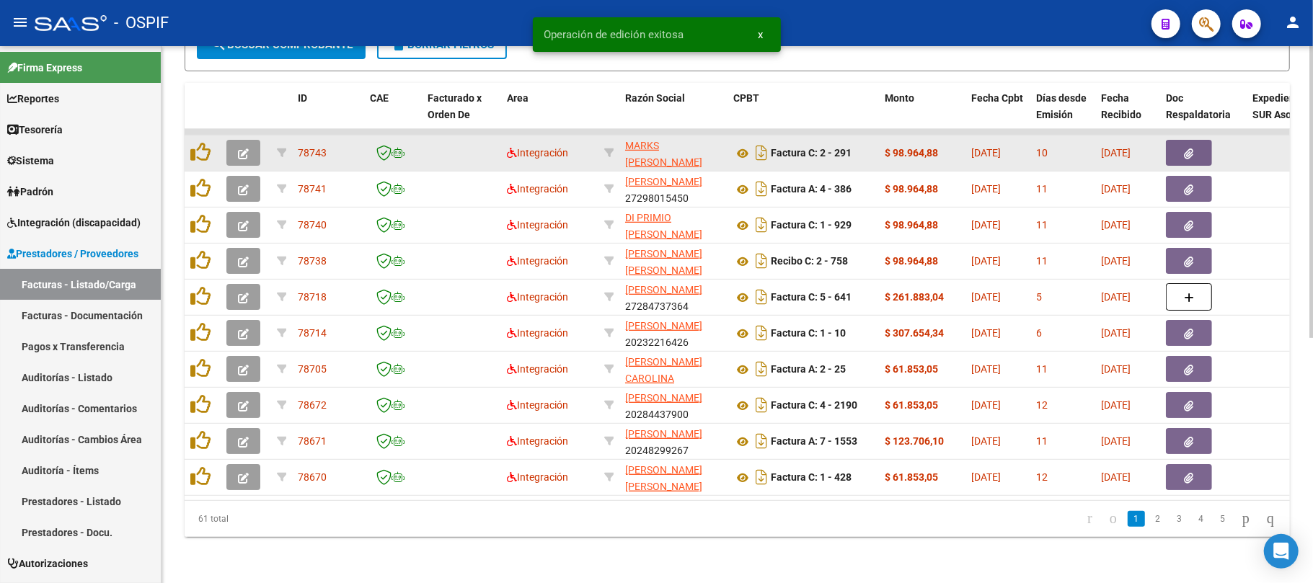
click at [243, 153] on datatable-body-cell at bounding box center [246, 153] width 50 height 35
click at [243, 148] on icon "button" at bounding box center [243, 153] width 11 height 11
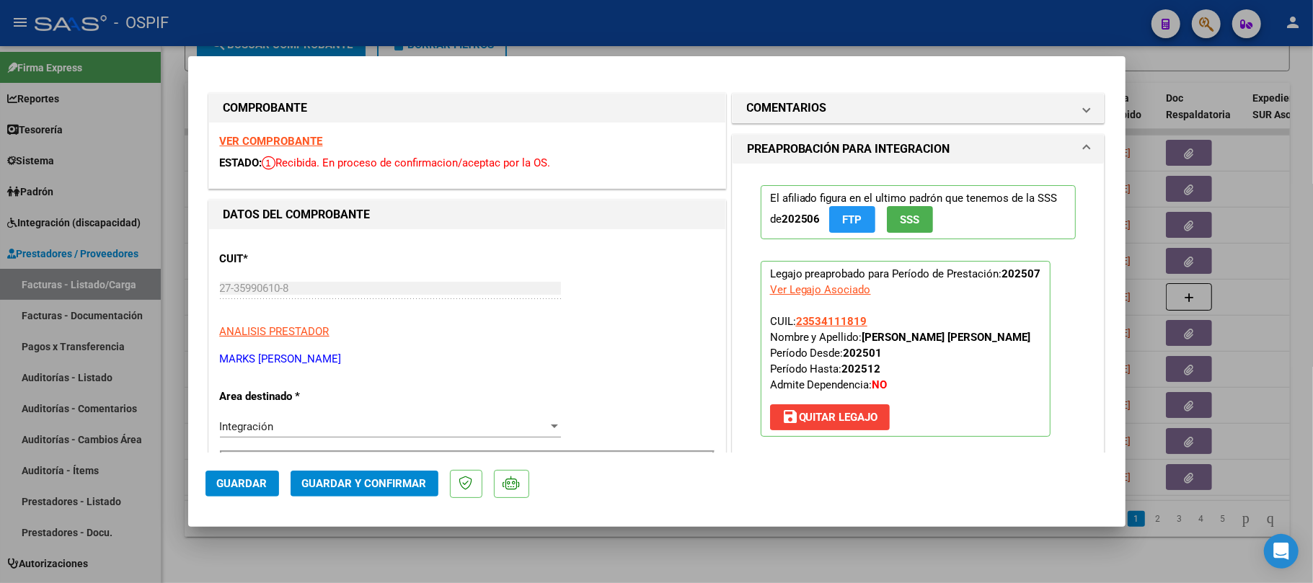
click at [350, 492] on button "Guardar y Confirmar" at bounding box center [365, 484] width 148 height 26
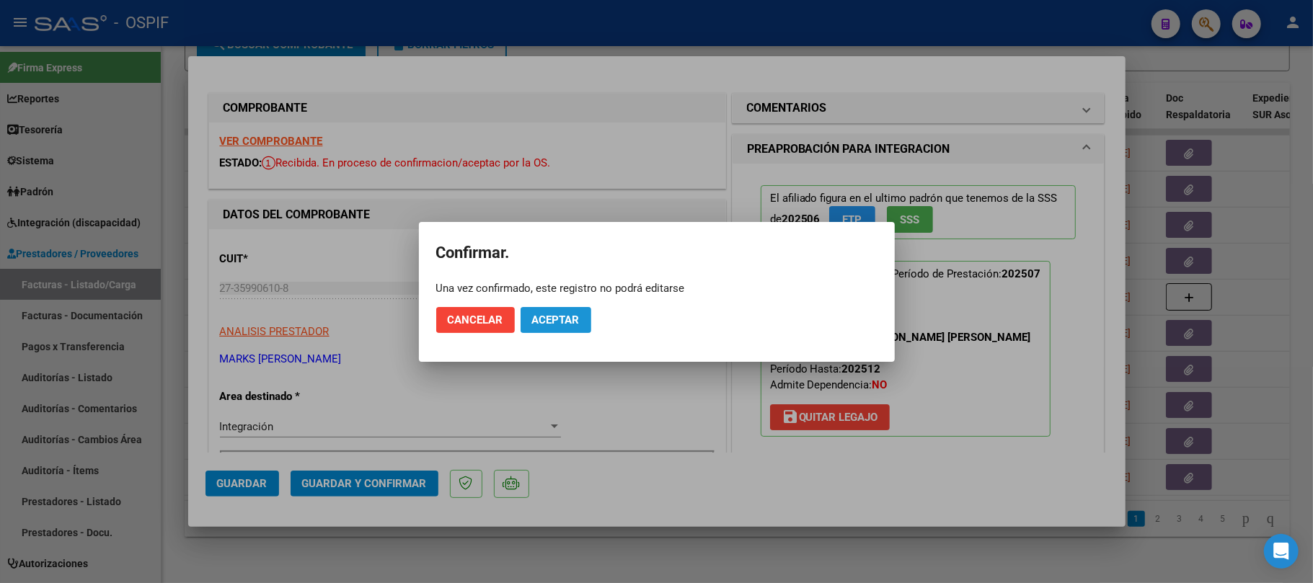
click at [572, 320] on span "Aceptar" at bounding box center [556, 320] width 48 height 13
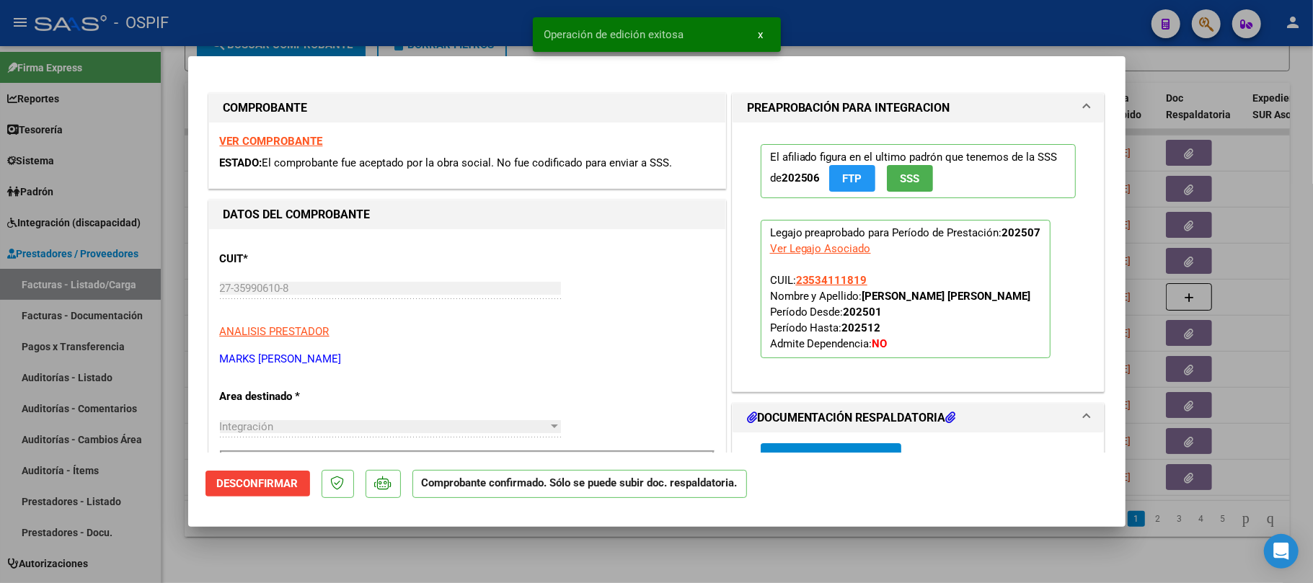
drag, startPoint x: 490, startPoint y: 558, endPoint x: 473, endPoint y: 440, distance: 119.5
click at [488, 558] on div at bounding box center [656, 291] width 1313 height 583
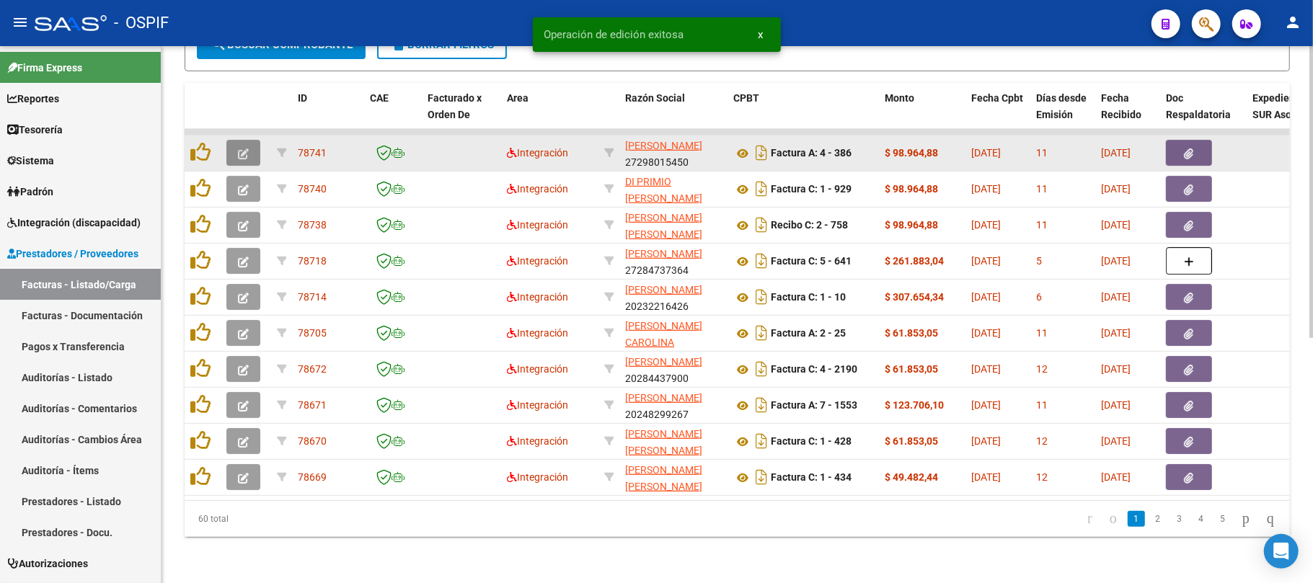
click at [244, 148] on icon "button" at bounding box center [243, 153] width 11 height 11
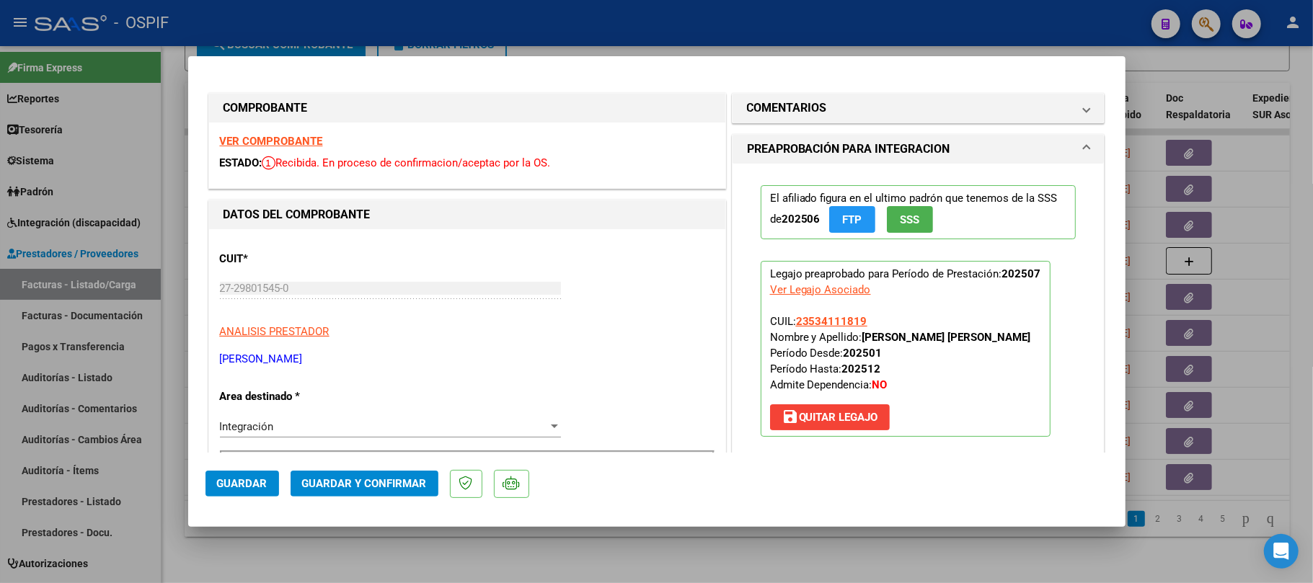
drag, startPoint x: 379, startPoint y: 460, endPoint x: 373, endPoint y: 471, distance: 12.9
click at [373, 471] on mat-dialog-actions "Guardar Guardar y Confirmar" at bounding box center [656, 481] width 903 height 57
click at [373, 474] on button "Guardar y Confirmar" at bounding box center [365, 484] width 148 height 26
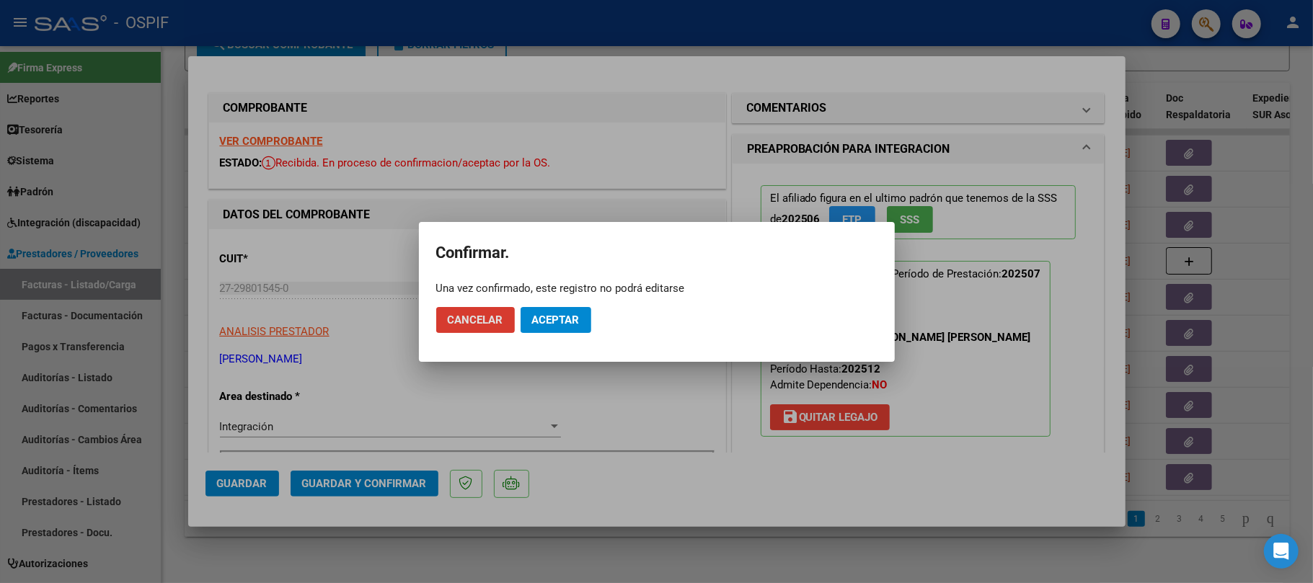
click at [582, 309] on mat-dialog-actions "Cancelar Aceptar" at bounding box center [656, 320] width 441 height 49
click at [569, 320] on span "Aceptar" at bounding box center [556, 320] width 48 height 13
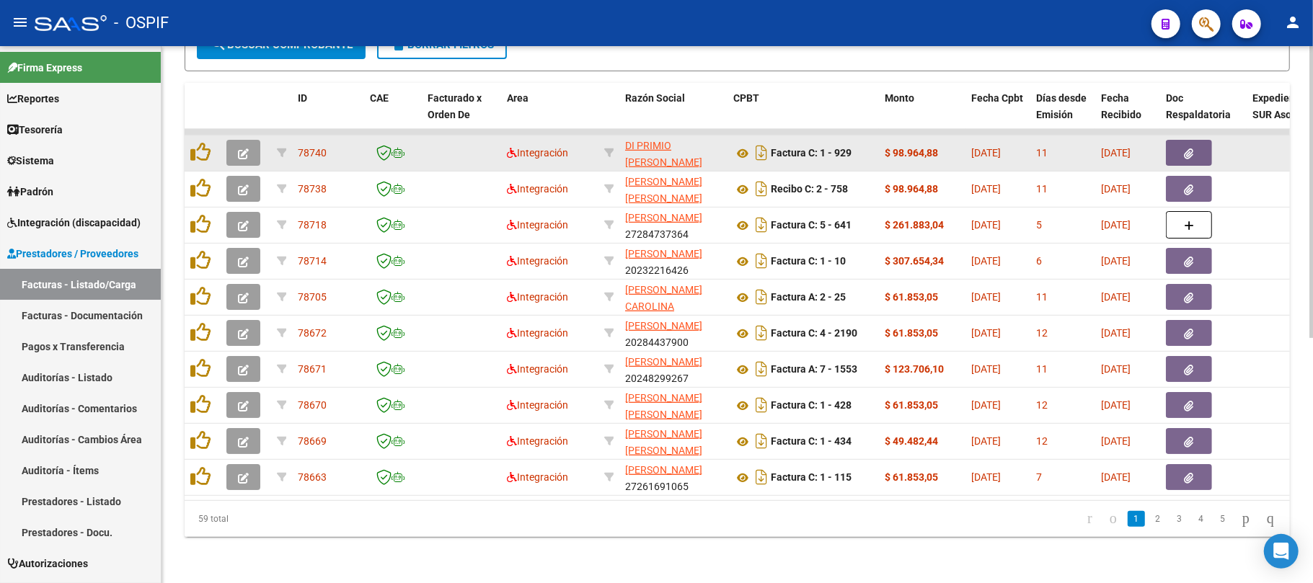
click at [249, 140] on button "button" at bounding box center [243, 153] width 34 height 26
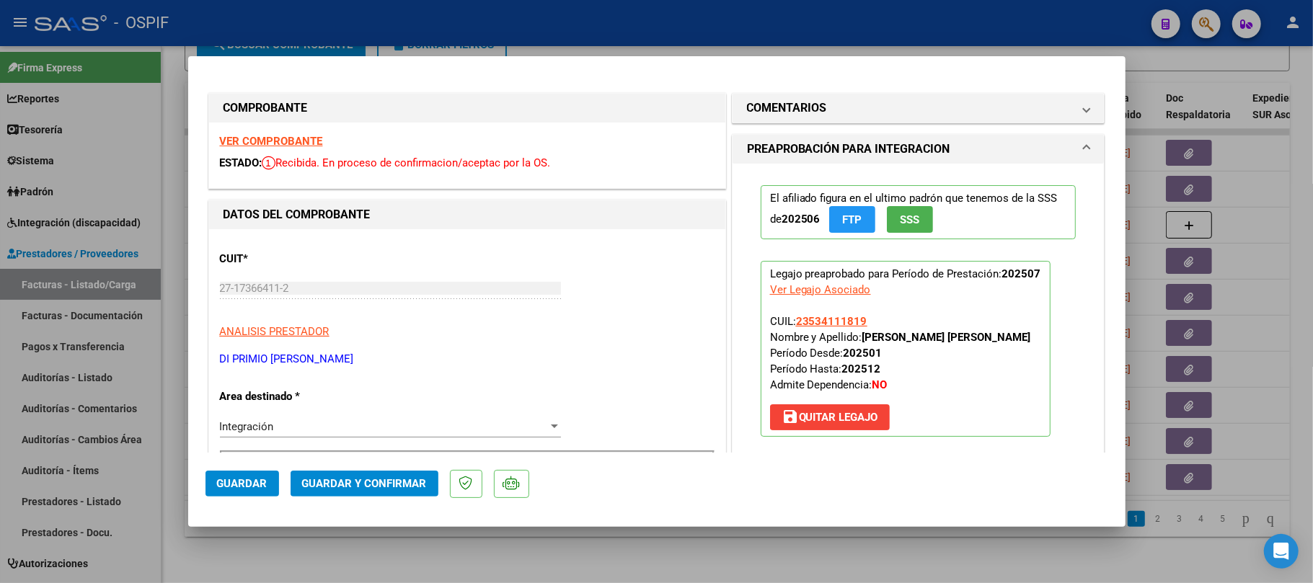
click at [356, 490] on span "Guardar y Confirmar" at bounding box center [364, 483] width 125 height 13
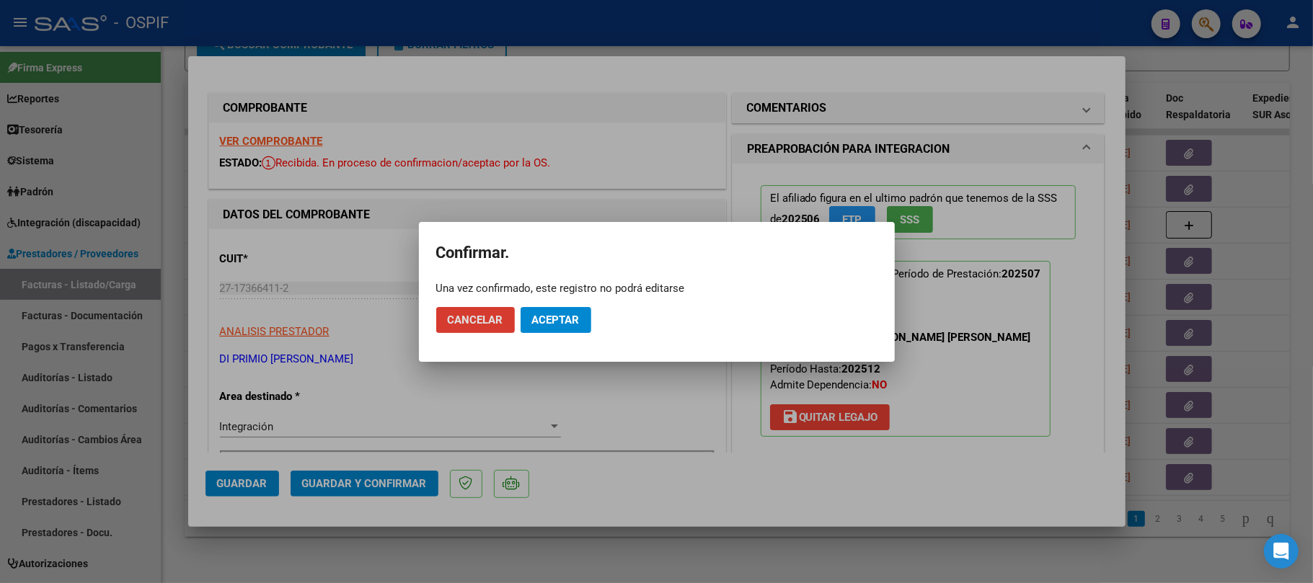
click at [569, 315] on span "Aceptar" at bounding box center [556, 320] width 48 height 13
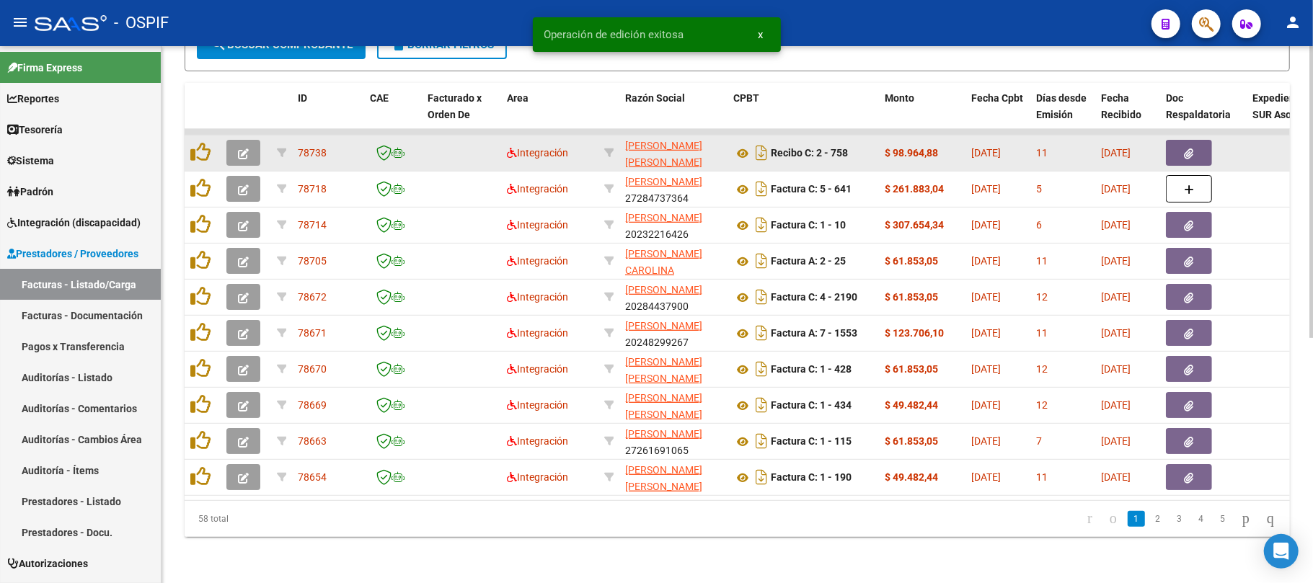
click at [218, 153] on datatable-body-cell at bounding box center [203, 153] width 36 height 35
click at [231, 140] on button "button" at bounding box center [243, 153] width 34 height 26
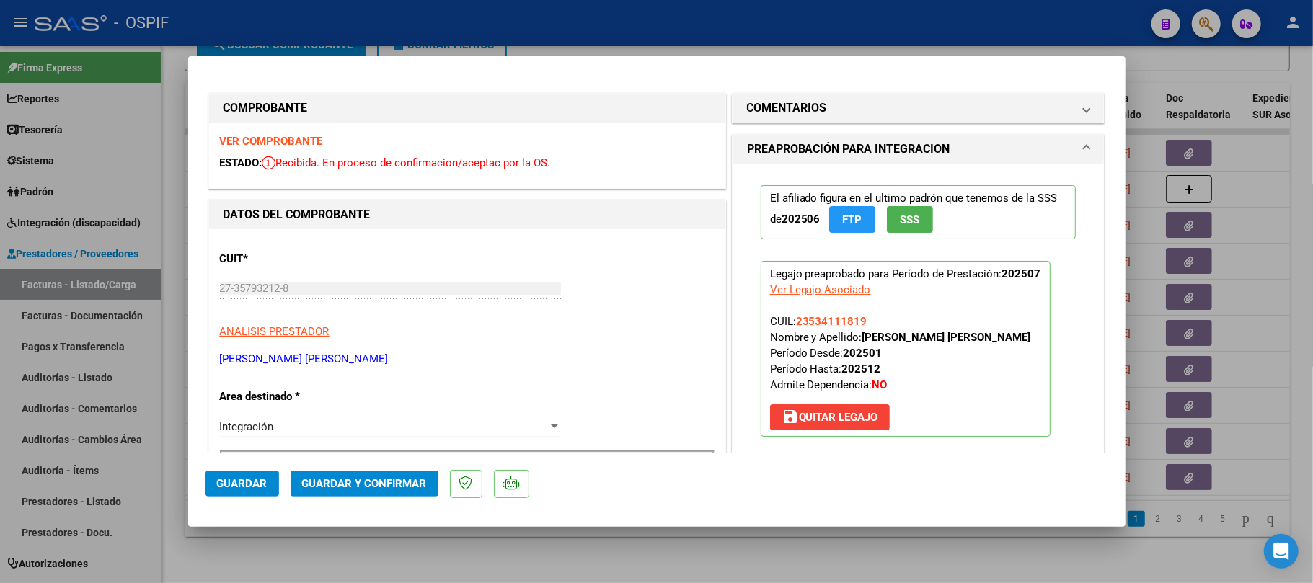
click at [378, 482] on span "Guardar y Confirmar" at bounding box center [364, 483] width 125 height 13
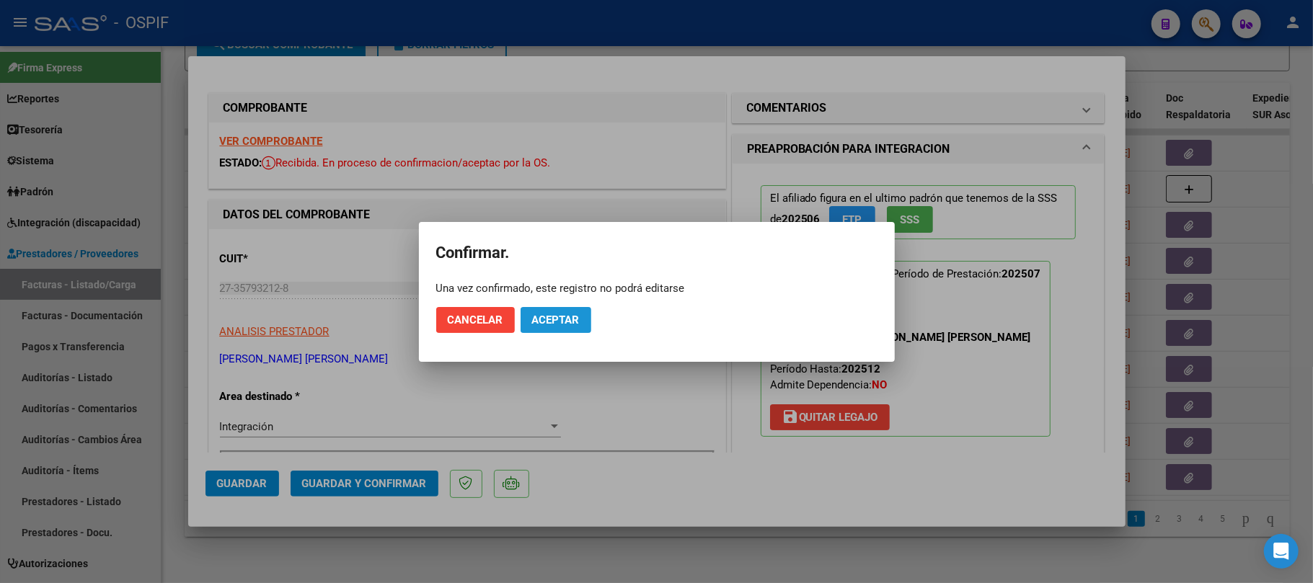
click at [543, 326] on span "Aceptar" at bounding box center [556, 320] width 48 height 13
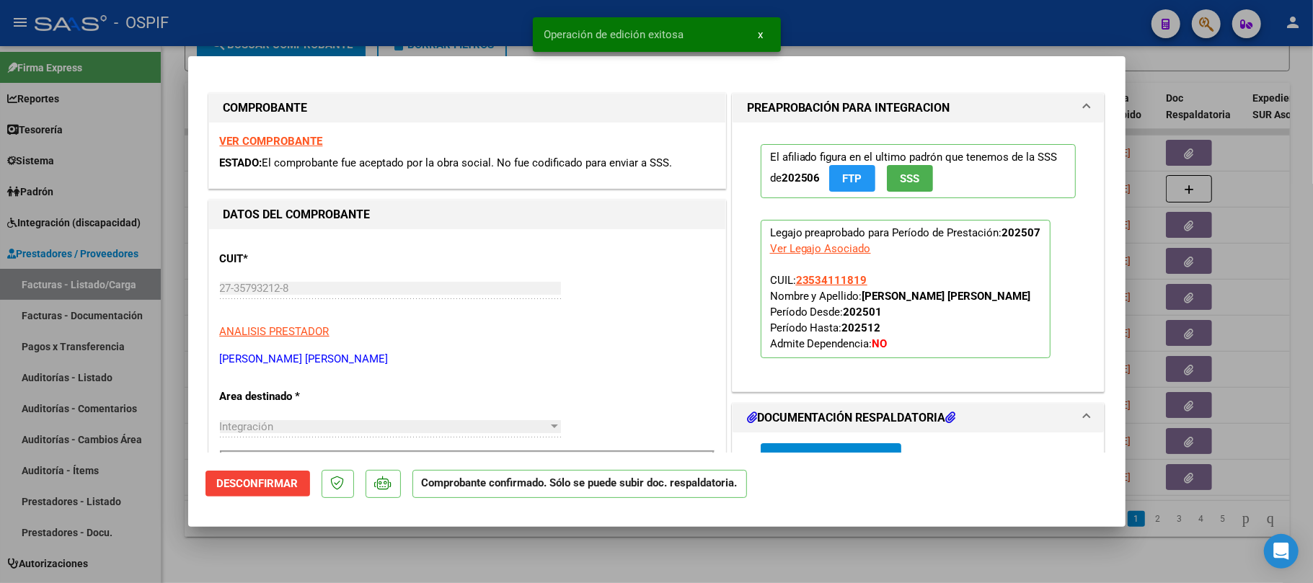
click at [398, 557] on div at bounding box center [656, 291] width 1313 height 583
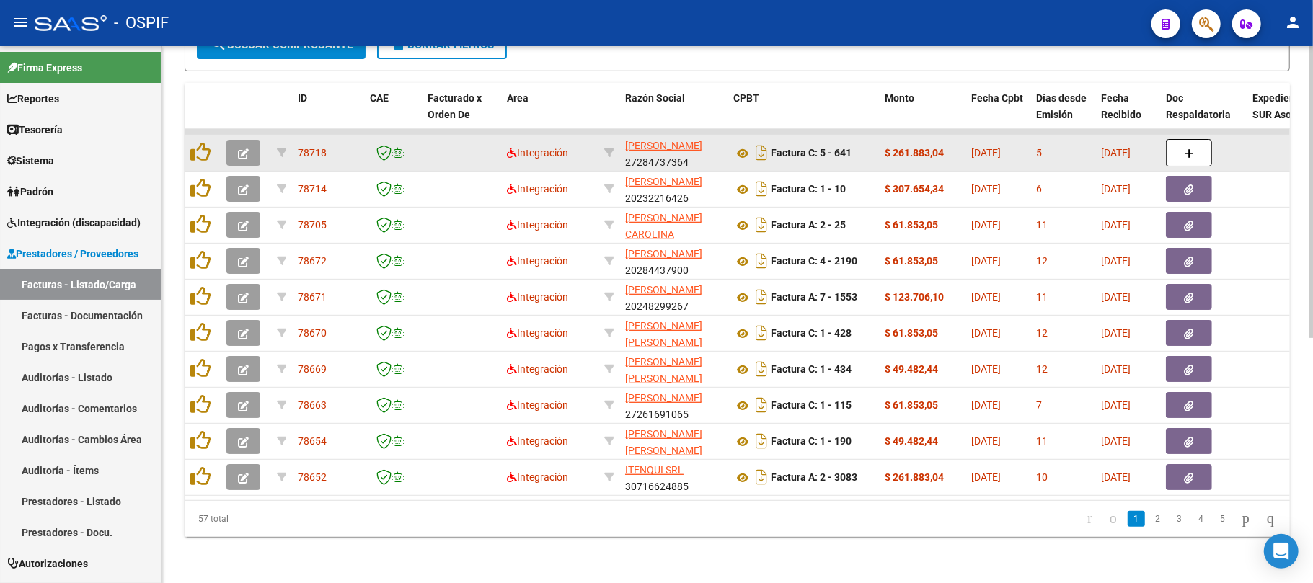
click at [229, 140] on button "button" at bounding box center [243, 153] width 34 height 26
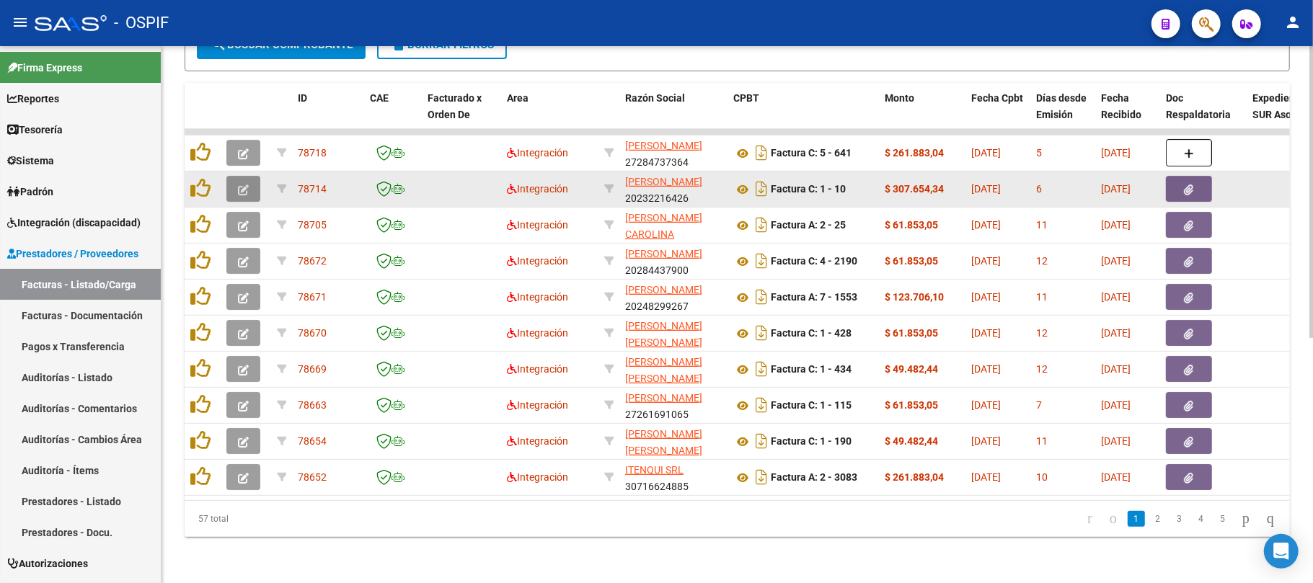
click at [244, 185] on icon "button" at bounding box center [243, 190] width 11 height 11
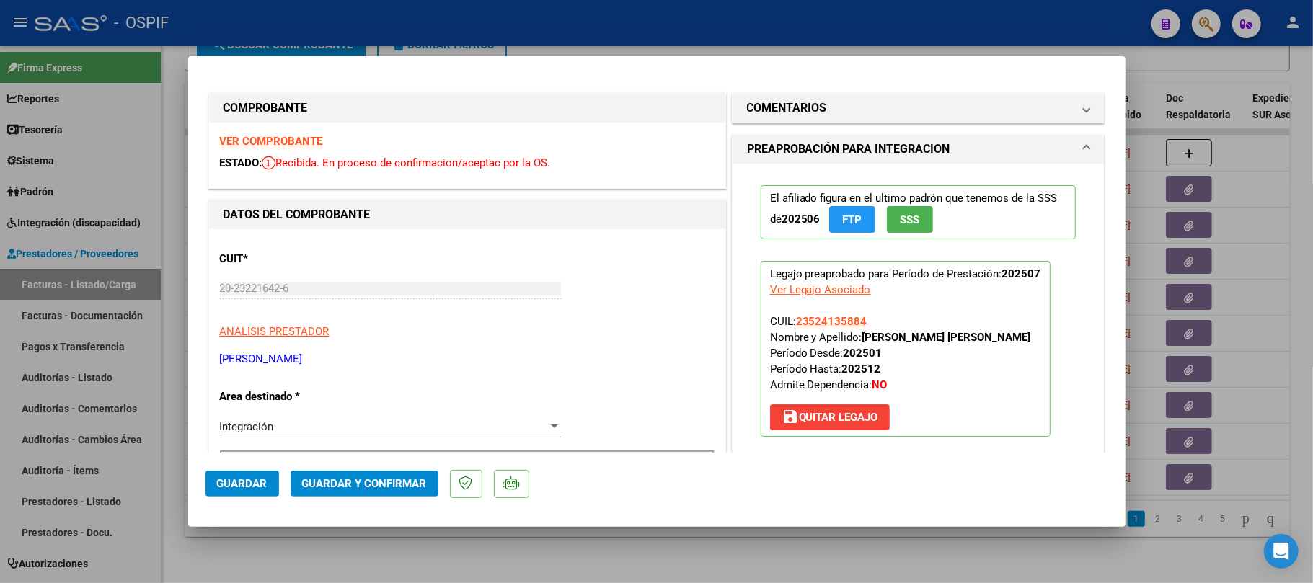
click at [335, 496] on button "Guardar y Confirmar" at bounding box center [365, 484] width 148 height 26
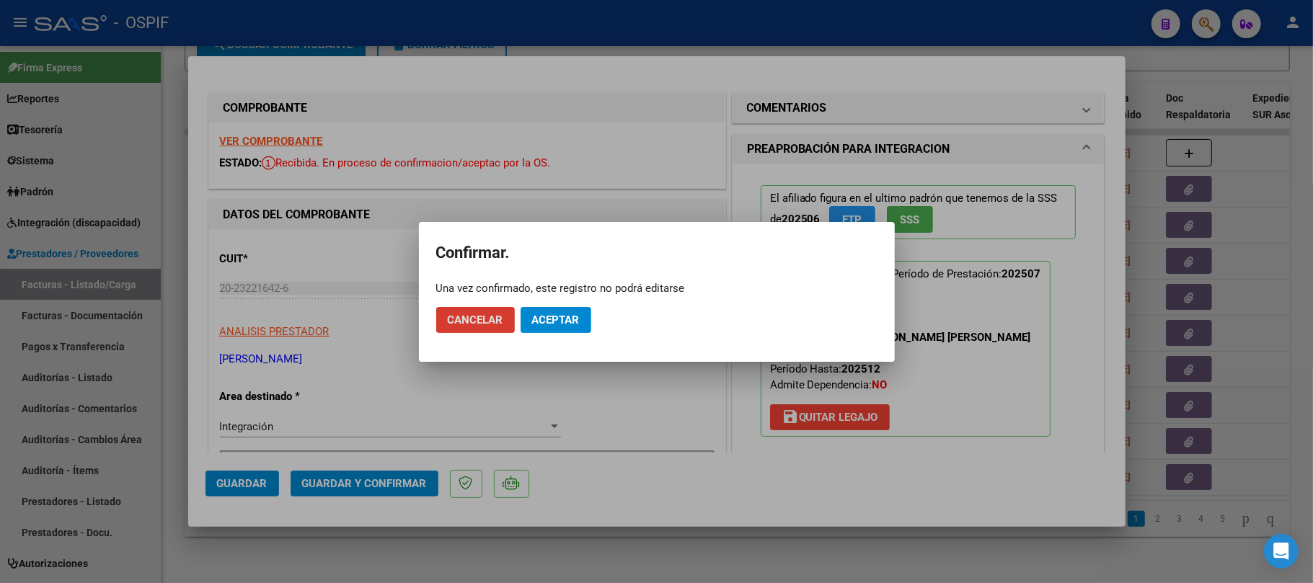
click at [535, 329] on button "Aceptar" at bounding box center [555, 320] width 71 height 26
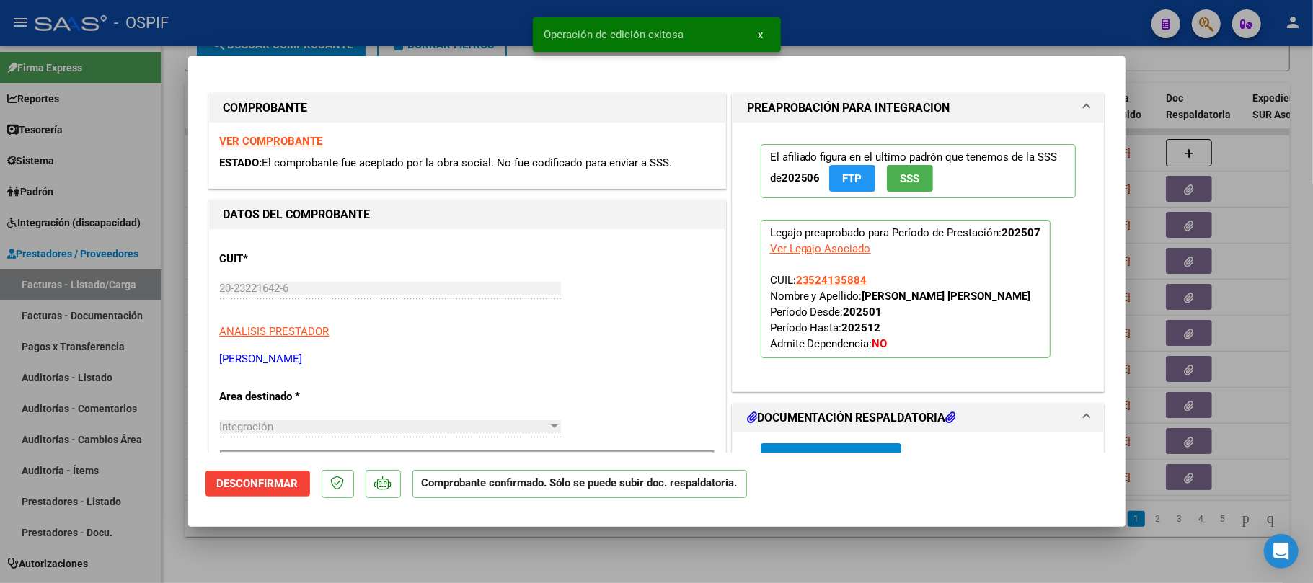
click at [512, 554] on div at bounding box center [656, 291] width 1313 height 583
type input "$ 0,00"
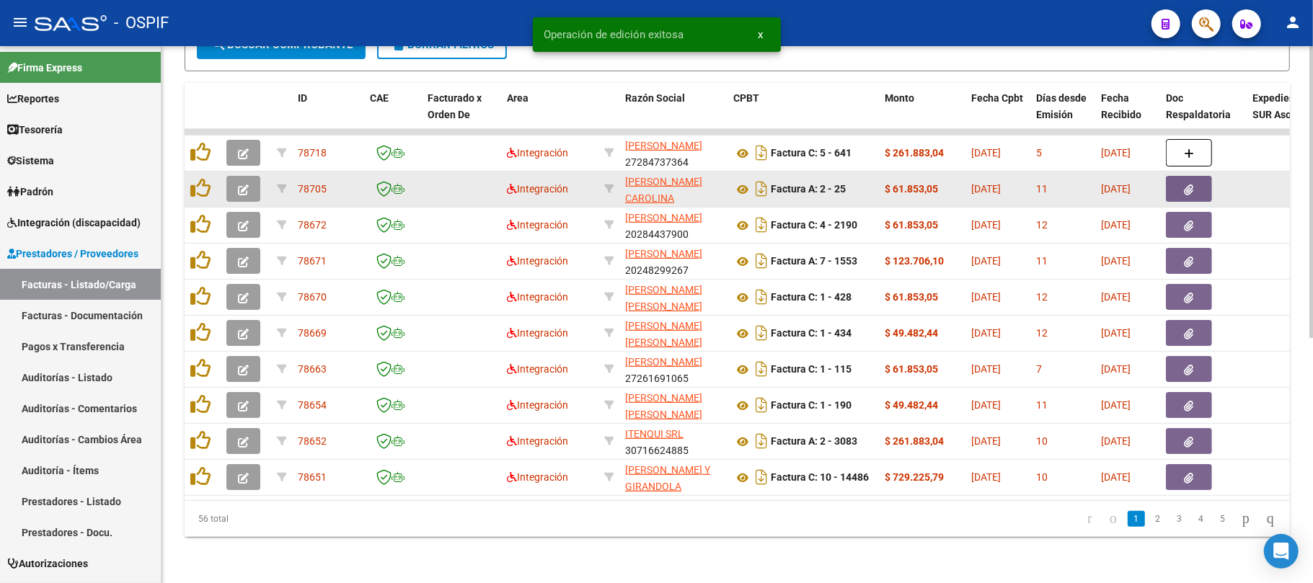
drag, startPoint x: 269, startPoint y: 172, endPoint x: 257, endPoint y: 172, distance: 12.3
click at [265, 172] on datatable-body-cell at bounding box center [246, 189] width 50 height 35
click at [257, 176] on button "button" at bounding box center [243, 189] width 34 height 26
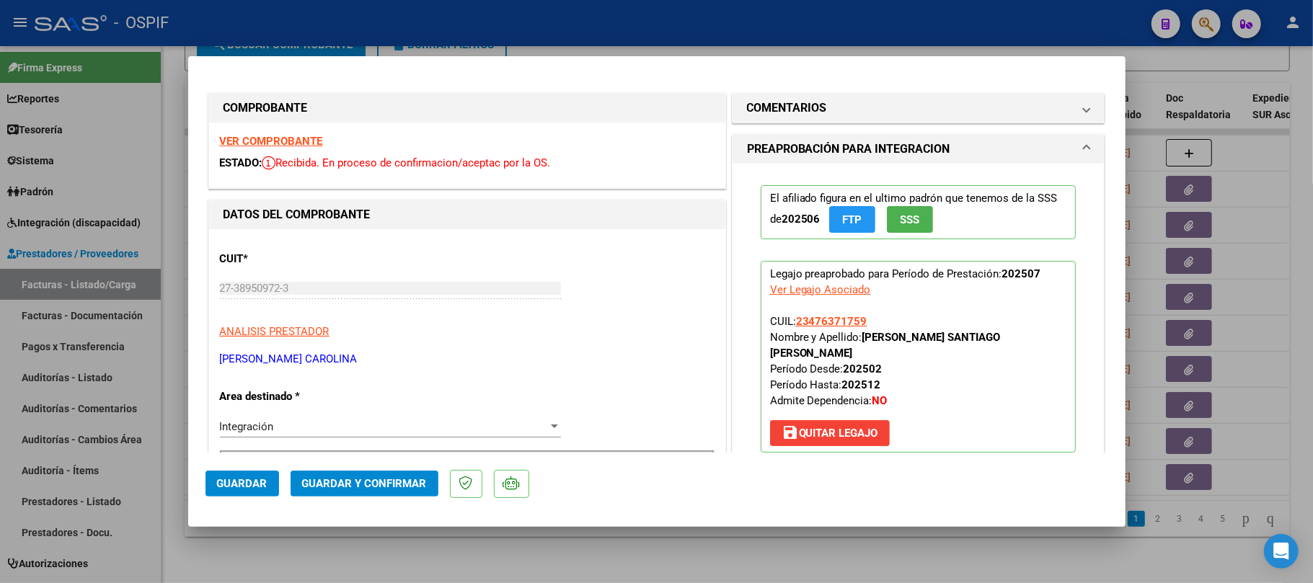
click at [359, 492] on button "Guardar y Confirmar" at bounding box center [365, 484] width 148 height 26
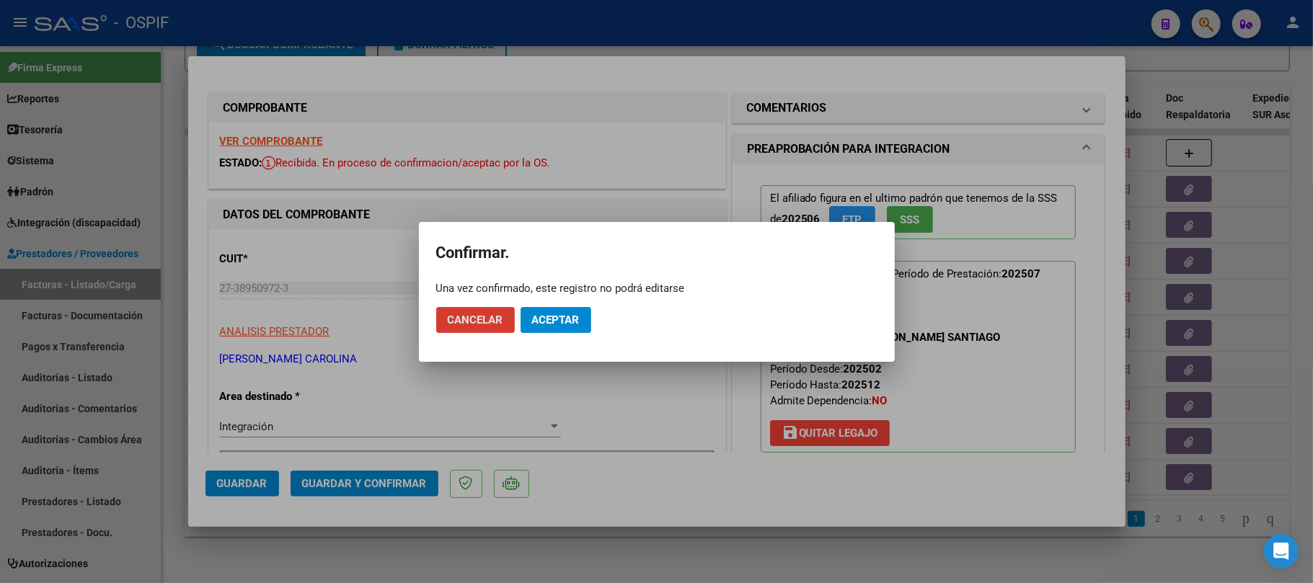
click at [536, 318] on span "Aceptar" at bounding box center [556, 320] width 48 height 13
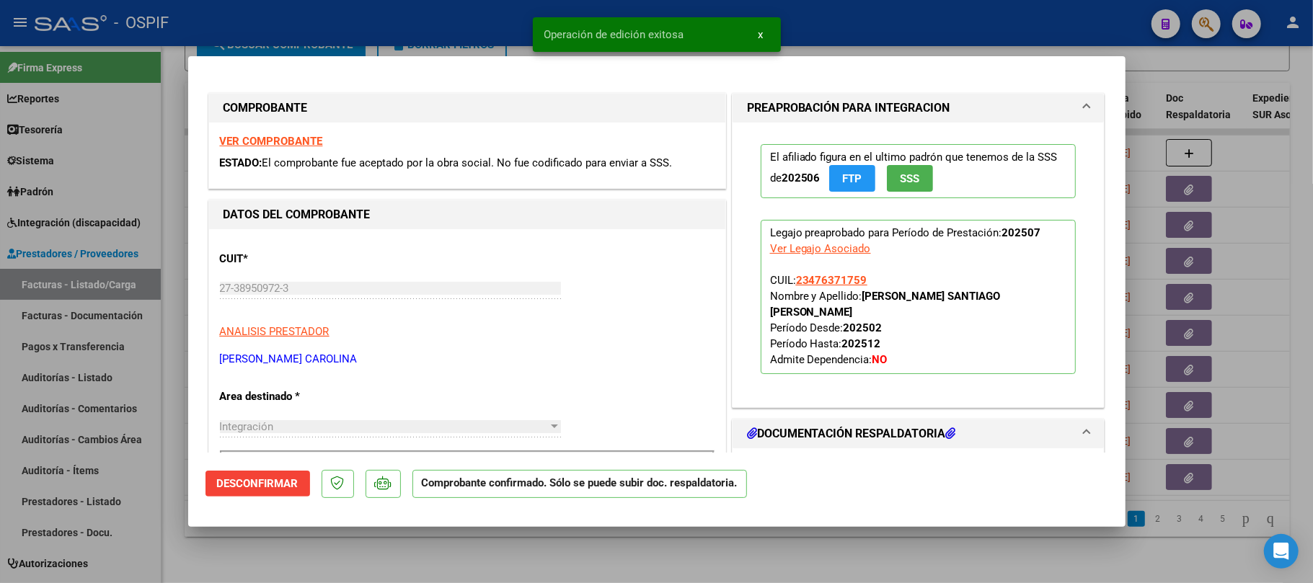
click at [487, 543] on div at bounding box center [656, 291] width 1313 height 583
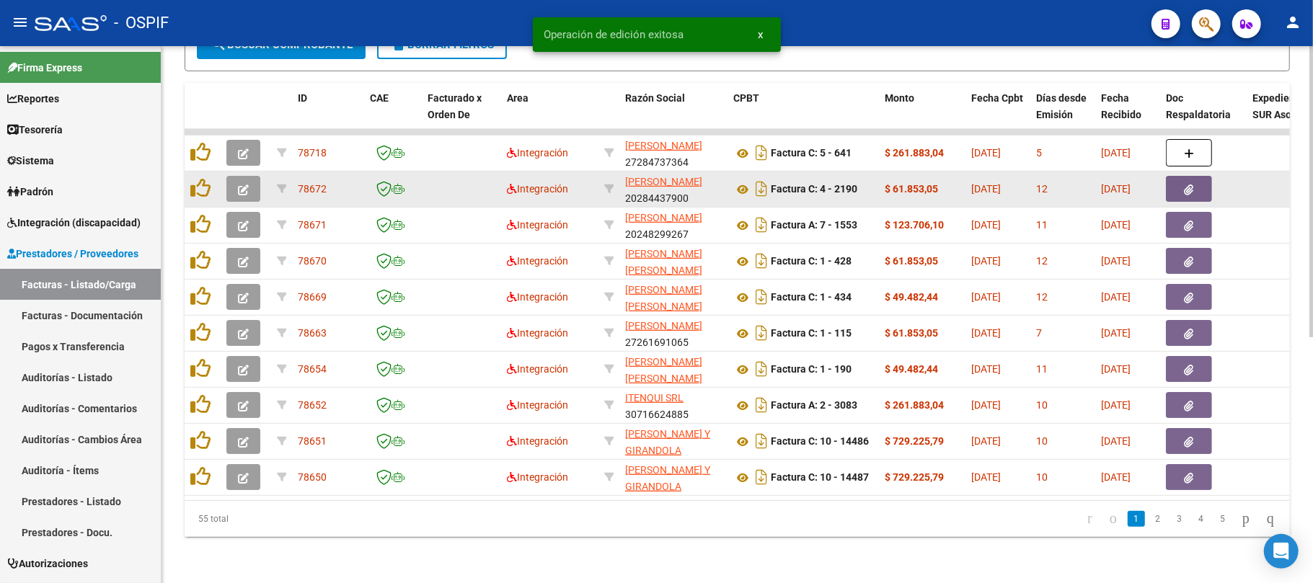
click at [241, 185] on icon "button" at bounding box center [243, 190] width 11 height 11
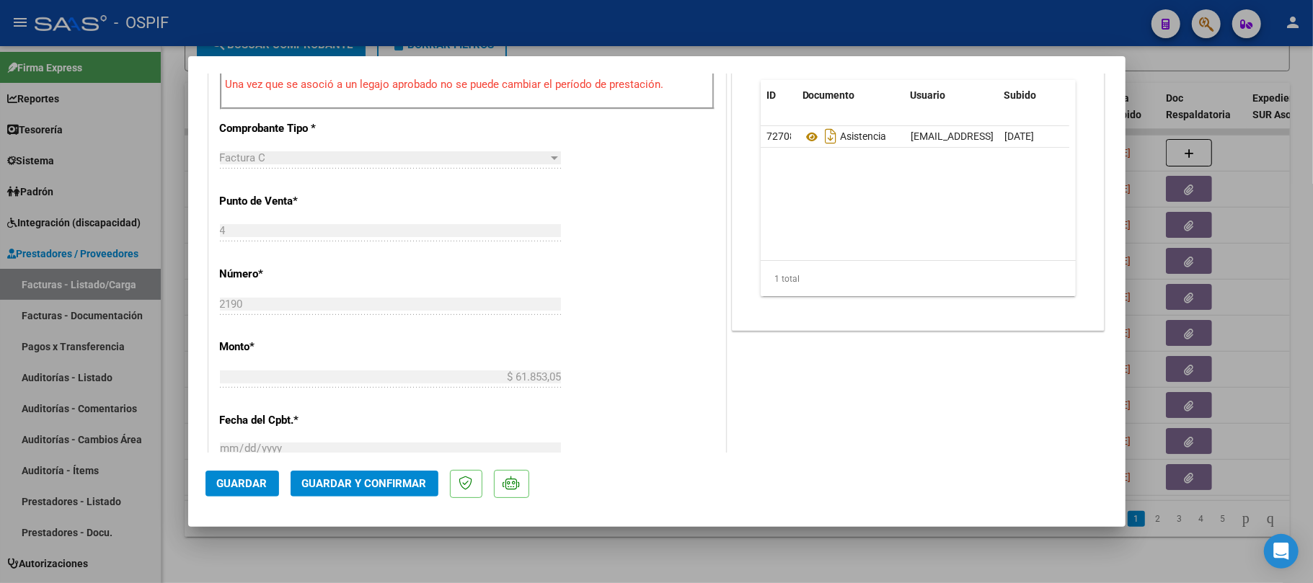
scroll to position [96, 0]
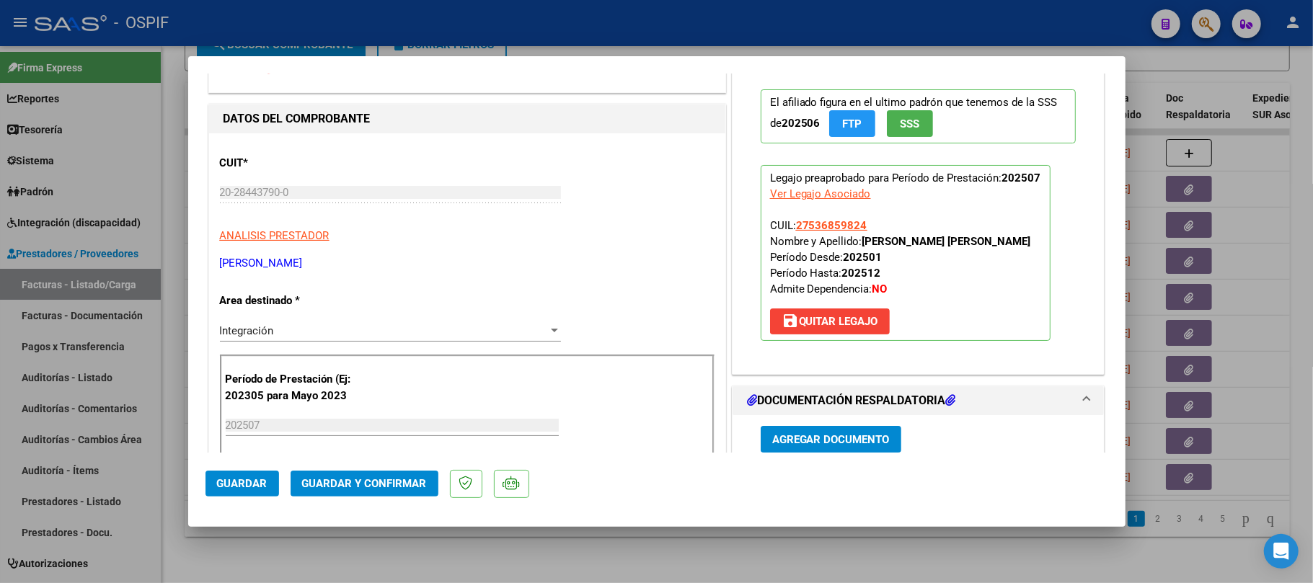
click at [342, 499] on mat-dialog-actions "Guardar Guardar y Confirmar" at bounding box center [656, 481] width 903 height 57
click at [347, 487] on span "Guardar y Confirmar" at bounding box center [364, 483] width 125 height 13
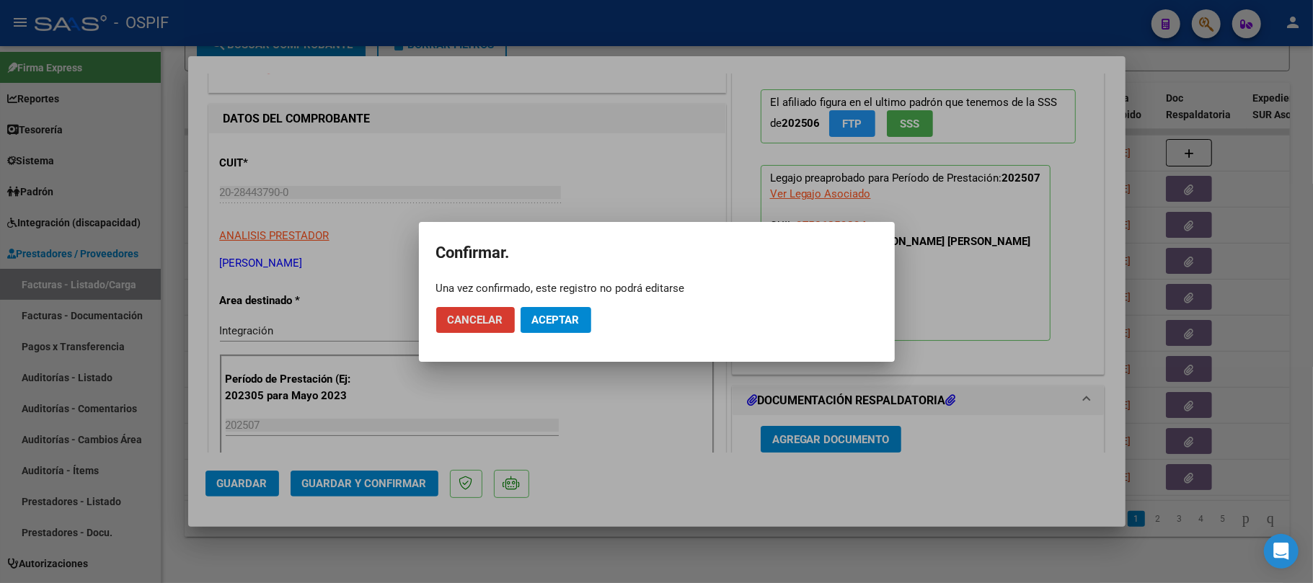
click at [551, 318] on span "Aceptar" at bounding box center [556, 320] width 48 height 13
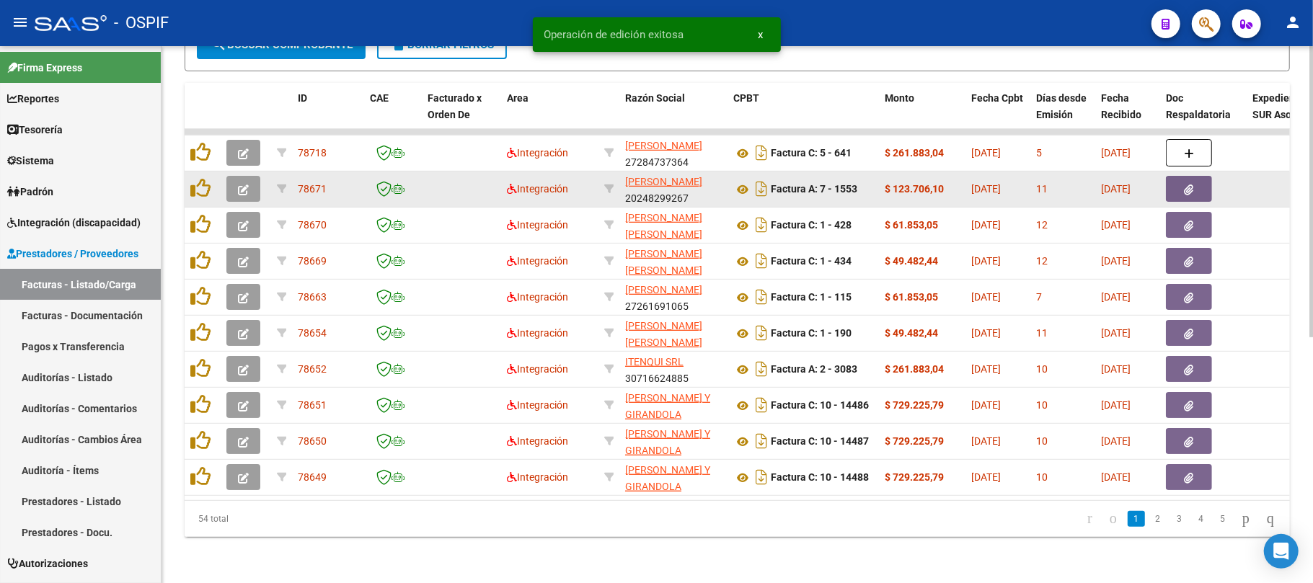
click at [246, 185] on icon "button" at bounding box center [243, 190] width 11 height 11
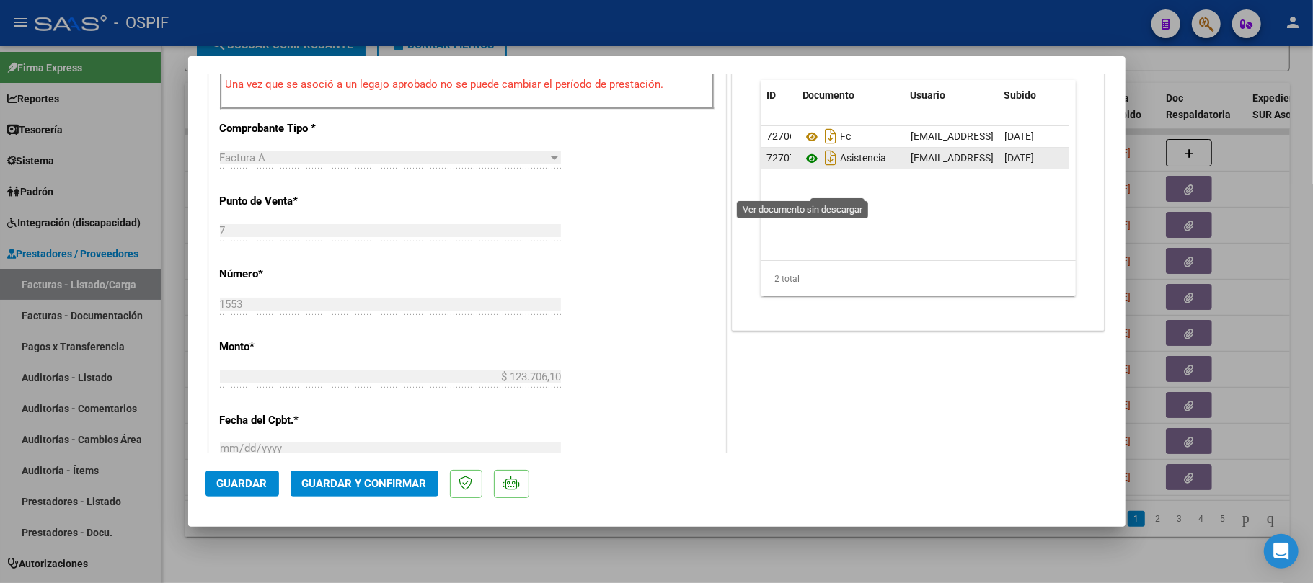
scroll to position [0, 0]
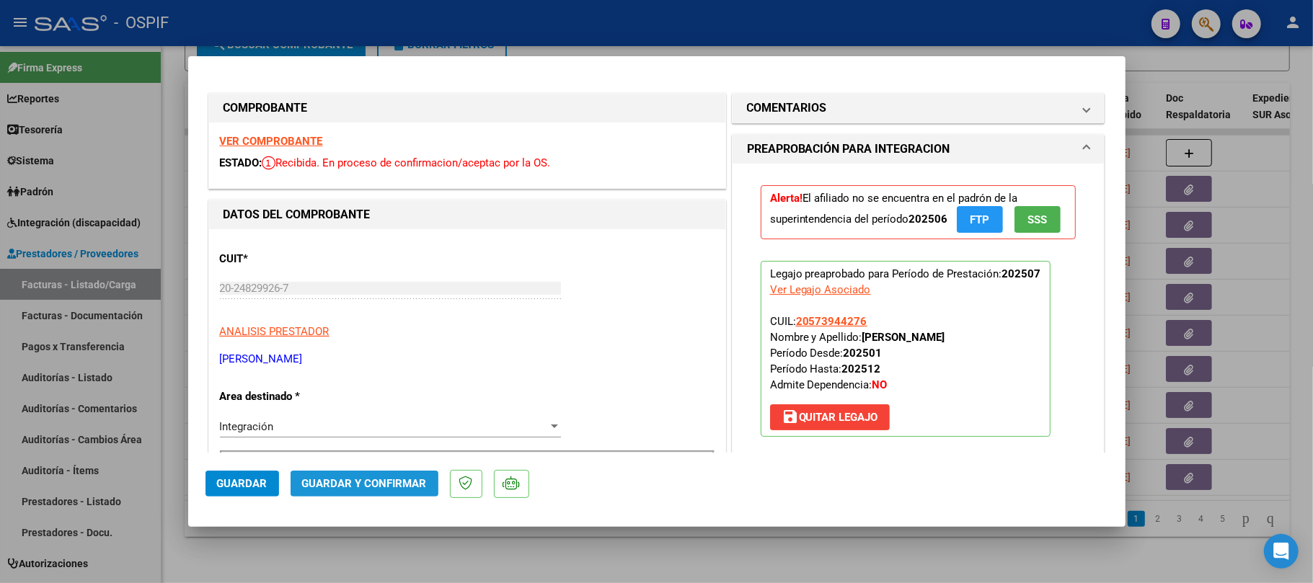
click at [389, 493] on button "Guardar y Confirmar" at bounding box center [365, 484] width 148 height 26
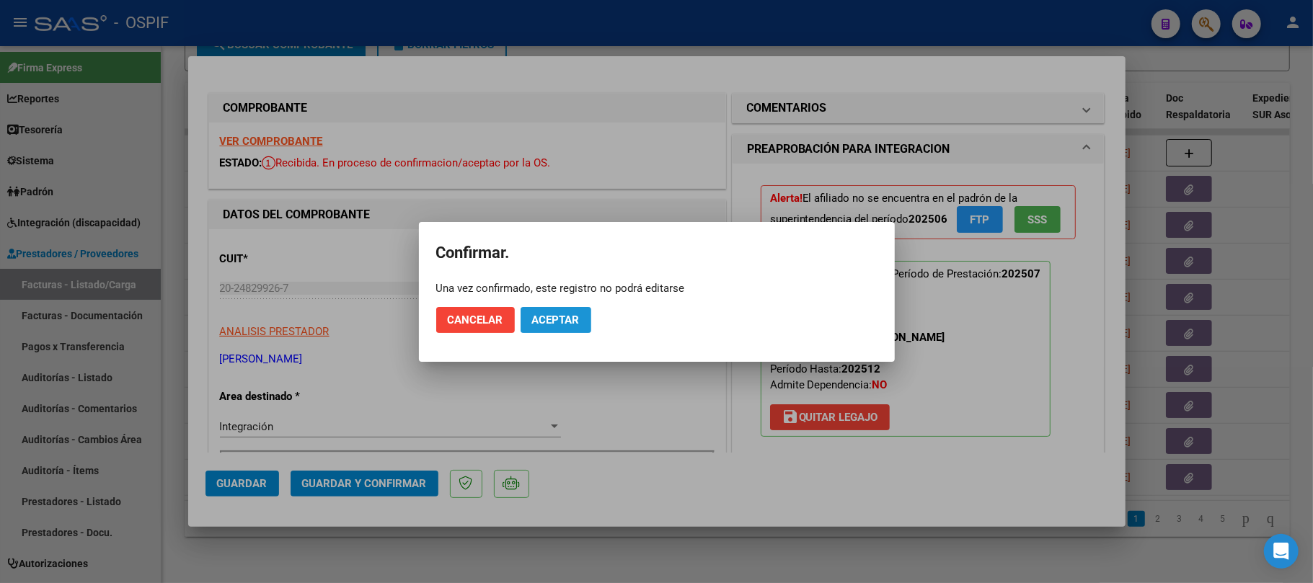
click at [551, 321] on span "Aceptar" at bounding box center [556, 320] width 48 height 13
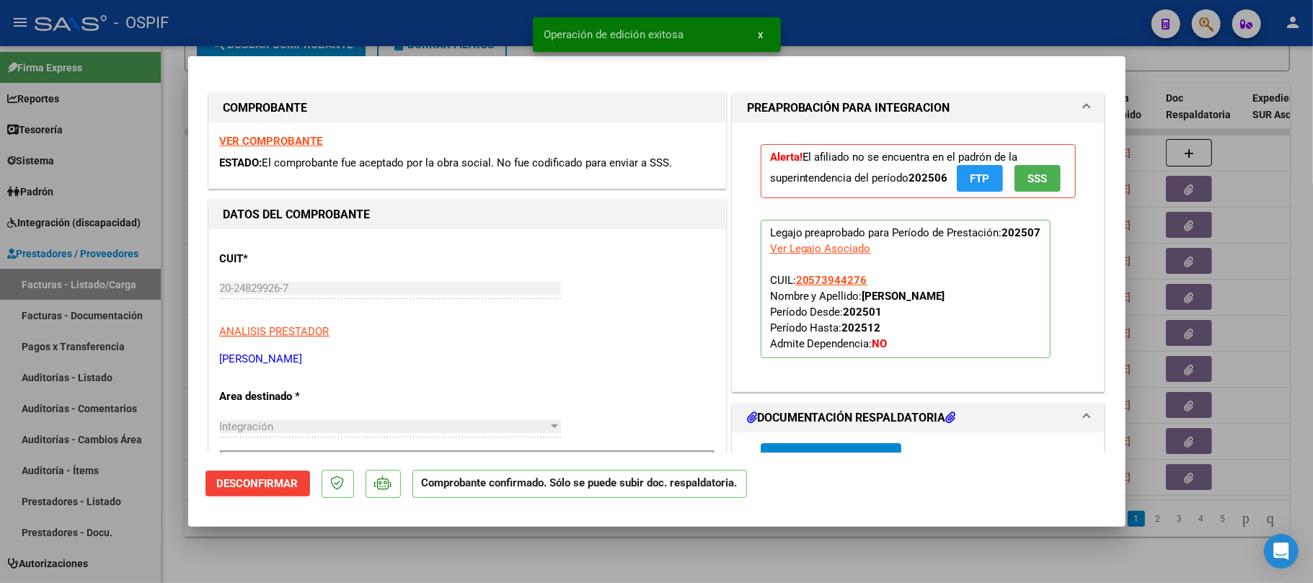
click at [508, 535] on div at bounding box center [656, 291] width 1313 height 583
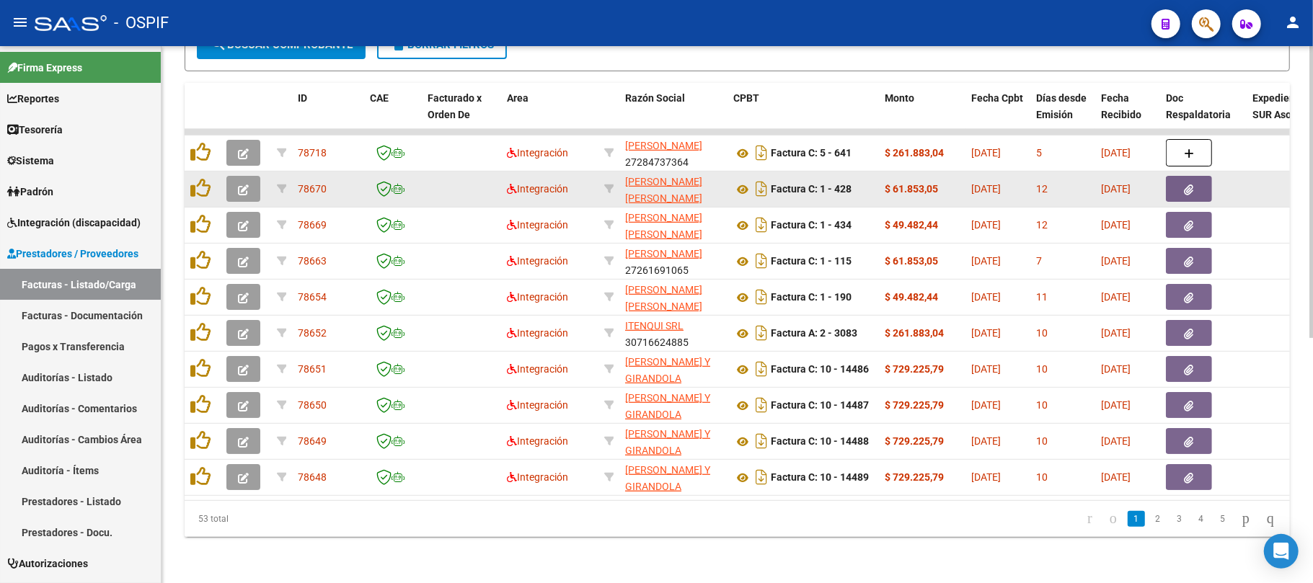
click at [245, 185] on icon "button" at bounding box center [243, 190] width 11 height 11
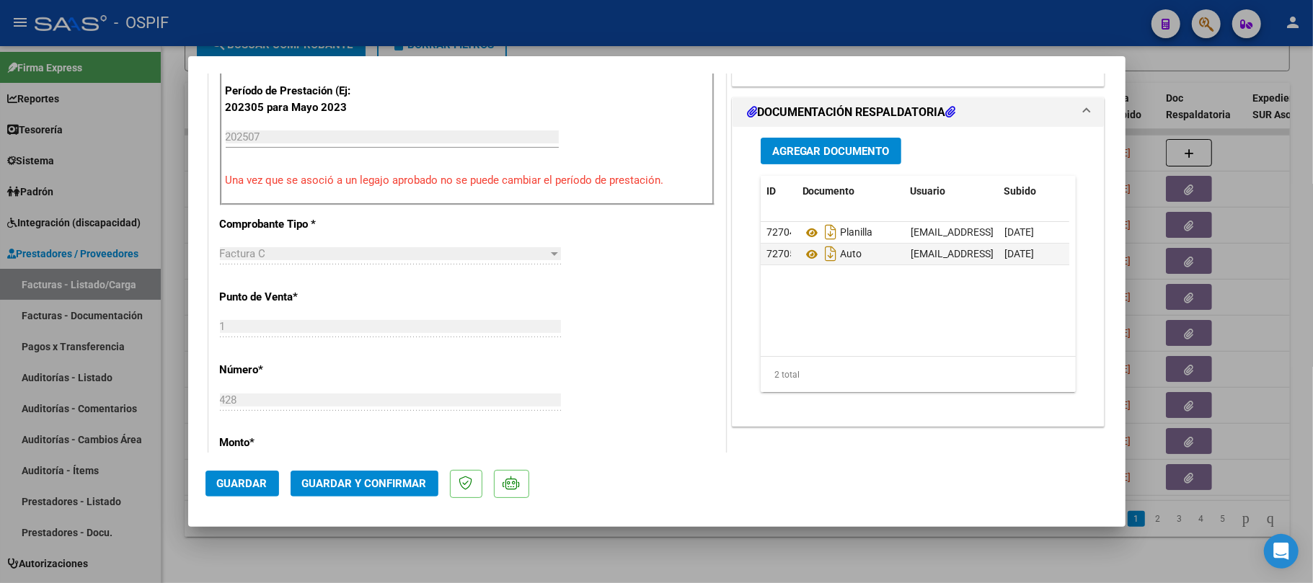
scroll to position [411, 0]
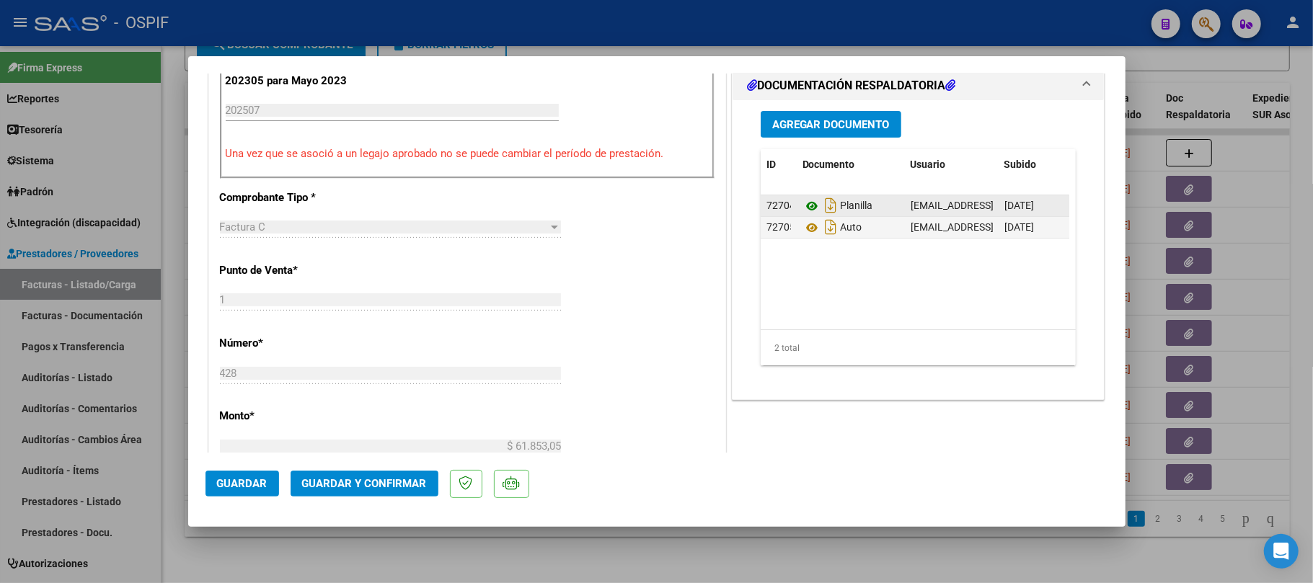
drag, startPoint x: 792, startPoint y: 196, endPoint x: 802, endPoint y: 208, distance: 15.9
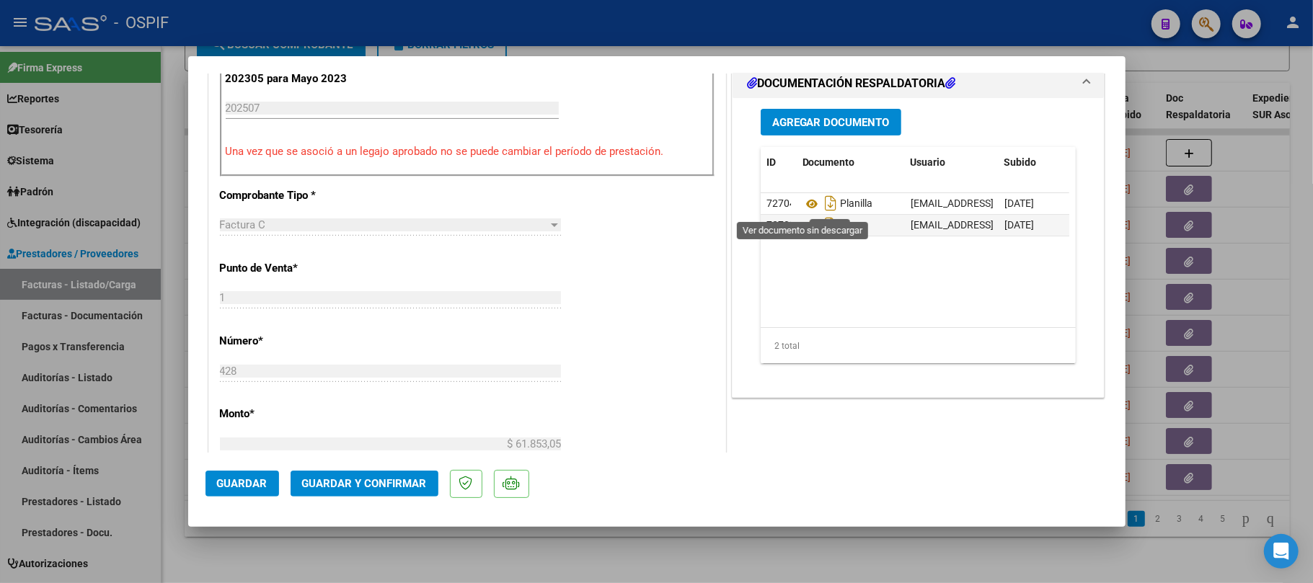
drag, startPoint x: 802, startPoint y: 208, endPoint x: 647, endPoint y: 213, distance: 155.1
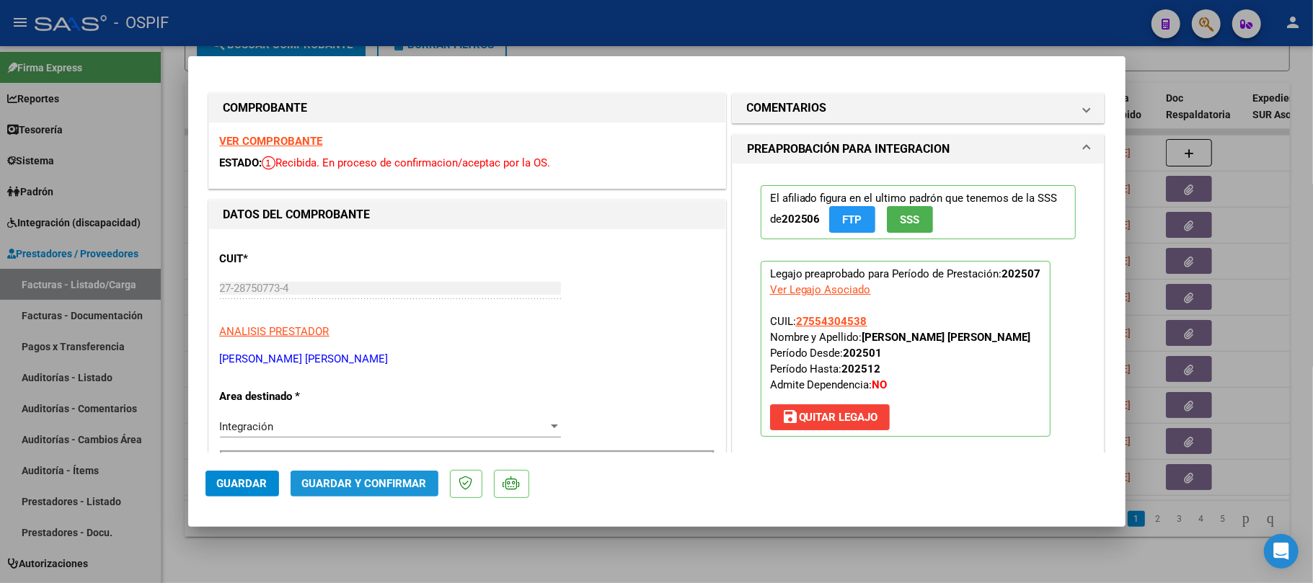
click at [417, 476] on button "Guardar y Confirmar" at bounding box center [365, 484] width 148 height 26
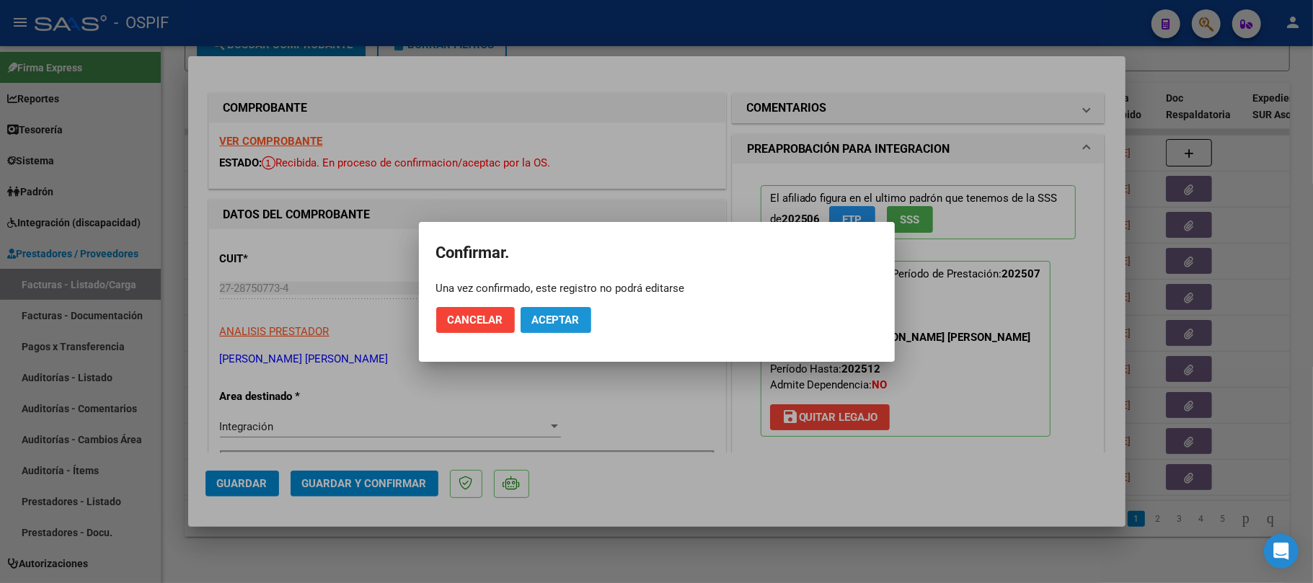
click at [577, 314] on span "Aceptar" at bounding box center [556, 320] width 48 height 13
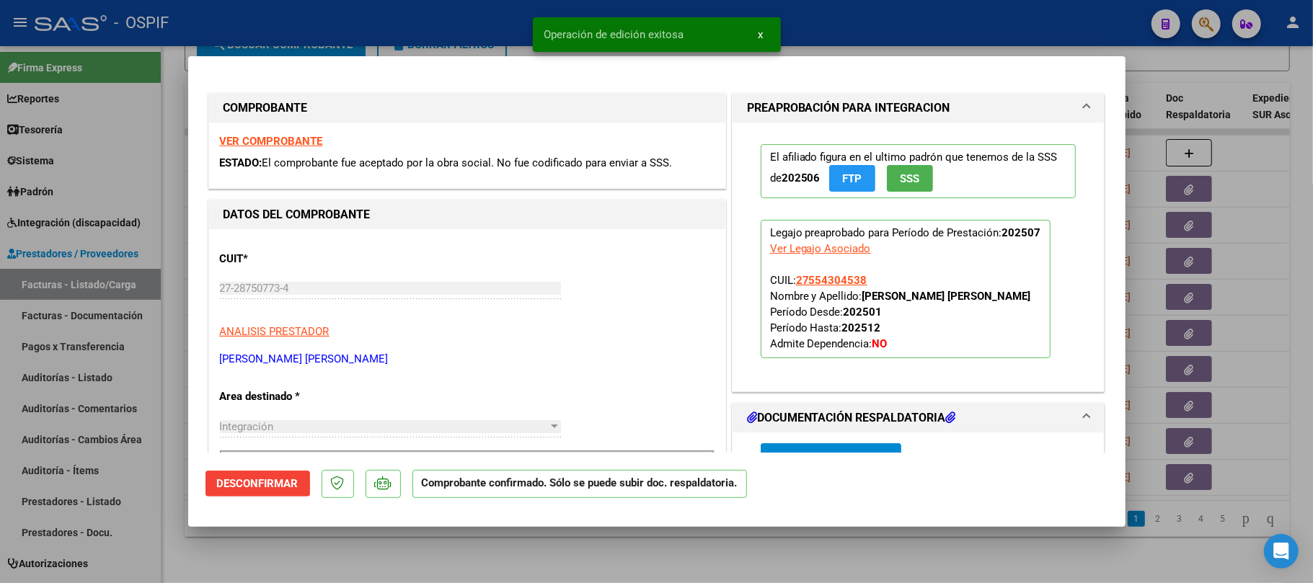
click at [424, 543] on div at bounding box center [656, 291] width 1313 height 583
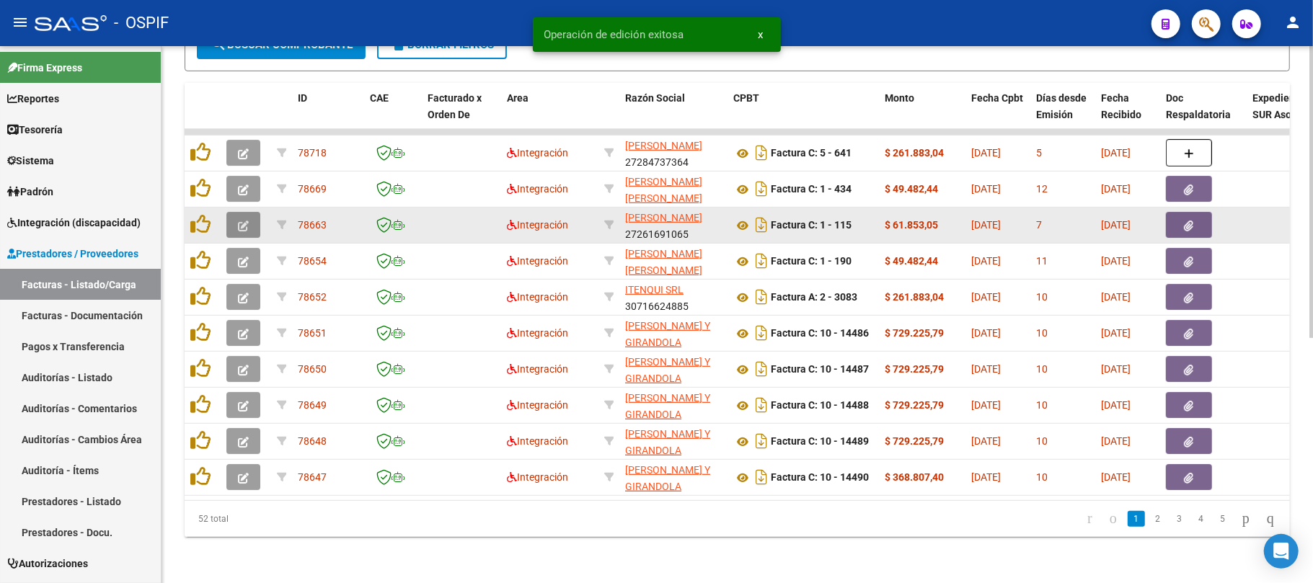
click at [242, 221] on icon "button" at bounding box center [243, 226] width 11 height 11
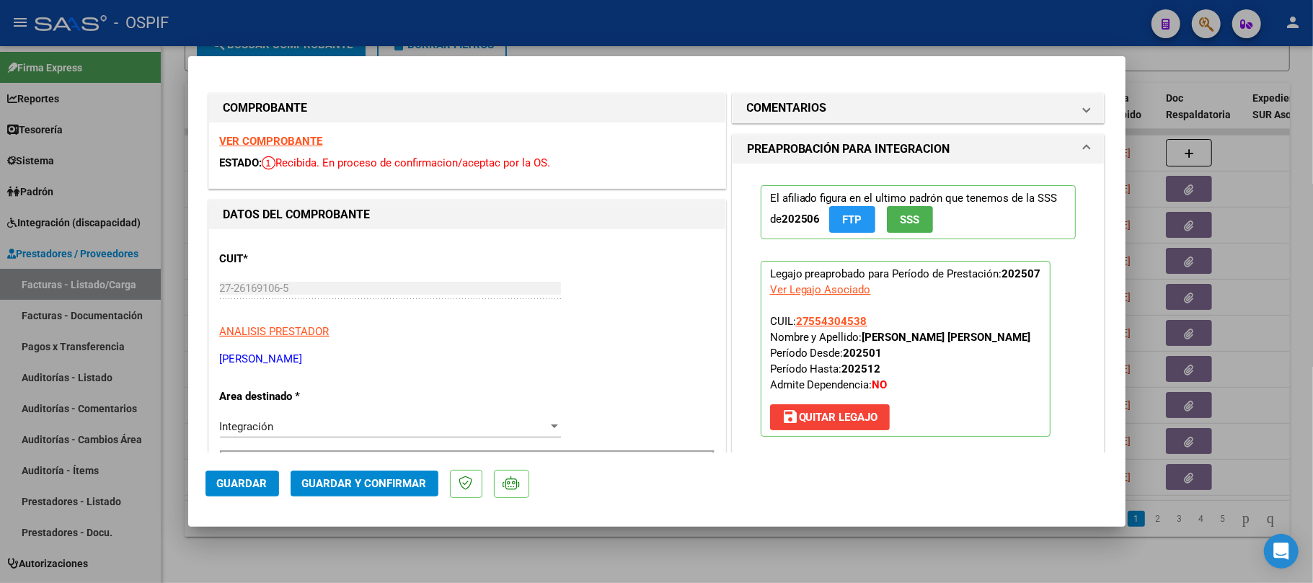
click at [358, 479] on span "Guardar y Confirmar" at bounding box center [364, 483] width 125 height 13
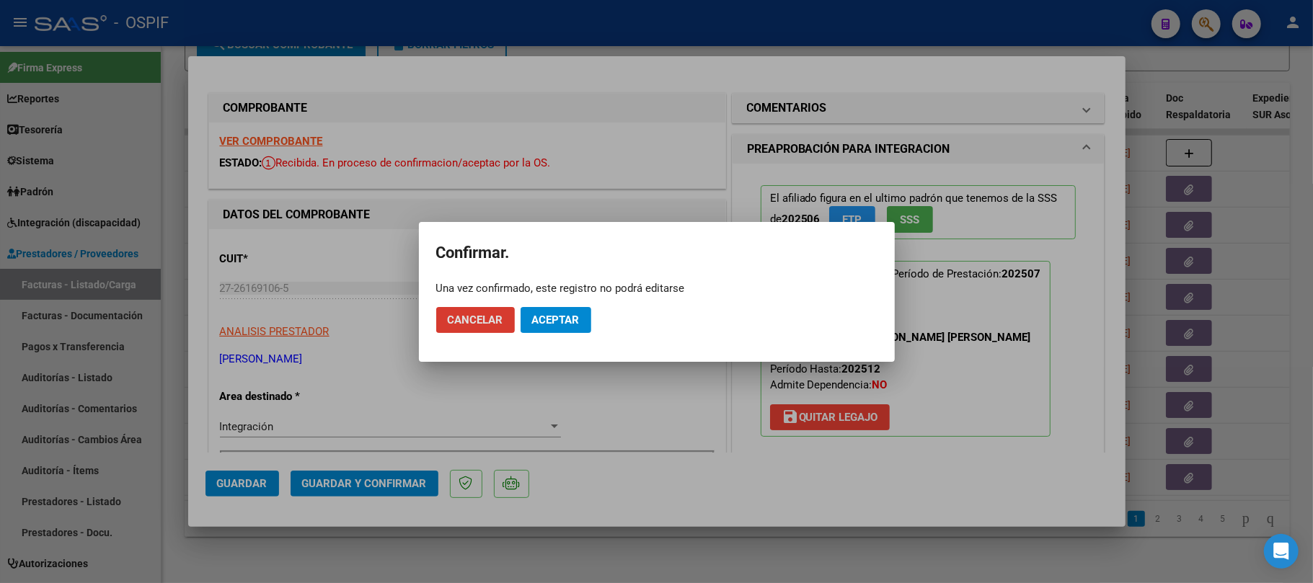
click at [534, 309] on button "Aceptar" at bounding box center [555, 320] width 71 height 26
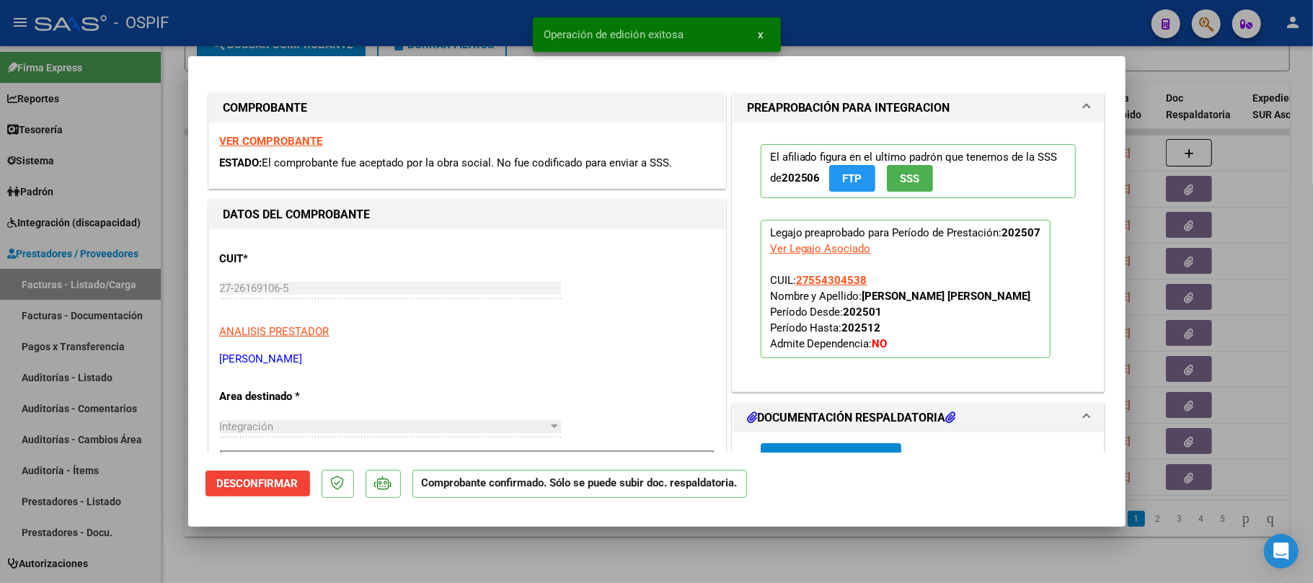
click at [603, 548] on div at bounding box center [656, 291] width 1313 height 583
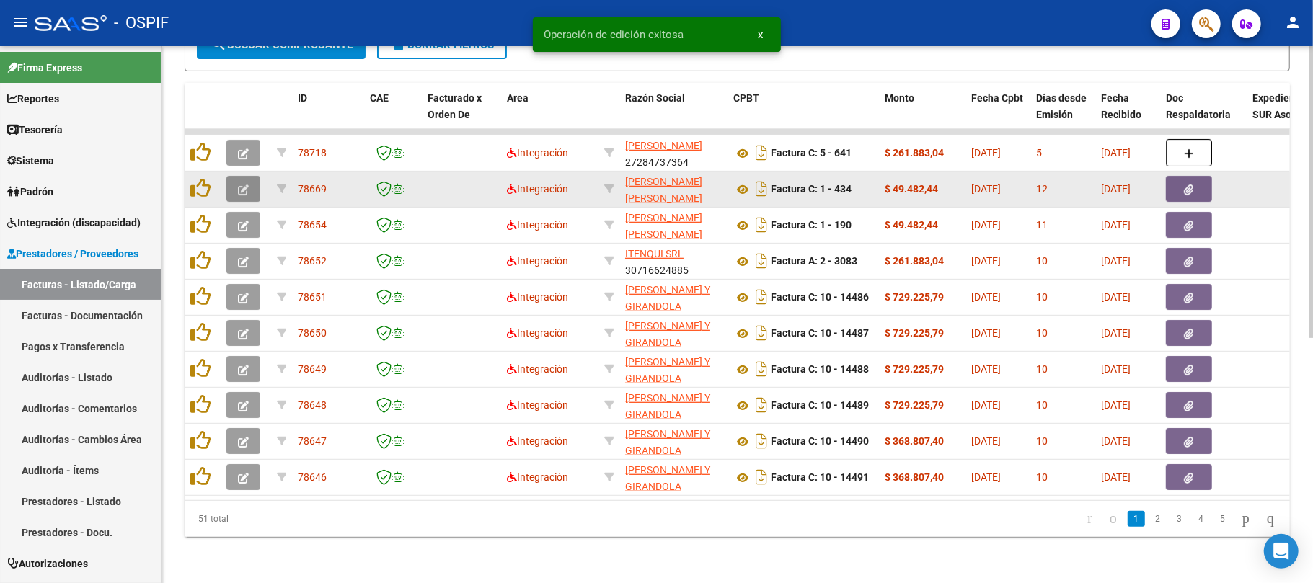
click at [247, 182] on span "button" at bounding box center [243, 188] width 11 height 13
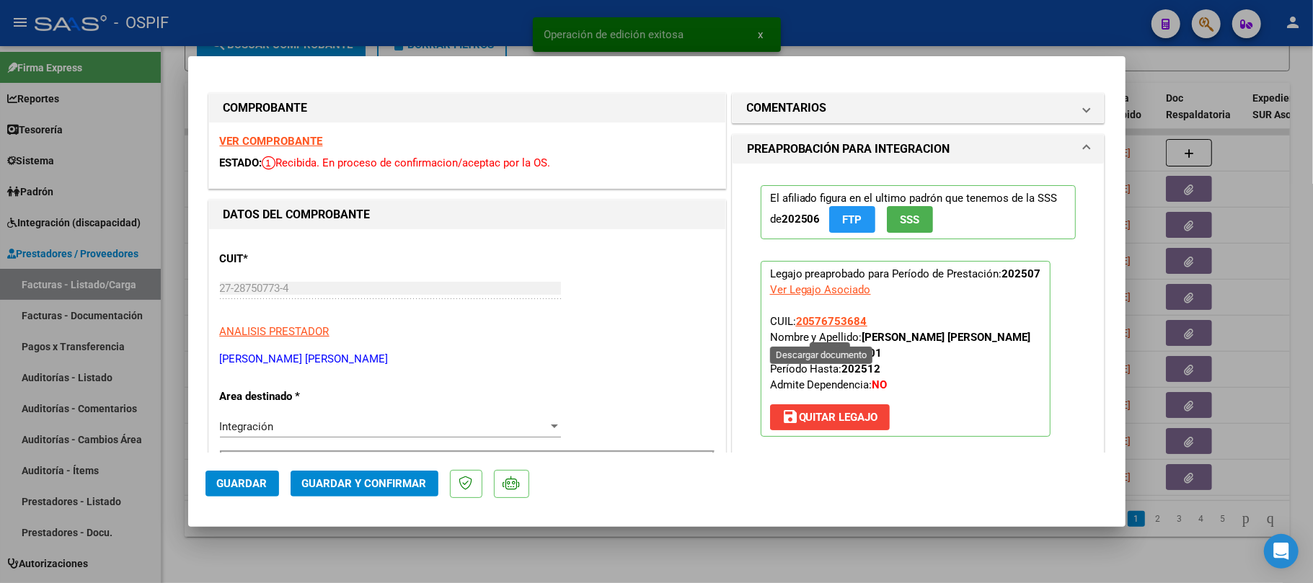
scroll to position [288, 0]
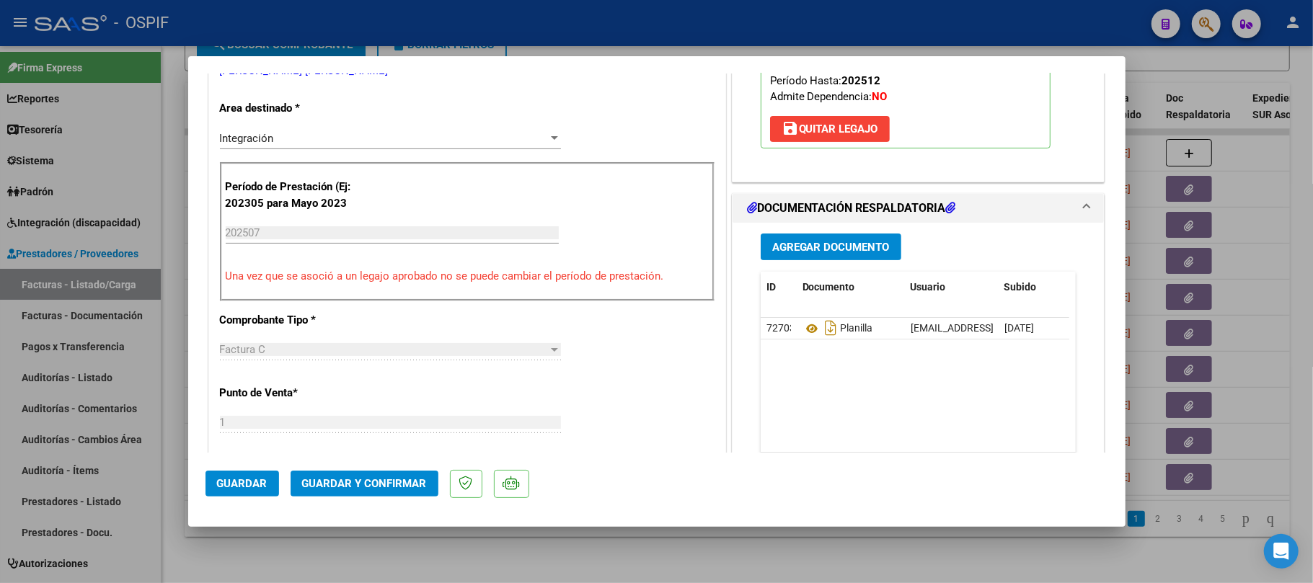
drag, startPoint x: 365, startPoint y: 505, endPoint x: 368, endPoint y: 495, distance: 10.5
click at [366, 505] on mat-dialog-actions "Guardar Guardar y Confirmar" at bounding box center [656, 481] width 903 height 57
click at [371, 491] on button "Guardar y Confirmar" at bounding box center [365, 484] width 148 height 26
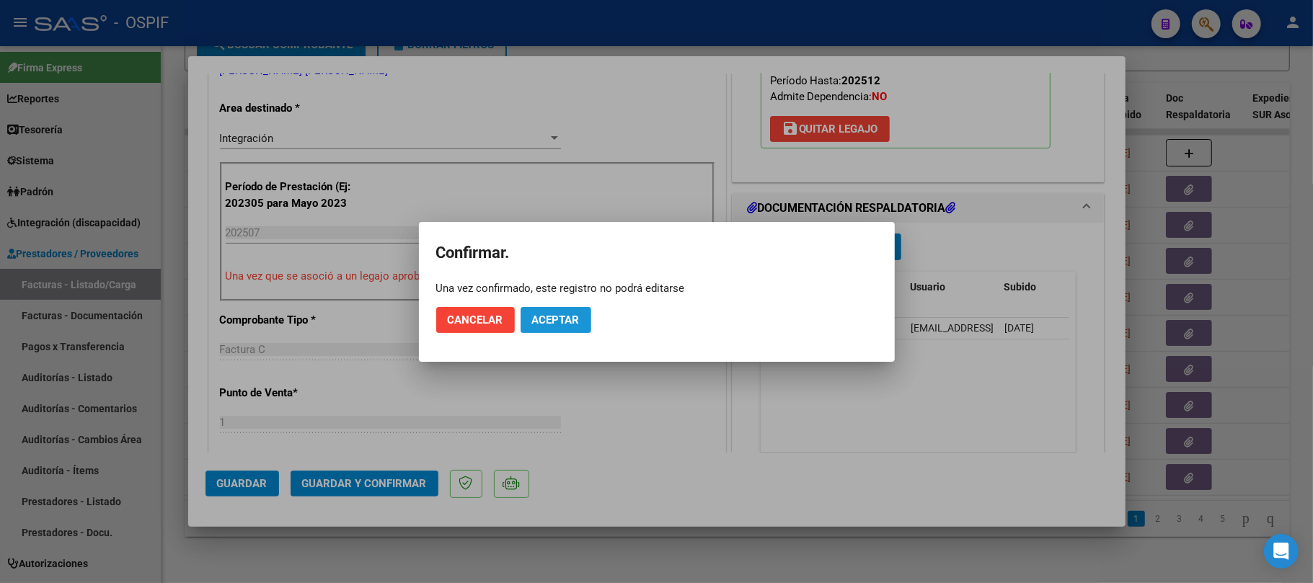
click at [569, 316] on span "Aceptar" at bounding box center [556, 320] width 48 height 13
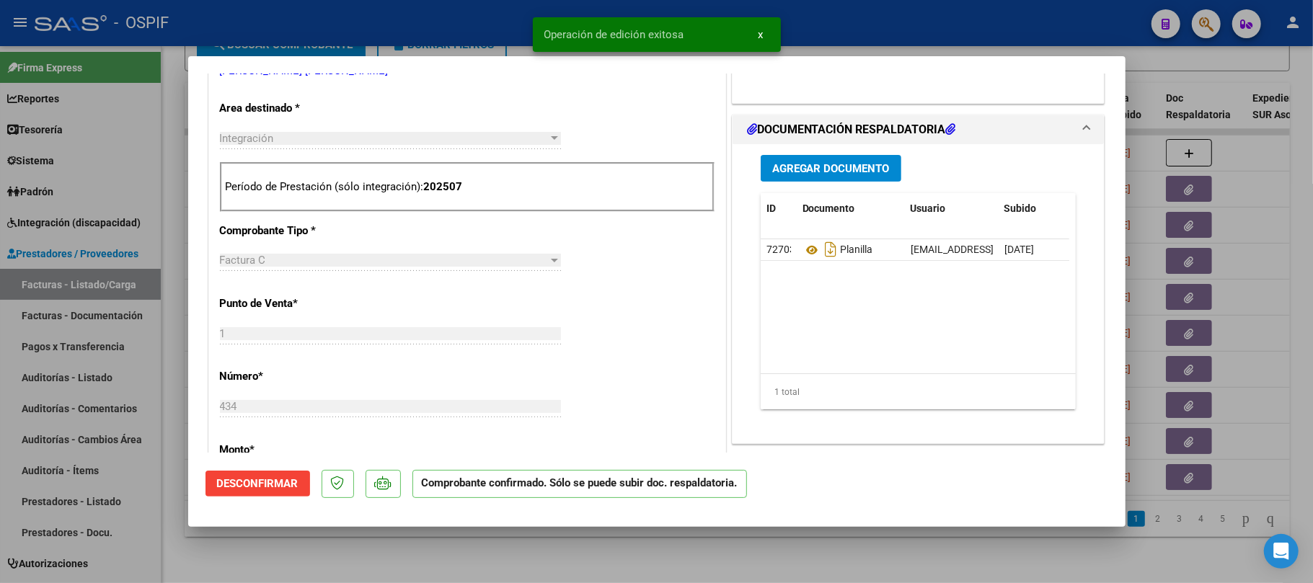
click at [621, 544] on div at bounding box center [656, 291] width 1313 height 583
type input "$ 0,00"
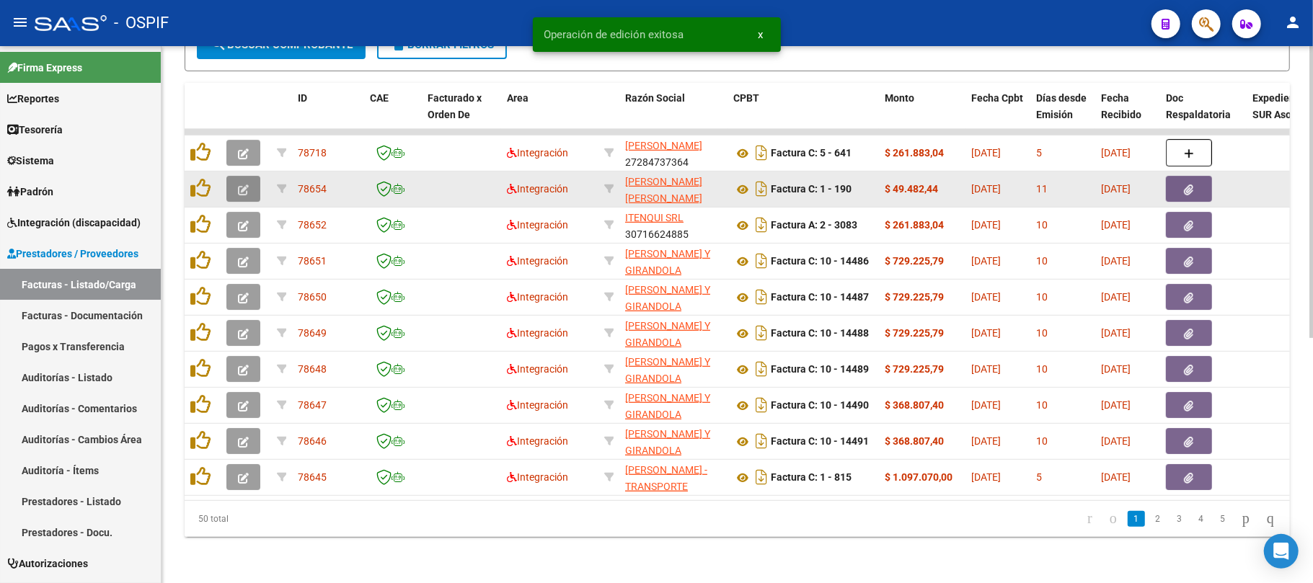
click at [249, 183] on button "button" at bounding box center [243, 189] width 34 height 26
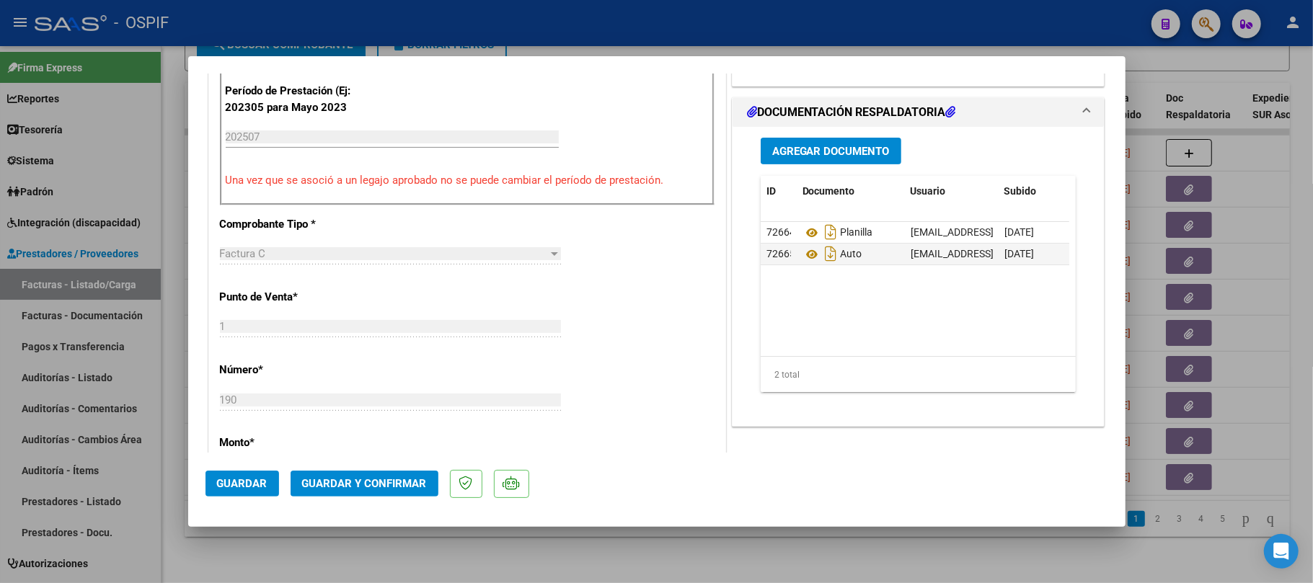
scroll to position [0, 0]
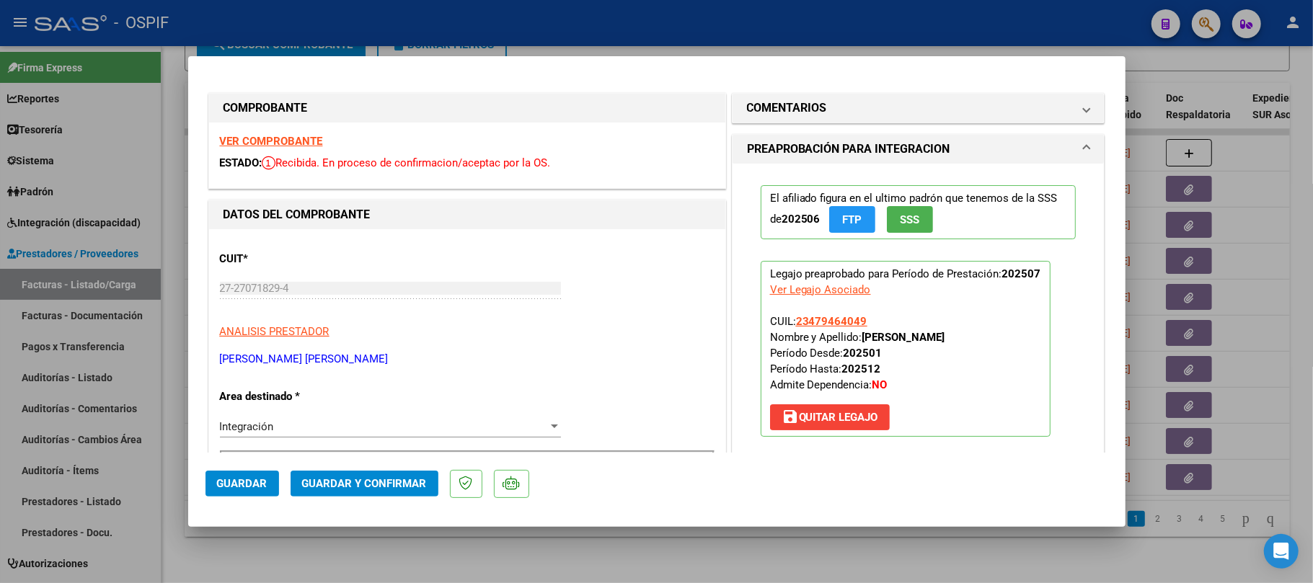
drag, startPoint x: 386, startPoint y: 471, endPoint x: 384, endPoint y: 480, distance: 8.9
click at [384, 479] on mat-dialog-actions "Guardar Guardar y Confirmar" at bounding box center [656, 481] width 903 height 57
drag, startPoint x: 355, startPoint y: 456, endPoint x: 360, endPoint y: 470, distance: 14.6
click at [356, 459] on mat-dialog-actions "Guardar Guardar y Confirmar" at bounding box center [656, 481] width 903 height 57
click at [364, 477] on span "Guardar y Confirmar" at bounding box center [364, 483] width 125 height 13
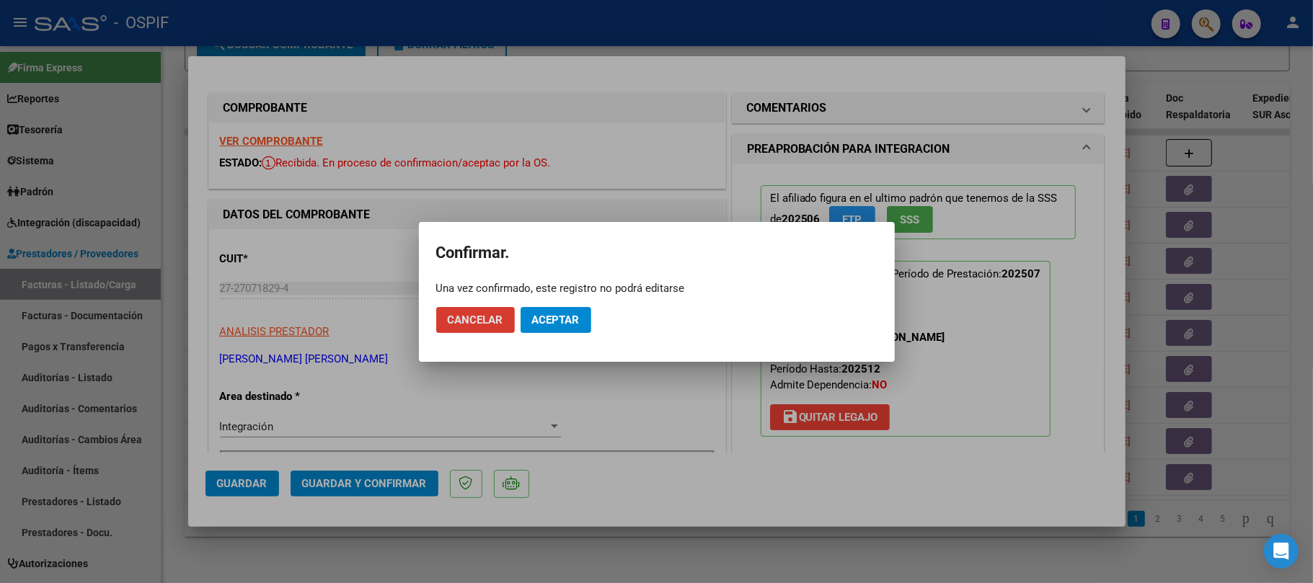
click at [546, 323] on span "Aceptar" at bounding box center [556, 320] width 48 height 13
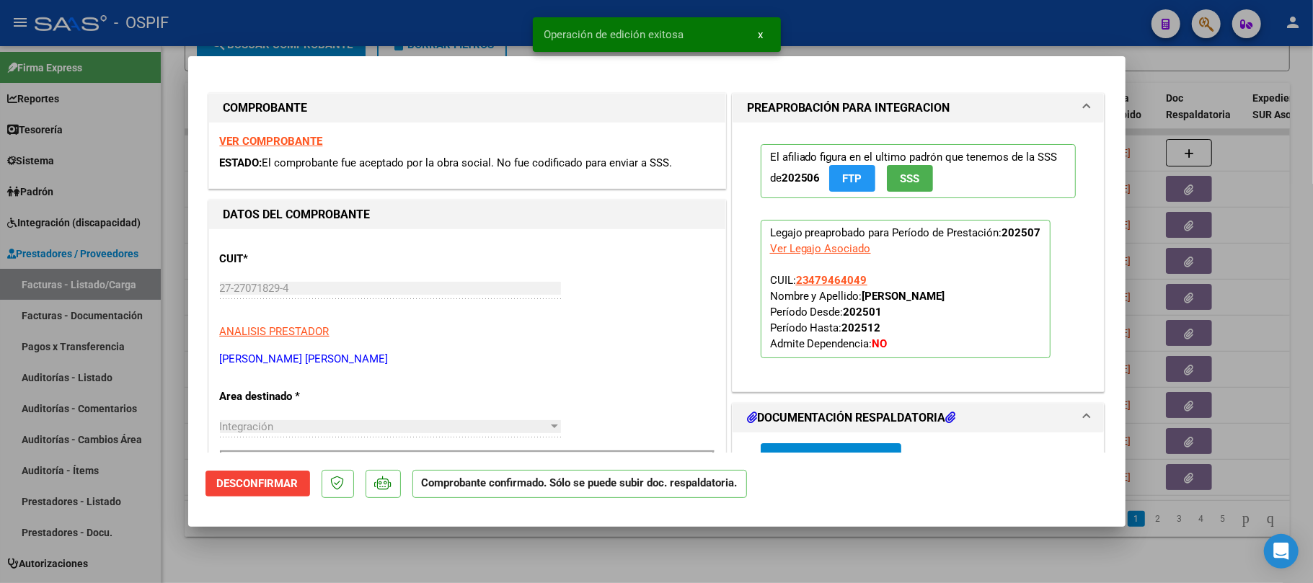
click at [608, 557] on div at bounding box center [656, 291] width 1313 height 583
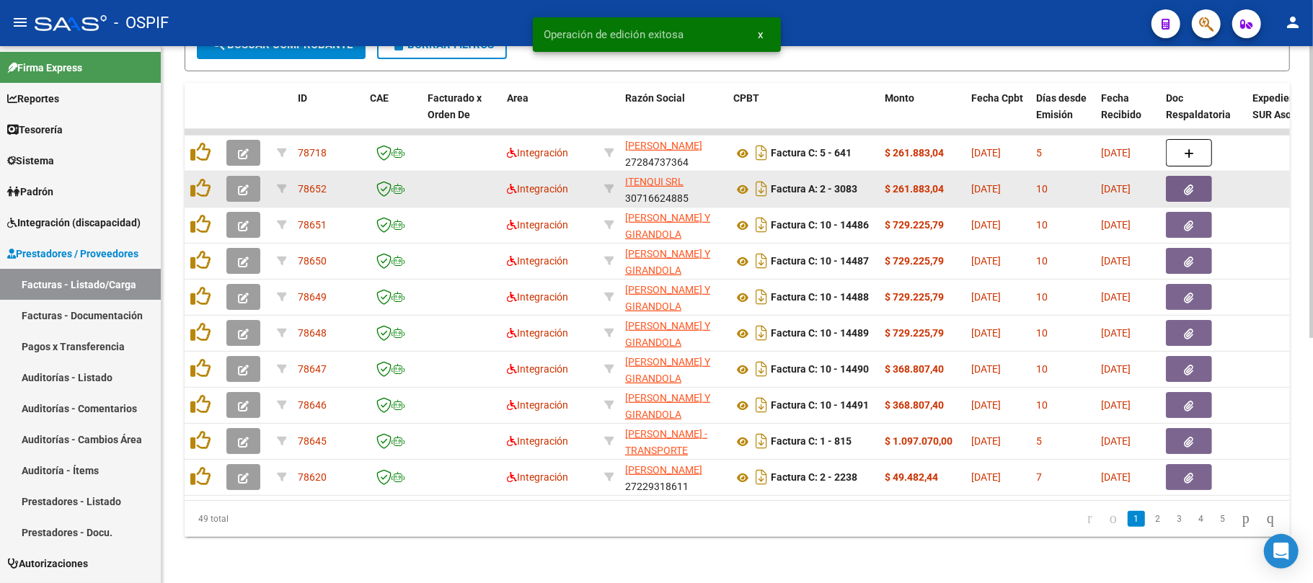
click at [231, 172] on datatable-body-cell at bounding box center [246, 189] width 50 height 35
click at [240, 185] on icon "button" at bounding box center [243, 190] width 11 height 11
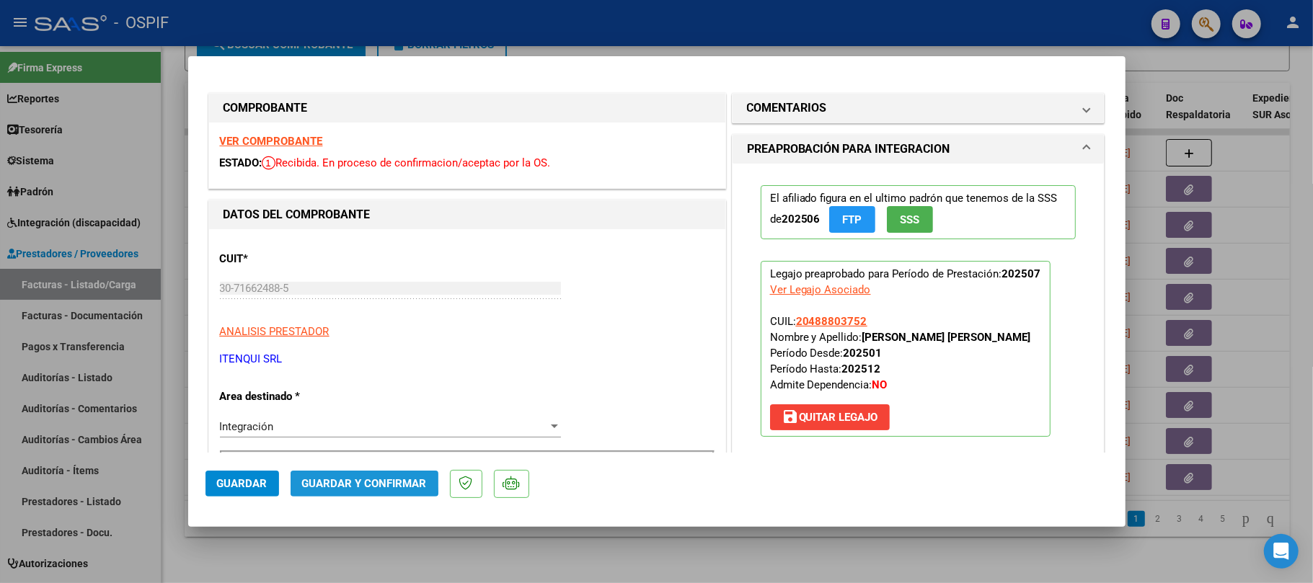
click at [320, 474] on button "Guardar y Confirmar" at bounding box center [365, 484] width 148 height 26
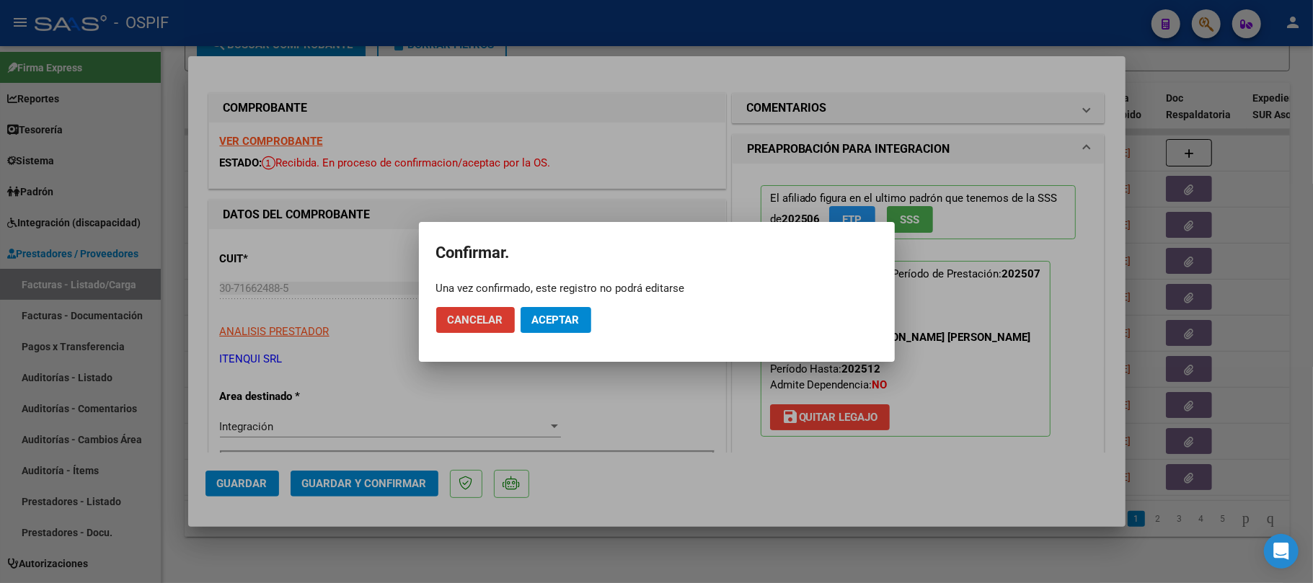
click at [551, 327] on button "Aceptar" at bounding box center [555, 320] width 71 height 26
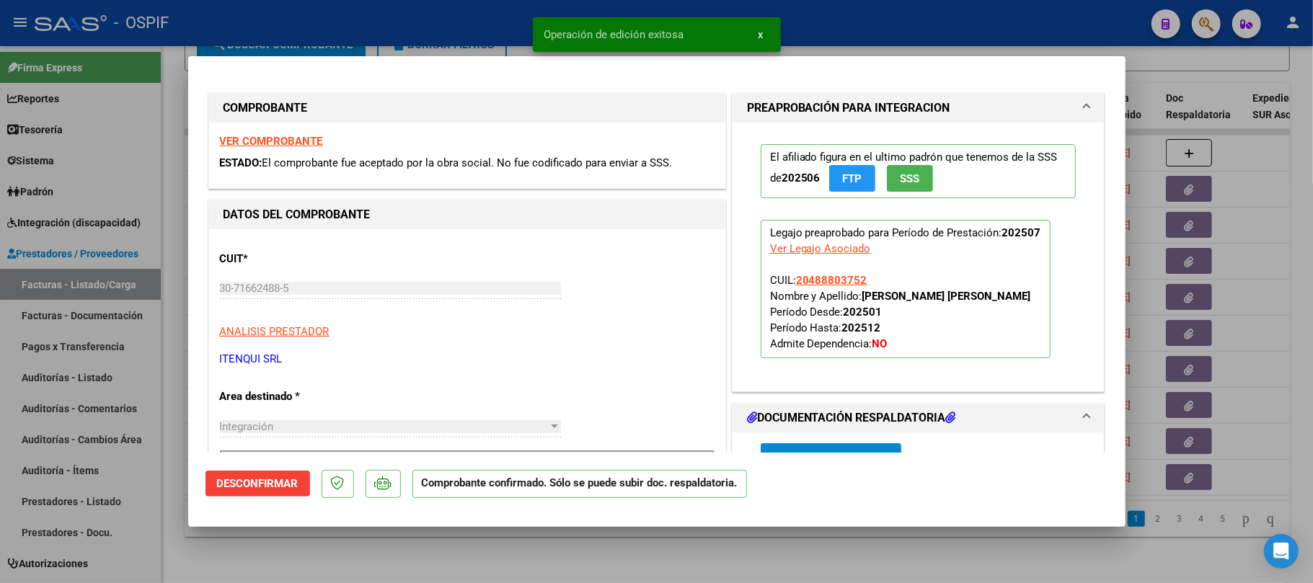
click at [490, 531] on div at bounding box center [656, 291] width 1313 height 583
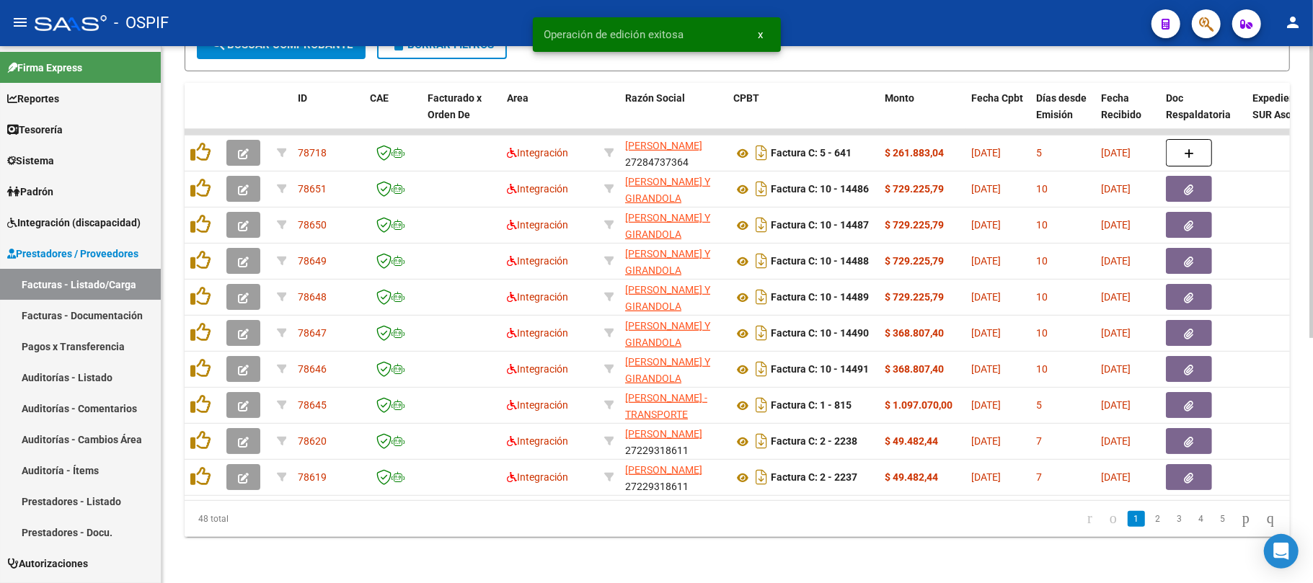
drag, startPoint x: 442, startPoint y: 505, endPoint x: 892, endPoint y: 502, distance: 449.8
click at [1078, 538] on div "Video tutorial PRESTADORES -> Listado de CPBTs Emitidos por Prestadores / Prove…" at bounding box center [736, 96] width 1151 height 974
click at [892, 502] on div "48 total 1 2 3 4 5" at bounding box center [737, 519] width 1105 height 36
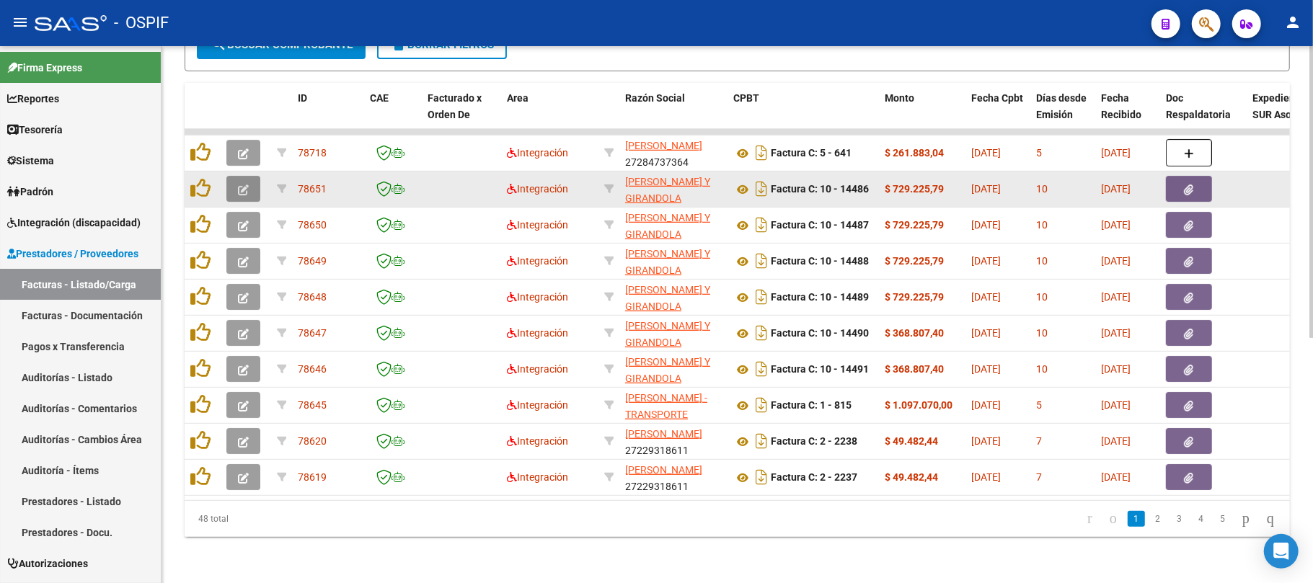
click at [239, 185] on icon "button" at bounding box center [243, 190] width 11 height 11
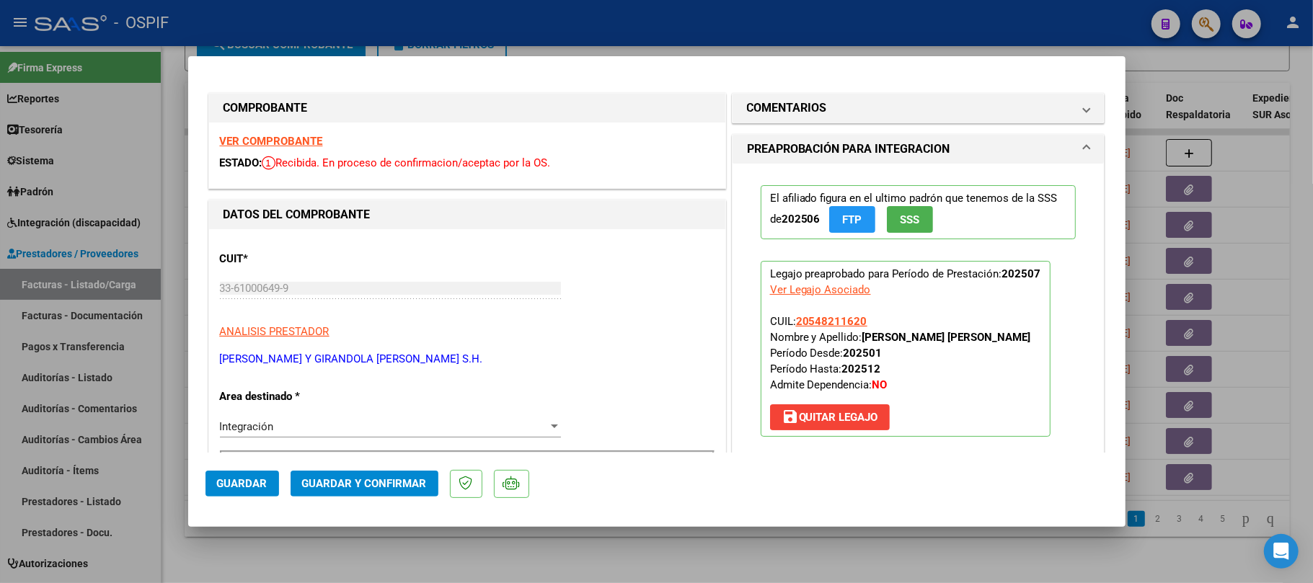
scroll to position [288, 0]
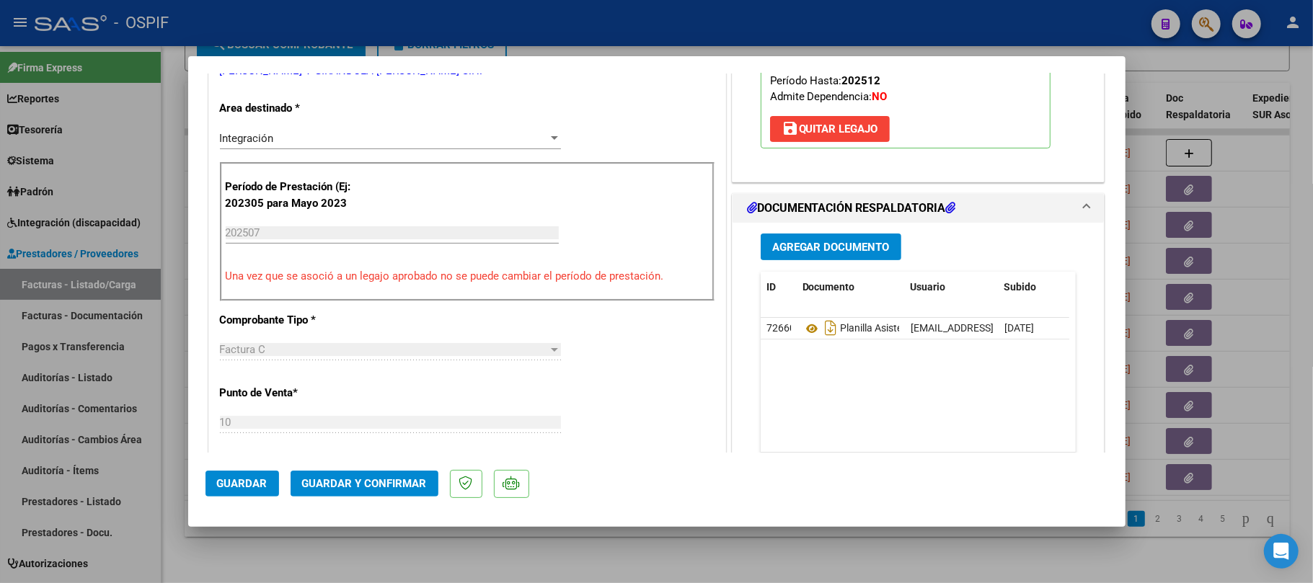
click at [379, 484] on span "Guardar y Confirmar" at bounding box center [364, 483] width 125 height 13
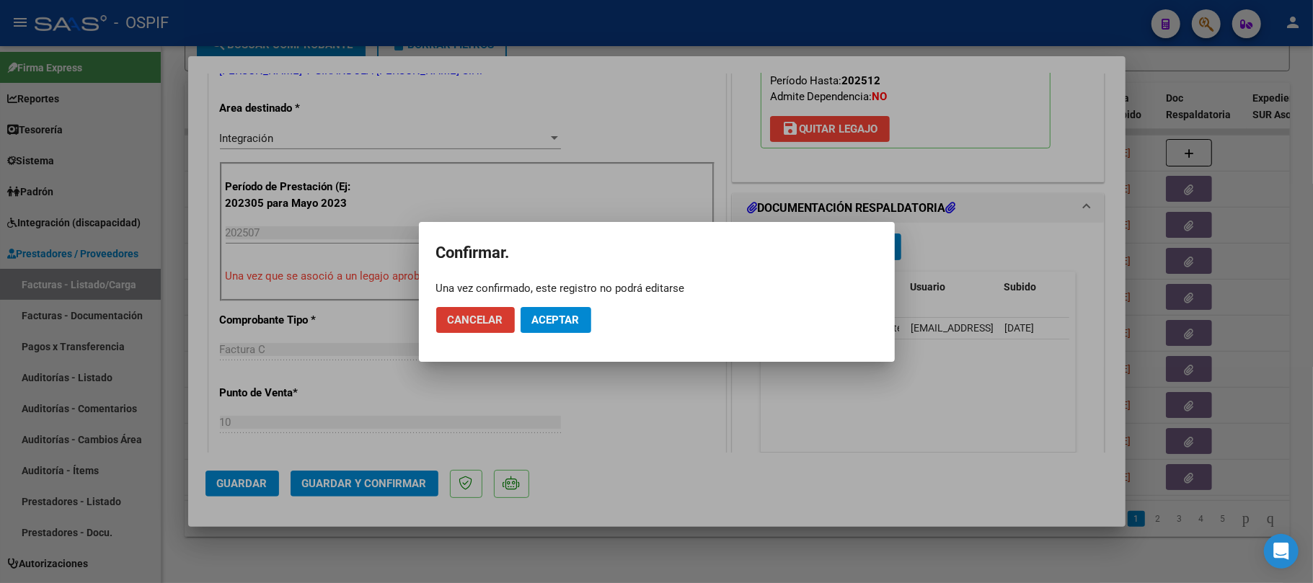
click at [572, 322] on span "Aceptar" at bounding box center [556, 320] width 48 height 13
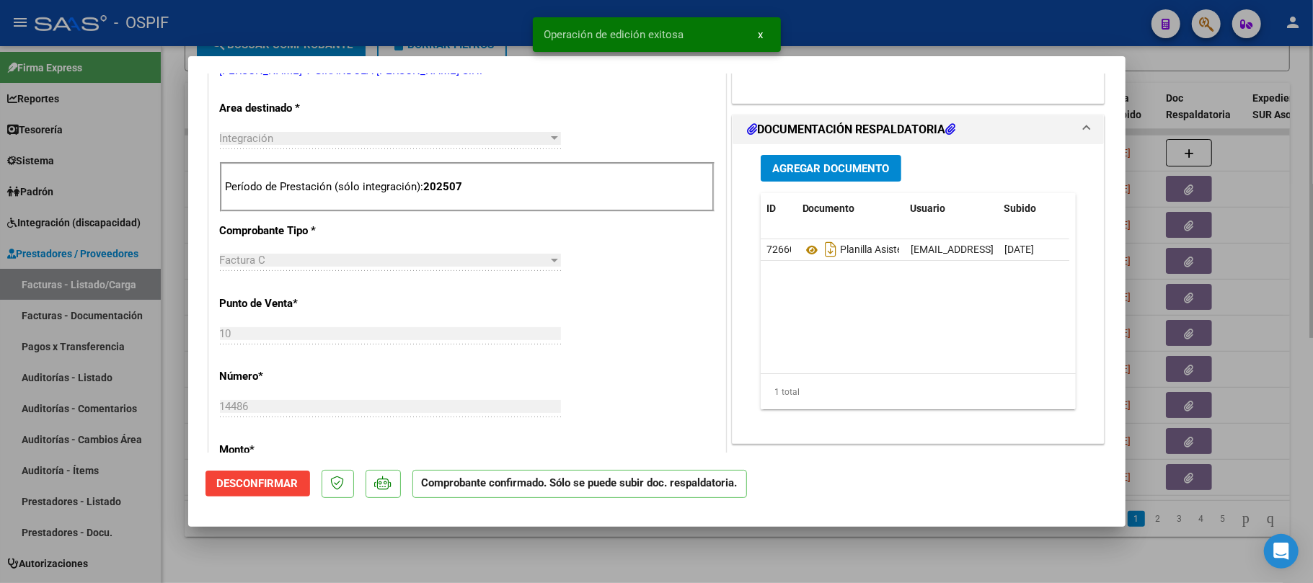
scroll to position [0, 0]
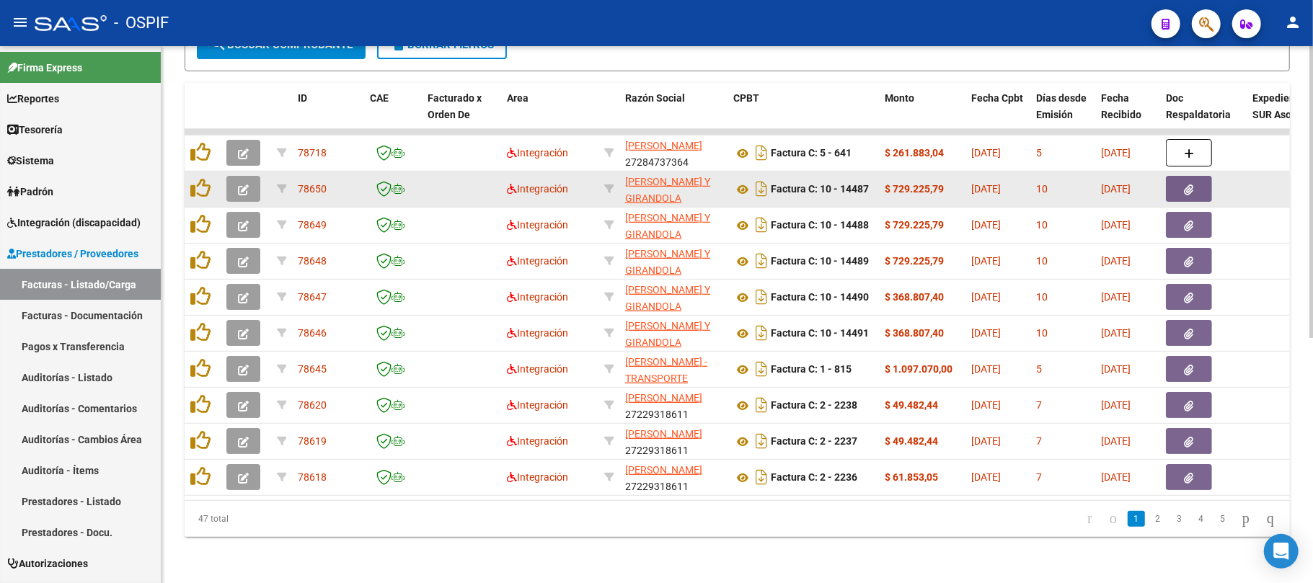
click at [229, 176] on button "button" at bounding box center [243, 189] width 34 height 26
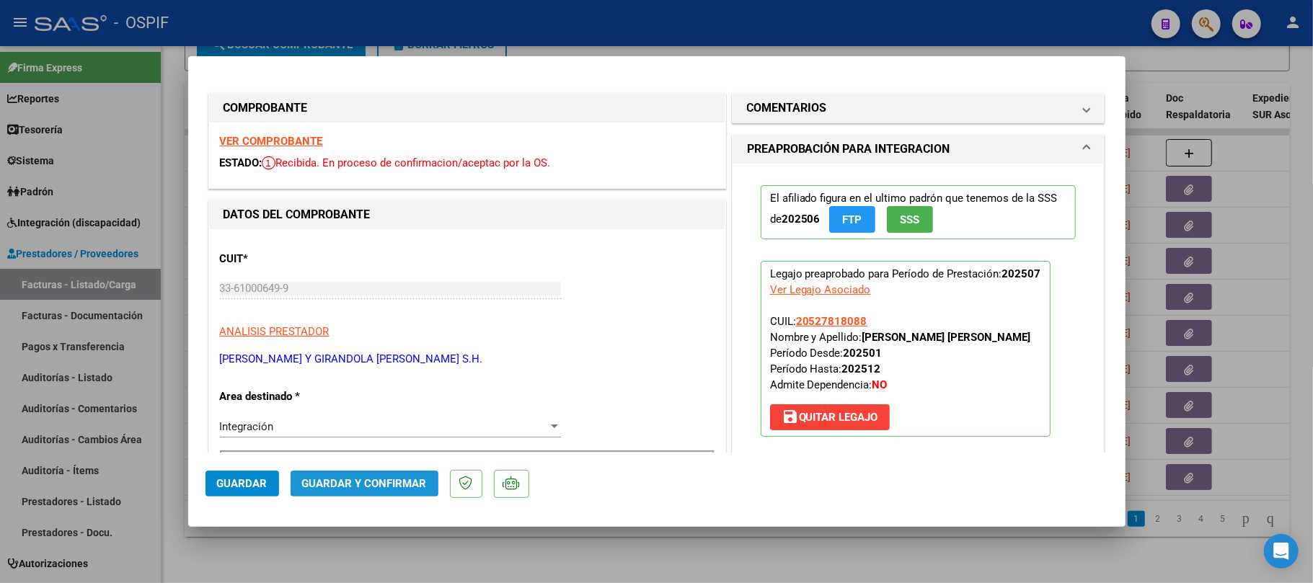
click at [385, 484] on span "Guardar y Confirmar" at bounding box center [364, 483] width 125 height 13
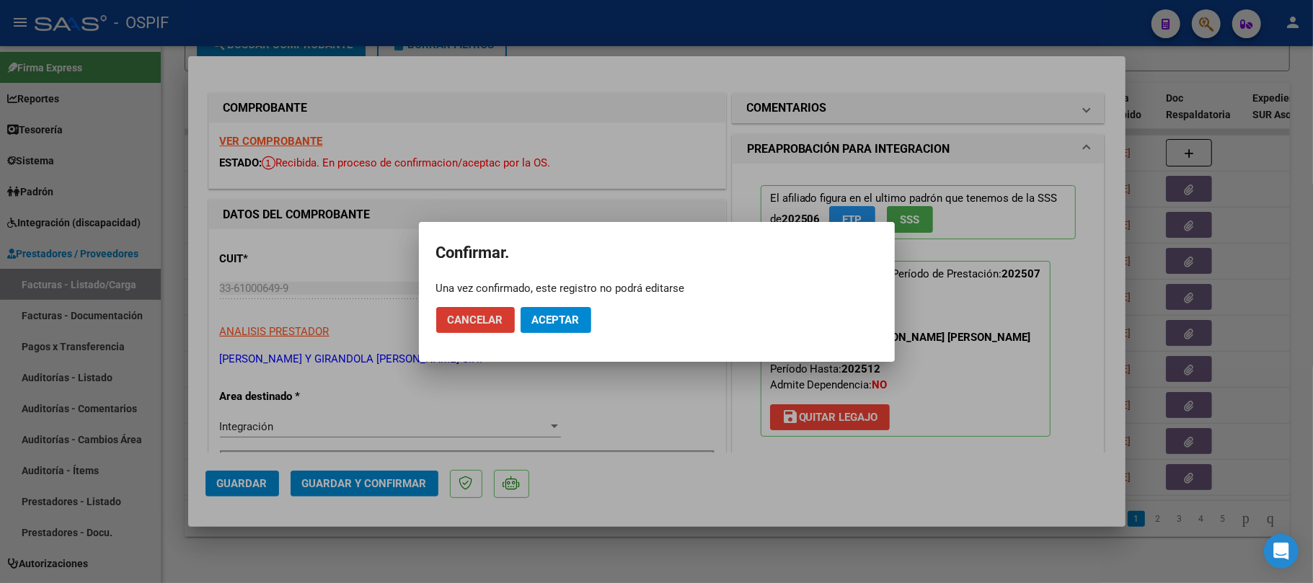
click at [551, 318] on span "Aceptar" at bounding box center [556, 320] width 48 height 13
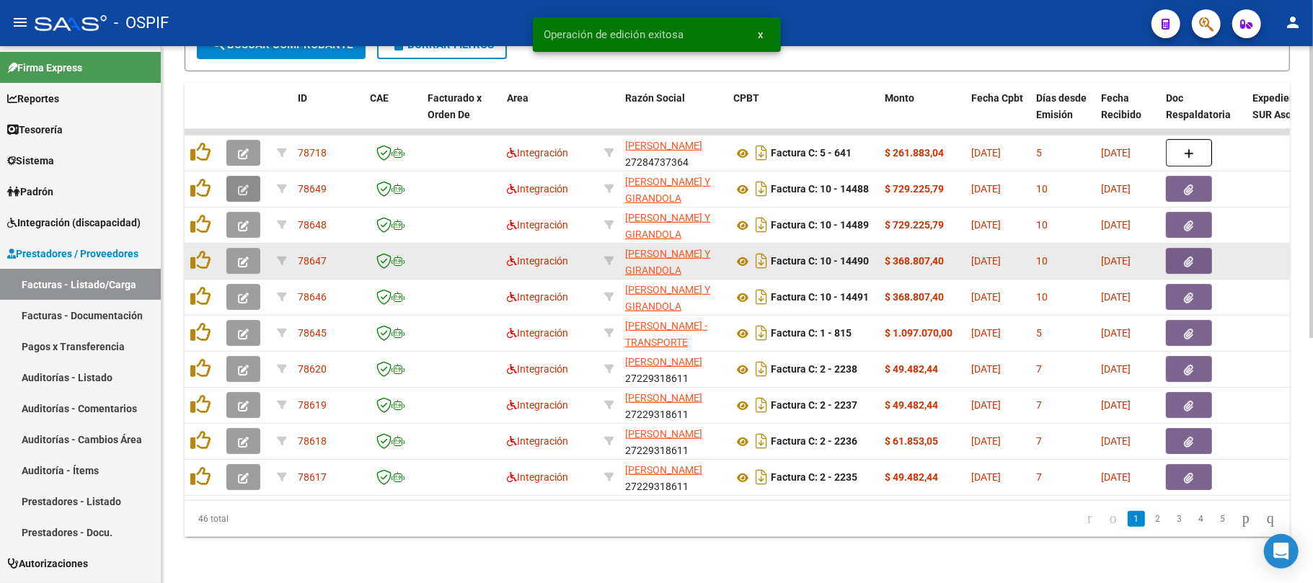
click at [234, 179] on button "button" at bounding box center [243, 189] width 34 height 26
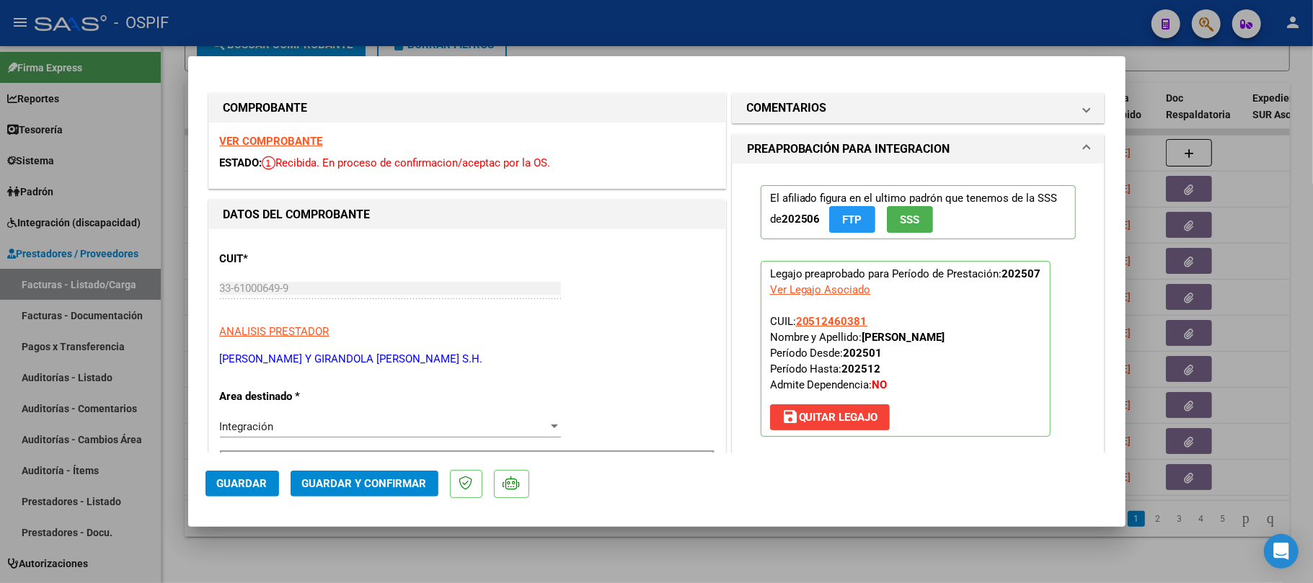
click at [402, 491] on button "Guardar y Confirmar" at bounding box center [365, 484] width 148 height 26
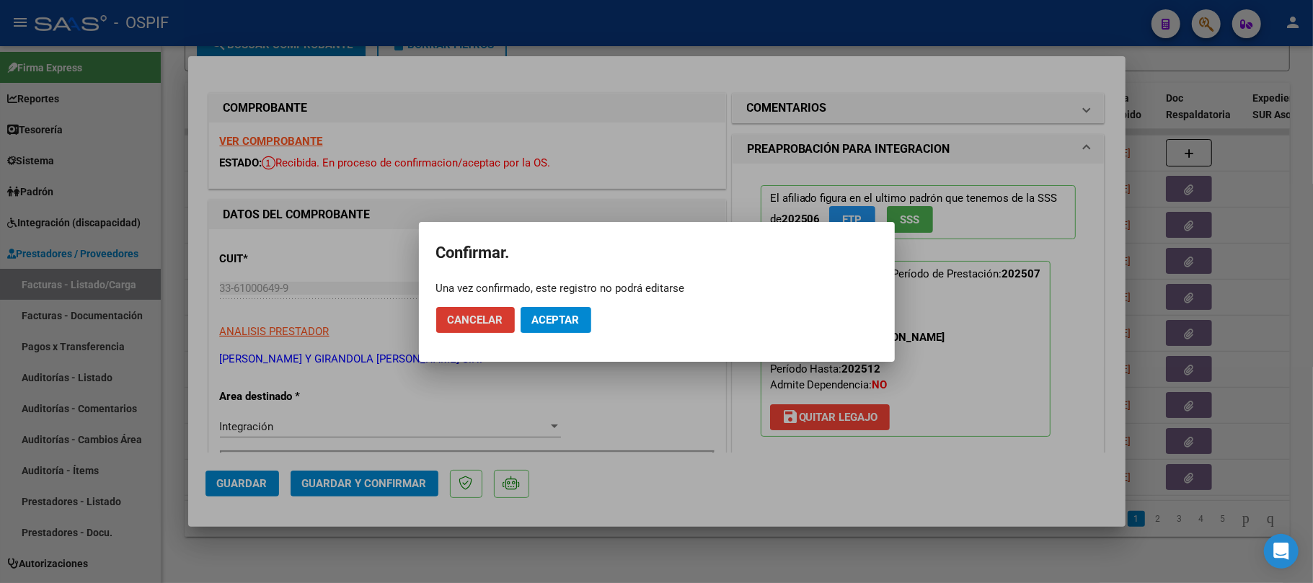
click at [609, 330] on mat-dialog-actions "Cancelar Aceptar" at bounding box center [656, 320] width 441 height 49
click at [575, 321] on span "Aceptar" at bounding box center [556, 320] width 48 height 13
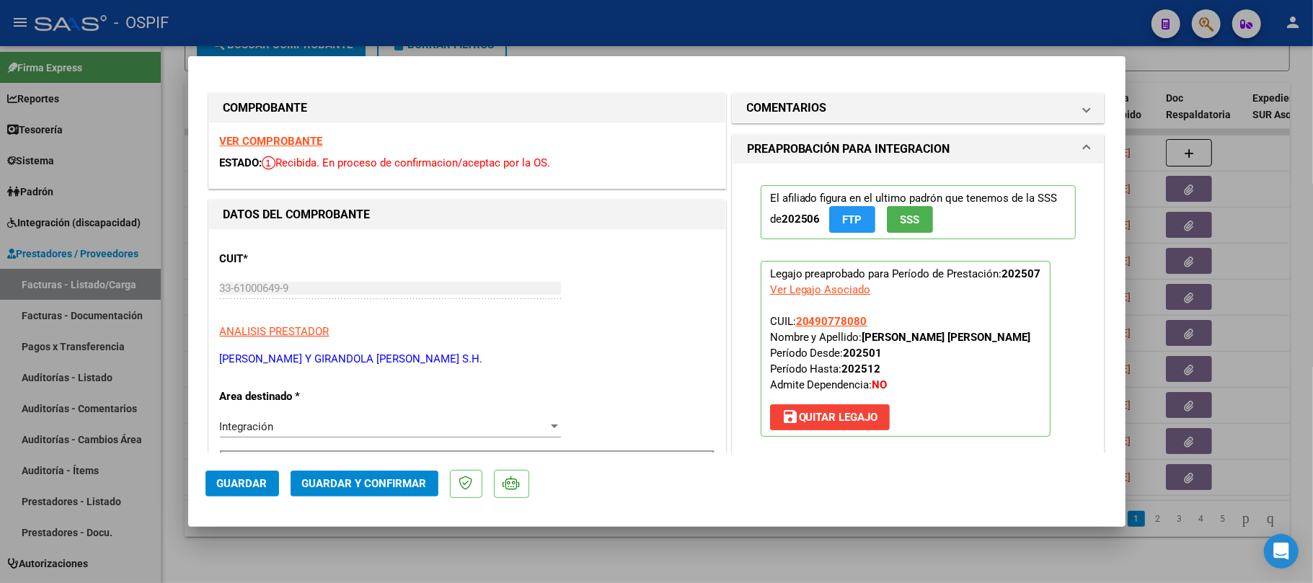
click at [391, 484] on span "Guardar y Confirmar" at bounding box center [364, 483] width 125 height 13
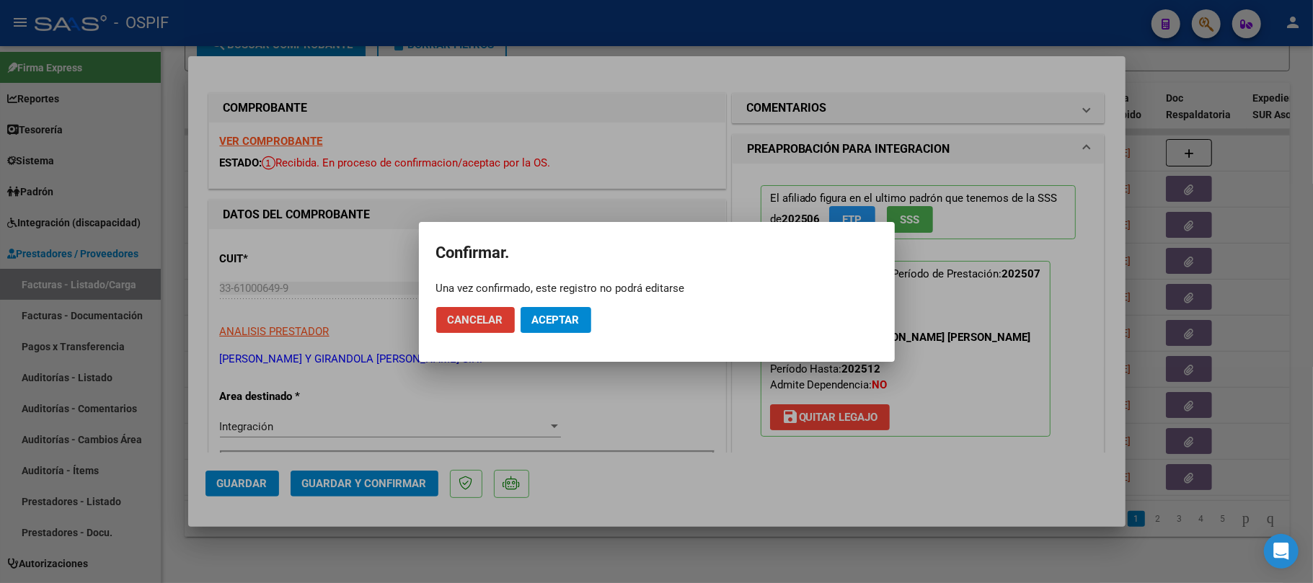
click at [543, 326] on span "Aceptar" at bounding box center [556, 320] width 48 height 13
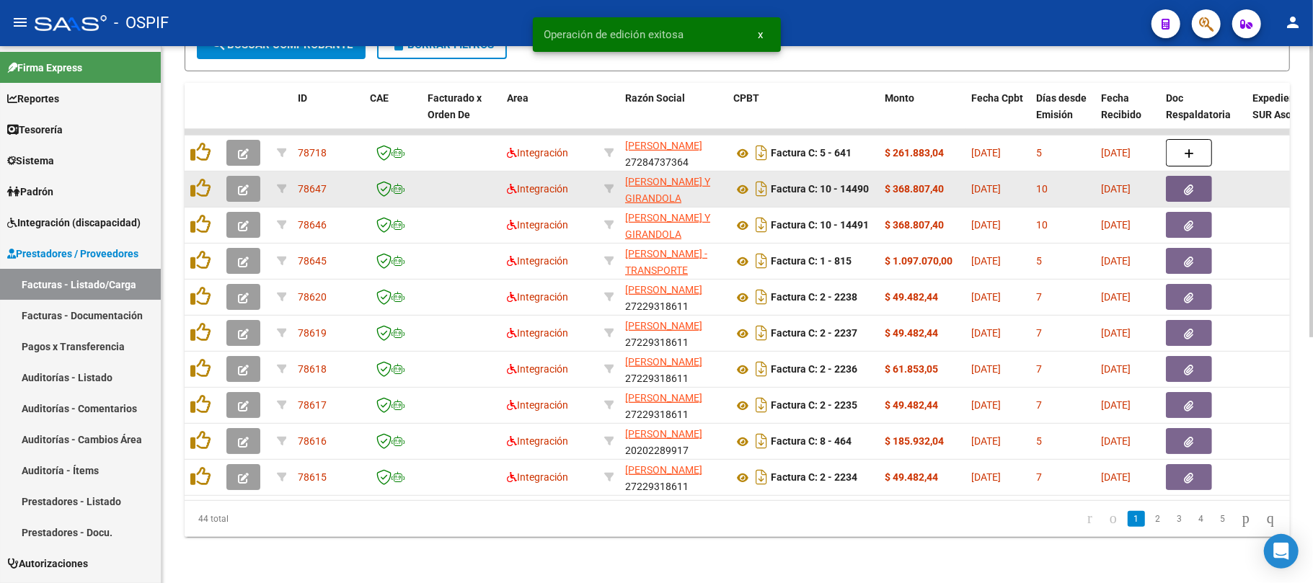
click at [246, 182] on span "button" at bounding box center [243, 188] width 11 height 13
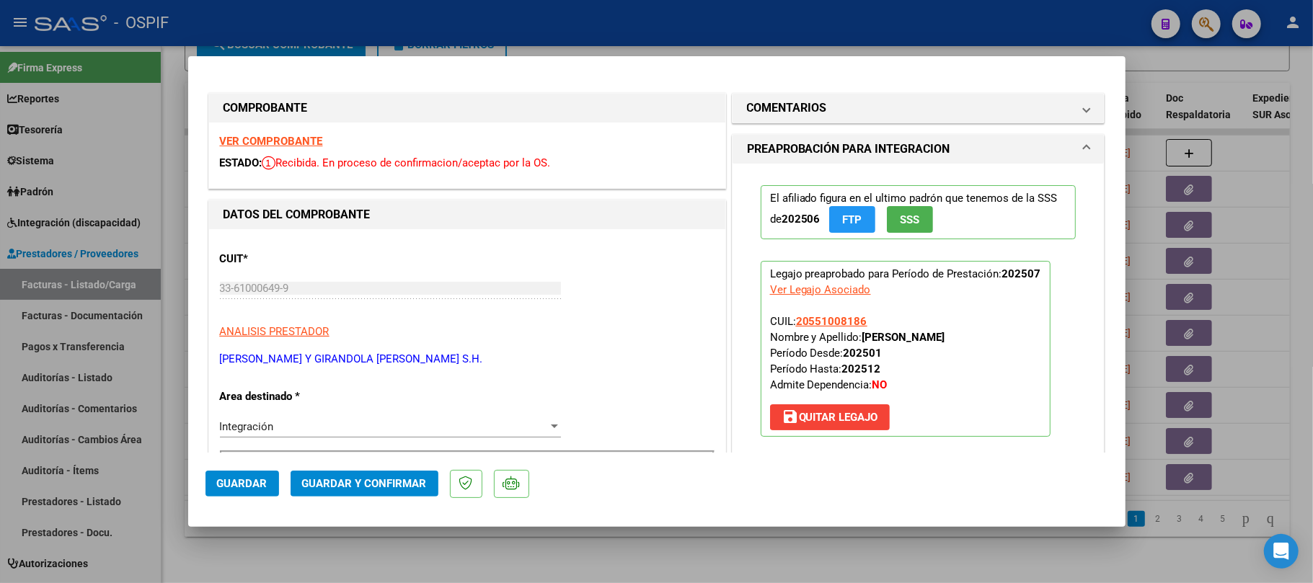
click at [356, 488] on span "Guardar y Confirmar" at bounding box center [364, 483] width 125 height 13
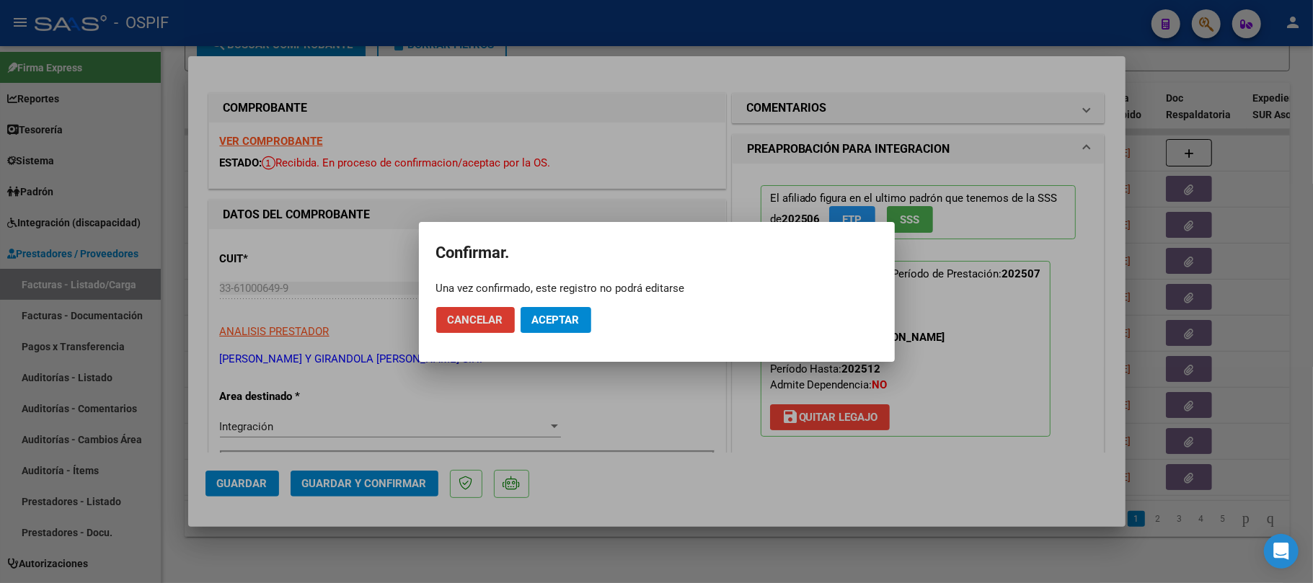
click at [562, 320] on span "Aceptar" at bounding box center [556, 320] width 48 height 13
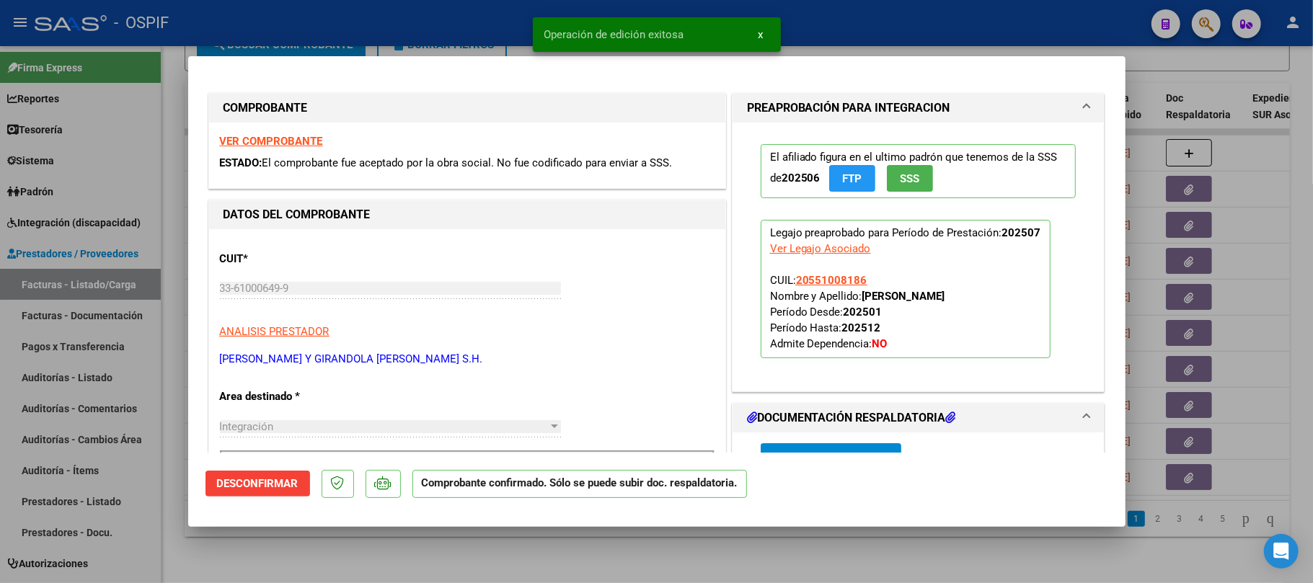
type input "$ 0,00"
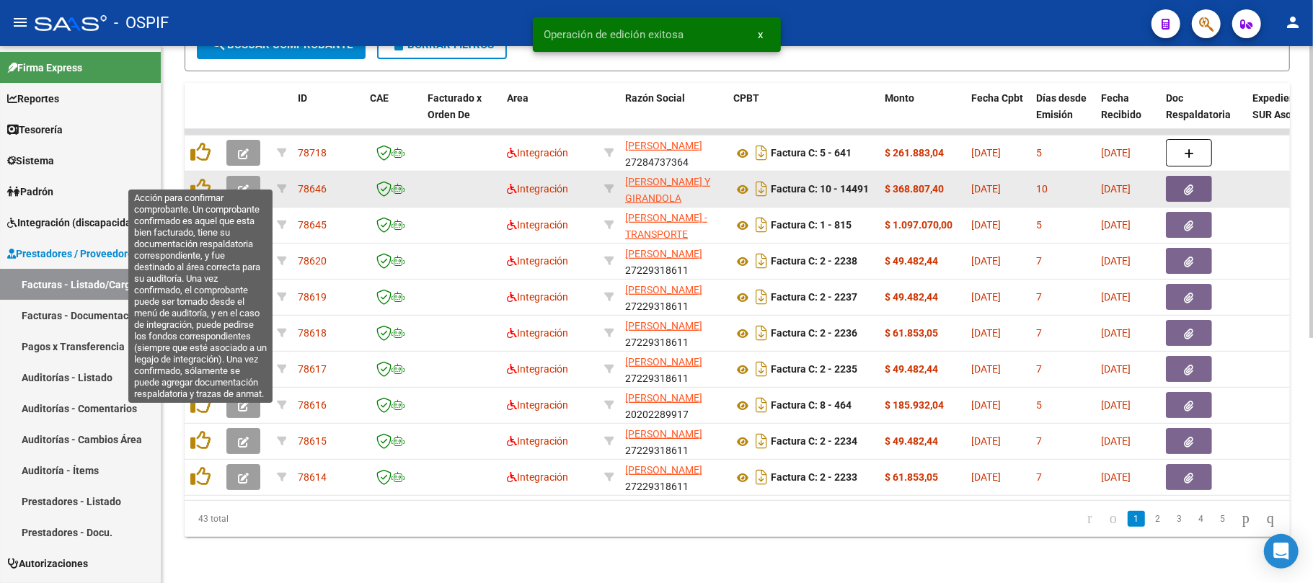
click at [241, 185] on icon "button" at bounding box center [243, 190] width 11 height 11
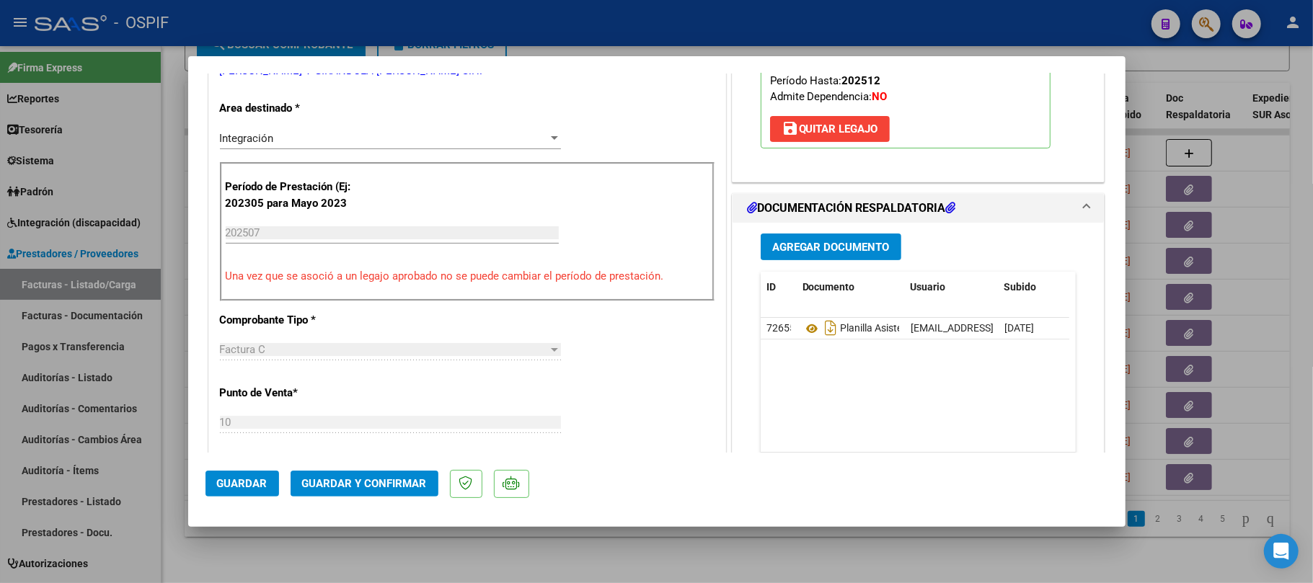
scroll to position [0, 0]
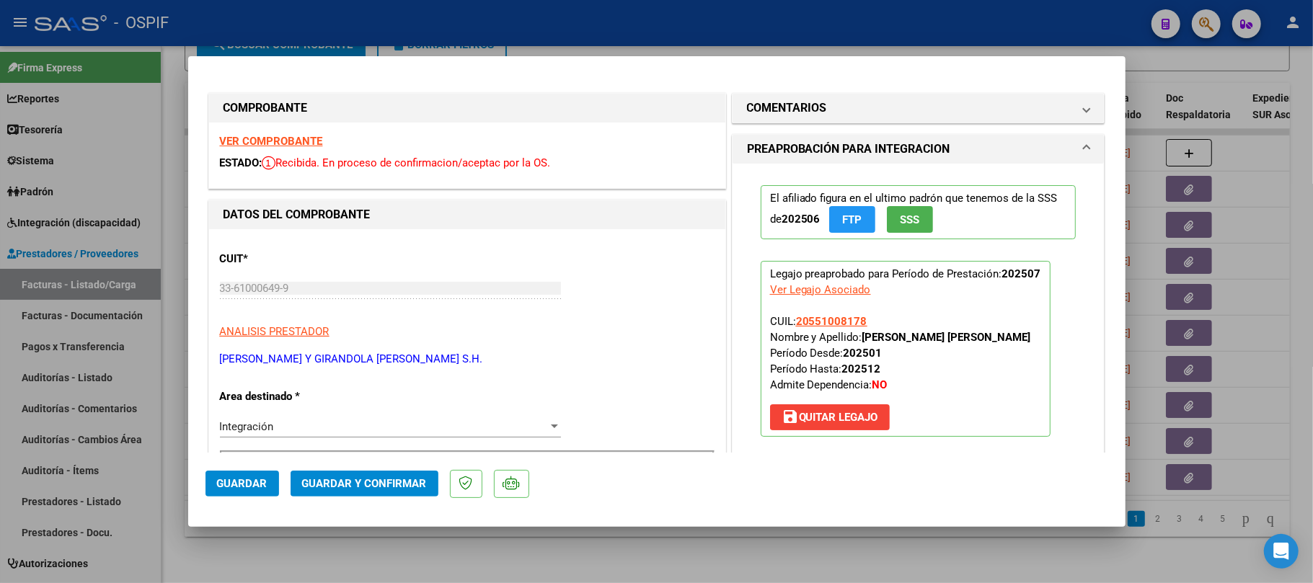
click at [401, 476] on button "Guardar y Confirmar" at bounding box center [365, 484] width 148 height 26
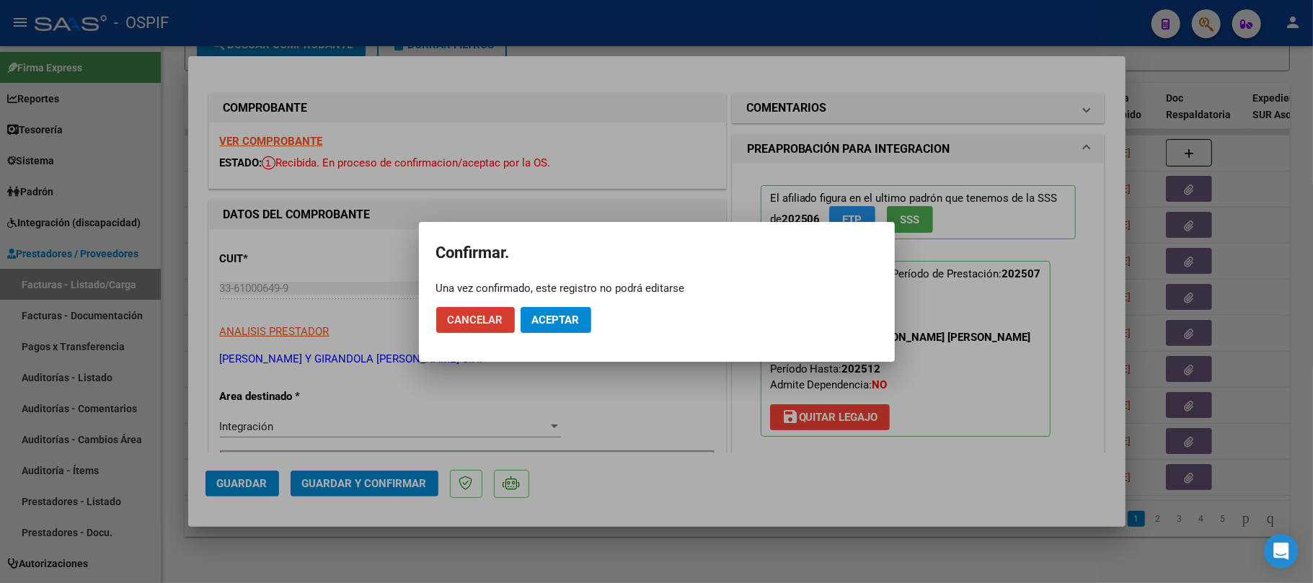
click at [537, 307] on button "Aceptar" at bounding box center [555, 320] width 71 height 26
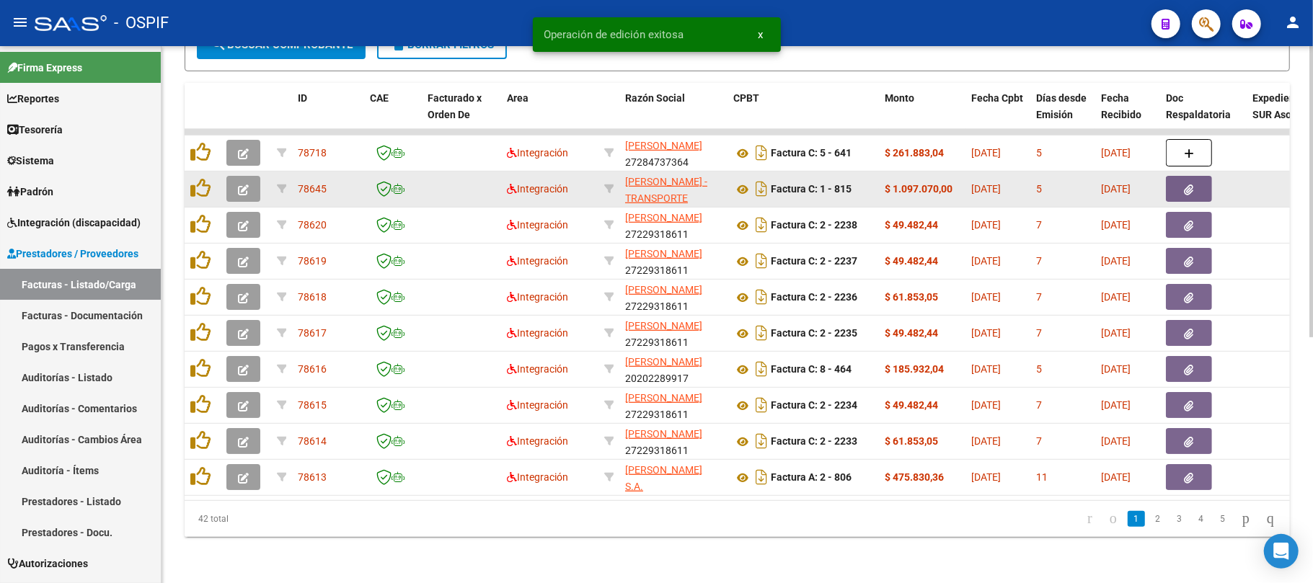
click at [242, 187] on button "button" at bounding box center [243, 189] width 34 height 26
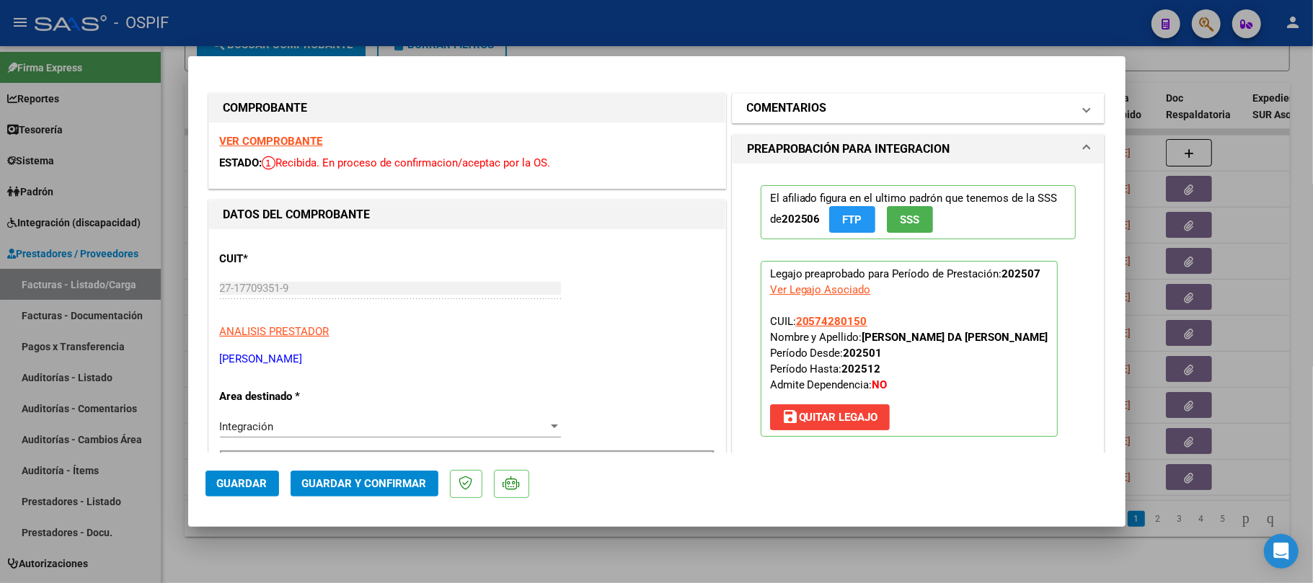
click at [837, 115] on mat-panel-title "COMENTARIOS" at bounding box center [910, 107] width 326 height 17
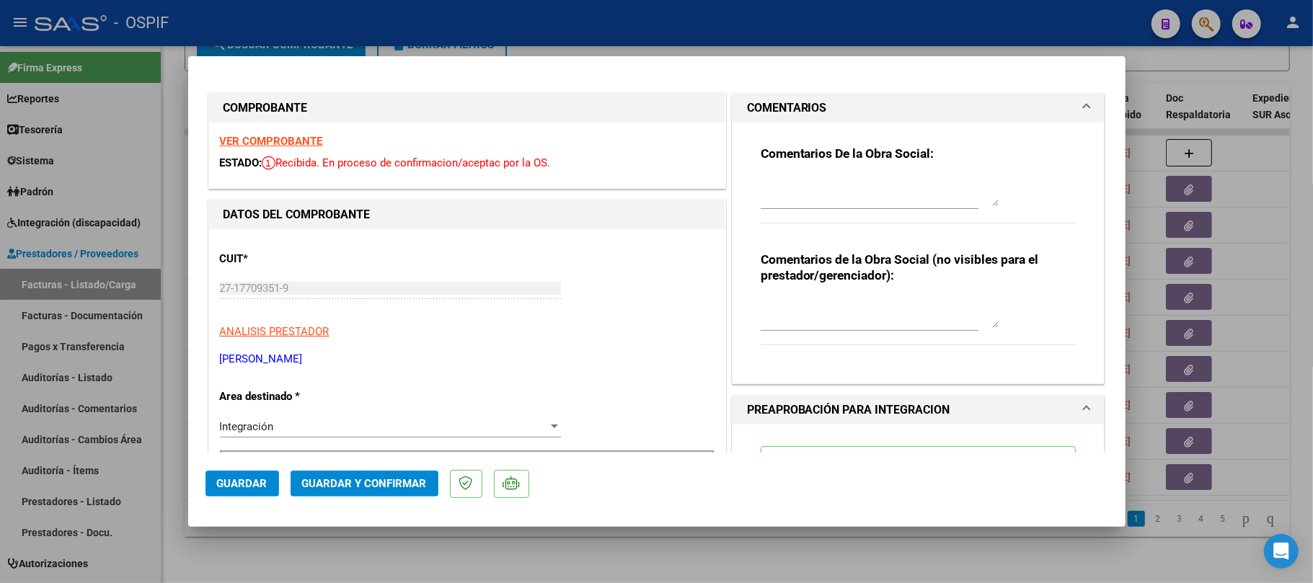
click at [836, 203] on textarea at bounding box center [880, 191] width 238 height 29
paste textarea "agregar en la factura (por manuscrito o digital) si incluye dependencia o no. R…"
type textarea "agregar en la factura (por manuscrito o digital) si incluye dependencia o no. R…"
click at [797, 321] on textarea at bounding box center [880, 313] width 238 height 29
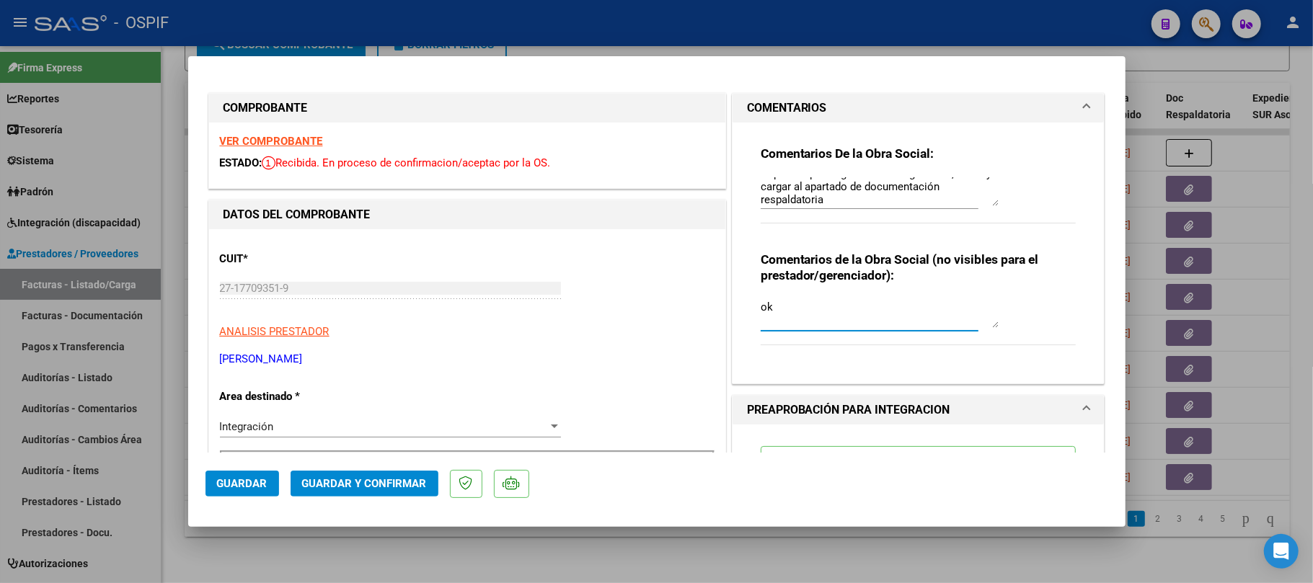
type textarea "ok"
click at [236, 486] on span "Guardar" at bounding box center [242, 483] width 50 height 13
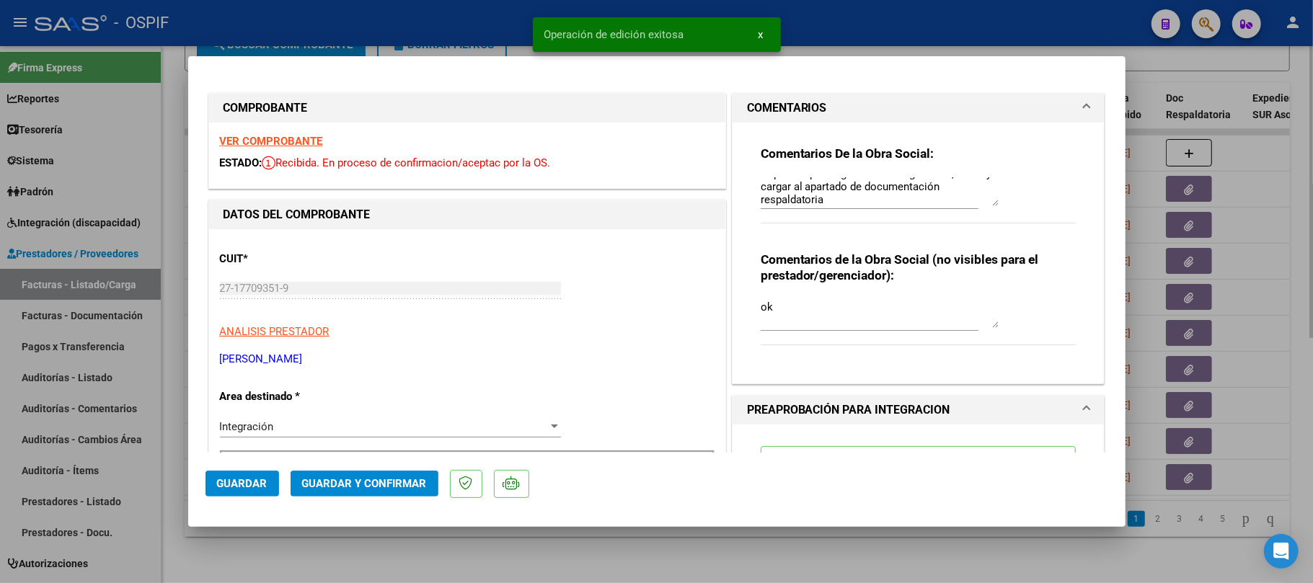
drag, startPoint x: 626, startPoint y: 555, endPoint x: 338, endPoint y: 546, distance: 288.5
click at [626, 555] on div at bounding box center [656, 291] width 1313 height 583
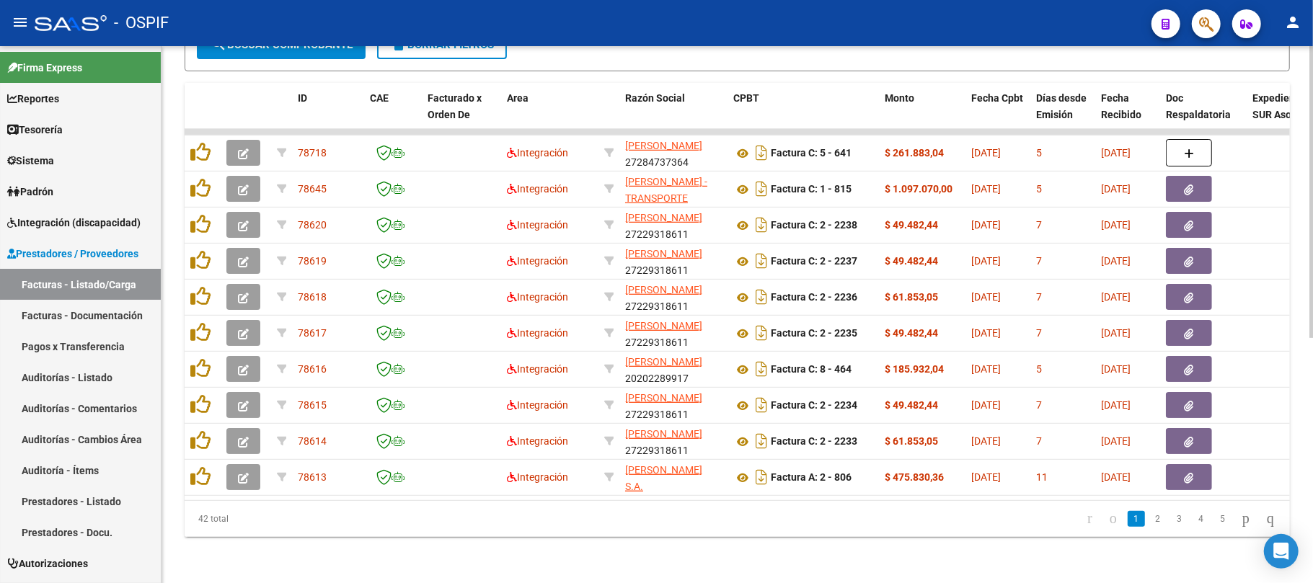
click at [542, 526] on datatable-pager "1 2 3 4 5" at bounding box center [846, 519] width 872 height 25
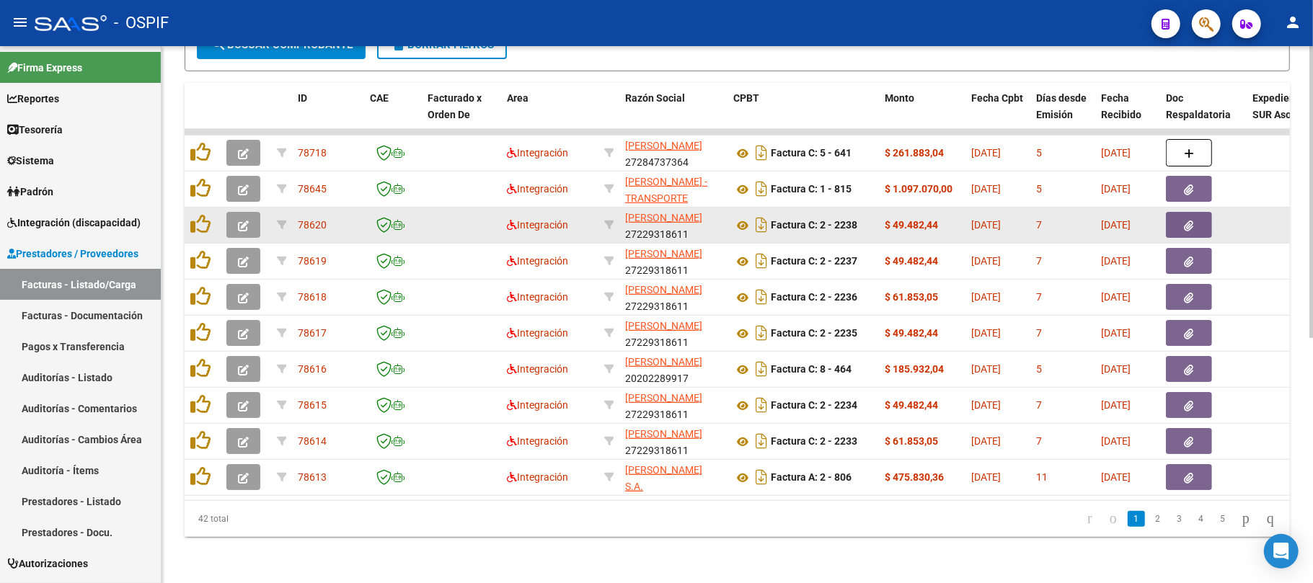
click at [238, 221] on icon "button" at bounding box center [243, 226] width 11 height 11
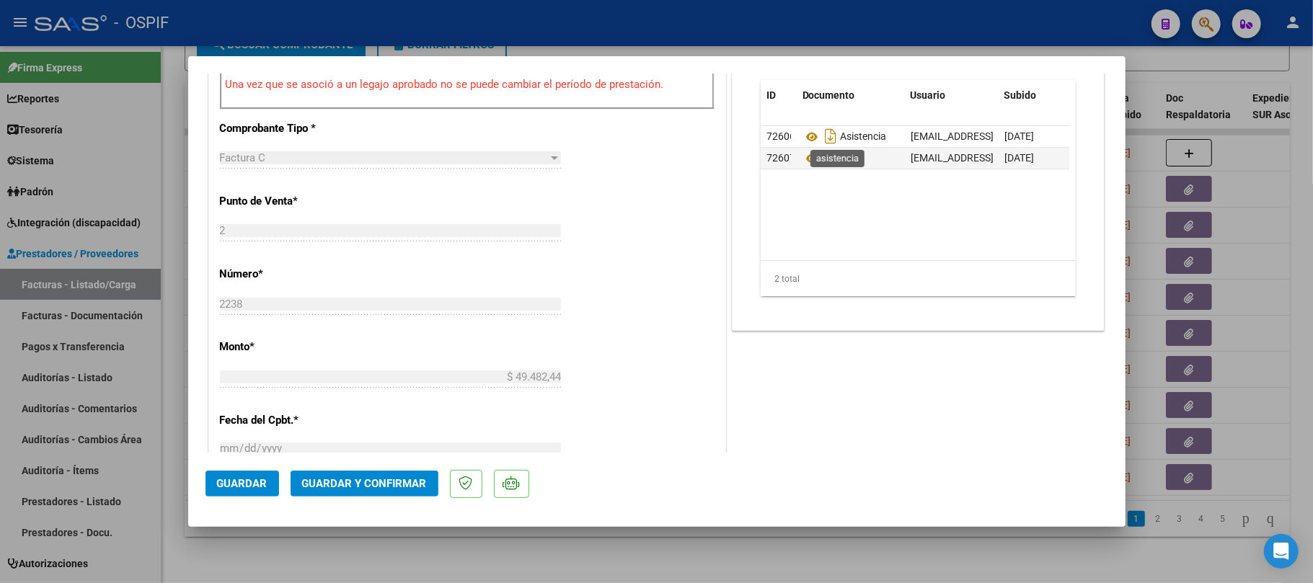
scroll to position [0, 0]
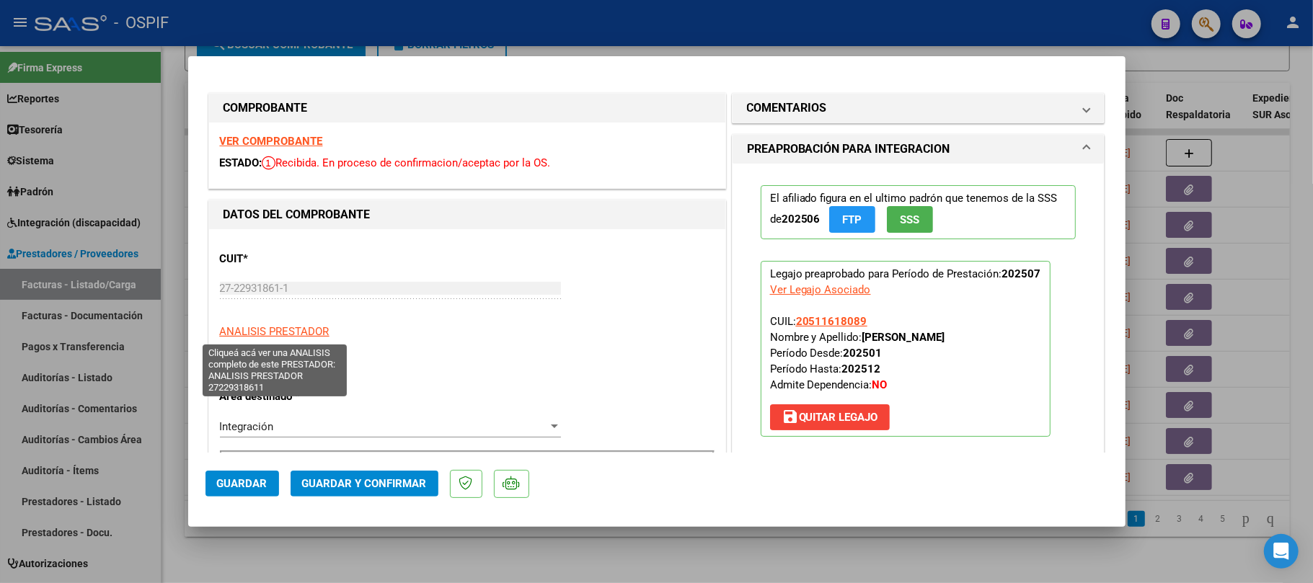
click at [381, 493] on button "Guardar y Confirmar" at bounding box center [365, 484] width 148 height 26
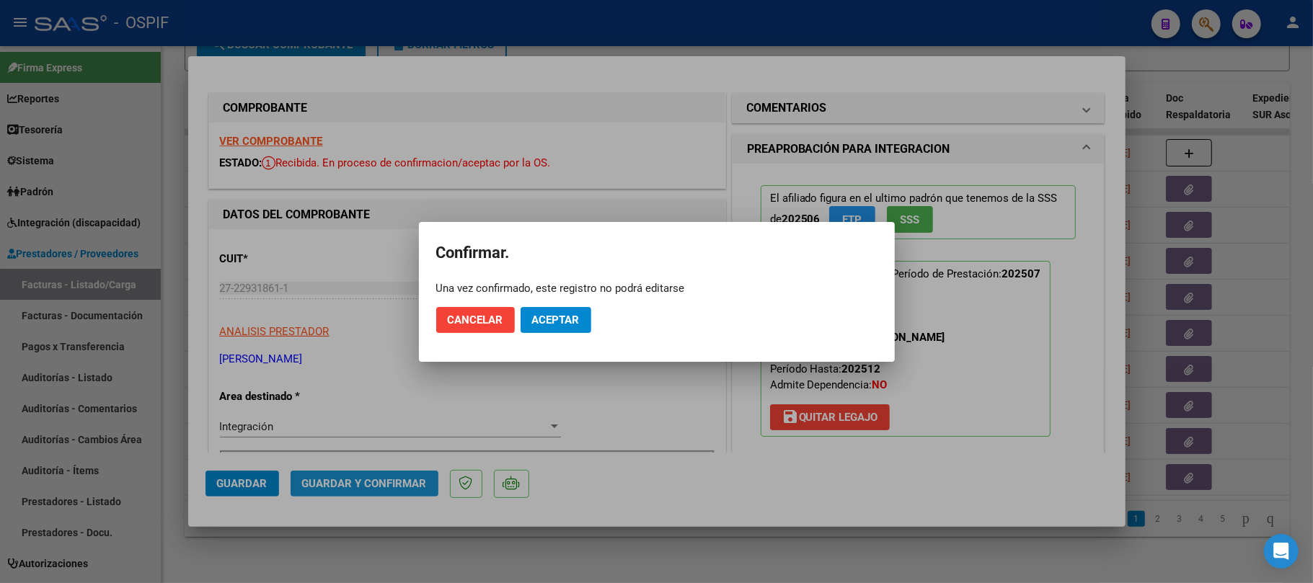
click at [542, 314] on span "Aceptar" at bounding box center [556, 320] width 48 height 13
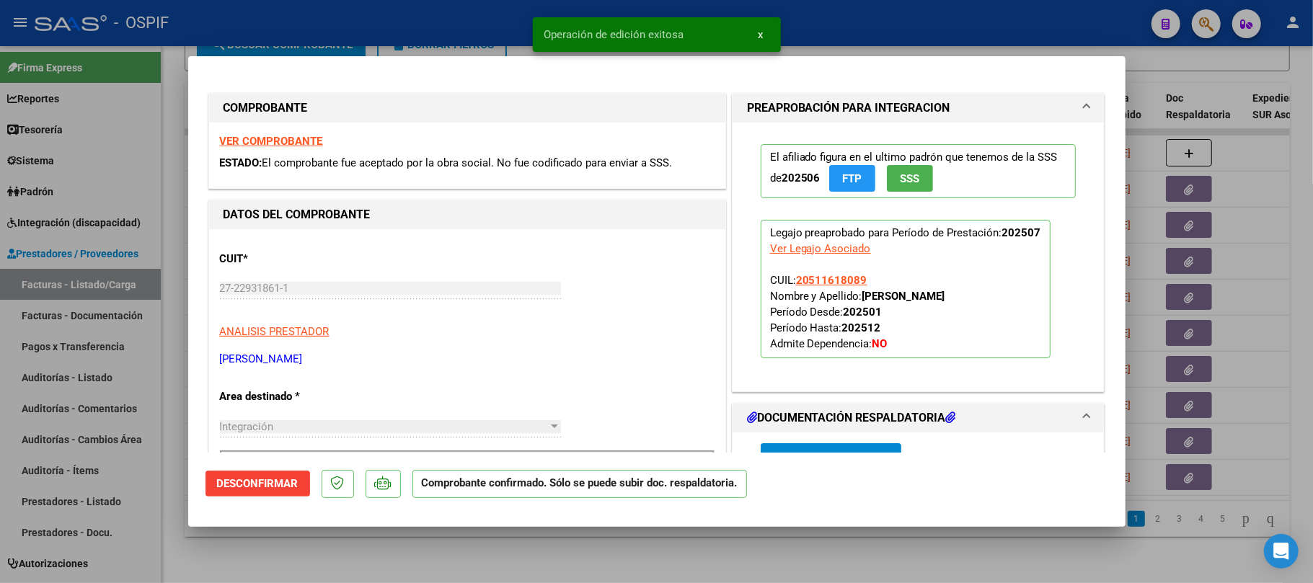
click at [459, 565] on div at bounding box center [656, 291] width 1313 height 583
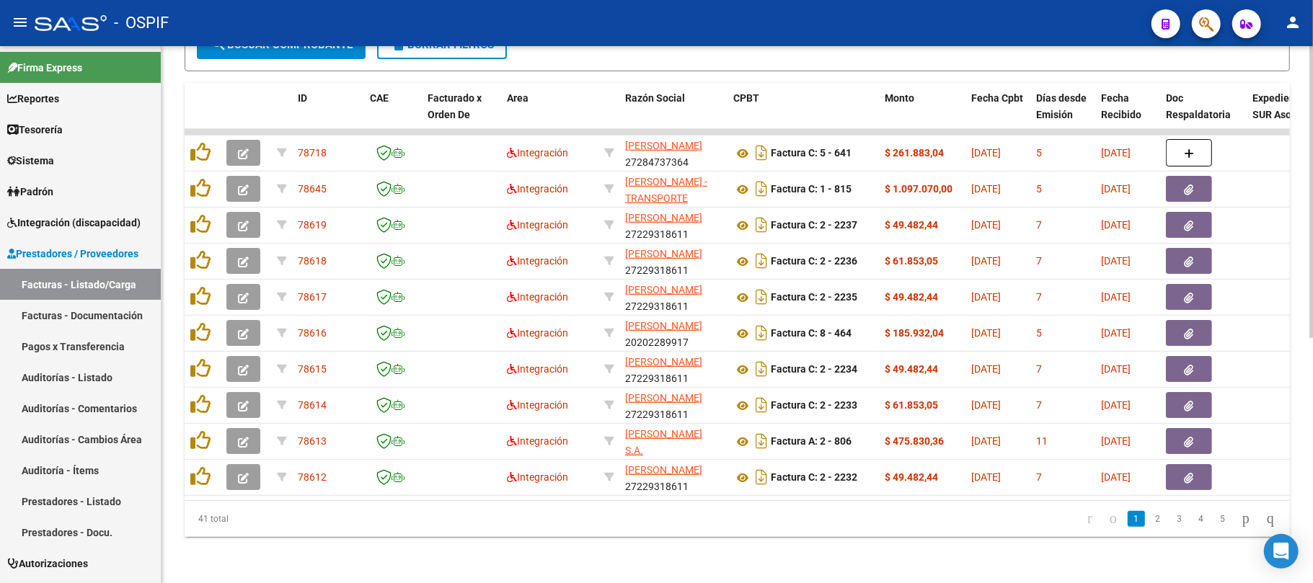
click at [665, 569] on div "Video tutorial PRESTADORES -> Listado de CPBTs Emitidos por Prestadores / Prove…" at bounding box center [736, 96] width 1151 height 974
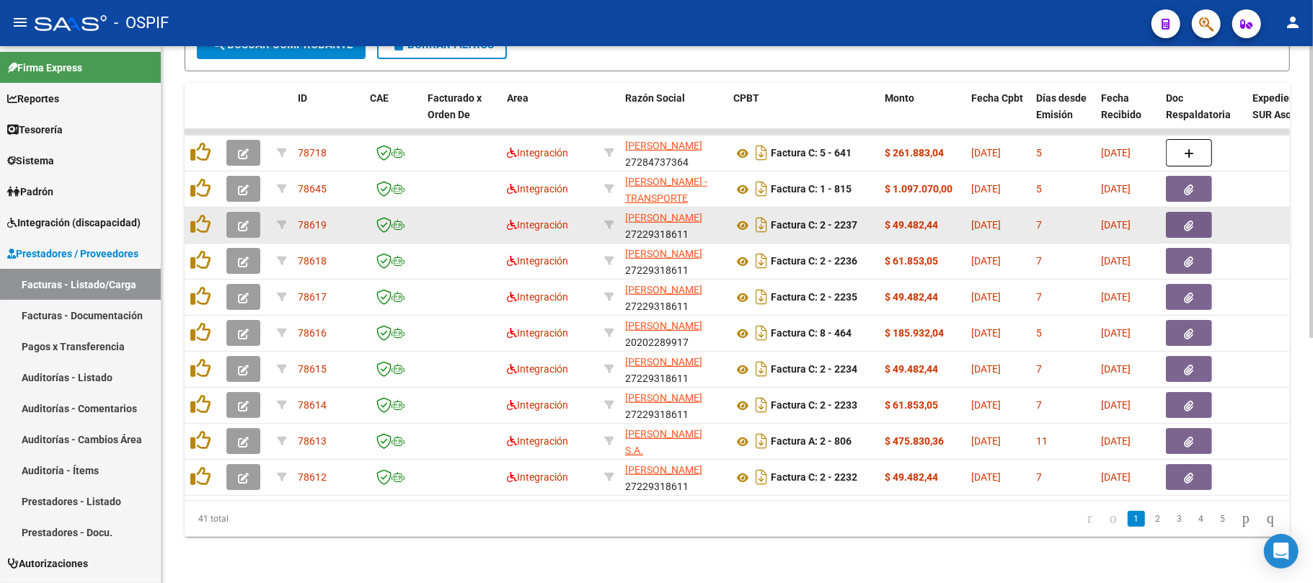
click at [238, 221] on icon "button" at bounding box center [243, 226] width 11 height 11
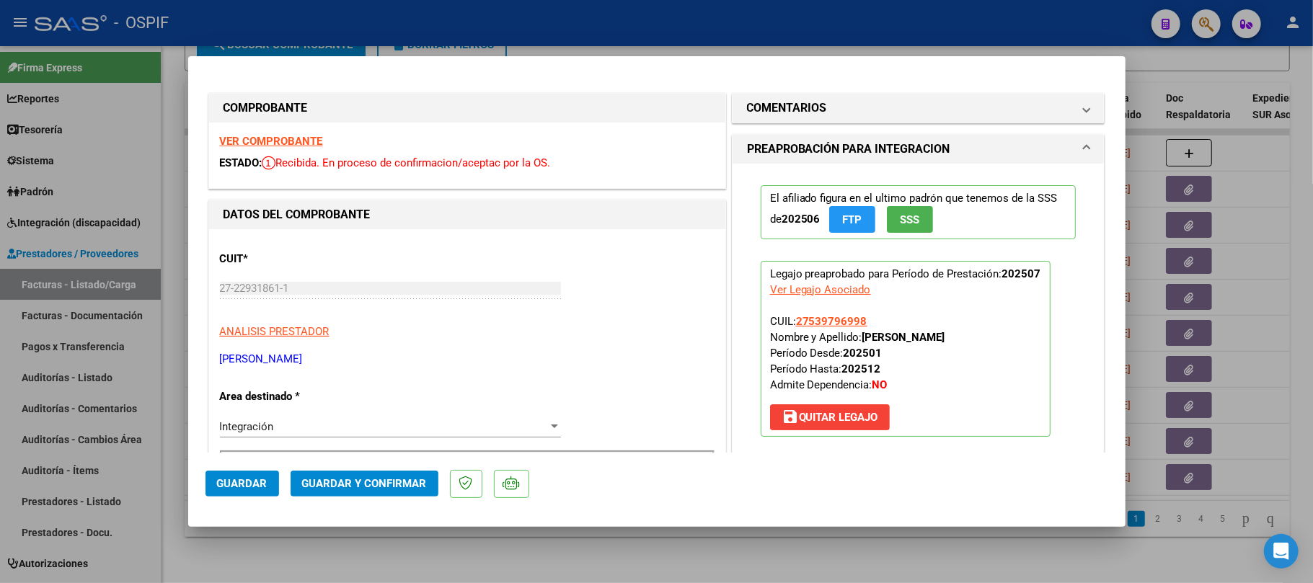
drag, startPoint x: 301, startPoint y: 125, endPoint x: 293, endPoint y: 125, distance: 7.9
click at [411, 473] on button "Guardar y Confirmar" at bounding box center [365, 484] width 148 height 26
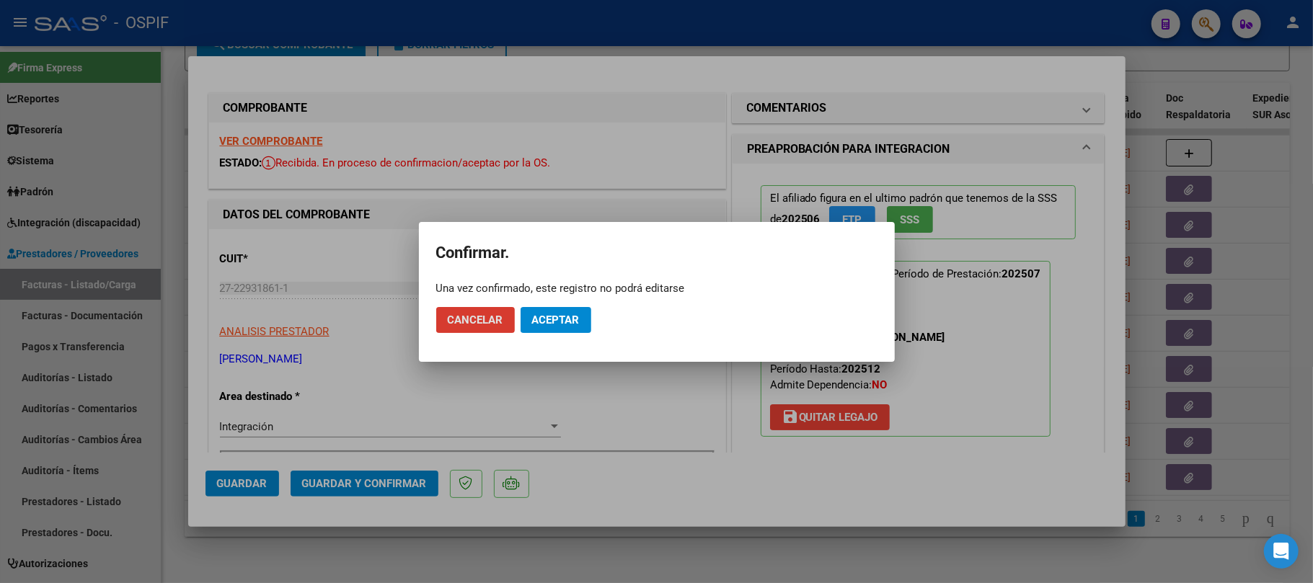
click at [560, 334] on mat-dialog-actions "Cancelar Aceptar" at bounding box center [656, 320] width 441 height 49
click at [555, 339] on mat-dialog-actions "Cancelar Aceptar" at bounding box center [656, 320] width 441 height 49
click at [564, 327] on button "Aceptar" at bounding box center [555, 320] width 71 height 26
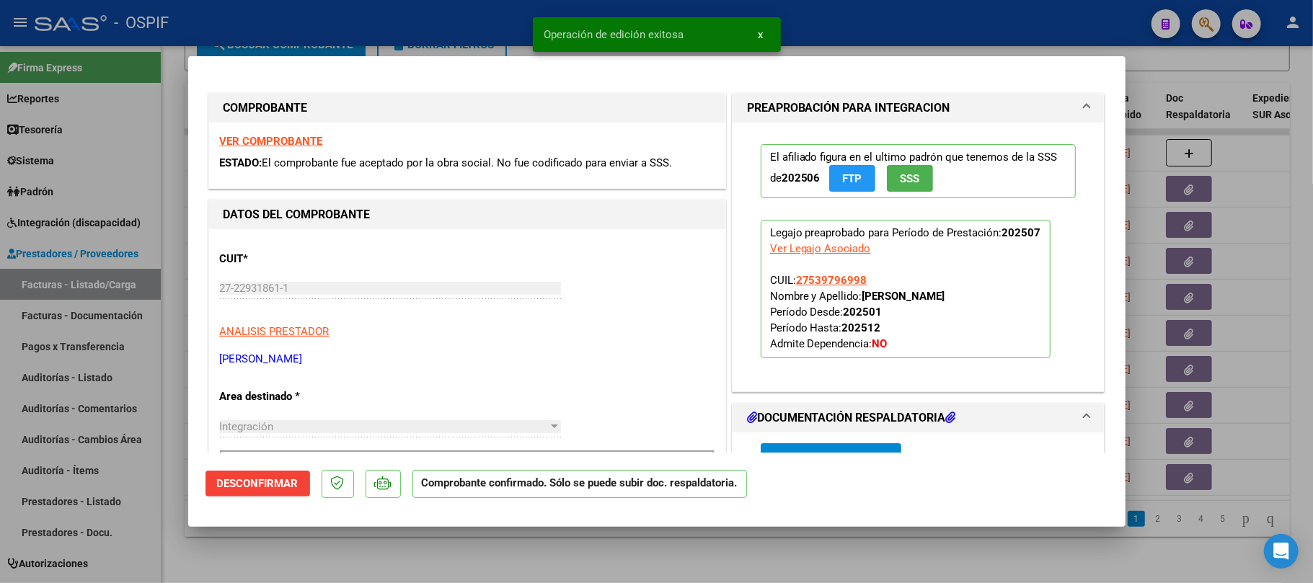
click at [526, 543] on div at bounding box center [656, 291] width 1313 height 583
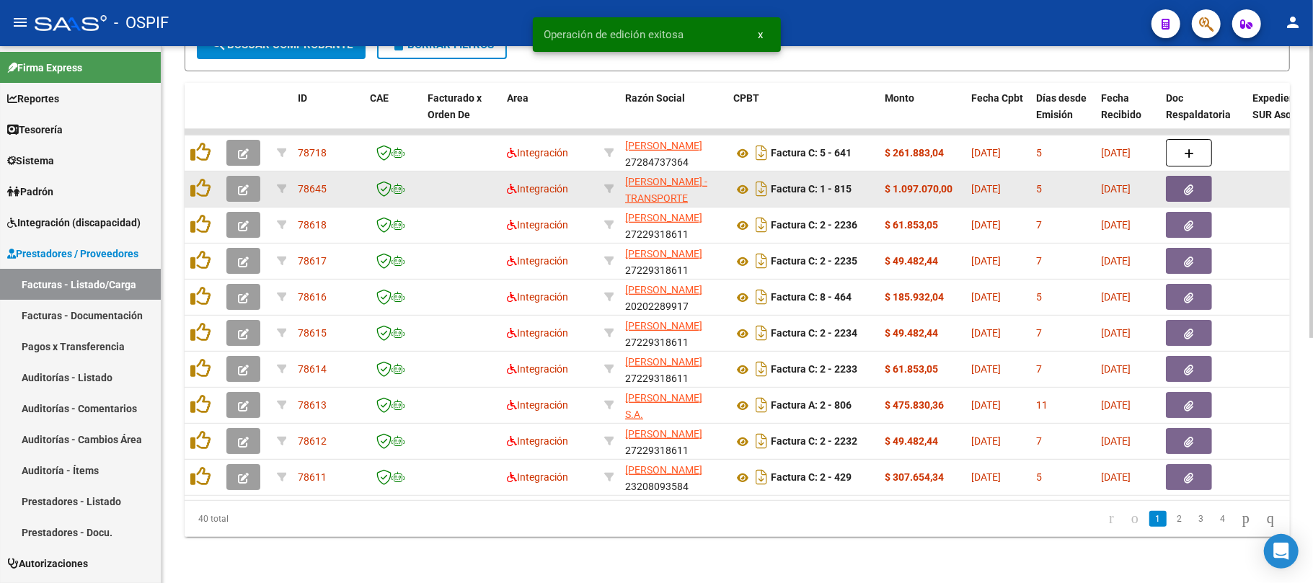
click at [240, 185] on icon "button" at bounding box center [243, 190] width 11 height 11
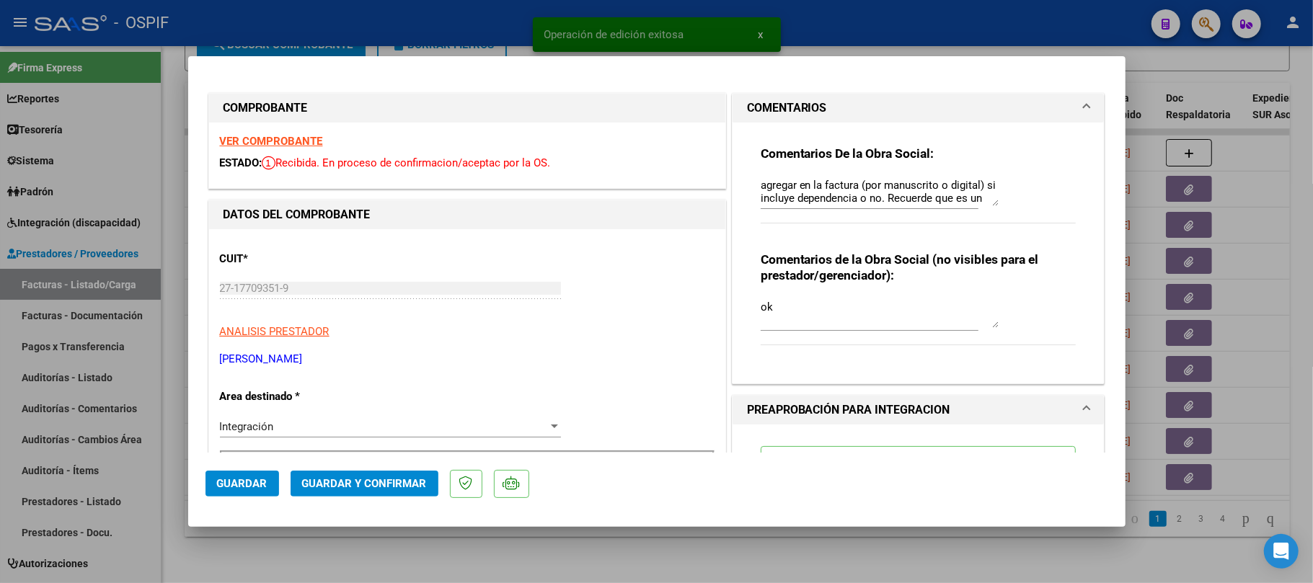
click at [453, 543] on div at bounding box center [656, 291] width 1313 height 583
type input "$ 0,00"
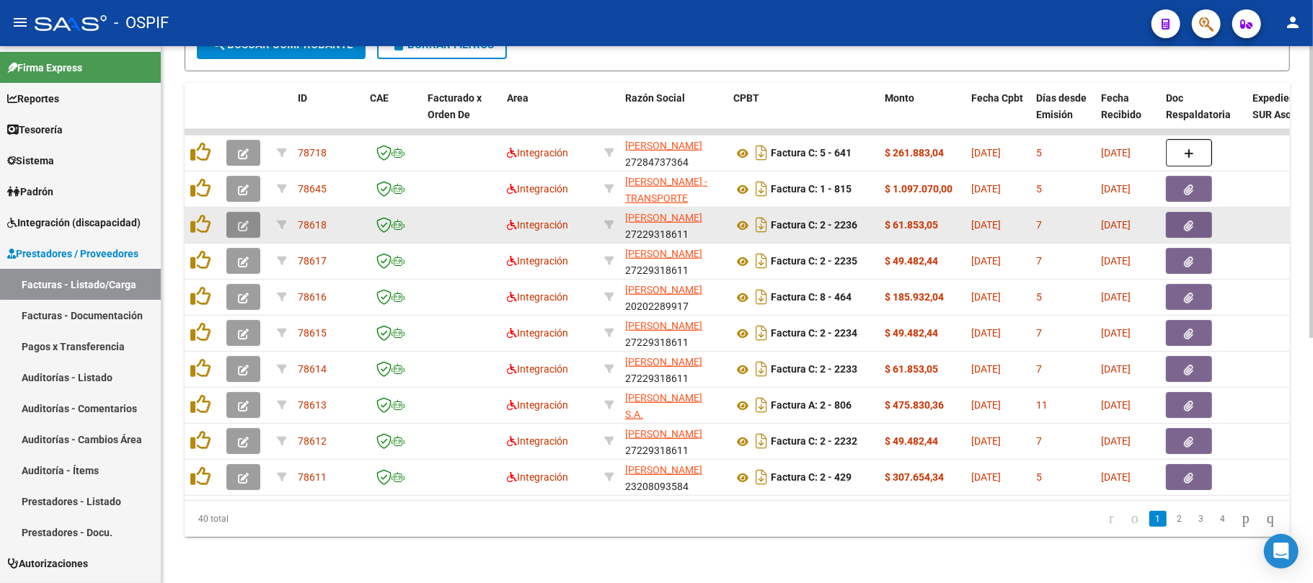
click at [251, 212] on button "button" at bounding box center [243, 225] width 34 height 26
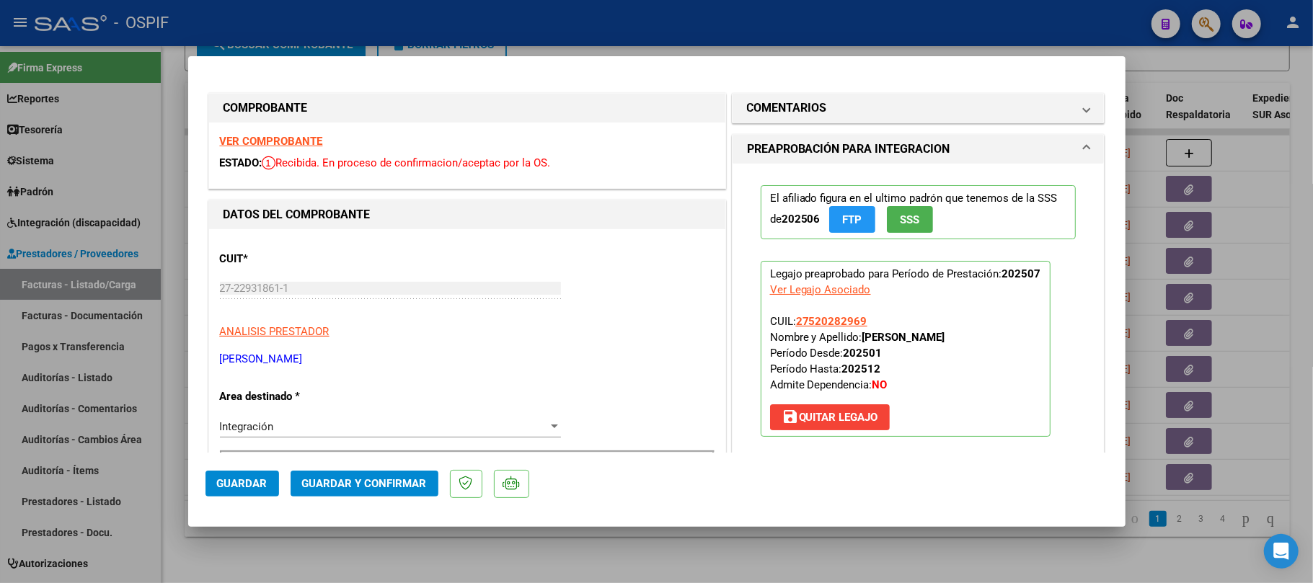
click at [339, 485] on span "Guardar y Confirmar" at bounding box center [364, 483] width 125 height 13
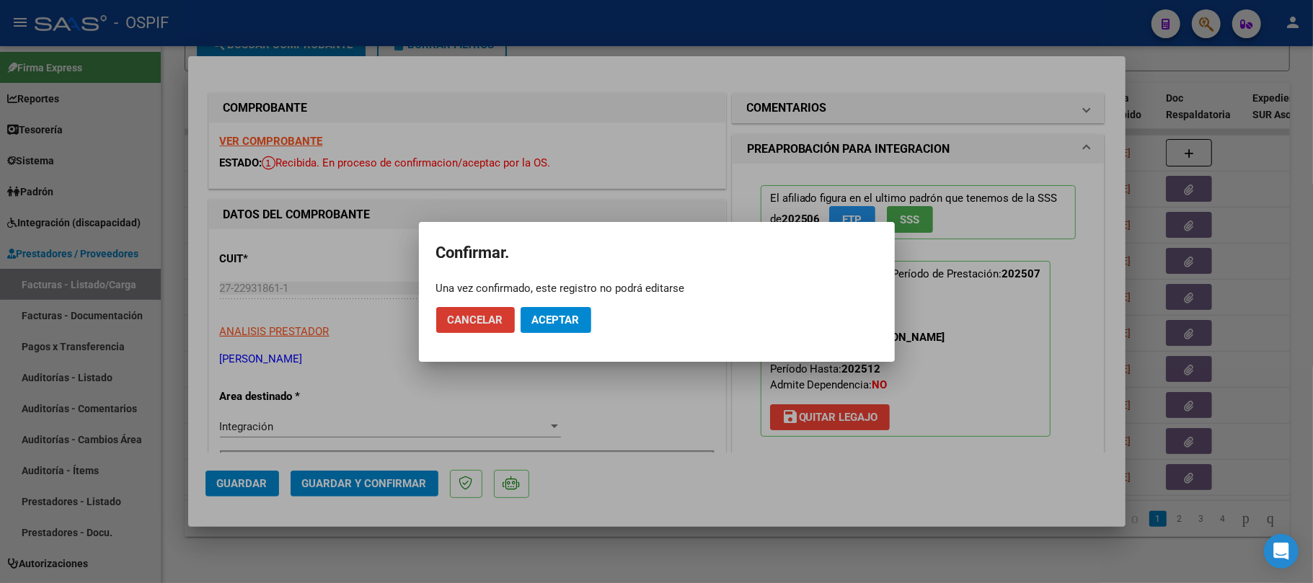
click at [567, 316] on span "Aceptar" at bounding box center [556, 320] width 48 height 13
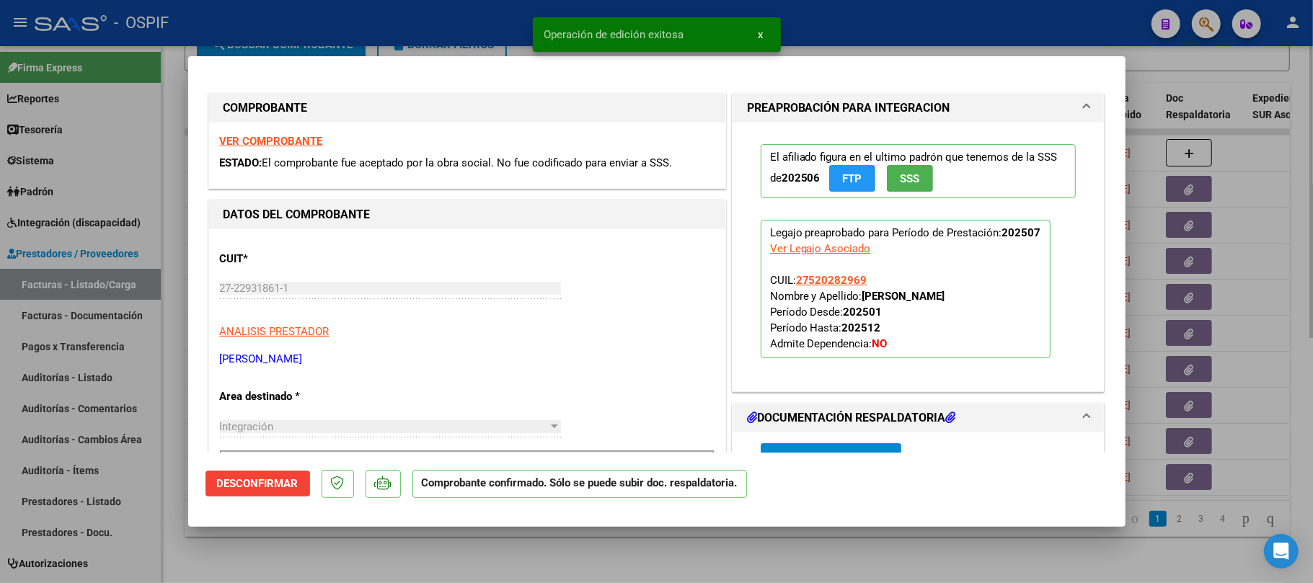
drag, startPoint x: 442, startPoint y: 533, endPoint x: 205, endPoint y: 581, distance: 241.2
click at [442, 532] on div at bounding box center [656, 291] width 1313 height 583
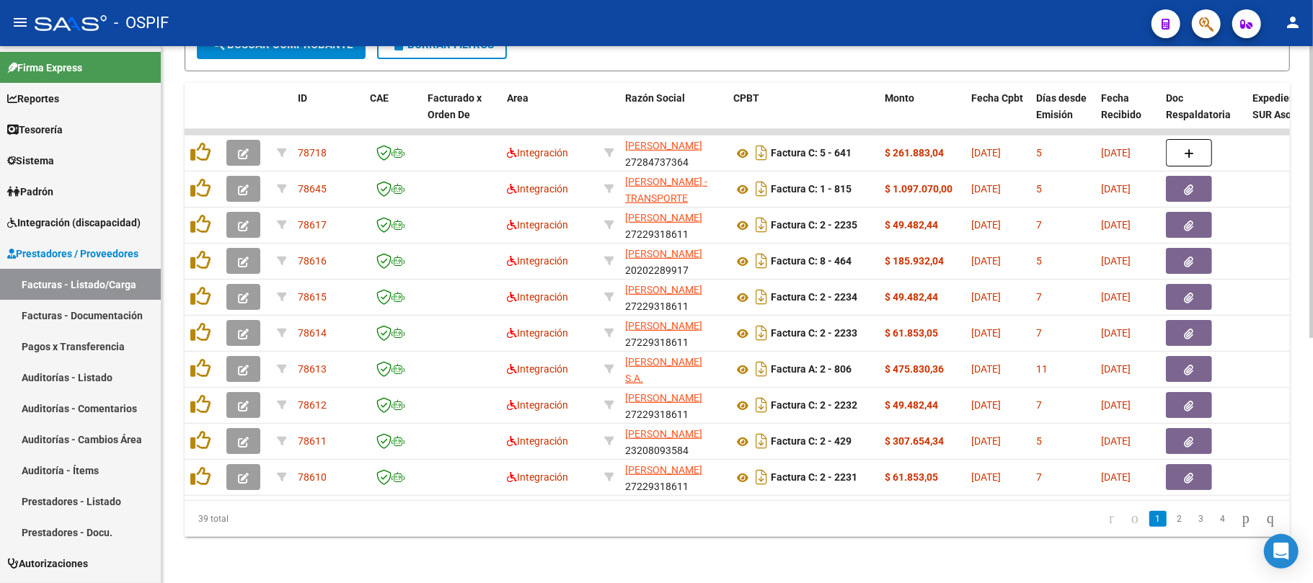
click at [613, 552] on div "Video tutorial PRESTADORES -> Listado de CPBTs Emitidos por Prestadores / Prove…" at bounding box center [736, 96] width 1151 height 974
click at [316, 542] on div "Video tutorial PRESTADORES -> Listado de CPBTs Emitidos por Prestadores / Prove…" at bounding box center [736, 96] width 1151 height 974
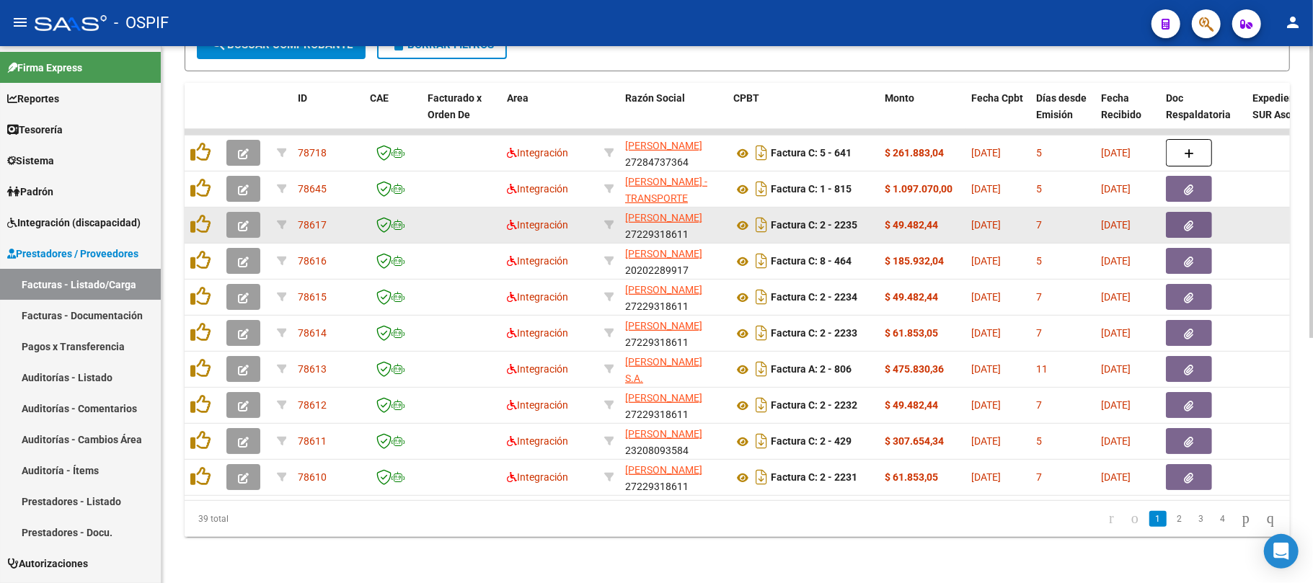
click at [245, 221] on icon "button" at bounding box center [243, 226] width 11 height 11
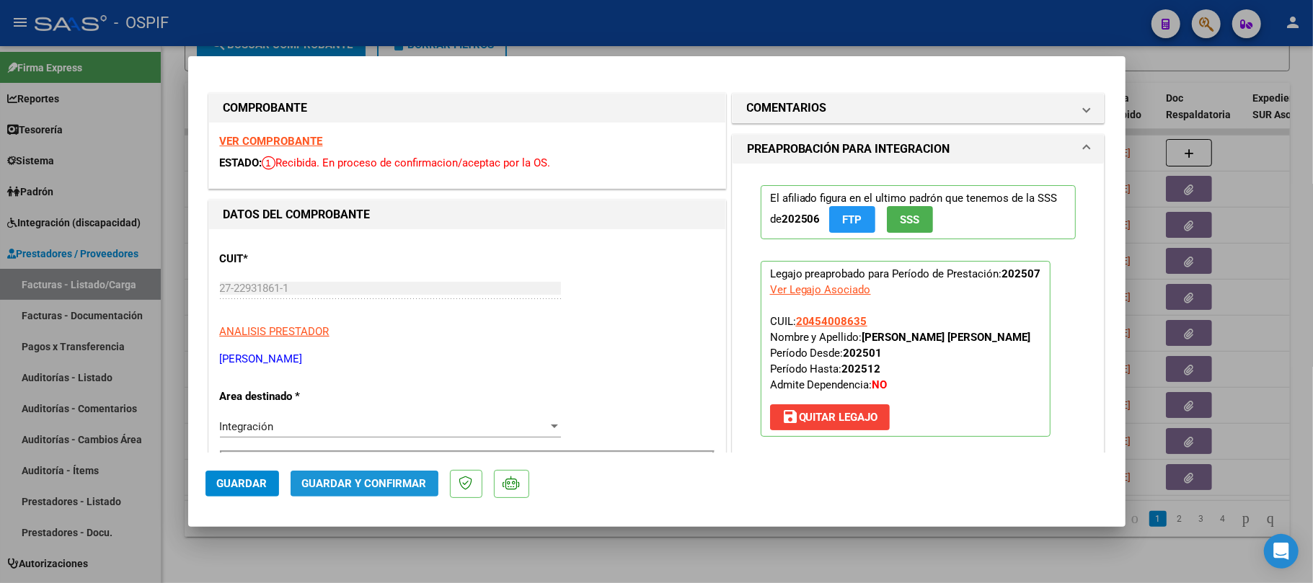
click at [345, 486] on span "Guardar y Confirmar" at bounding box center [364, 483] width 125 height 13
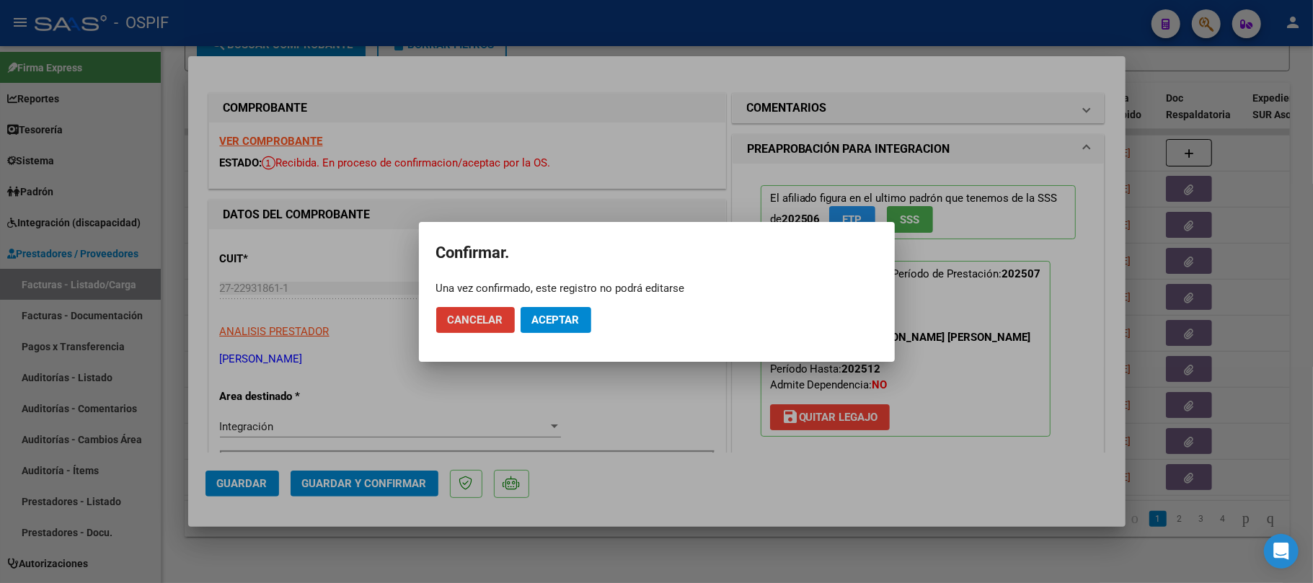
click at [558, 332] on button "Aceptar" at bounding box center [555, 320] width 71 height 26
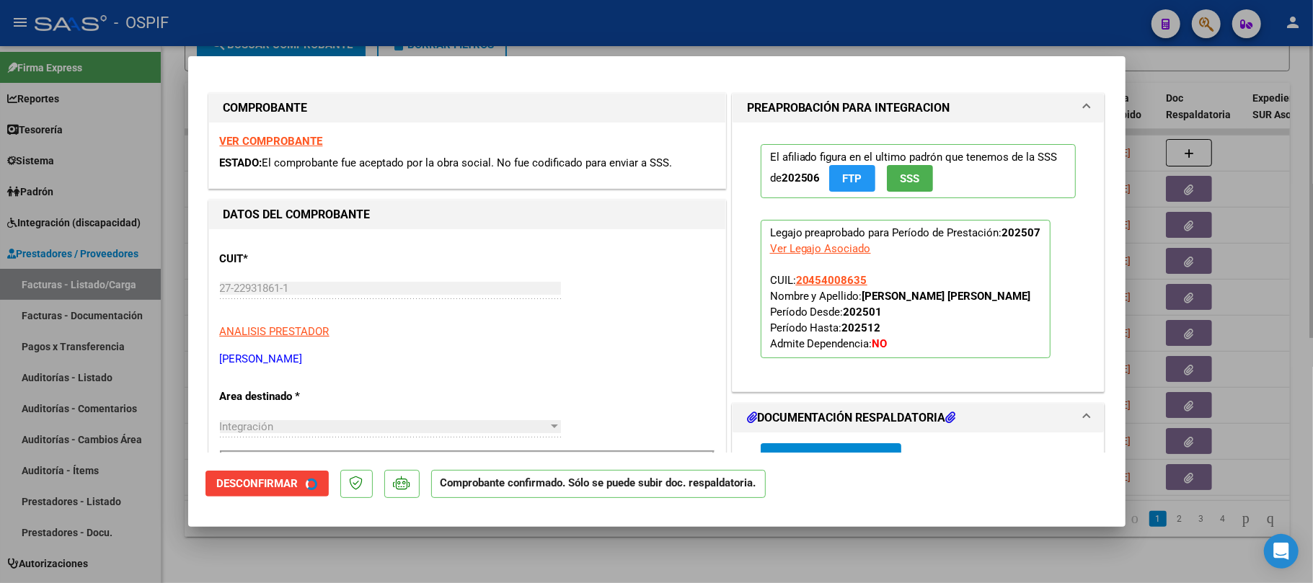
drag, startPoint x: 436, startPoint y: 545, endPoint x: 186, endPoint y: 581, distance: 252.7
click at [434, 545] on div at bounding box center [656, 291] width 1313 height 583
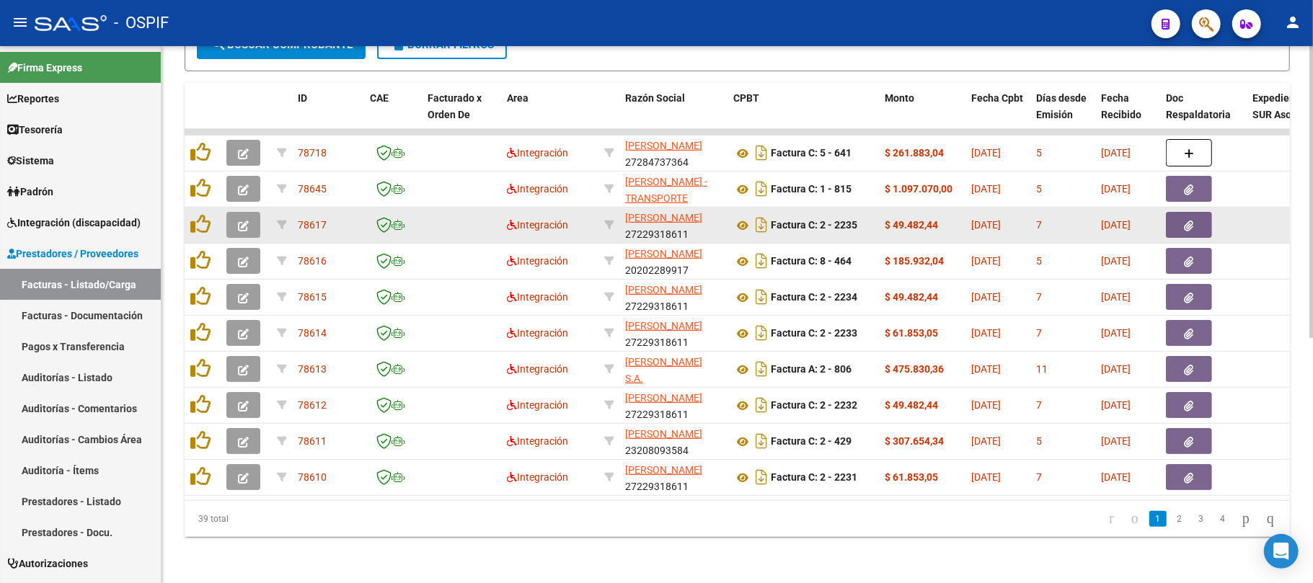
click at [239, 217] on button "button" at bounding box center [243, 225] width 34 height 26
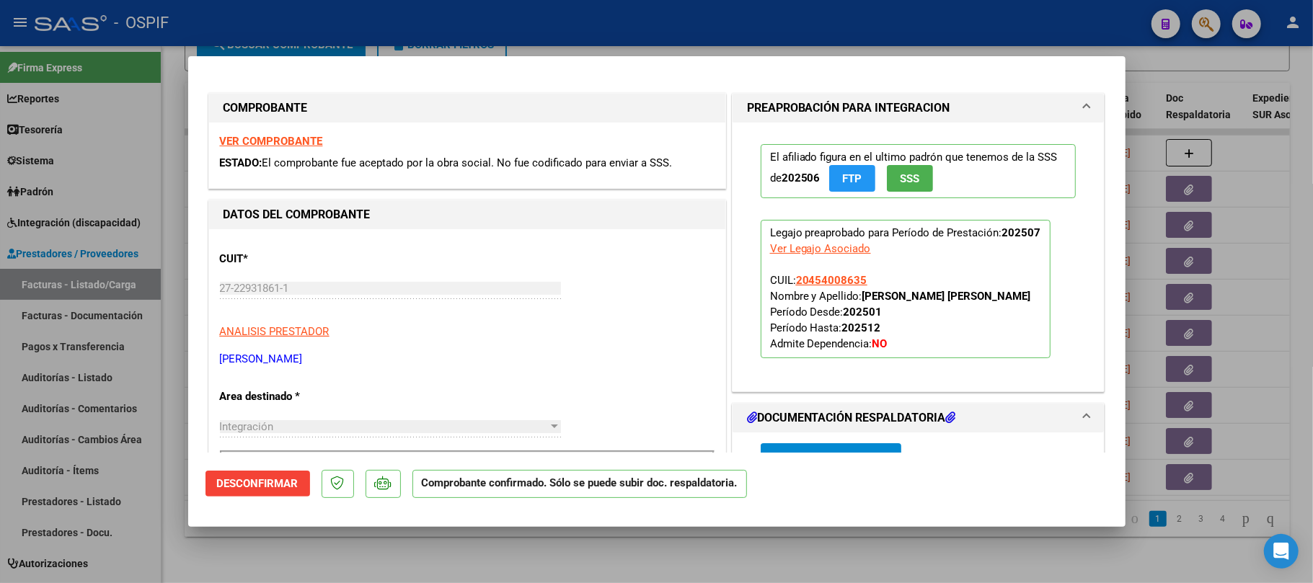
click at [462, 574] on div at bounding box center [656, 291] width 1313 height 583
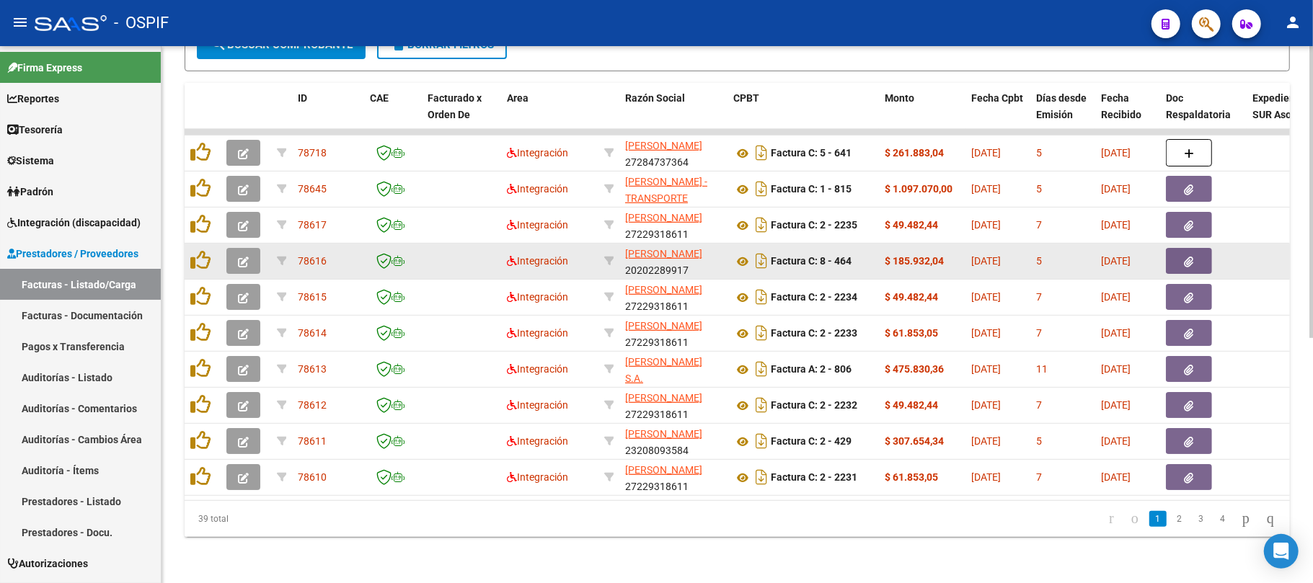
click at [252, 248] on button "button" at bounding box center [243, 261] width 34 height 26
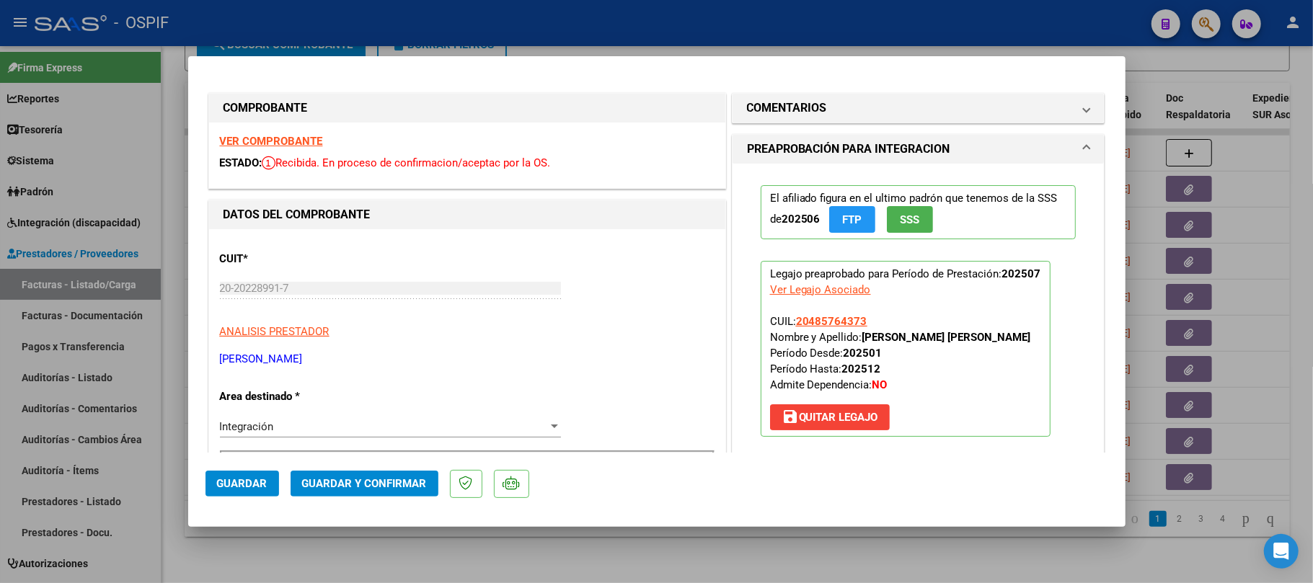
click at [379, 468] on mat-dialog-actions "Guardar Guardar y Confirmar" at bounding box center [656, 481] width 903 height 57
click at [378, 479] on span "Guardar y Confirmar" at bounding box center [364, 483] width 125 height 13
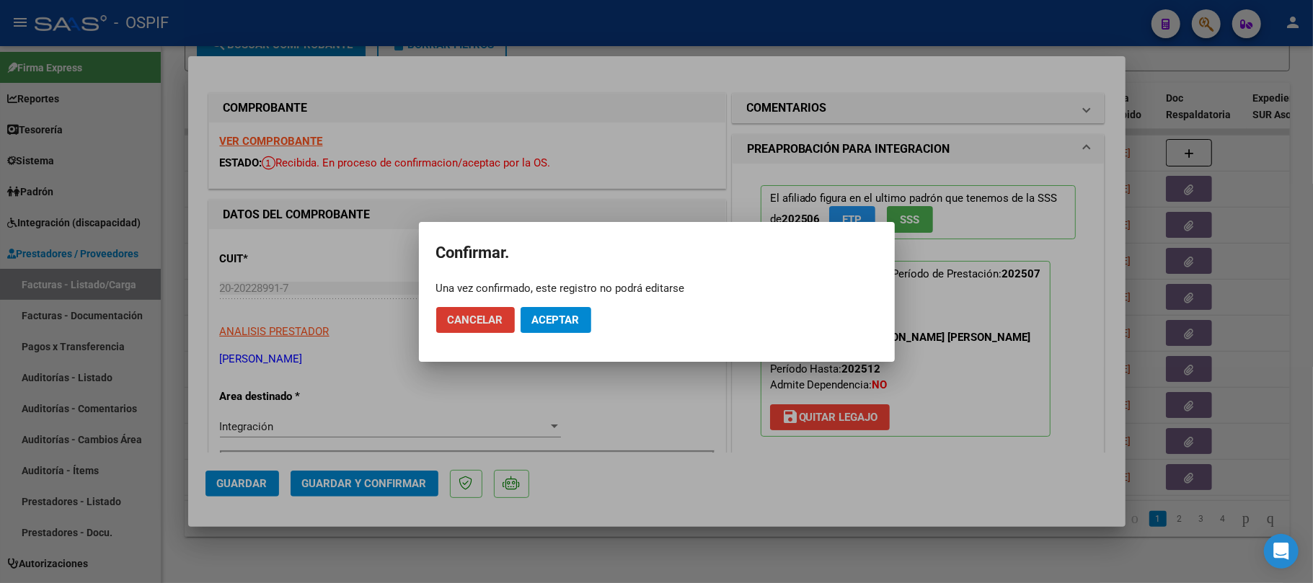
click at [569, 323] on span "Aceptar" at bounding box center [556, 320] width 48 height 13
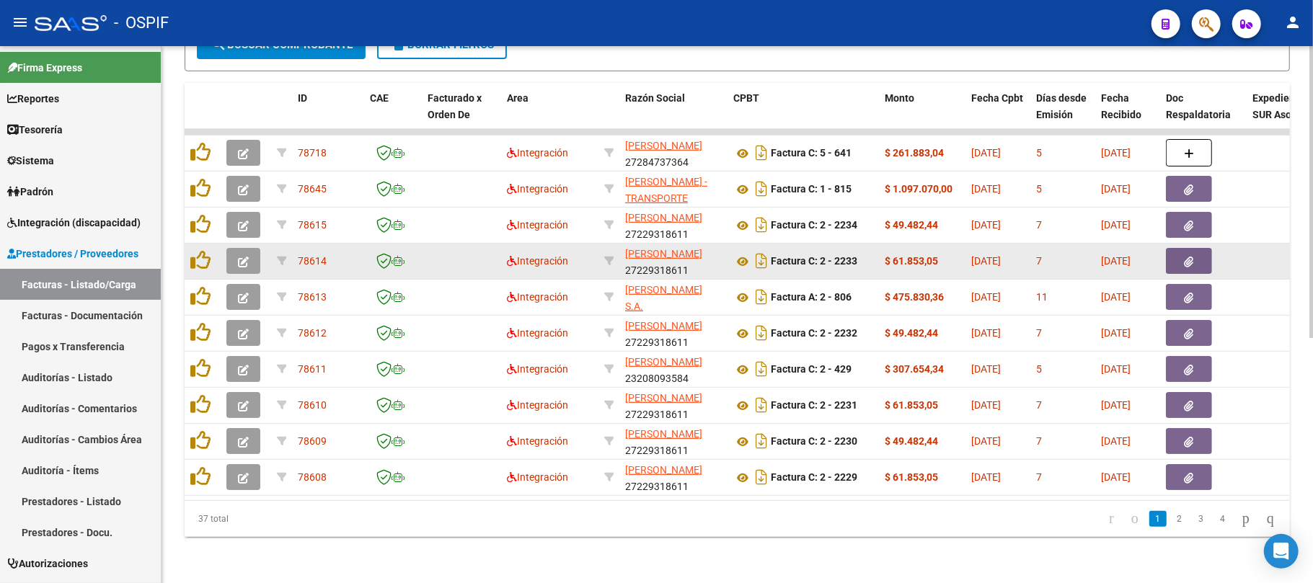
click at [249, 254] on button "button" at bounding box center [243, 261] width 34 height 26
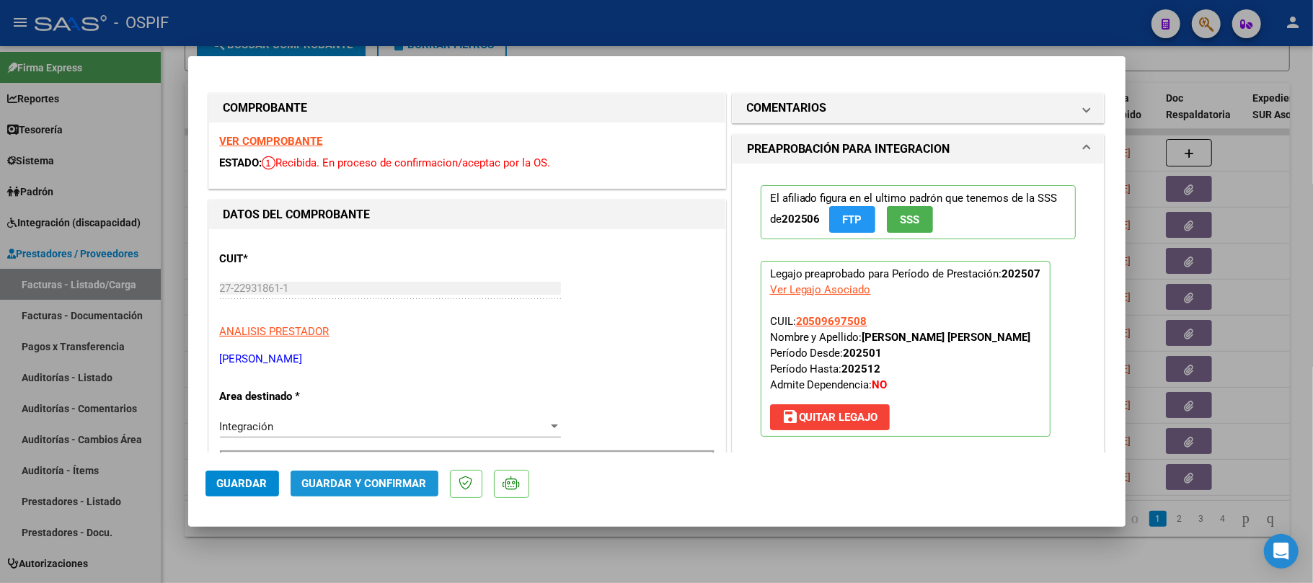
click at [365, 497] on button "Guardar y Confirmar" at bounding box center [365, 484] width 148 height 26
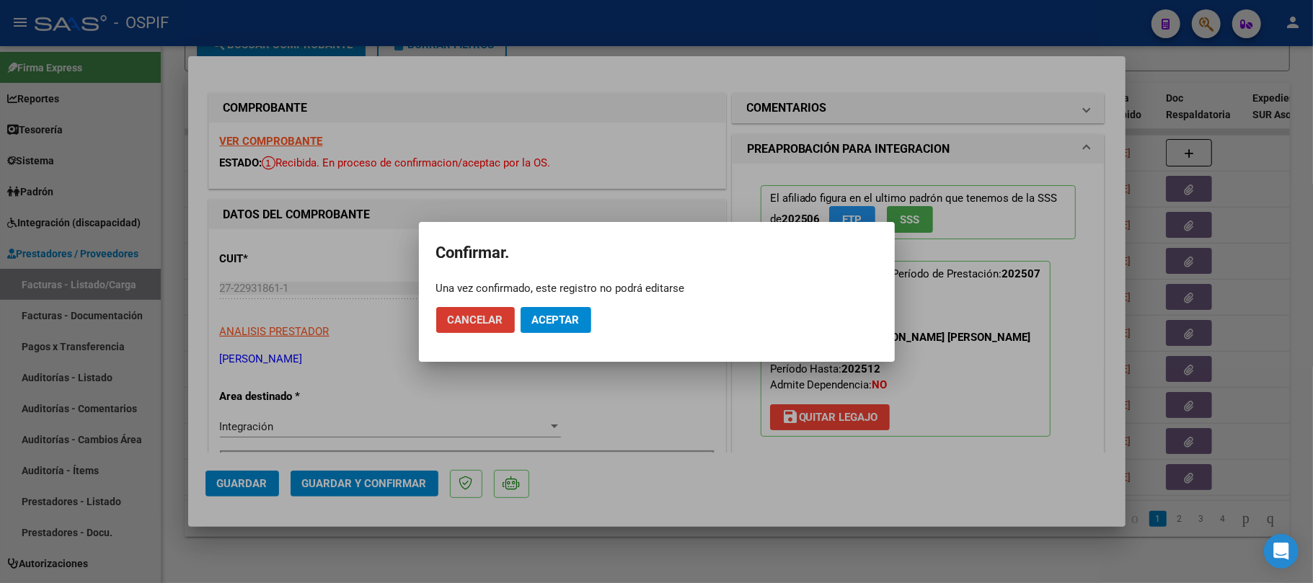
click at [584, 301] on mat-dialog-actions "Cancelar Aceptar" at bounding box center [656, 320] width 441 height 49
click at [567, 317] on span "Aceptar" at bounding box center [556, 320] width 48 height 13
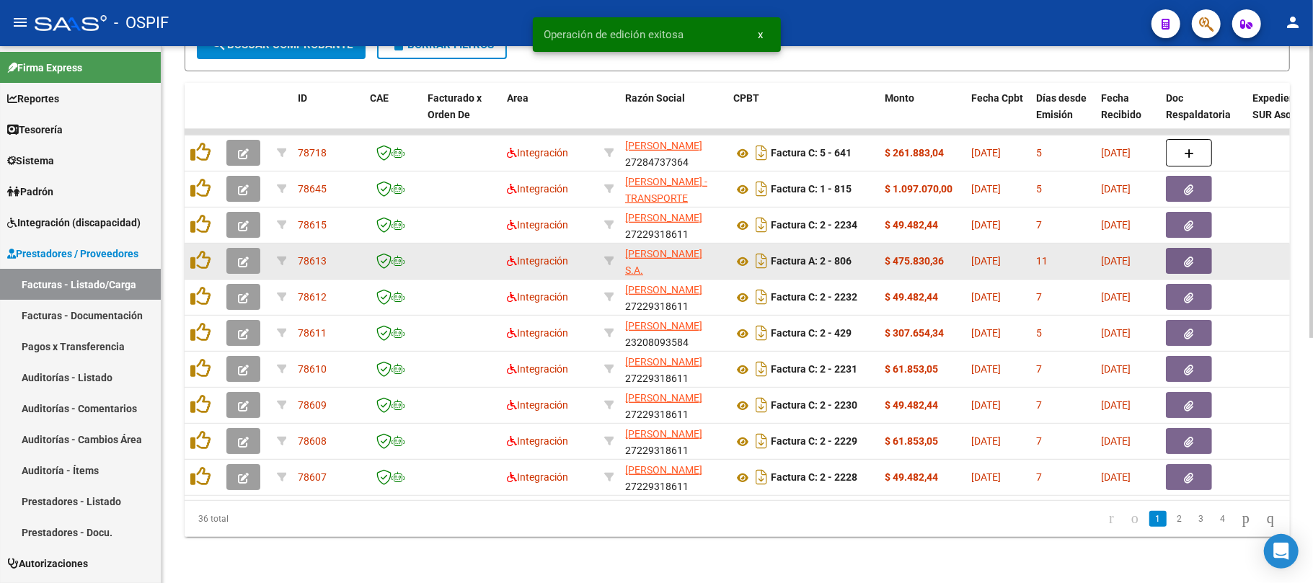
click at [254, 248] on button "button" at bounding box center [243, 261] width 34 height 26
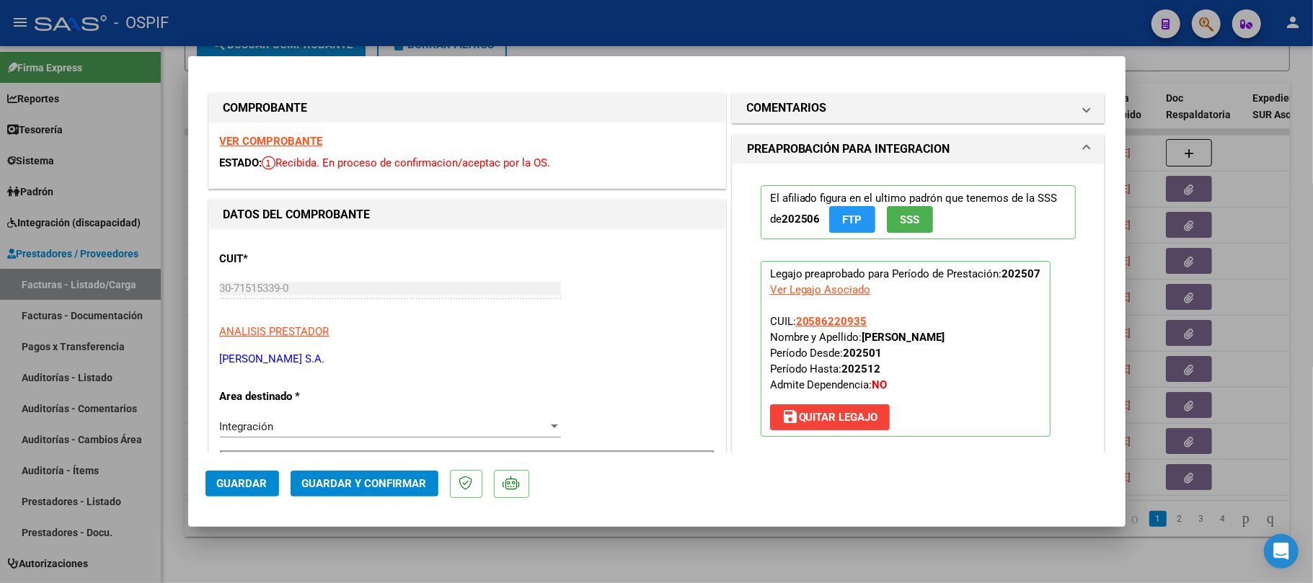
click at [345, 488] on span "Guardar y Confirmar" at bounding box center [364, 483] width 125 height 13
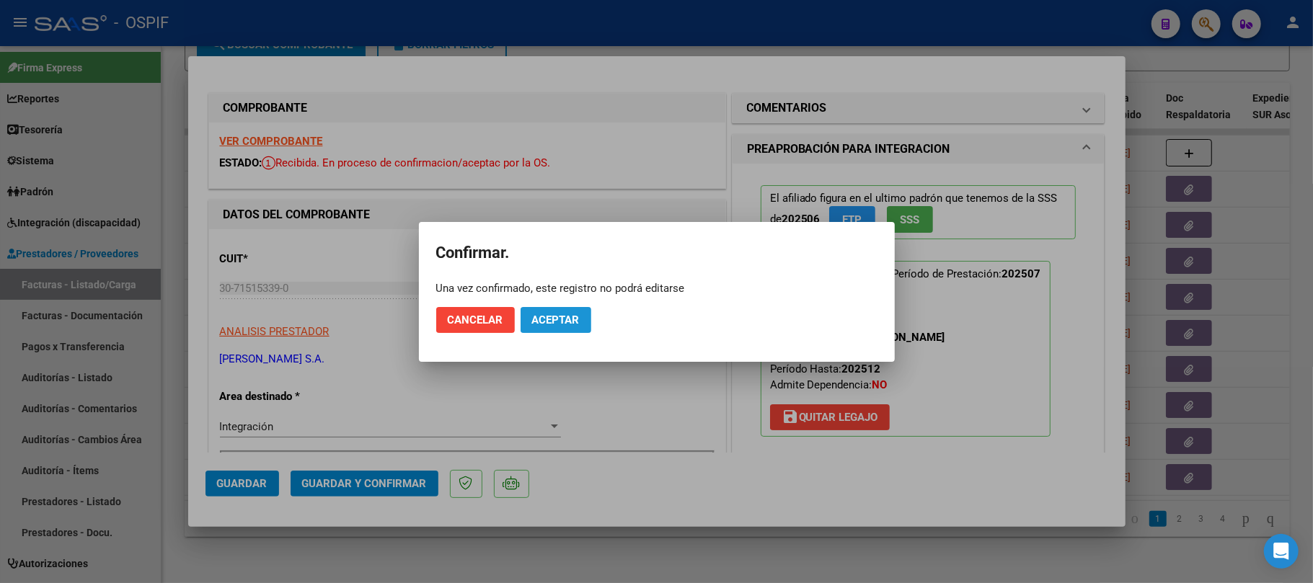
click at [537, 318] on span "Aceptar" at bounding box center [556, 320] width 48 height 13
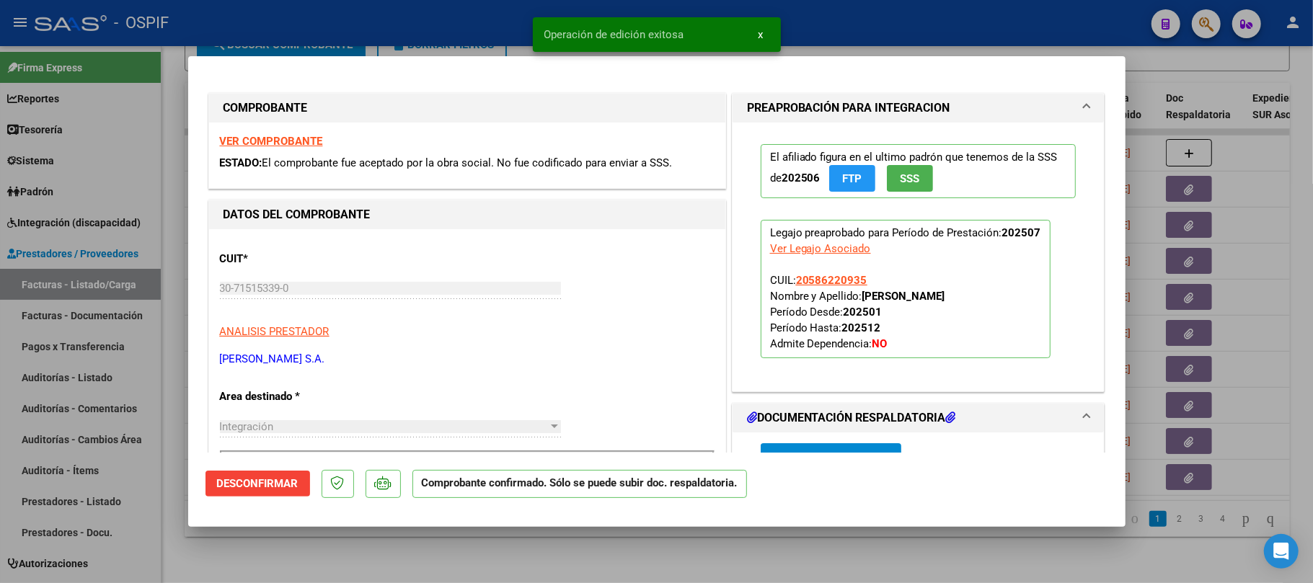
click at [418, 557] on div at bounding box center [656, 291] width 1313 height 583
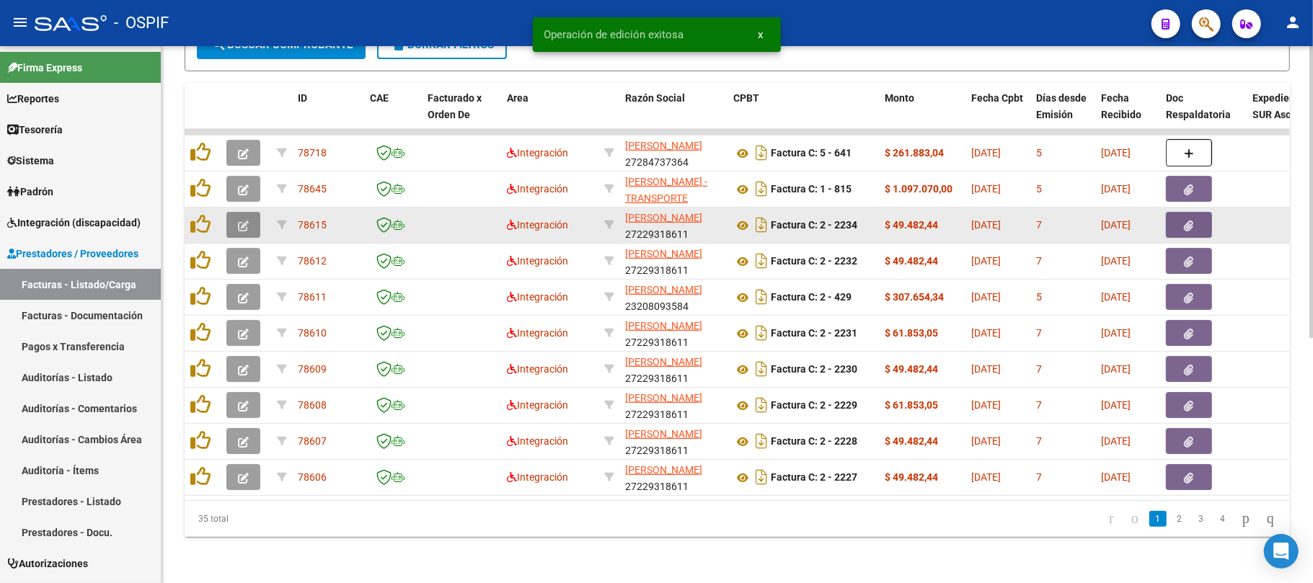
click at [240, 218] on button "button" at bounding box center [243, 225] width 34 height 26
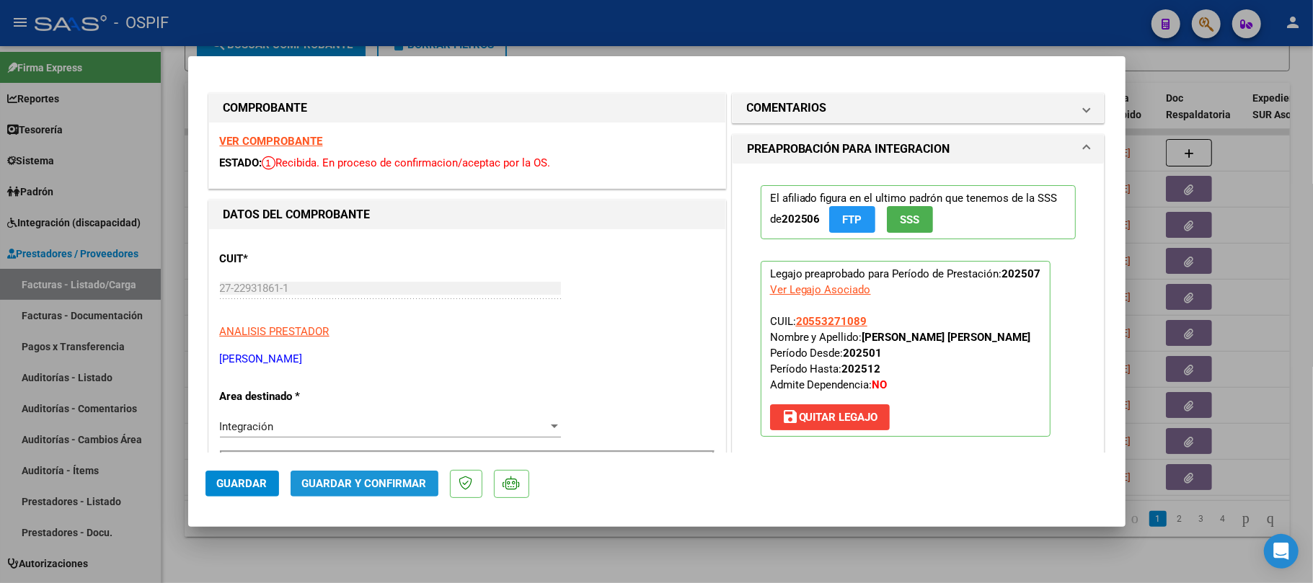
click at [359, 479] on span "Guardar y Confirmar" at bounding box center [364, 483] width 125 height 13
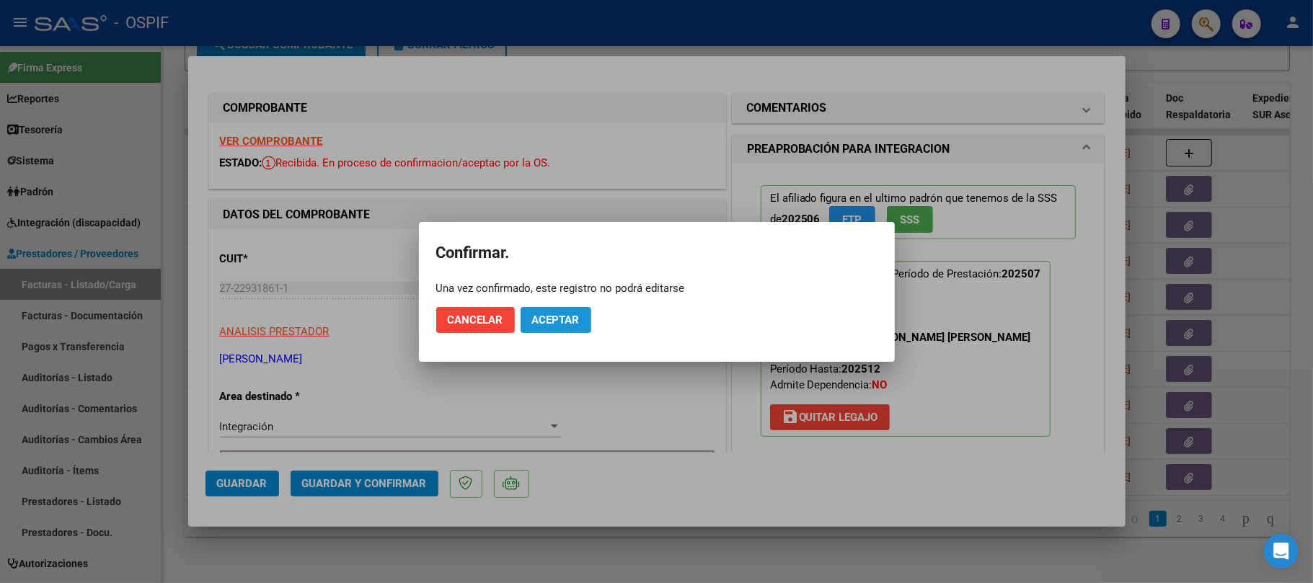
click at [546, 317] on span "Aceptar" at bounding box center [556, 320] width 48 height 13
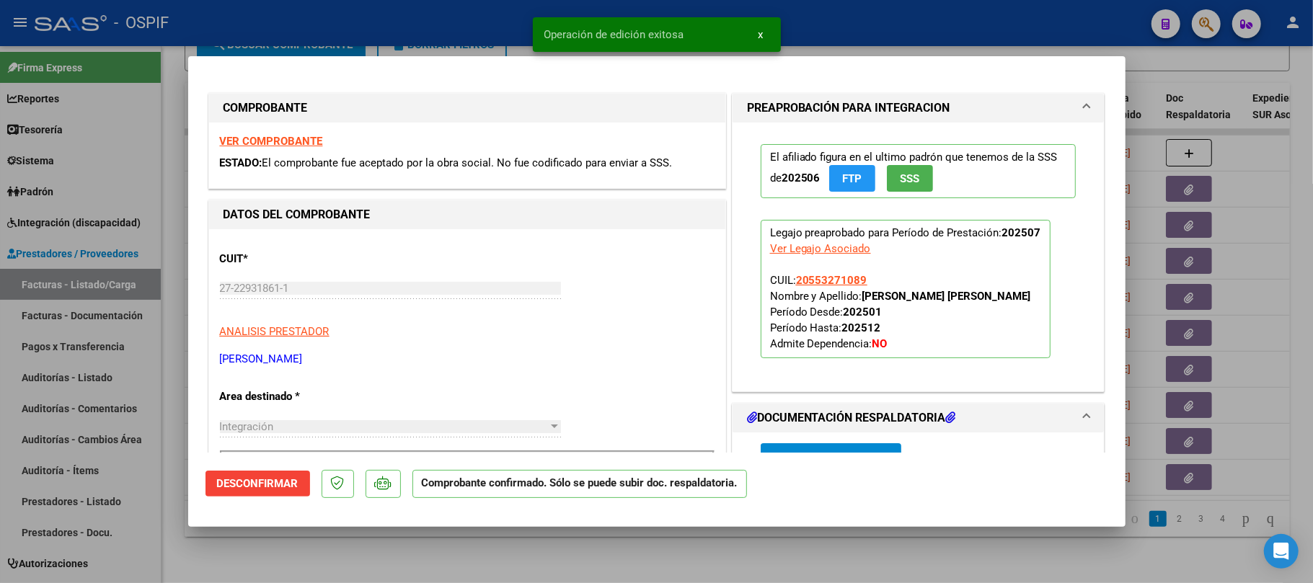
click at [502, 549] on div at bounding box center [656, 291] width 1313 height 583
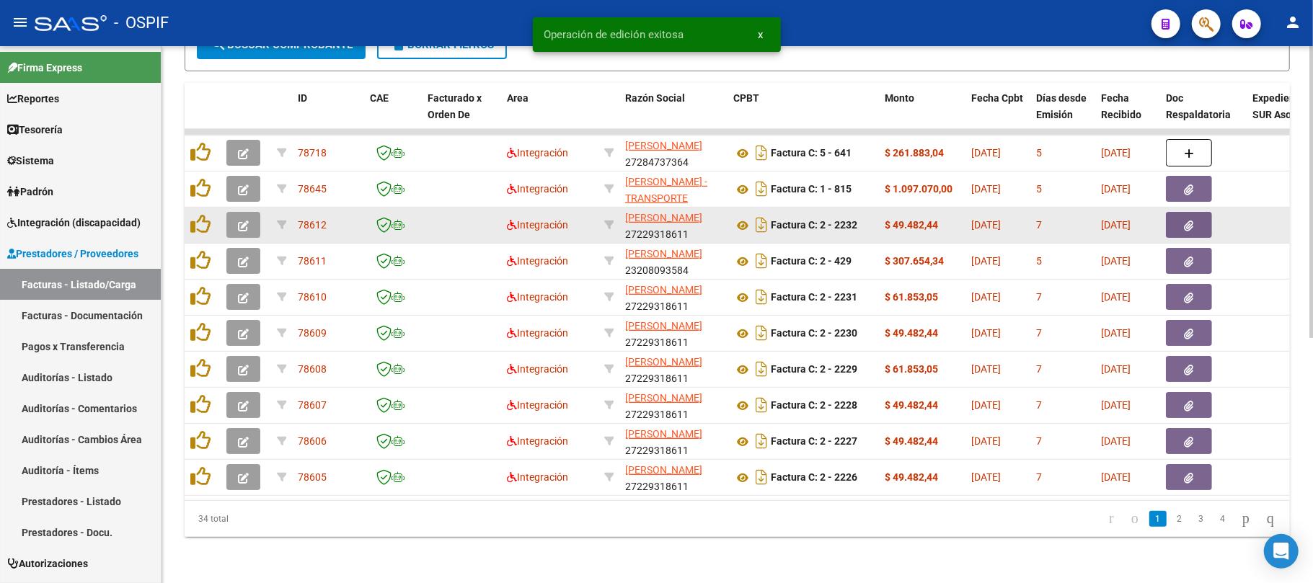
click at [246, 220] on button "button" at bounding box center [243, 225] width 34 height 26
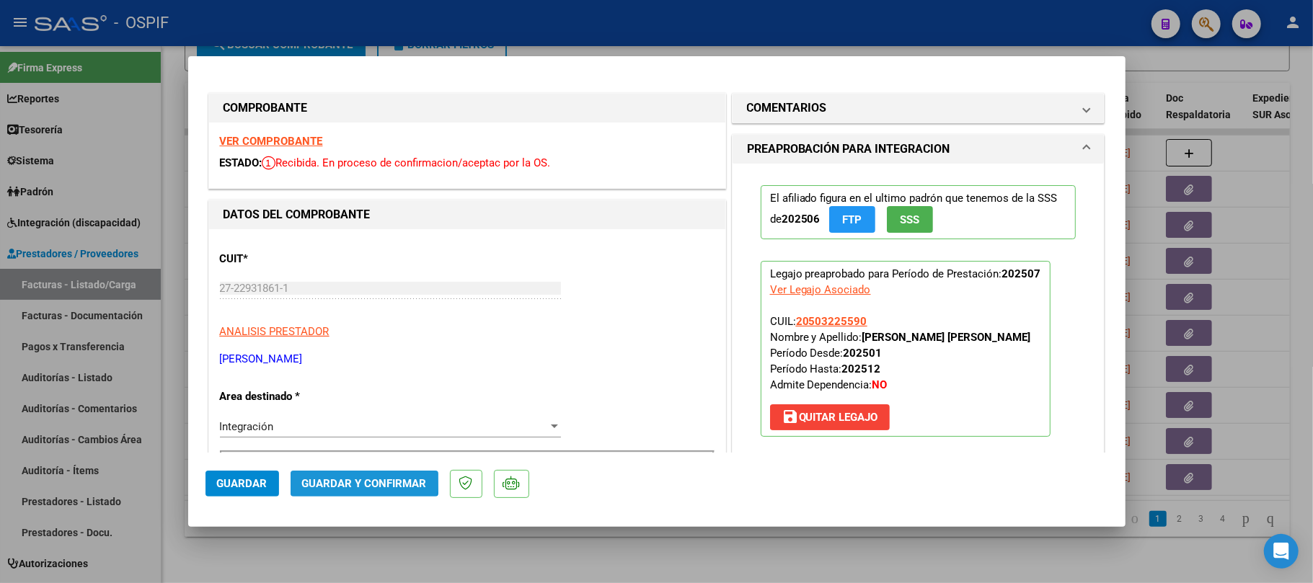
click at [309, 477] on span "Guardar y Confirmar" at bounding box center [364, 483] width 125 height 13
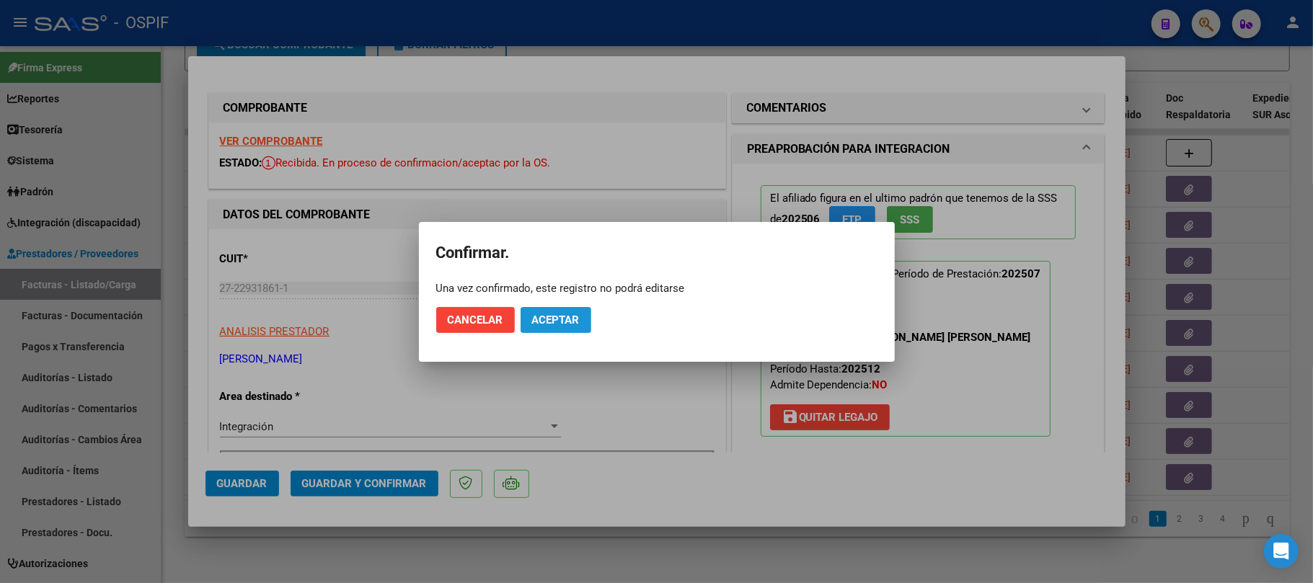
click at [569, 320] on span "Aceptar" at bounding box center [556, 320] width 48 height 13
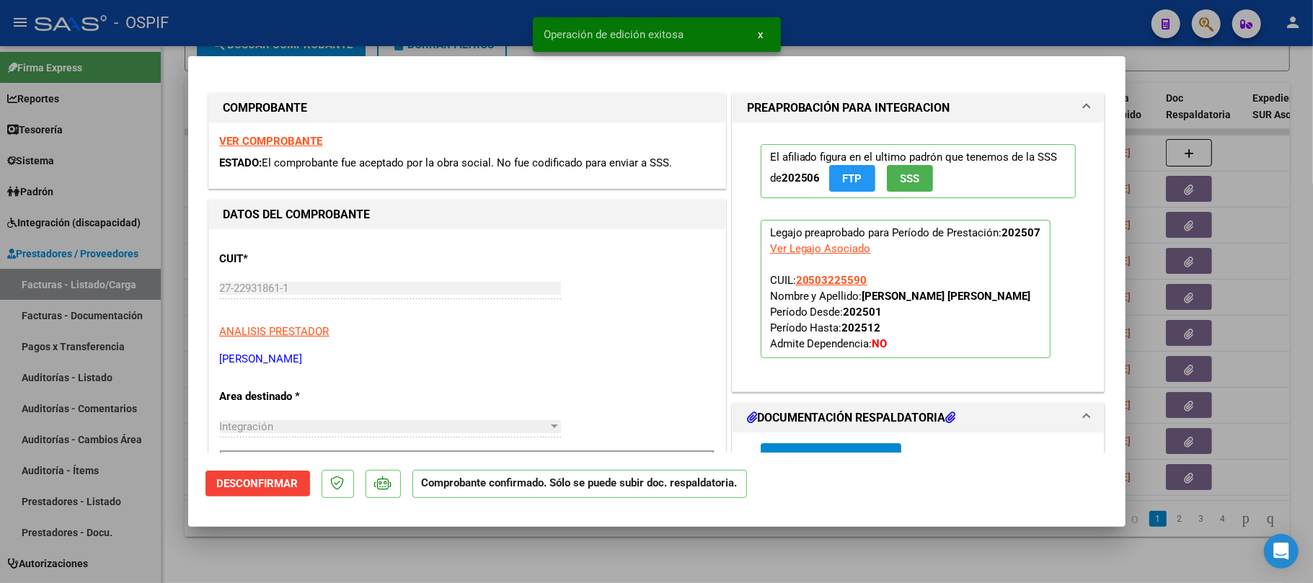
click at [430, 554] on div at bounding box center [656, 291] width 1313 height 583
type input "$ 0,00"
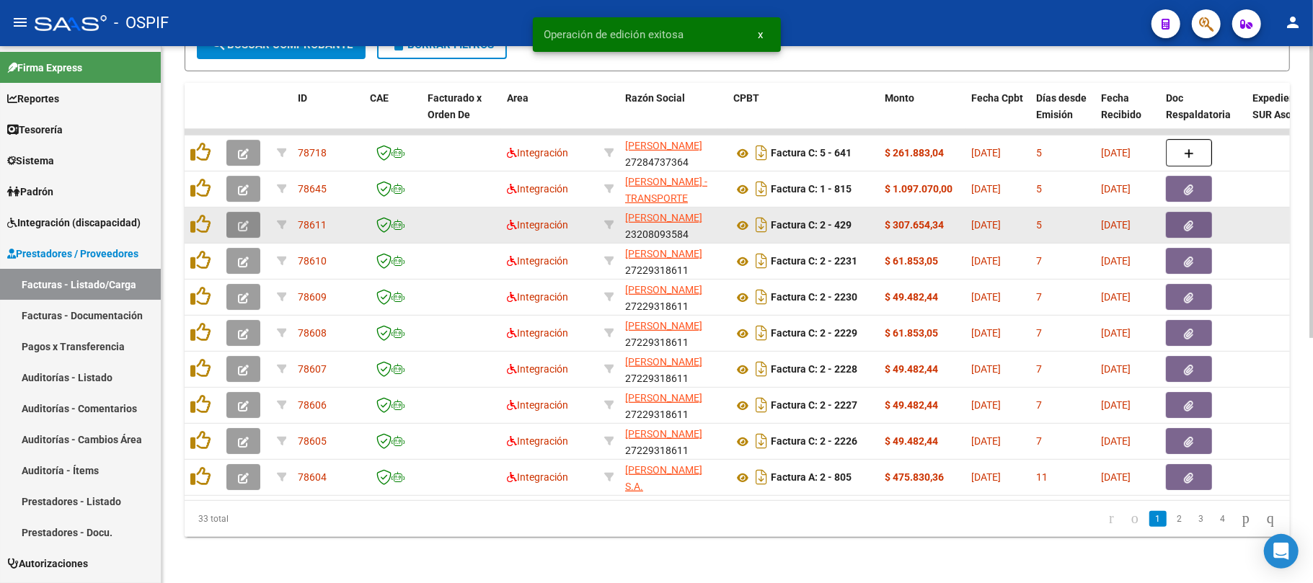
click at [245, 221] on icon "button" at bounding box center [243, 226] width 11 height 11
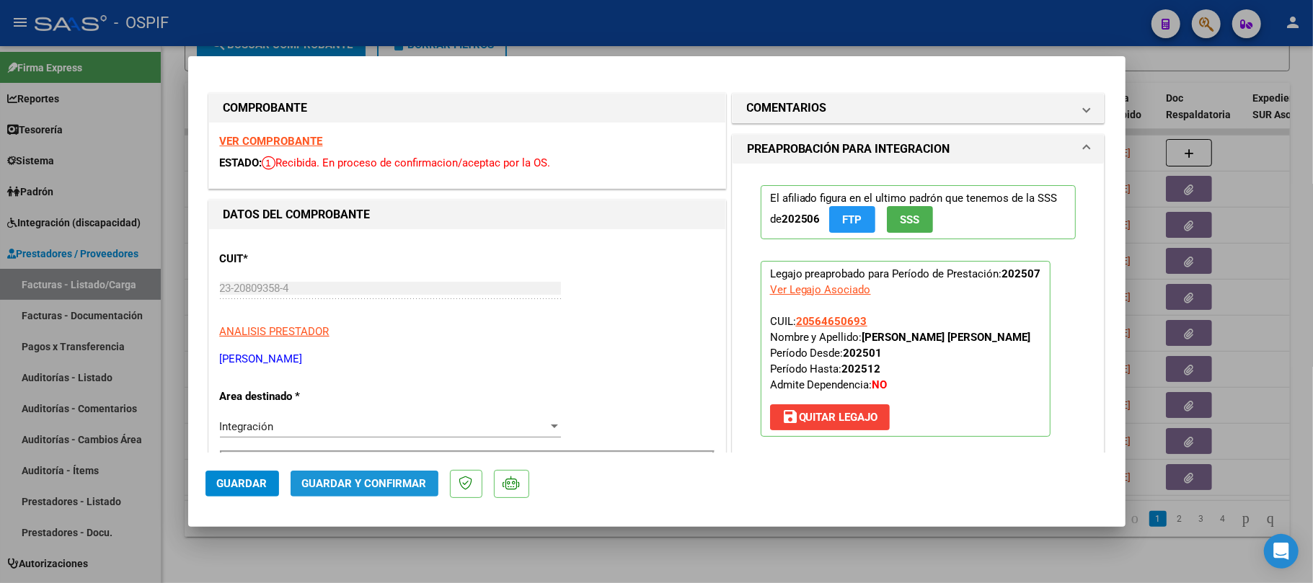
drag, startPoint x: 361, startPoint y: 488, endPoint x: 369, endPoint y: 483, distance: 9.4
click at [369, 483] on span "Guardar y Confirmar" at bounding box center [364, 483] width 125 height 13
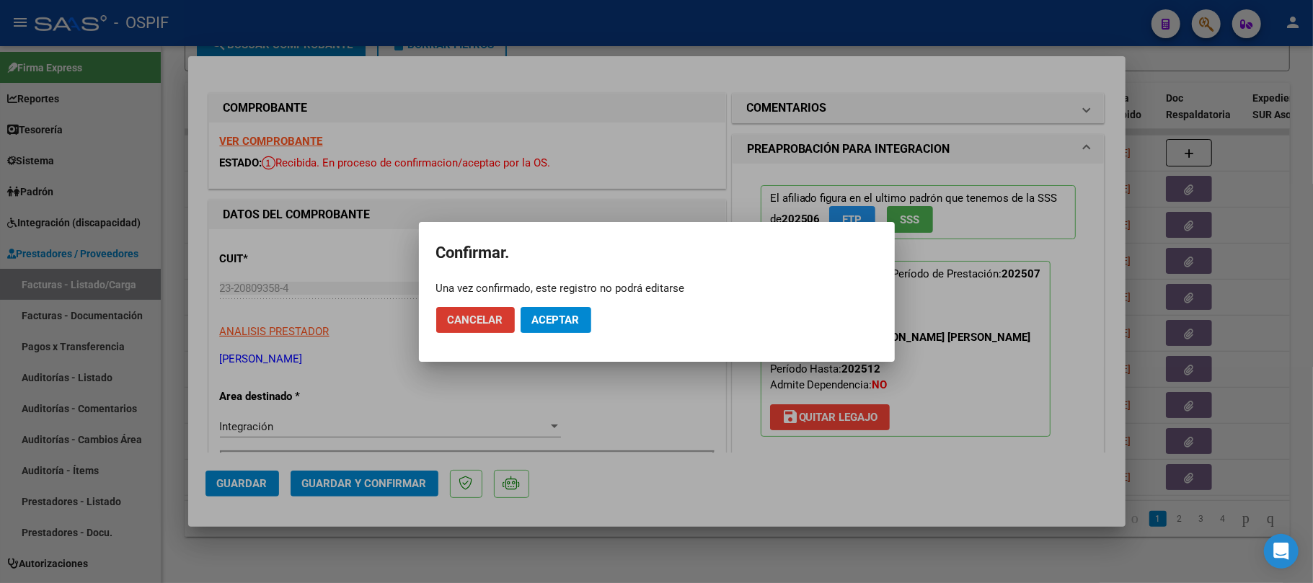
click at [566, 322] on span "Aceptar" at bounding box center [556, 320] width 48 height 13
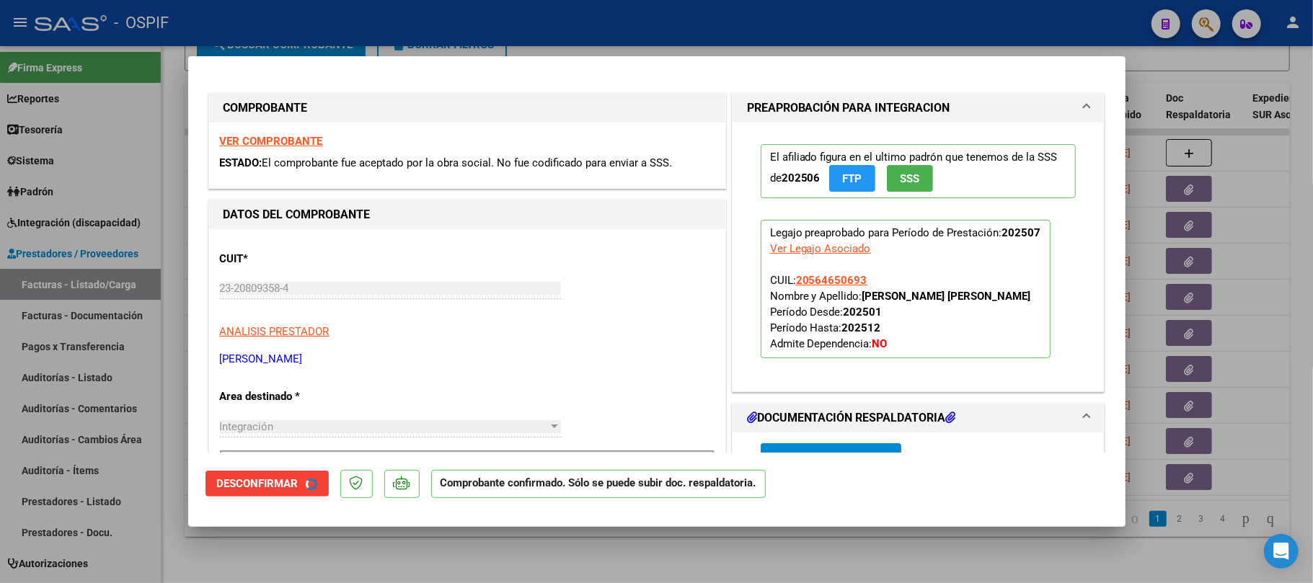
click at [314, 541] on div at bounding box center [656, 291] width 1313 height 583
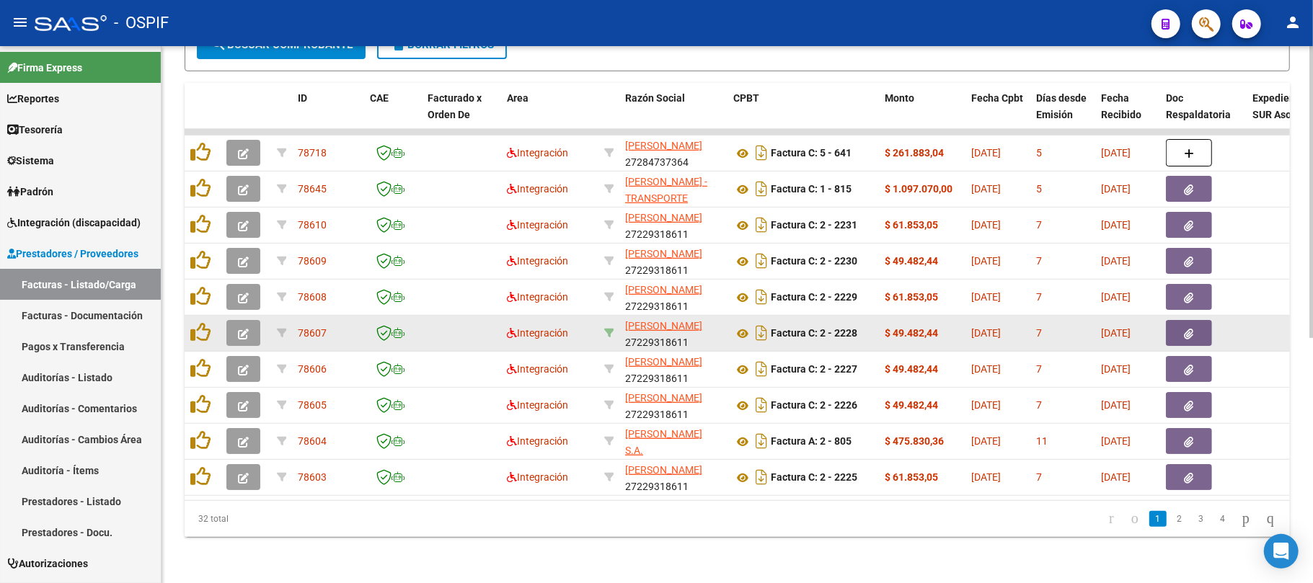
click at [609, 328] on icon at bounding box center [609, 333] width 10 height 10
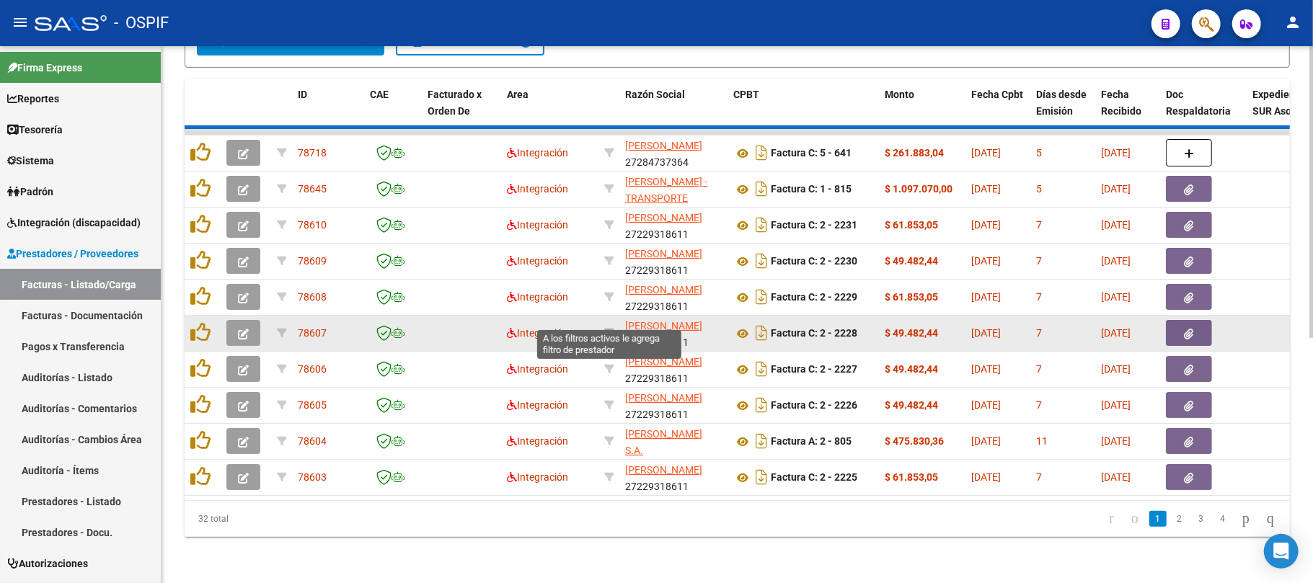
type input "27229318611"
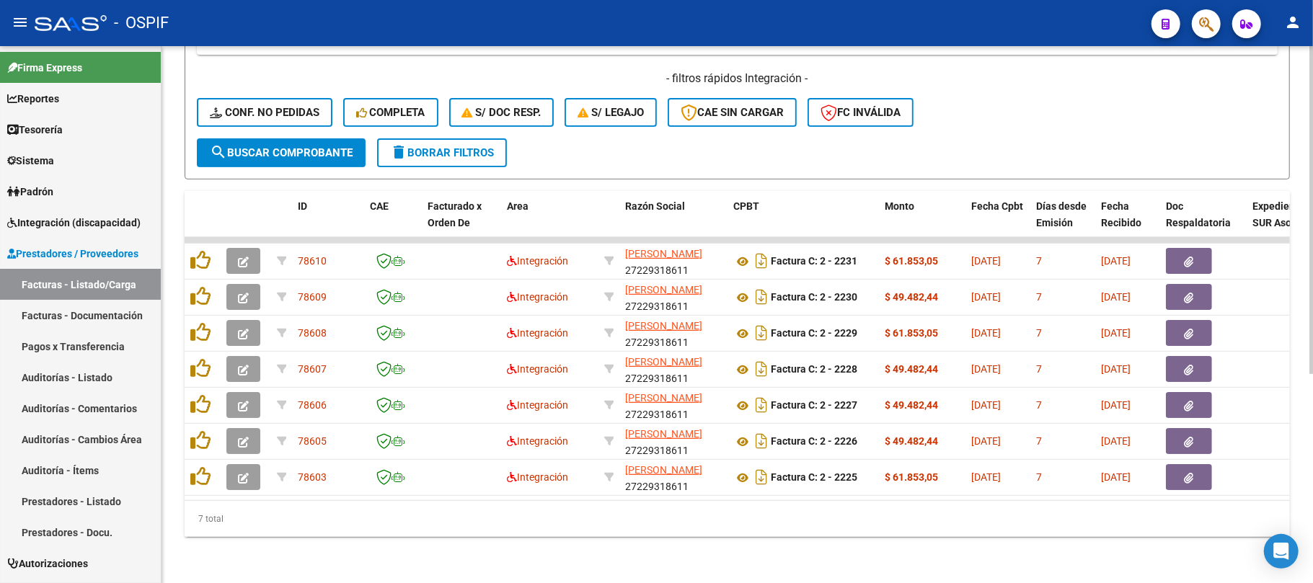
scroll to position [342, 0]
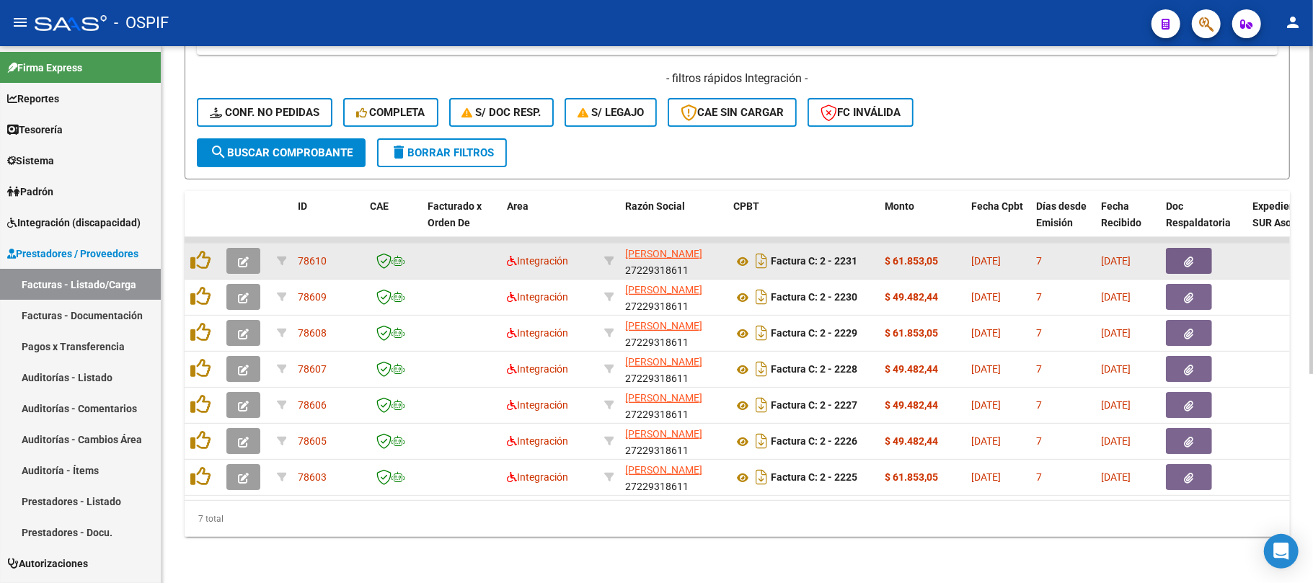
click at [237, 248] on button "button" at bounding box center [243, 261] width 34 height 26
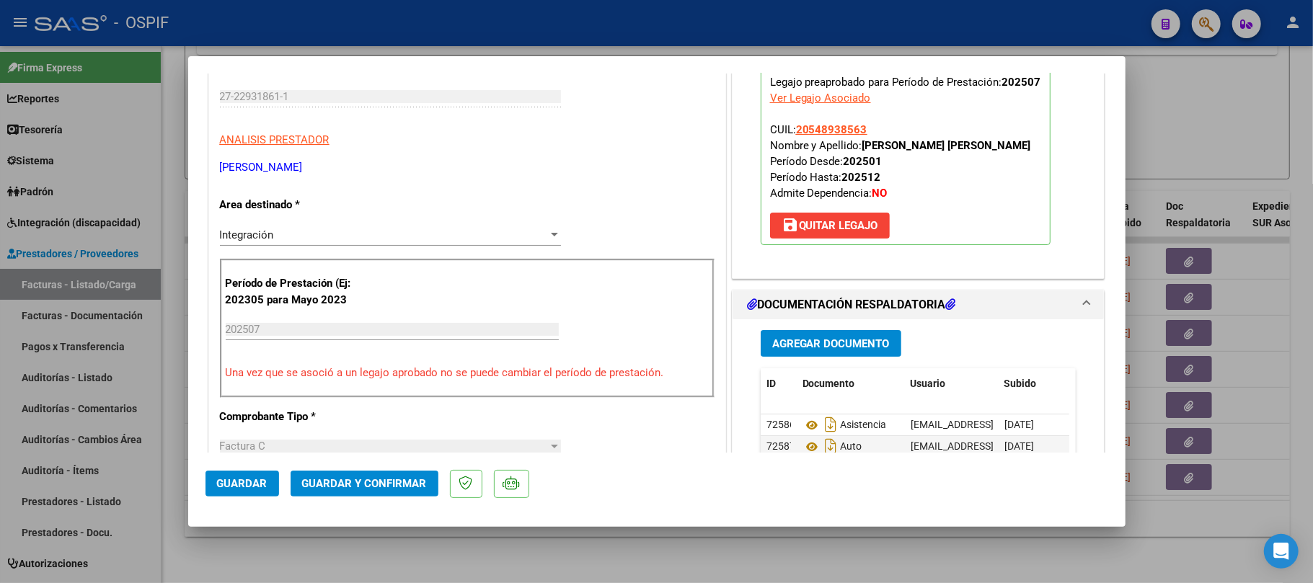
scroll to position [0, 0]
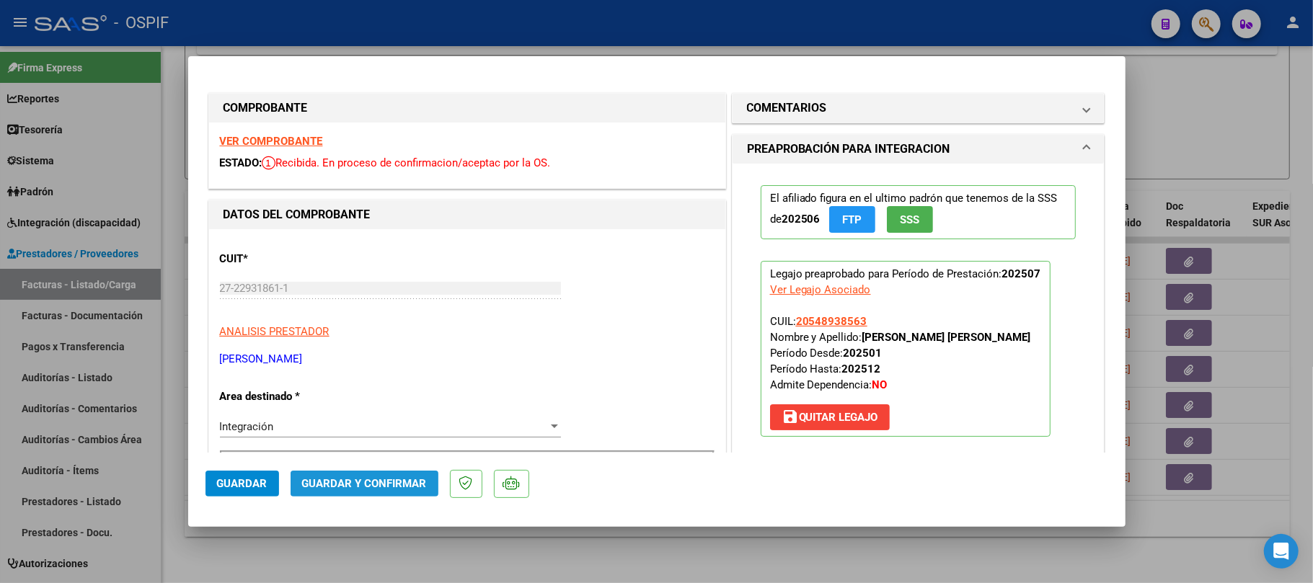
click at [389, 494] on button "Guardar y Confirmar" at bounding box center [365, 484] width 148 height 26
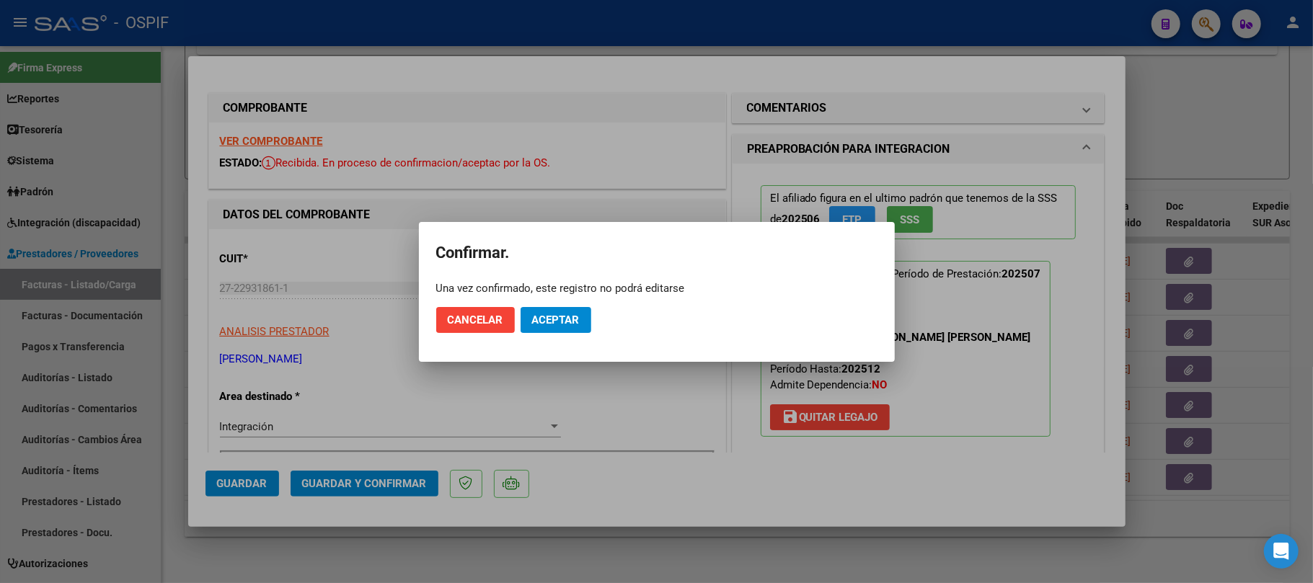
click at [546, 339] on mat-dialog-actions "Cancelar Aceptar" at bounding box center [656, 320] width 441 height 49
click at [564, 324] on span "Aceptar" at bounding box center [556, 320] width 48 height 13
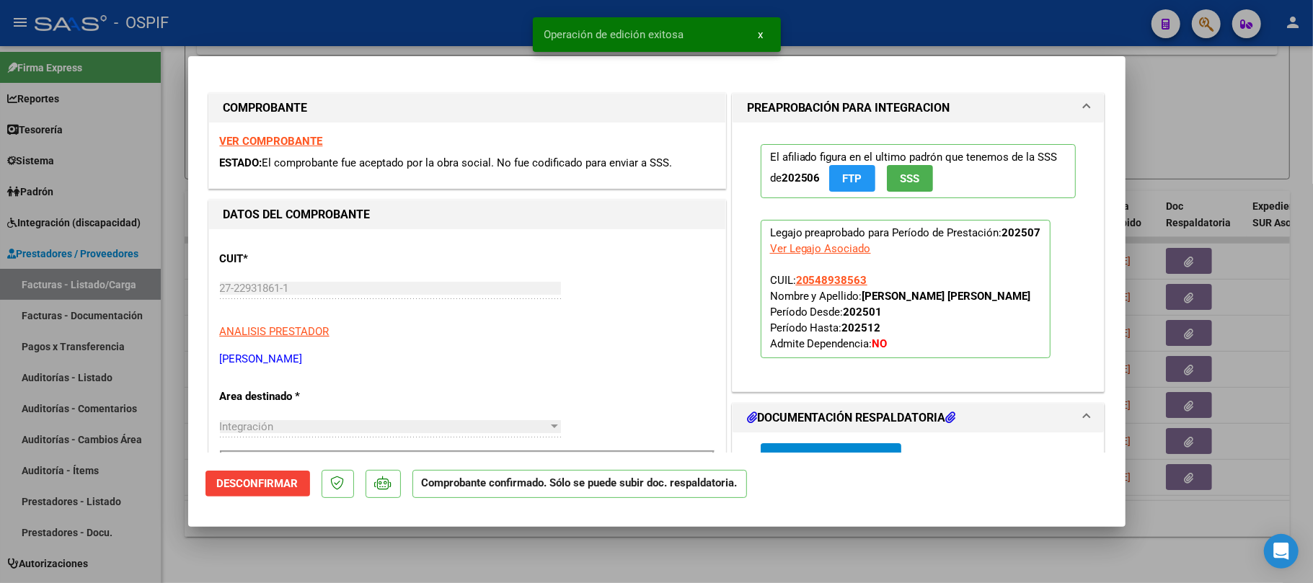
click at [614, 548] on div at bounding box center [656, 291] width 1313 height 583
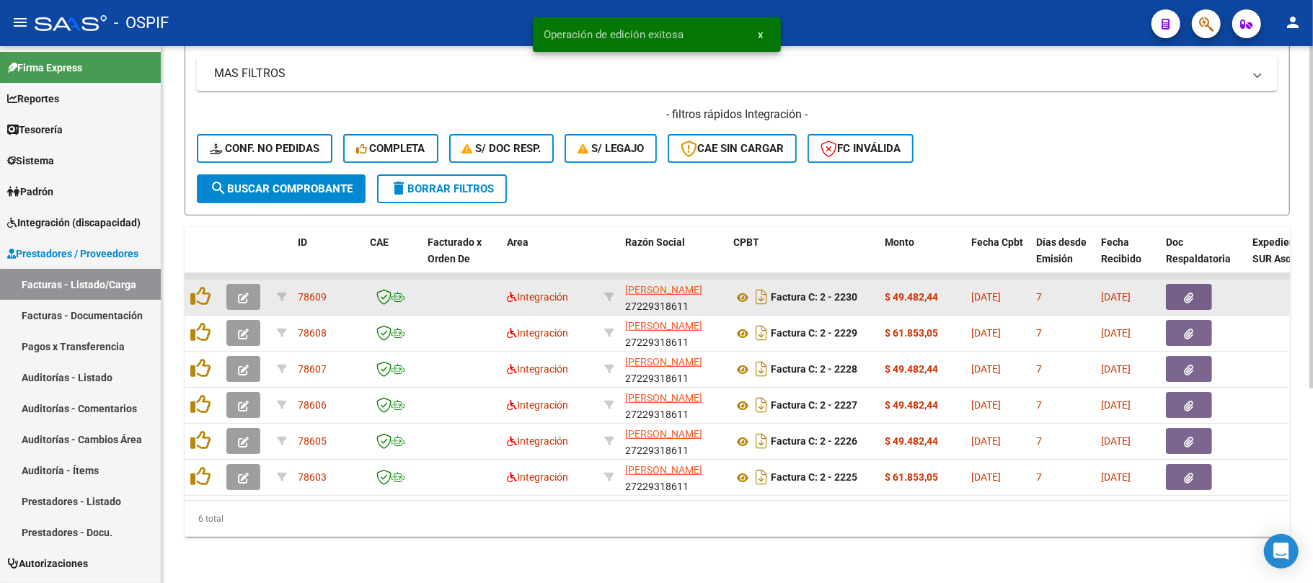
scroll to position [306, 0]
click at [249, 288] on button "button" at bounding box center [243, 297] width 34 height 26
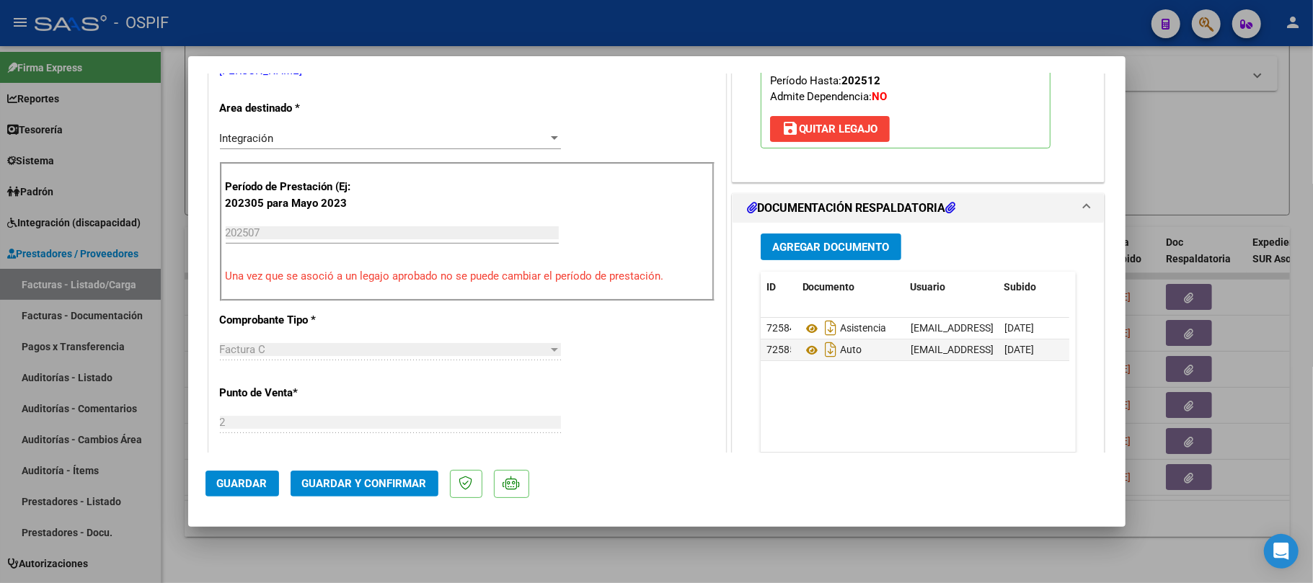
scroll to position [0, 0]
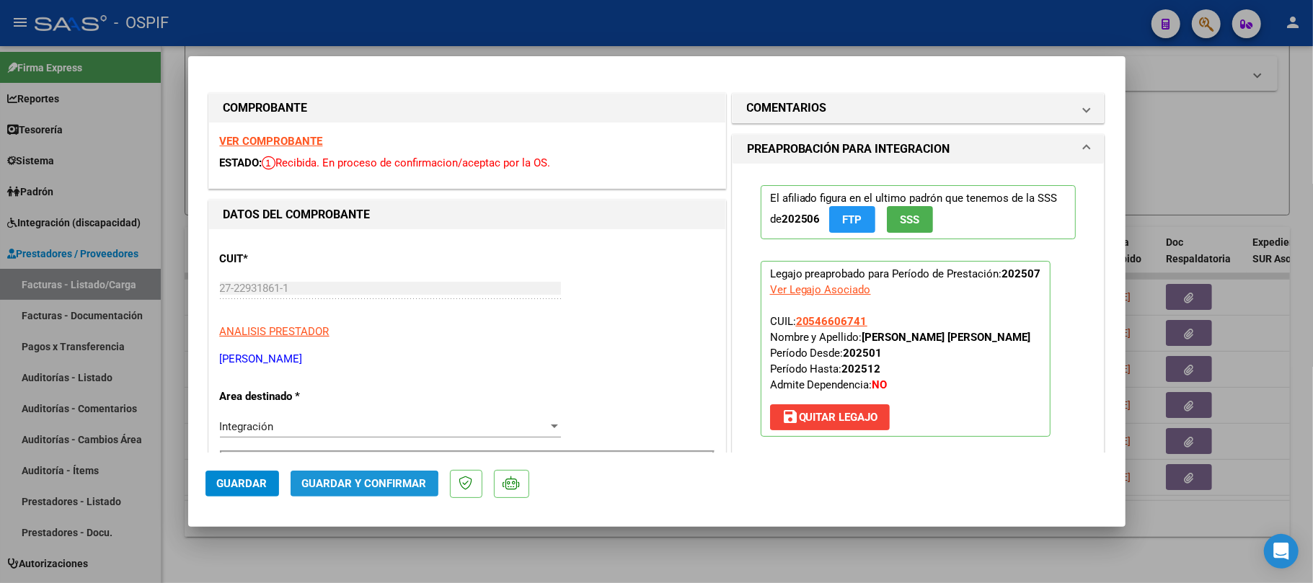
click at [345, 495] on button "Guardar y Confirmar" at bounding box center [365, 484] width 148 height 26
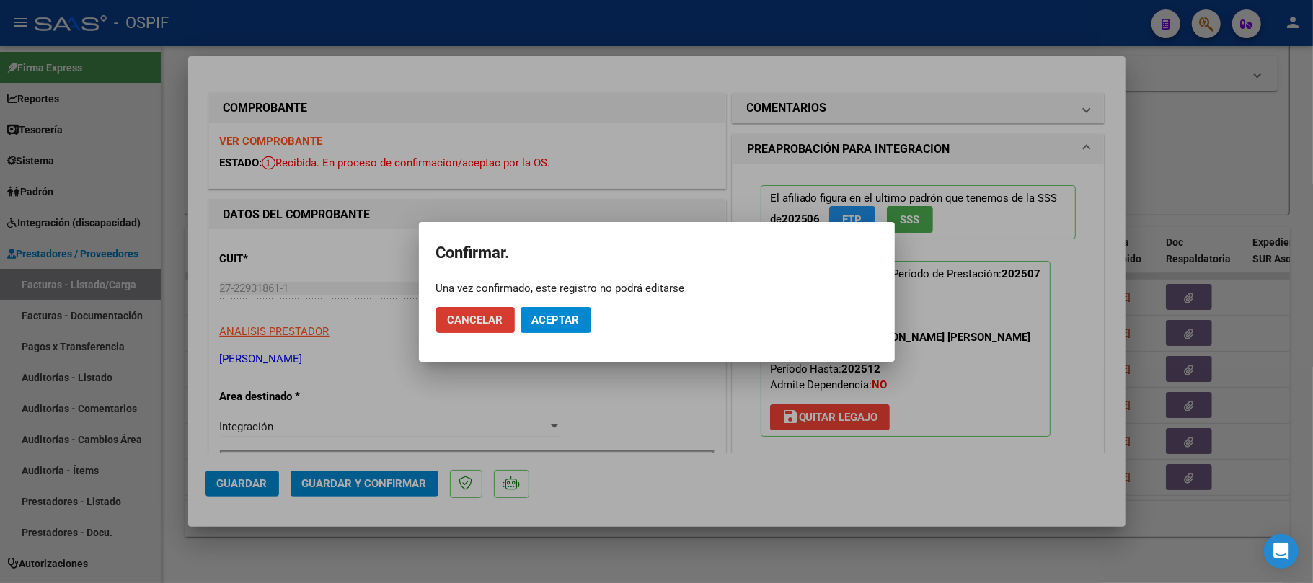
click at [564, 320] on span "Aceptar" at bounding box center [556, 320] width 48 height 13
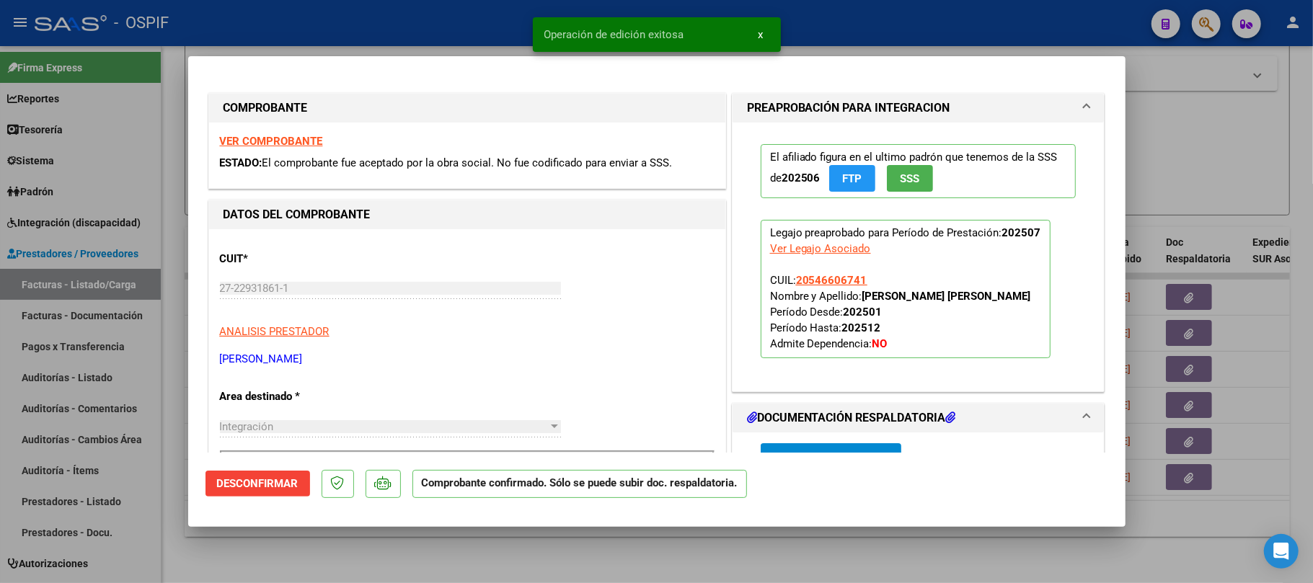
click at [516, 566] on div at bounding box center [656, 291] width 1313 height 583
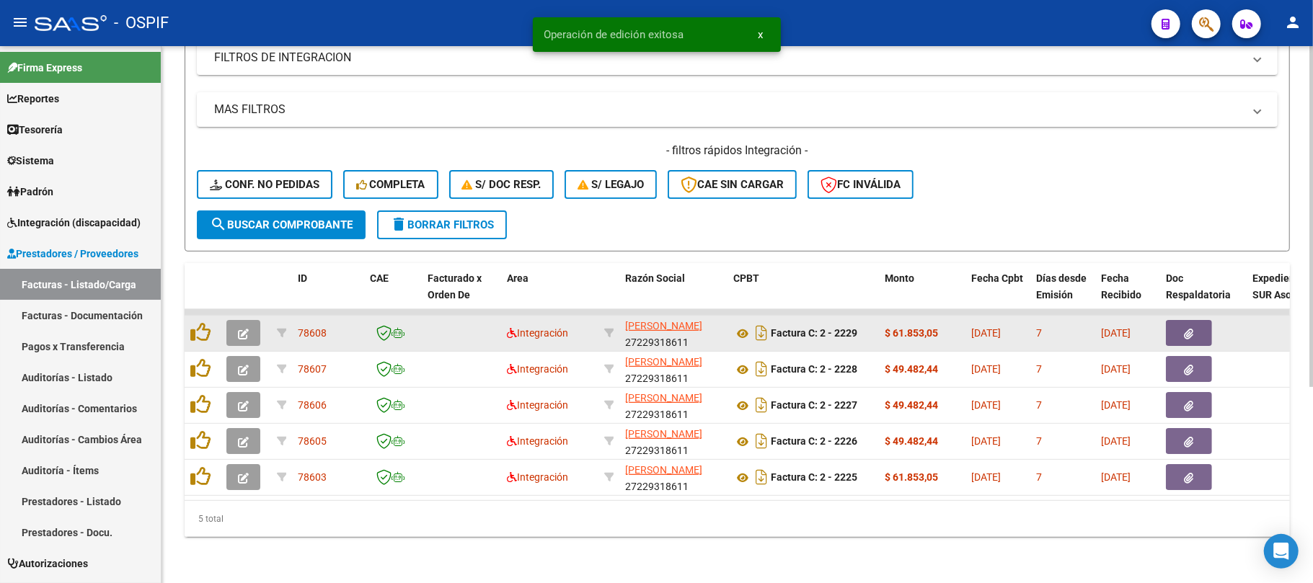
scroll to position [270, 0]
click at [240, 326] on button "button" at bounding box center [243, 333] width 34 height 26
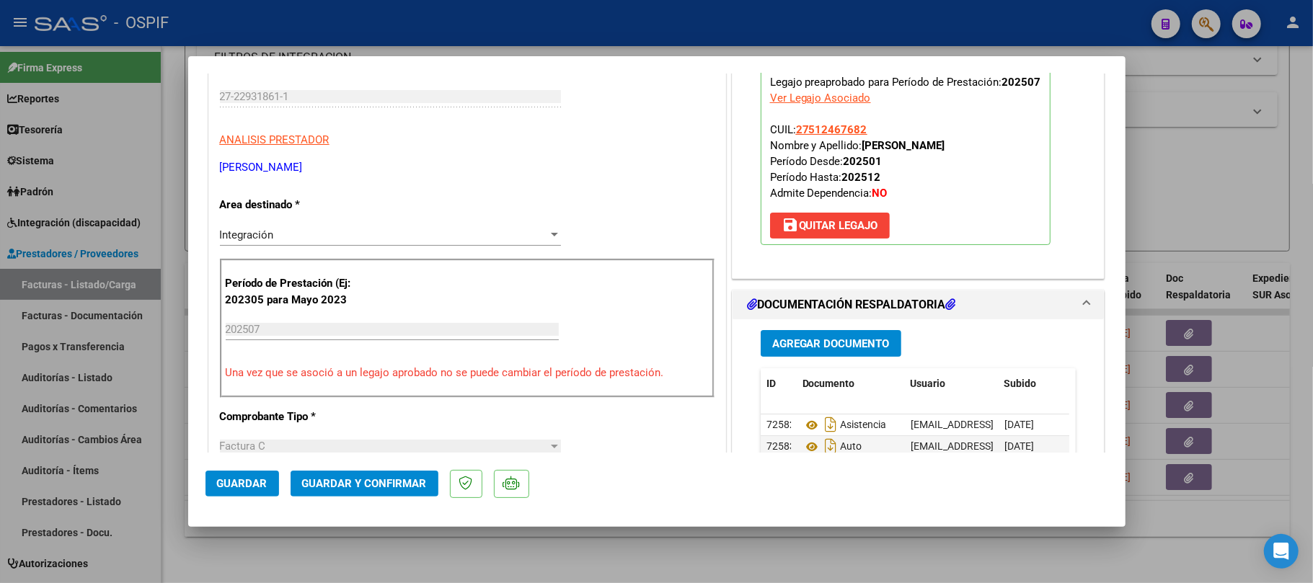
scroll to position [0, 0]
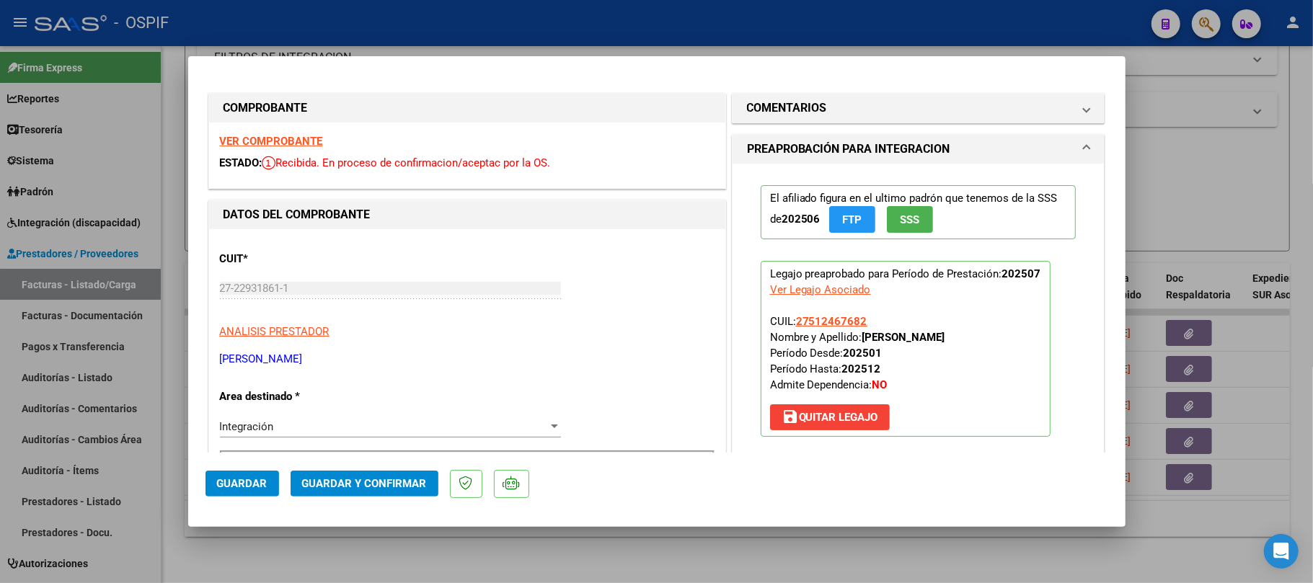
click at [346, 484] on span "Guardar y Confirmar" at bounding box center [364, 483] width 125 height 13
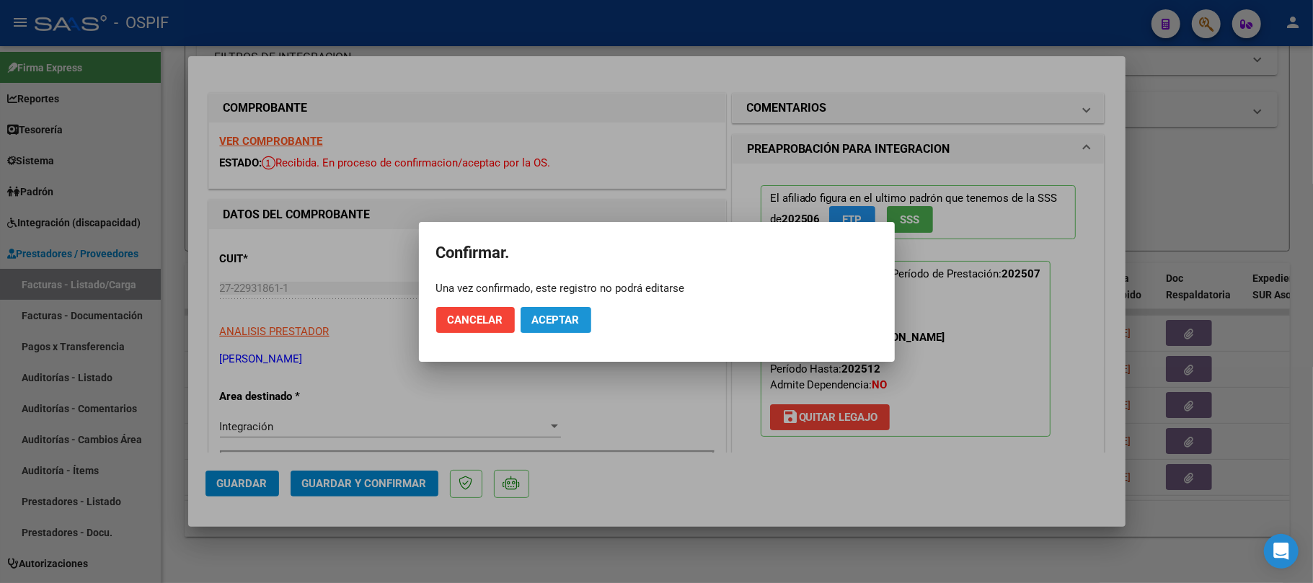
click at [569, 326] on button "Aceptar" at bounding box center [555, 320] width 71 height 26
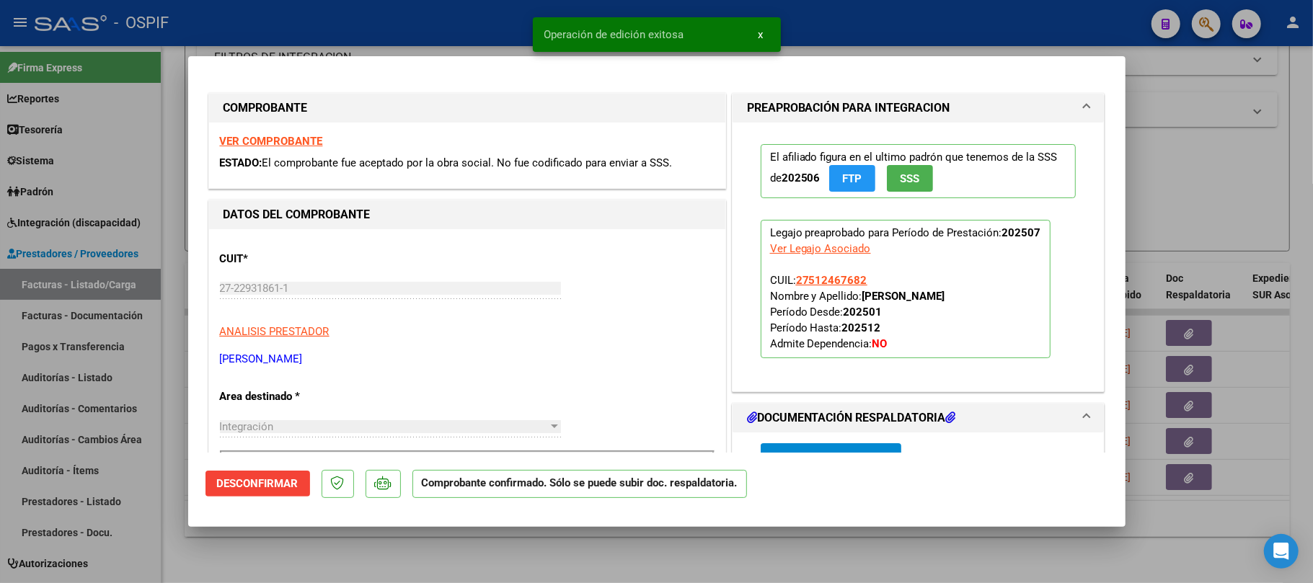
drag, startPoint x: 557, startPoint y: 566, endPoint x: 272, endPoint y: 425, distance: 317.5
click at [555, 564] on div at bounding box center [656, 291] width 1313 height 583
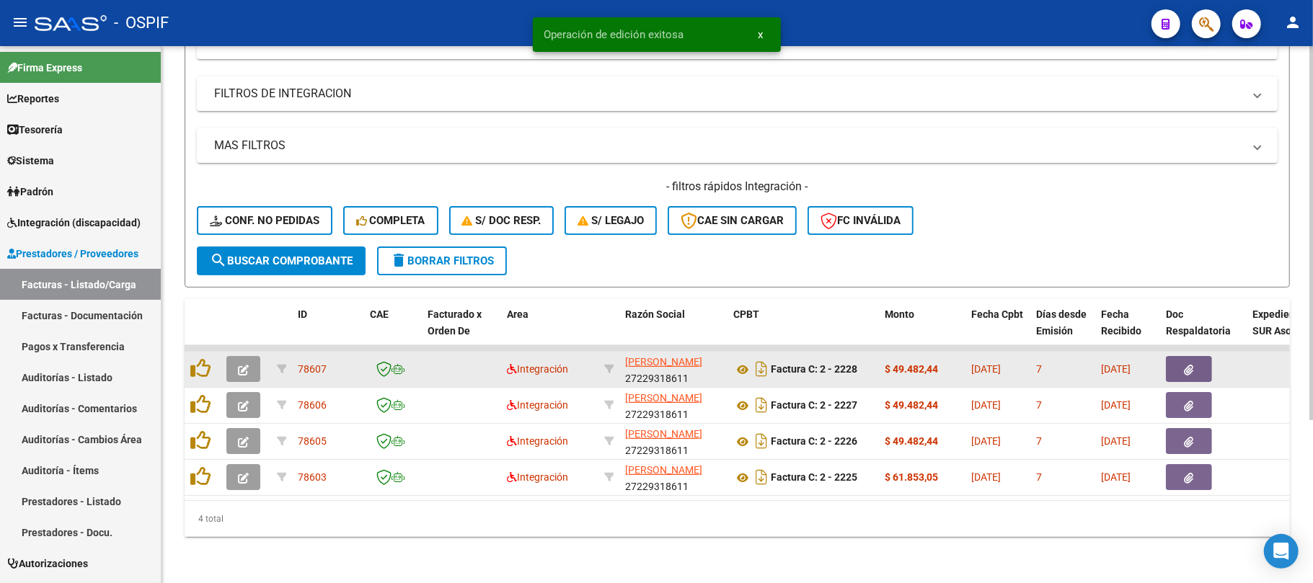
scroll to position [234, 0]
click at [242, 365] on icon "button" at bounding box center [243, 370] width 11 height 11
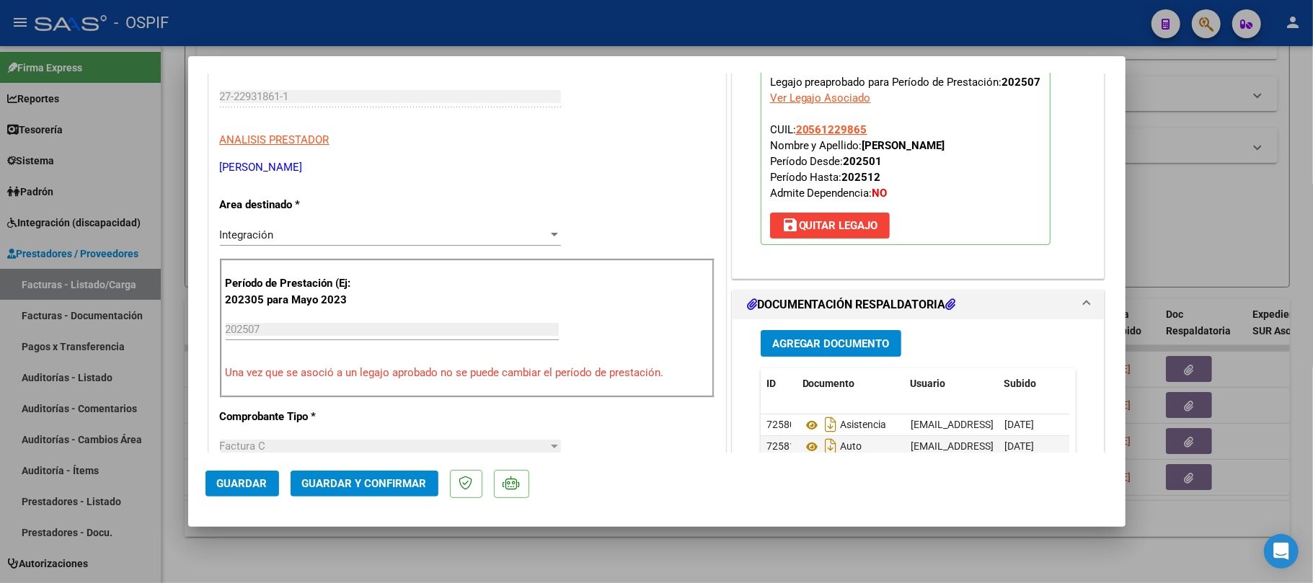
scroll to position [0, 0]
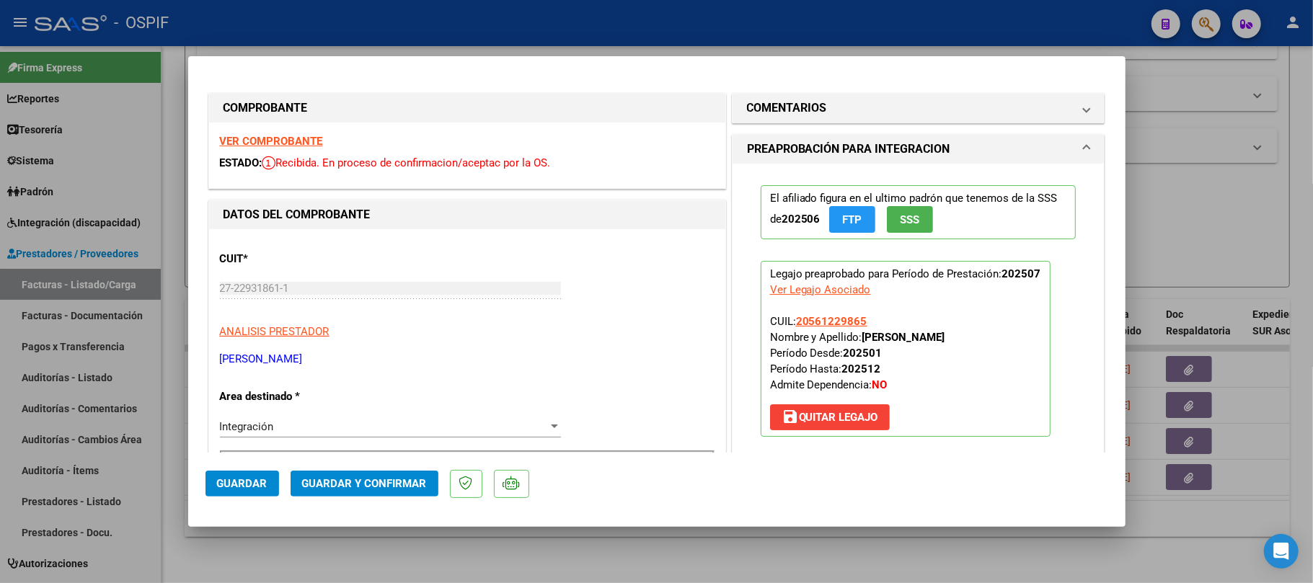
click at [376, 479] on span "Guardar y Confirmar" at bounding box center [364, 483] width 125 height 13
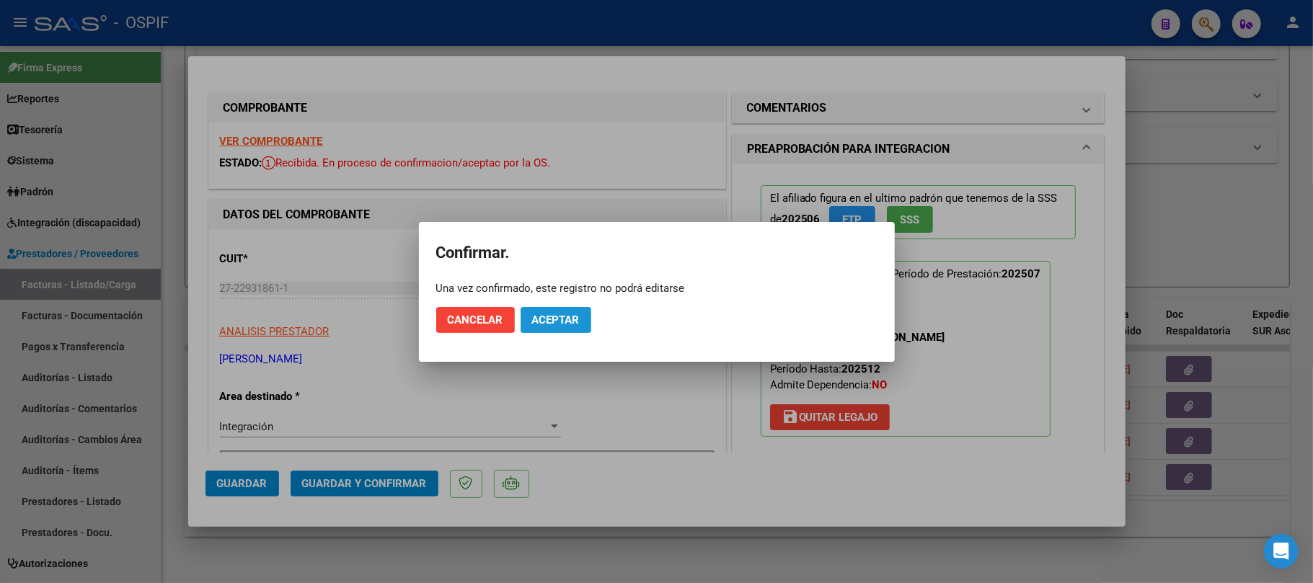
click at [558, 323] on span "Aceptar" at bounding box center [556, 320] width 48 height 13
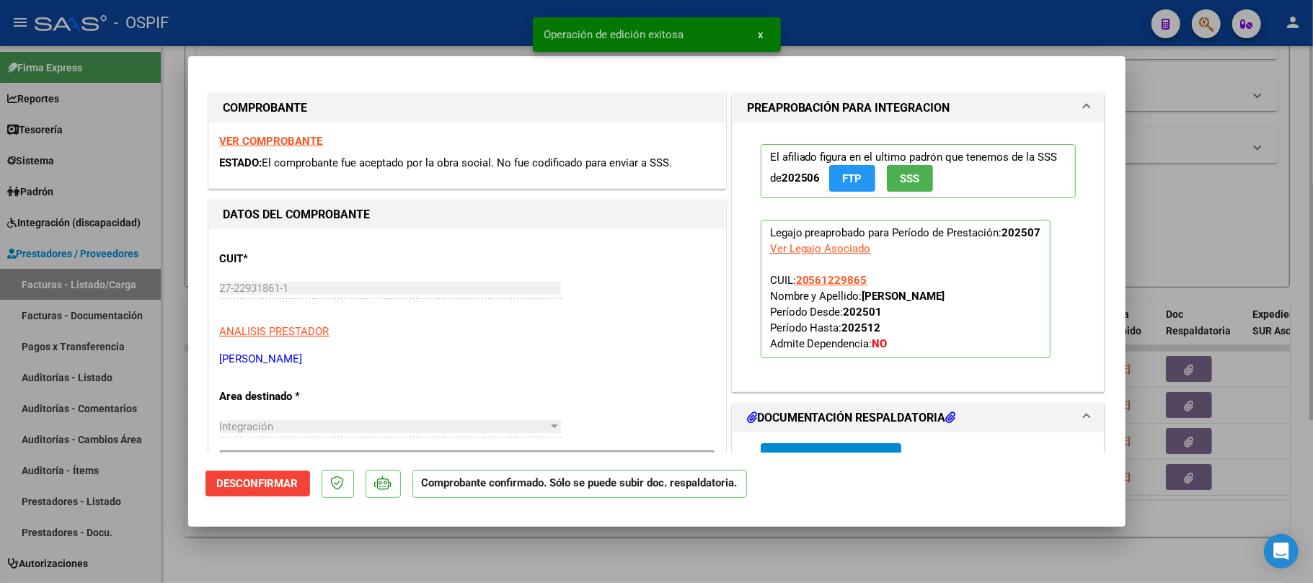
click at [554, 559] on div at bounding box center [656, 291] width 1313 height 583
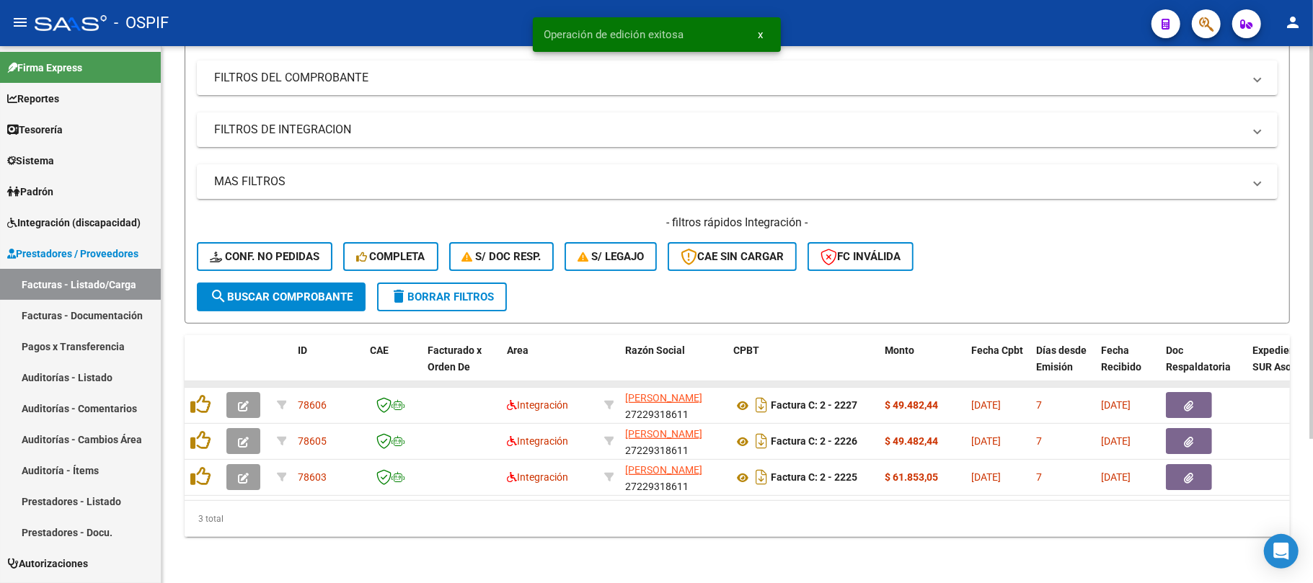
scroll to position [198, 0]
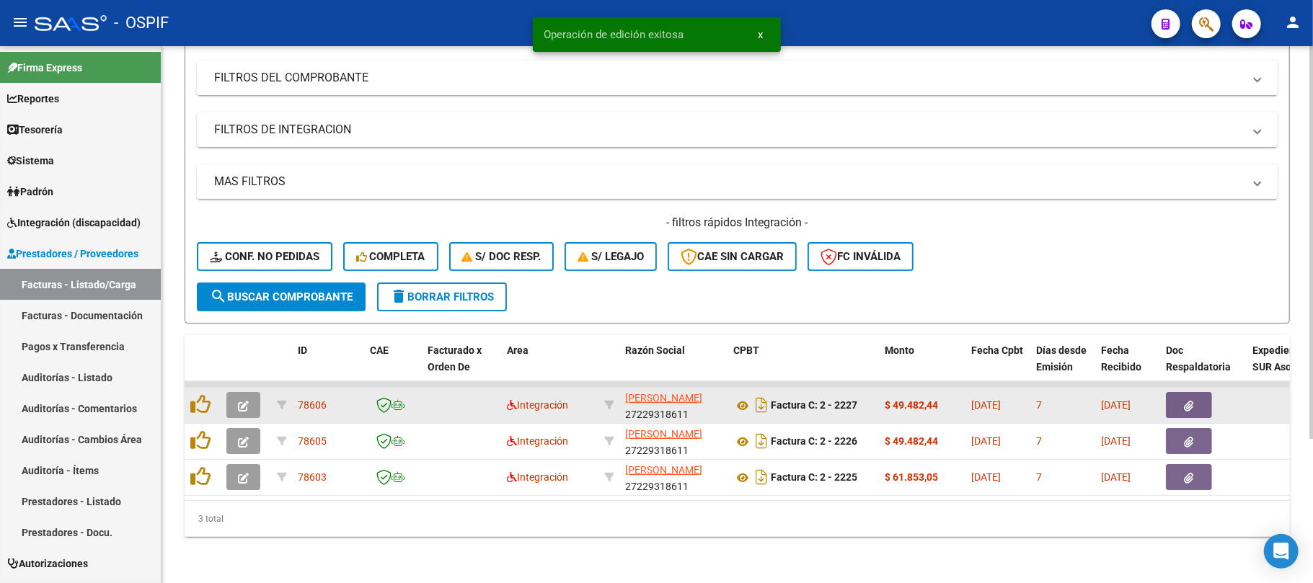
click at [241, 401] on icon "button" at bounding box center [243, 406] width 11 height 11
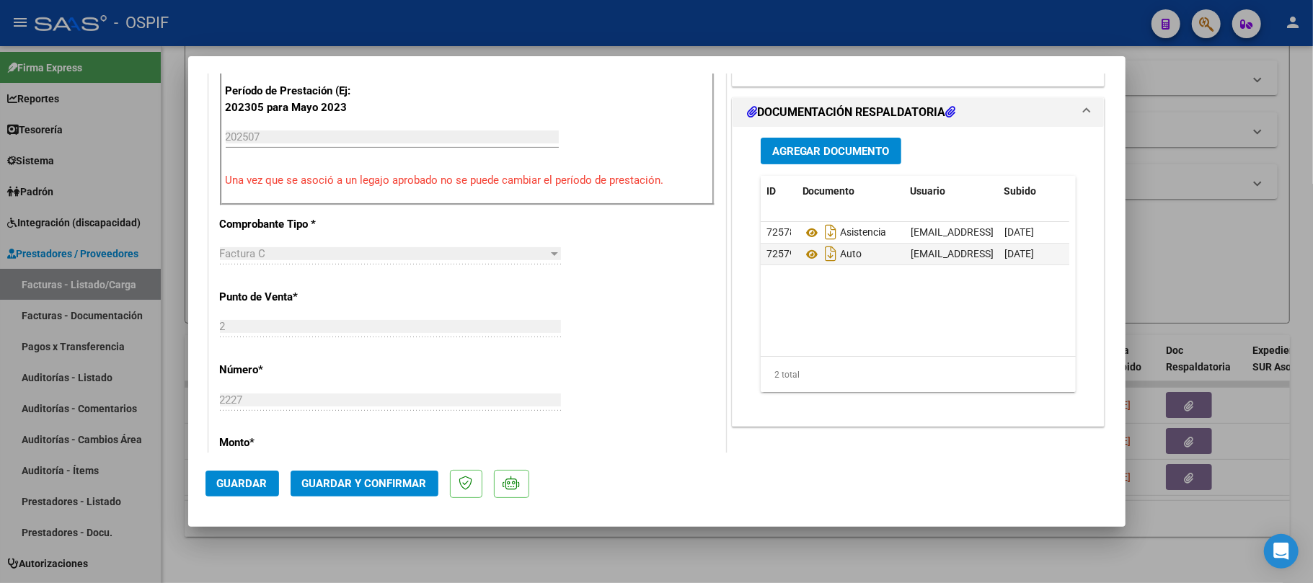
scroll to position [0, 0]
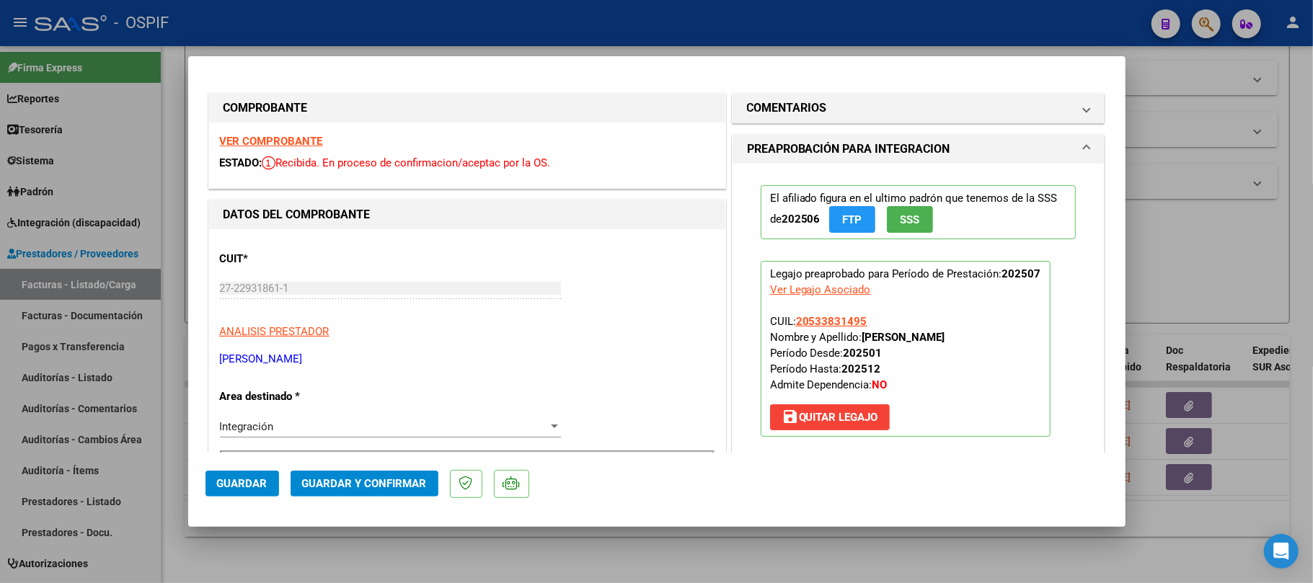
click at [381, 477] on span "Guardar y Confirmar" at bounding box center [364, 483] width 125 height 13
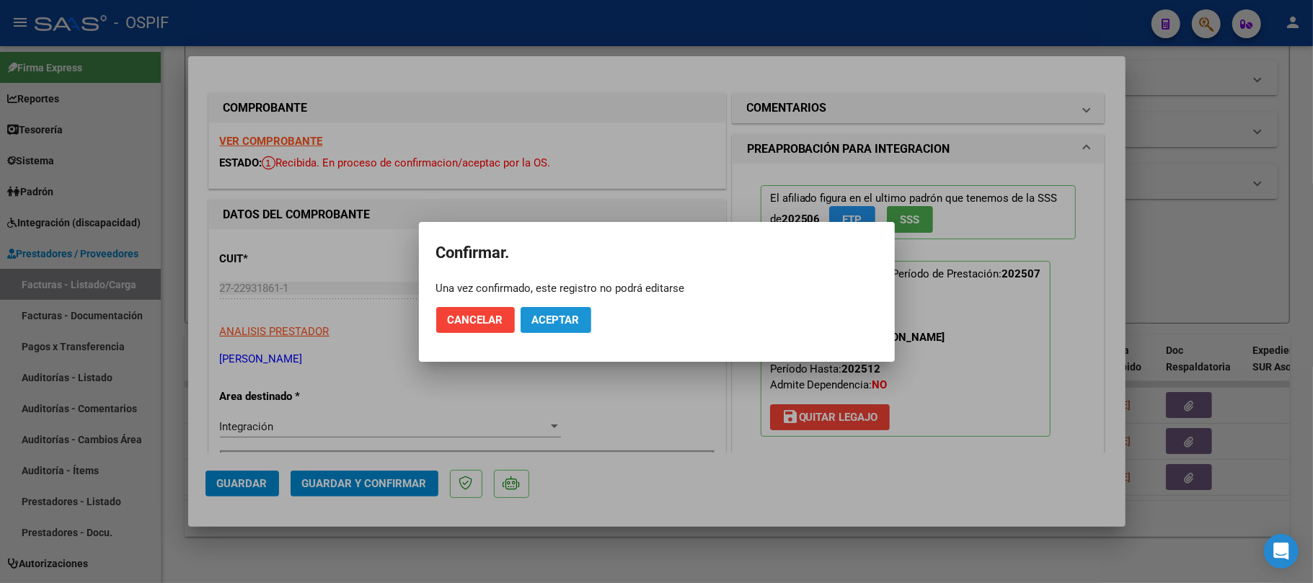
drag, startPoint x: 541, startPoint y: 316, endPoint x: 559, endPoint y: 346, distance: 35.6
click at [541, 315] on span "Aceptar" at bounding box center [556, 320] width 48 height 13
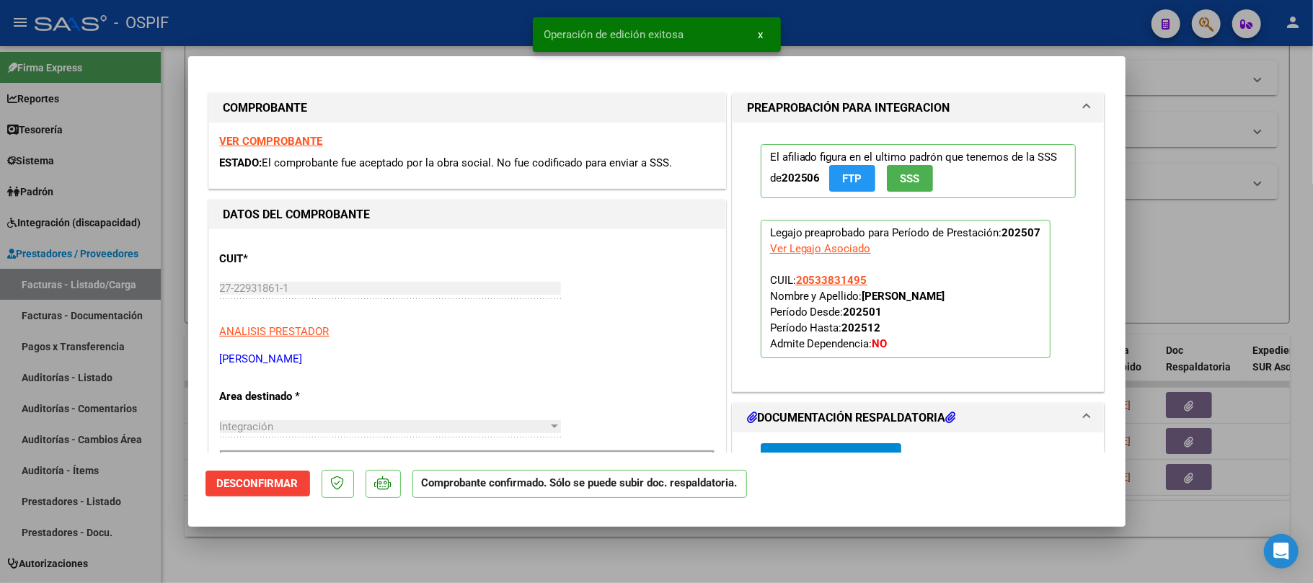
click at [600, 543] on div at bounding box center [656, 291] width 1313 height 583
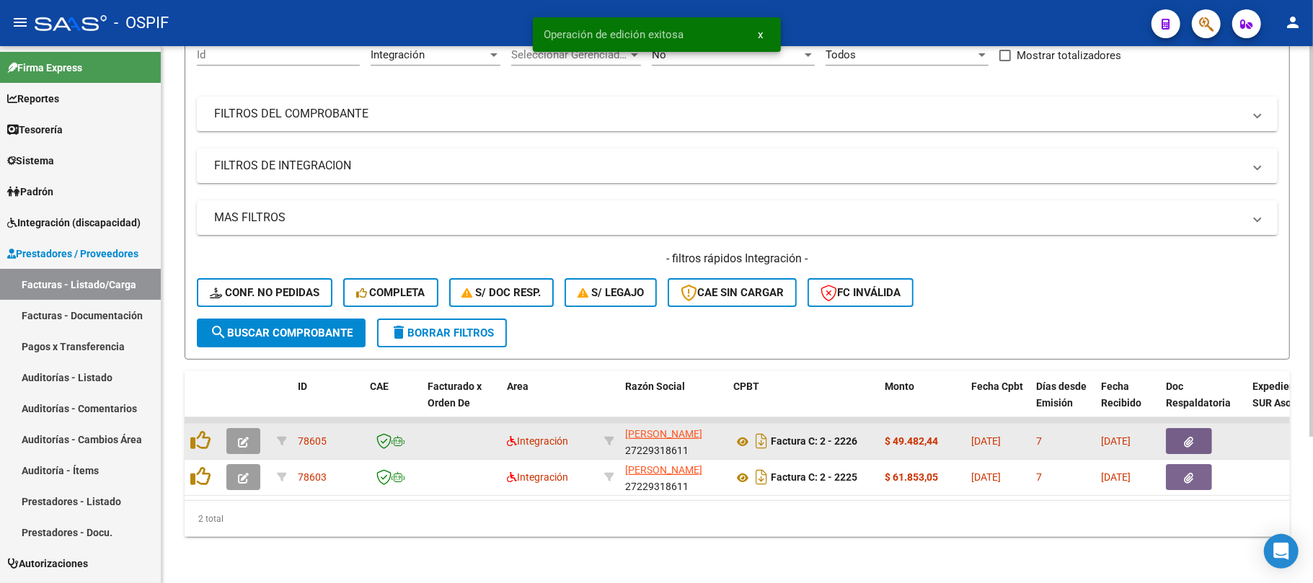
scroll to position [161, 0]
click at [249, 430] on button "button" at bounding box center [243, 441] width 34 height 26
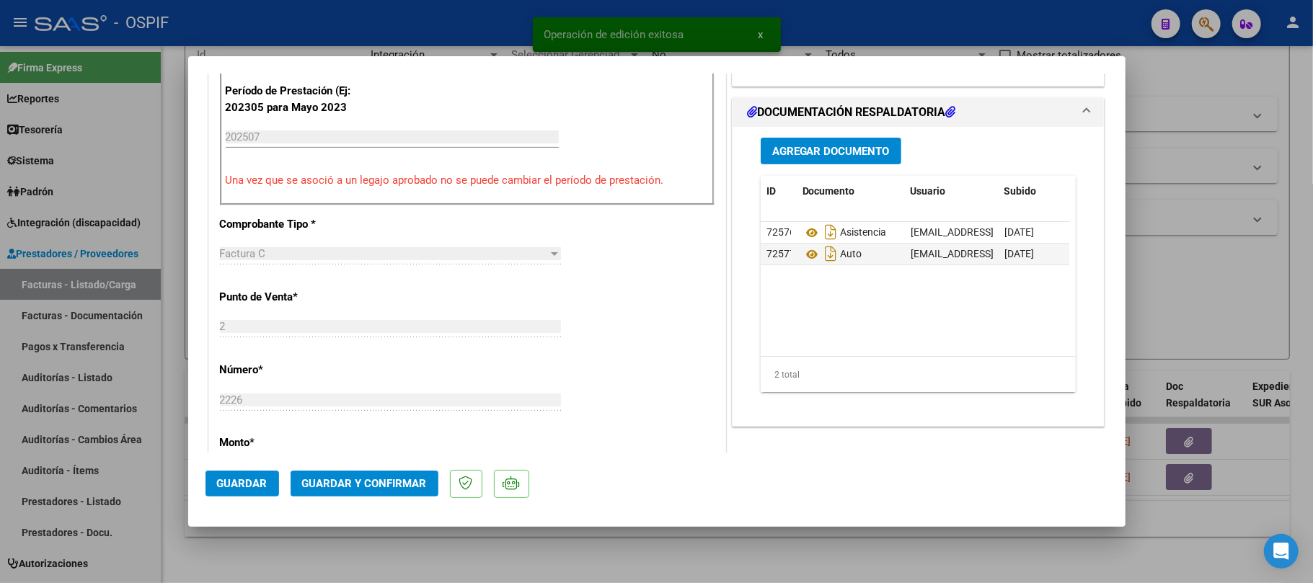
scroll to position [0, 0]
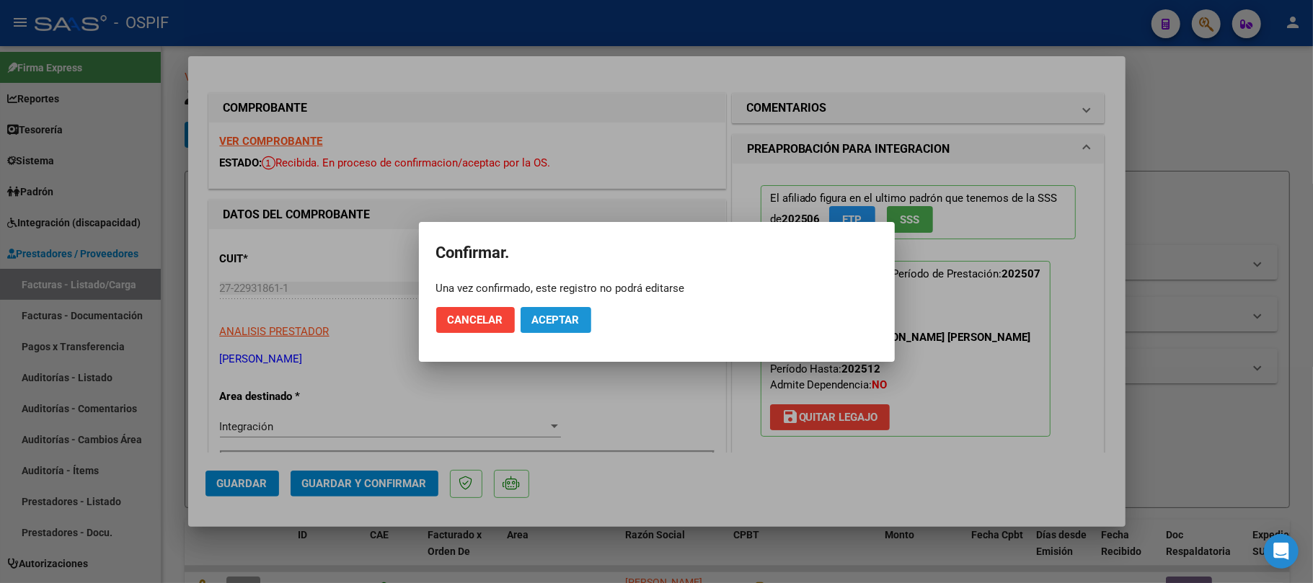
click at [551, 324] on span "Aceptar" at bounding box center [556, 320] width 48 height 13
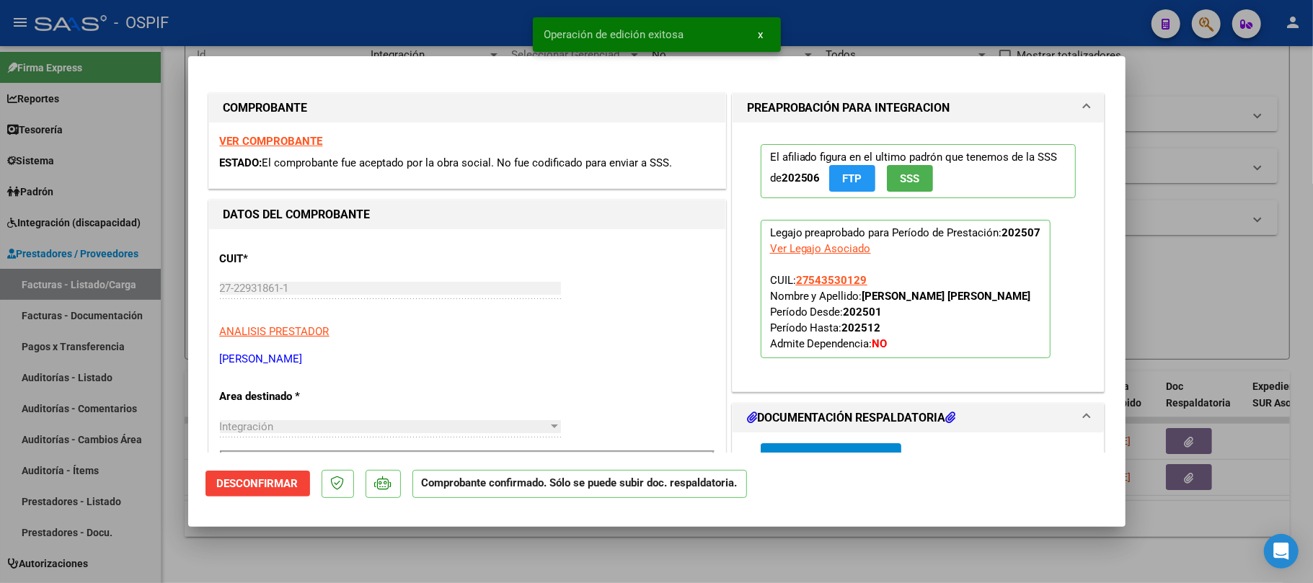
click at [511, 549] on div at bounding box center [656, 291] width 1313 height 583
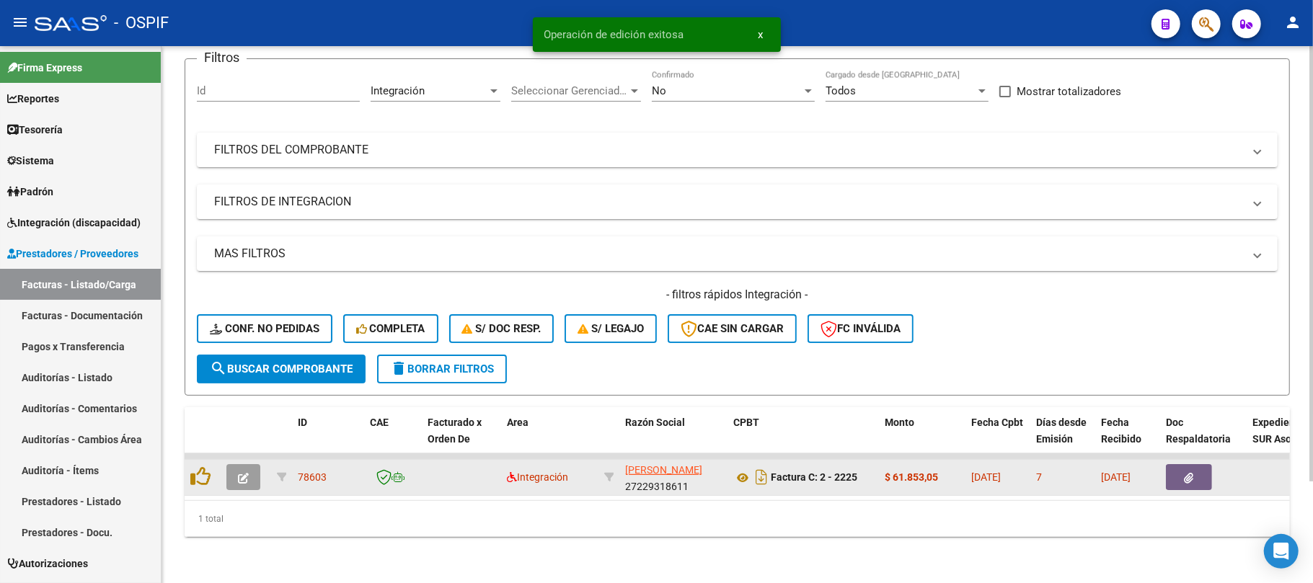
scroll to position [125, 0]
click at [254, 473] on button "button" at bounding box center [243, 477] width 34 height 26
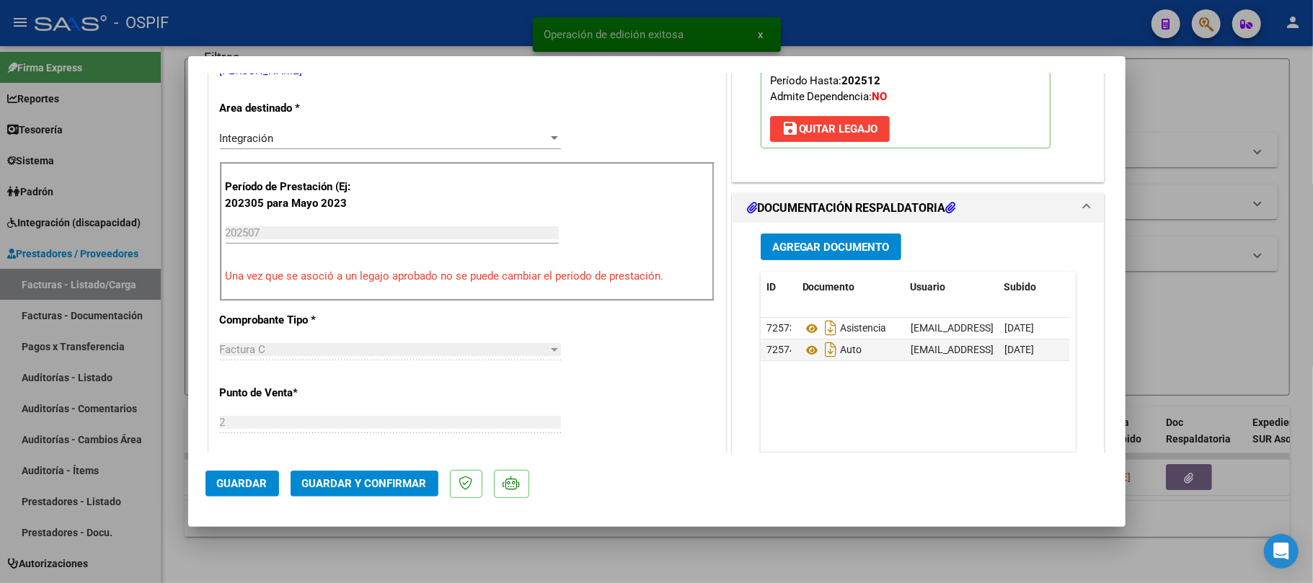
scroll to position [0, 0]
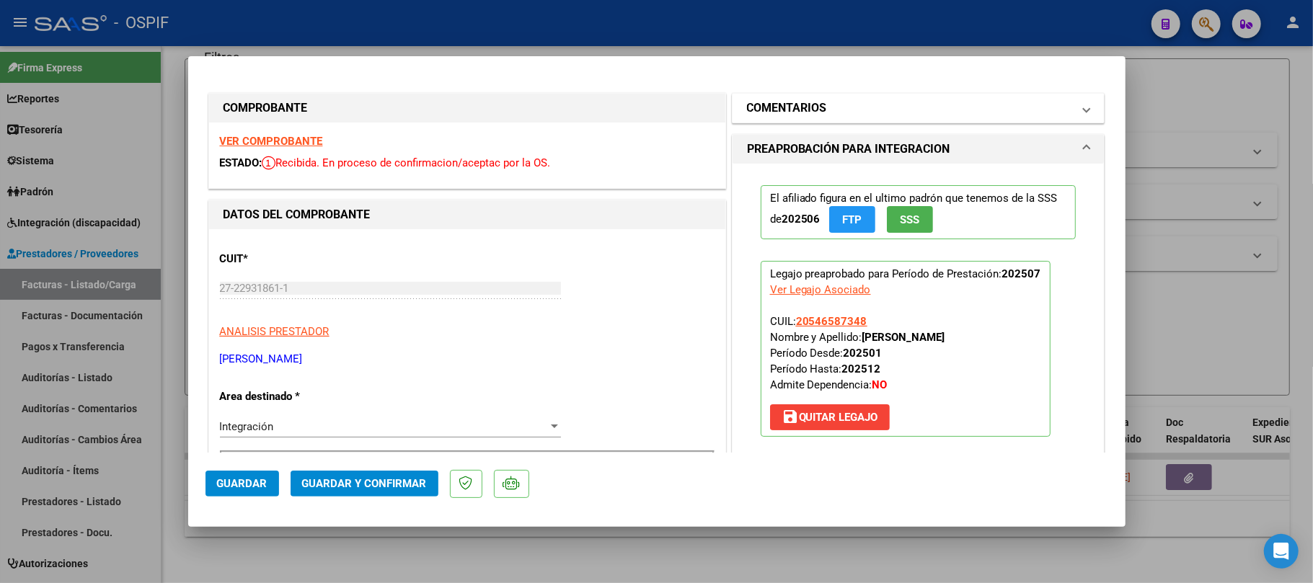
click at [910, 99] on mat-panel-title "COMENTARIOS" at bounding box center [910, 107] width 326 height 17
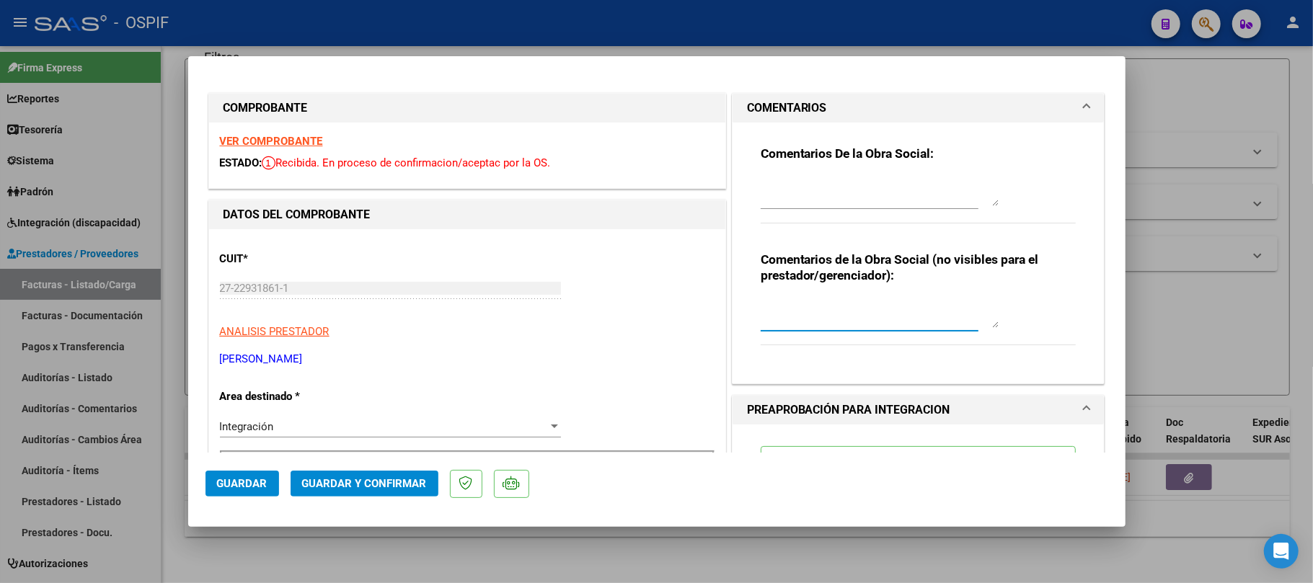
click at [885, 324] on textarea at bounding box center [880, 313] width 238 height 29
type textarea "ver auto --ok"
click at [217, 482] on span "Guardar" at bounding box center [242, 483] width 50 height 13
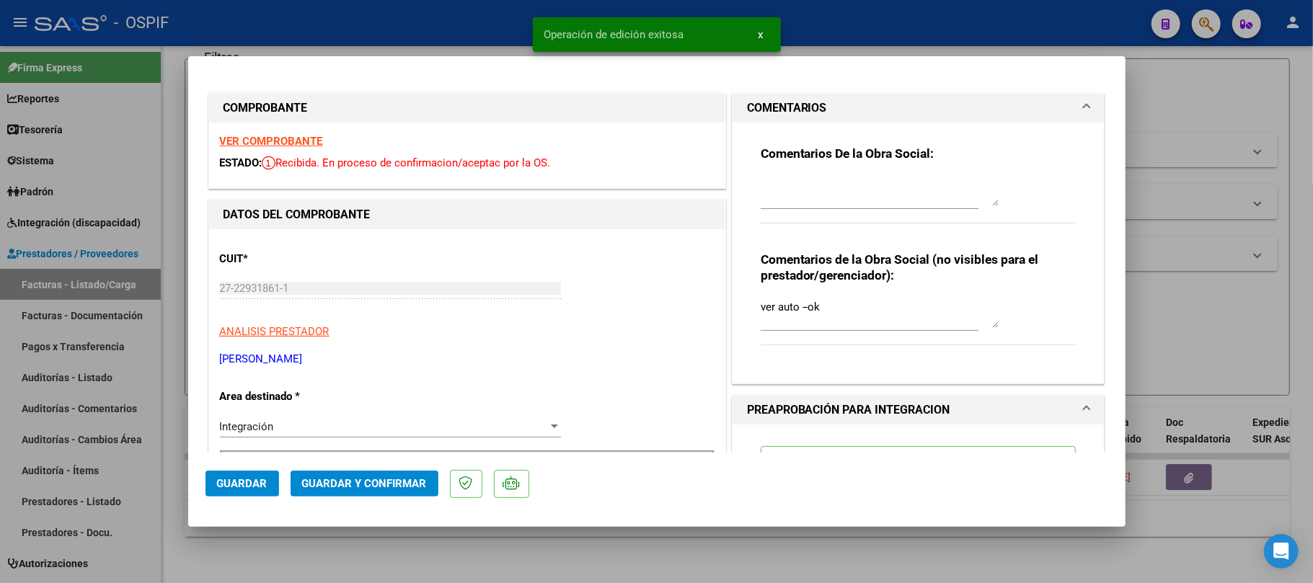
click at [321, 572] on div at bounding box center [656, 291] width 1313 height 583
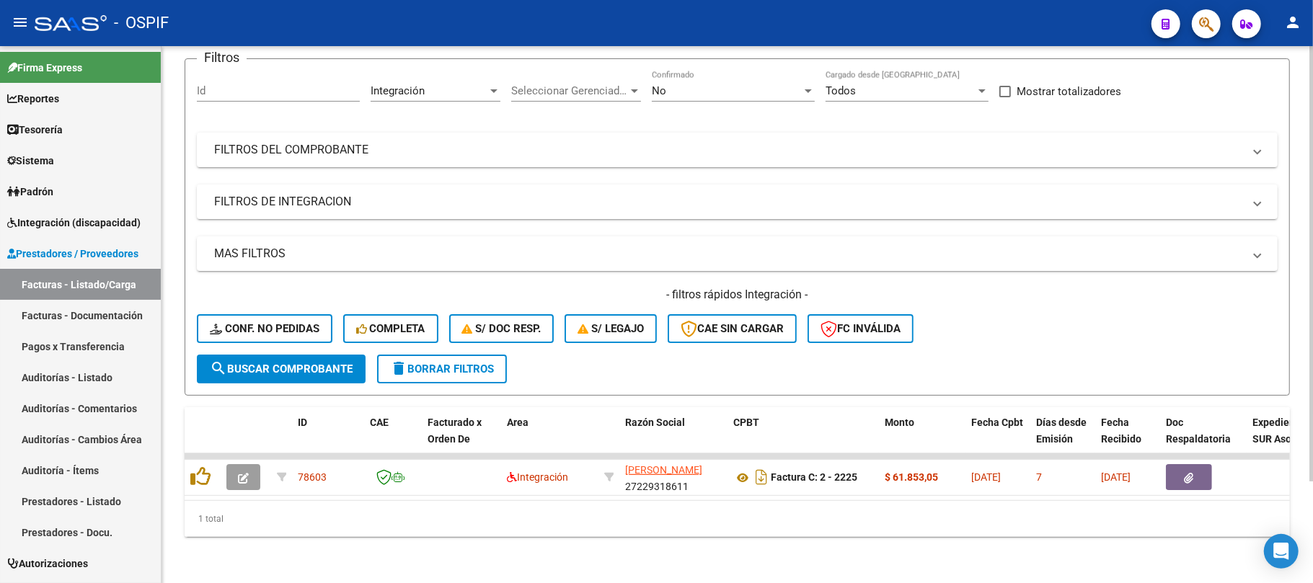
drag, startPoint x: 254, startPoint y: 483, endPoint x: 900, endPoint y: 486, distance: 645.9
click at [900, 486] on datatable-body "78603 Integración MAIDANA ROMINA SANDRA 27229318611 Factura C: 2 - 2225 $ 61.85…" at bounding box center [737, 476] width 1105 height 47
click at [838, 542] on div "Video tutorial PRESTADORES -> Listado de CPBTs Emitidos por Prestadores / Prove…" at bounding box center [736, 258] width 1151 height 649
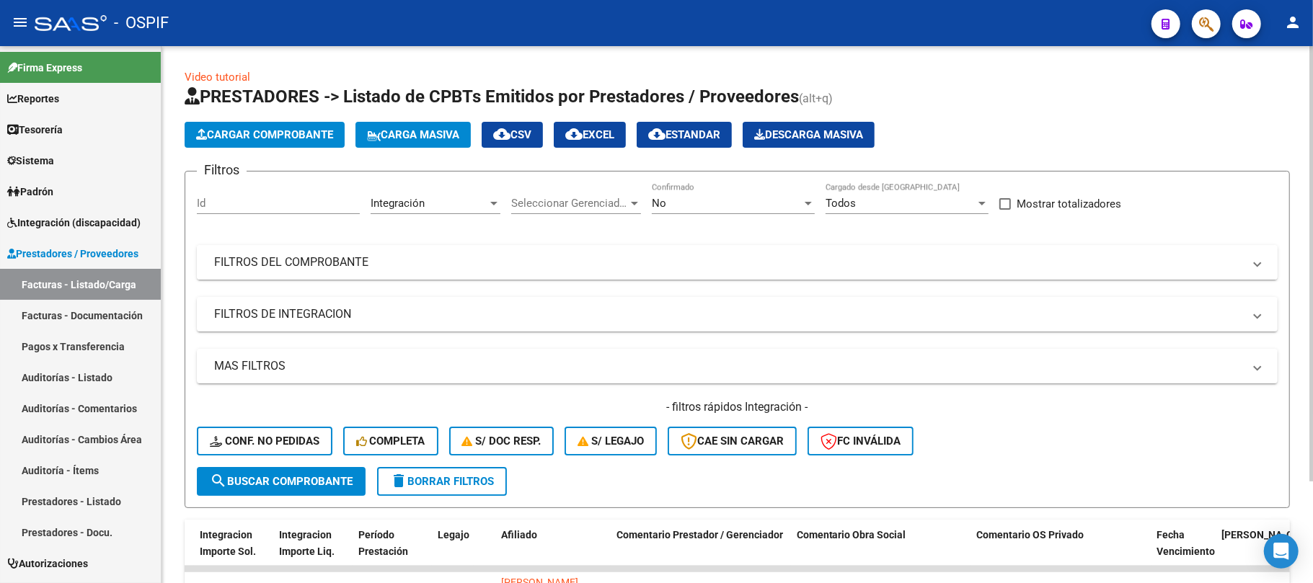
click at [781, 272] on mat-expansion-panel-header "FILTROS DEL COMPROBANTE" at bounding box center [737, 262] width 1081 height 35
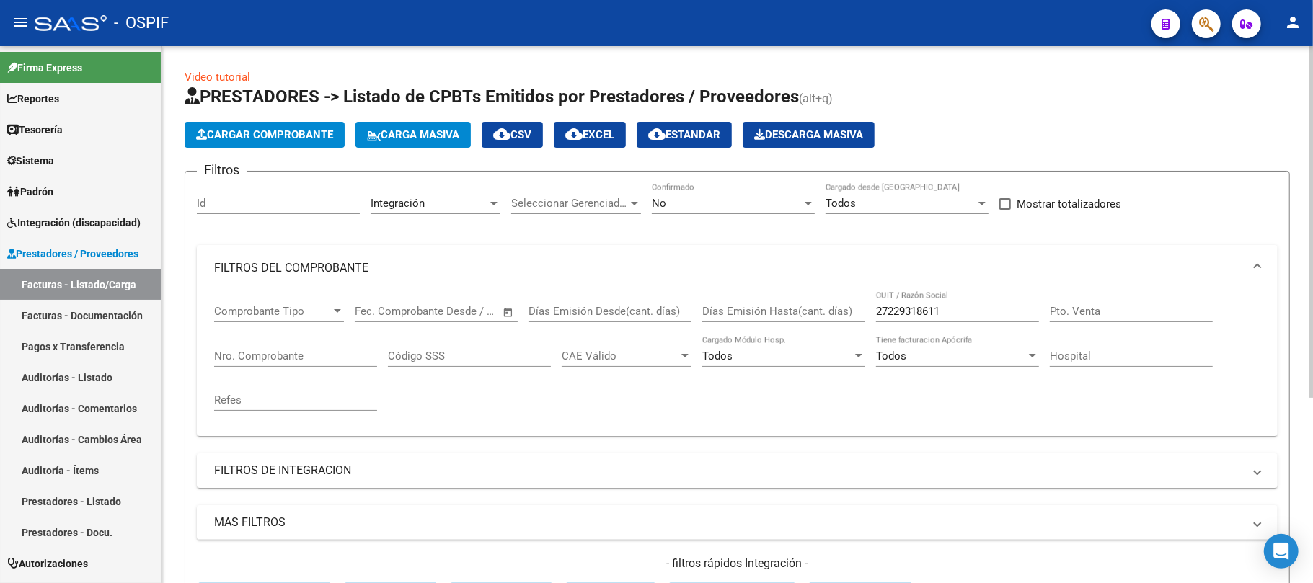
click at [990, 311] on input "27229318611" at bounding box center [957, 311] width 163 height 13
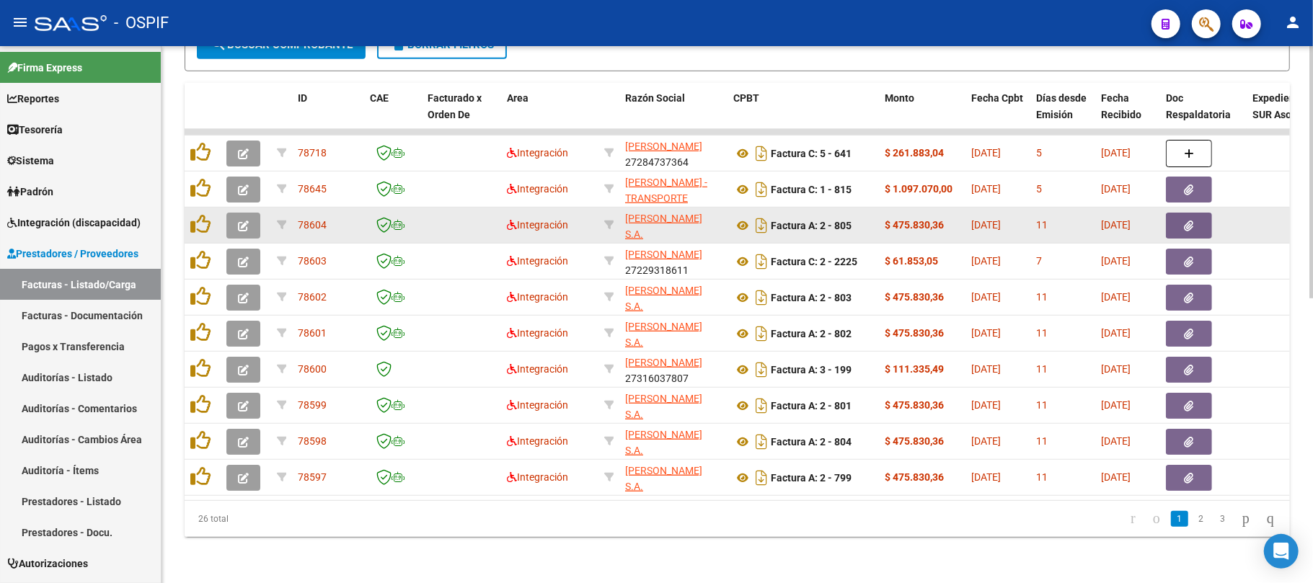
click at [246, 221] on icon "button" at bounding box center [243, 226] width 11 height 11
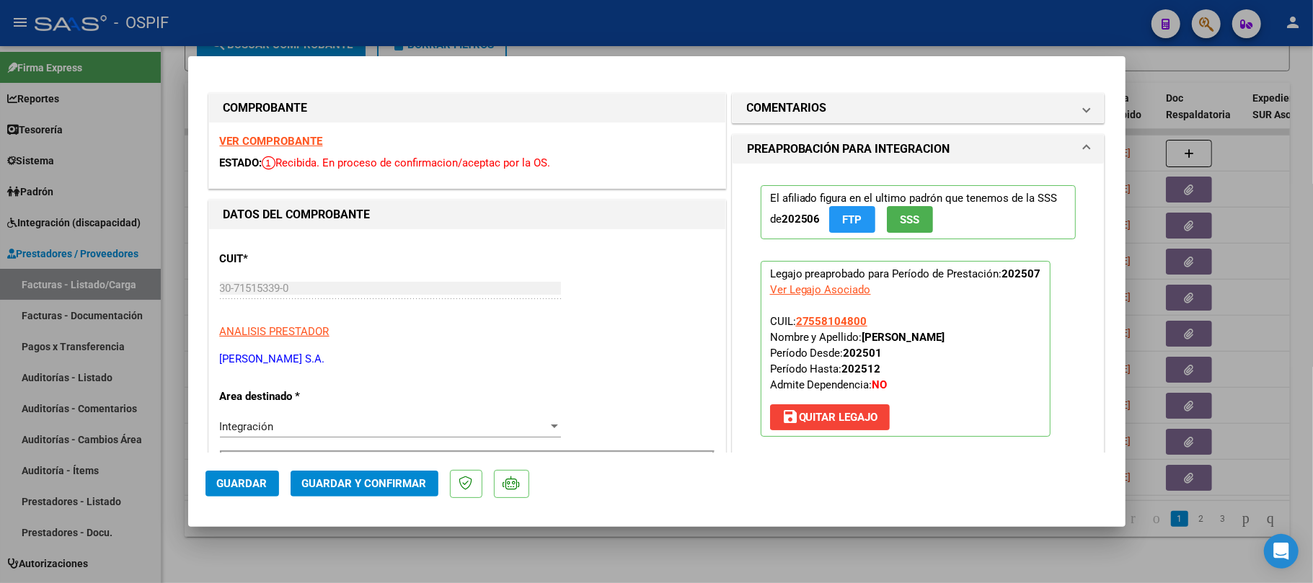
click at [367, 485] on span "Guardar y Confirmar" at bounding box center [364, 483] width 125 height 13
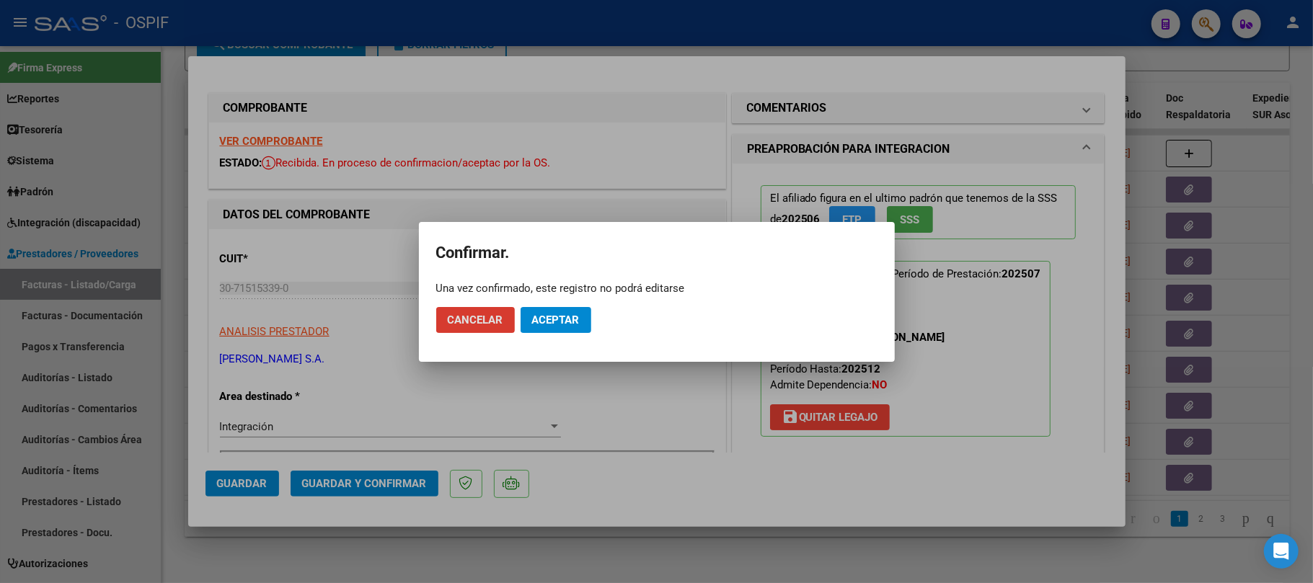
click at [557, 332] on button "Aceptar" at bounding box center [555, 320] width 71 height 26
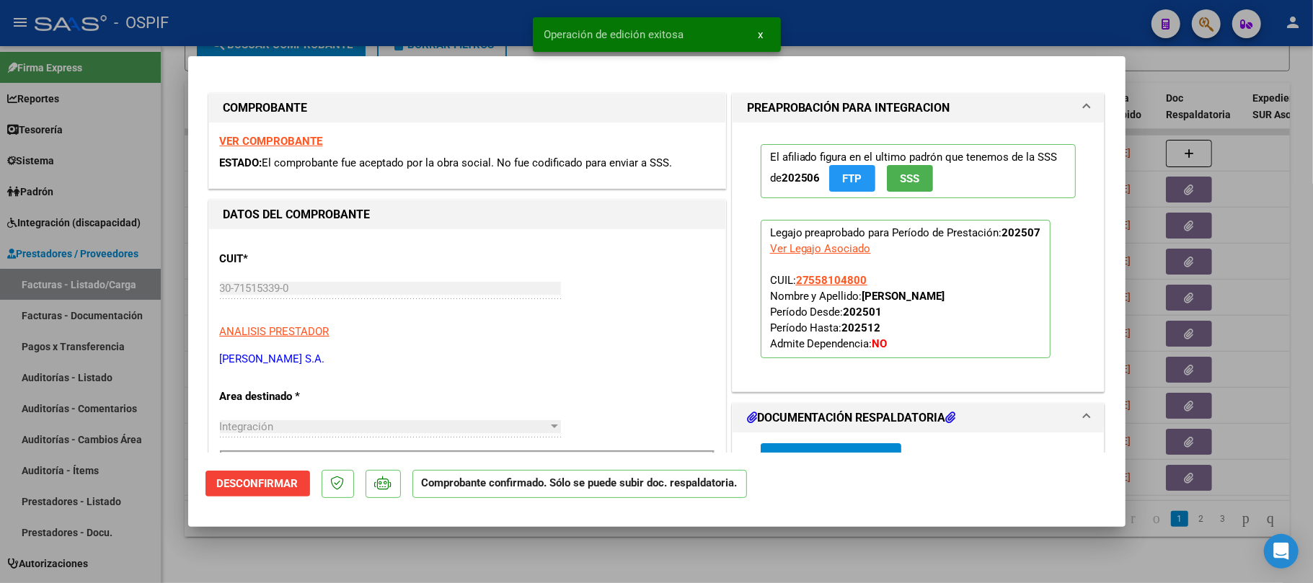
click at [598, 539] on div at bounding box center [656, 291] width 1313 height 583
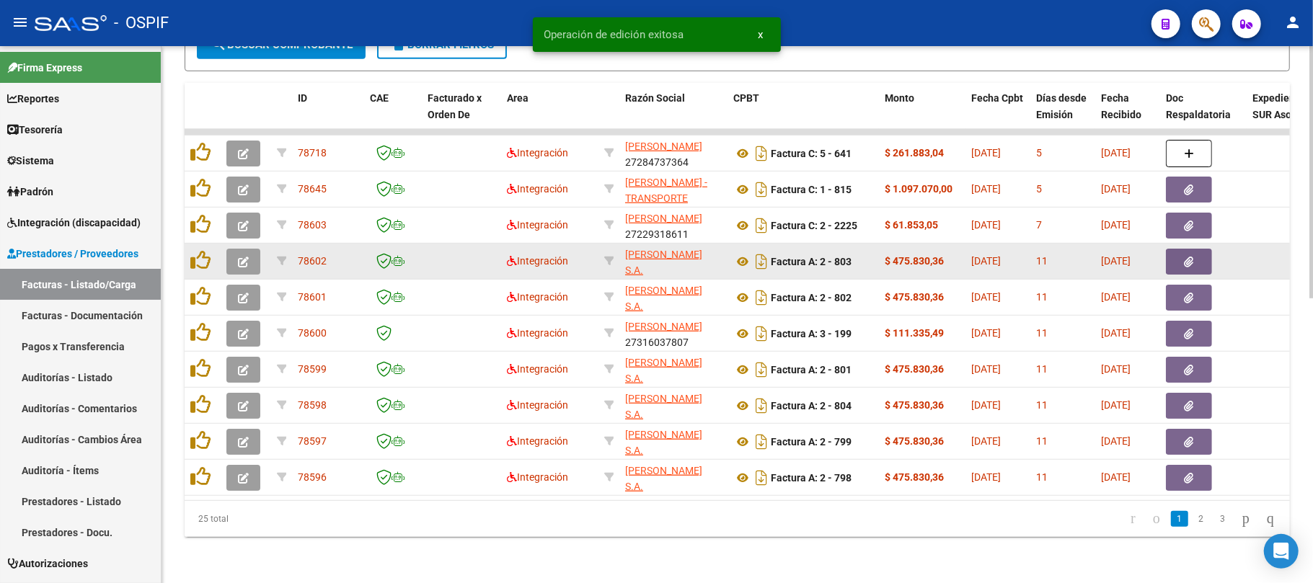
click at [258, 249] on button "button" at bounding box center [243, 262] width 34 height 26
